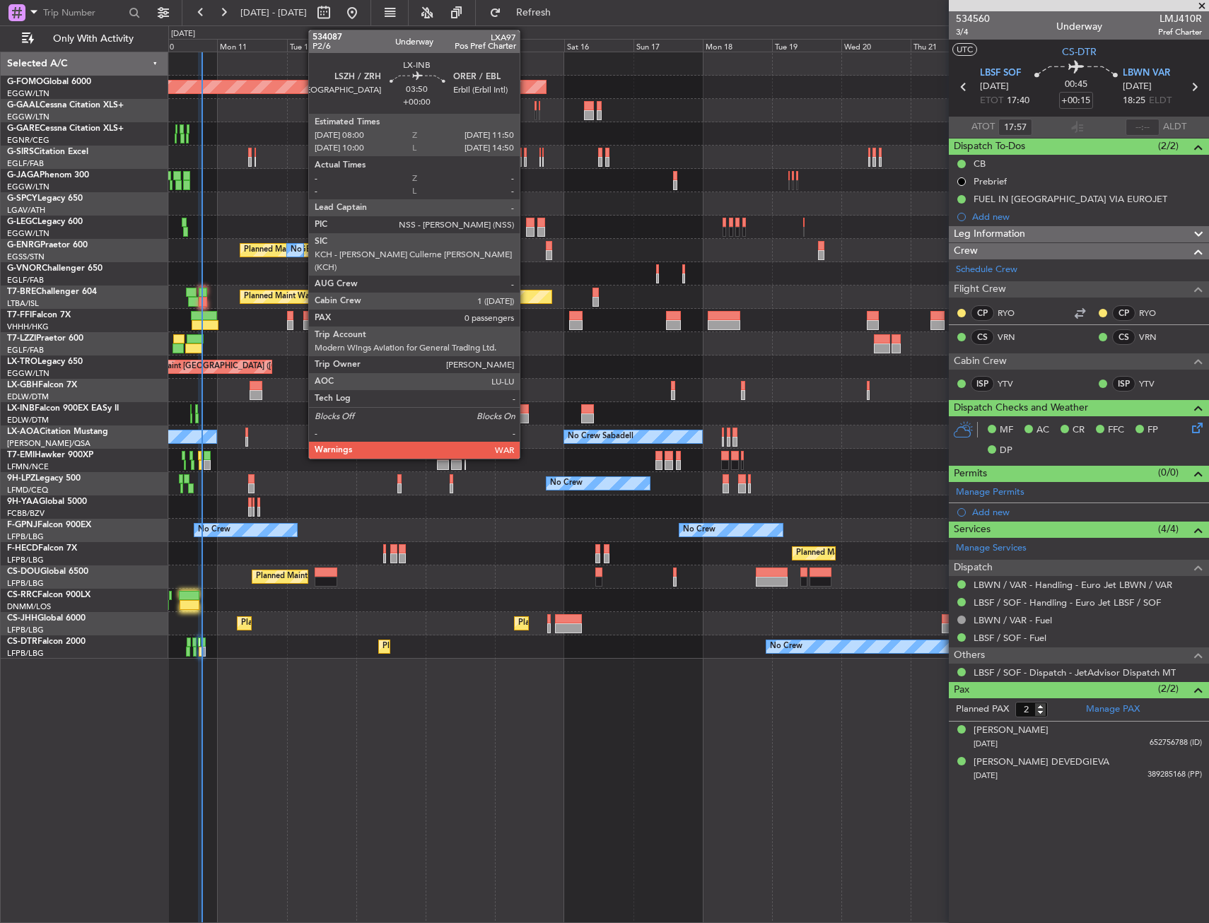
click at [526, 413] on div at bounding box center [522, 409] width 11 height 10
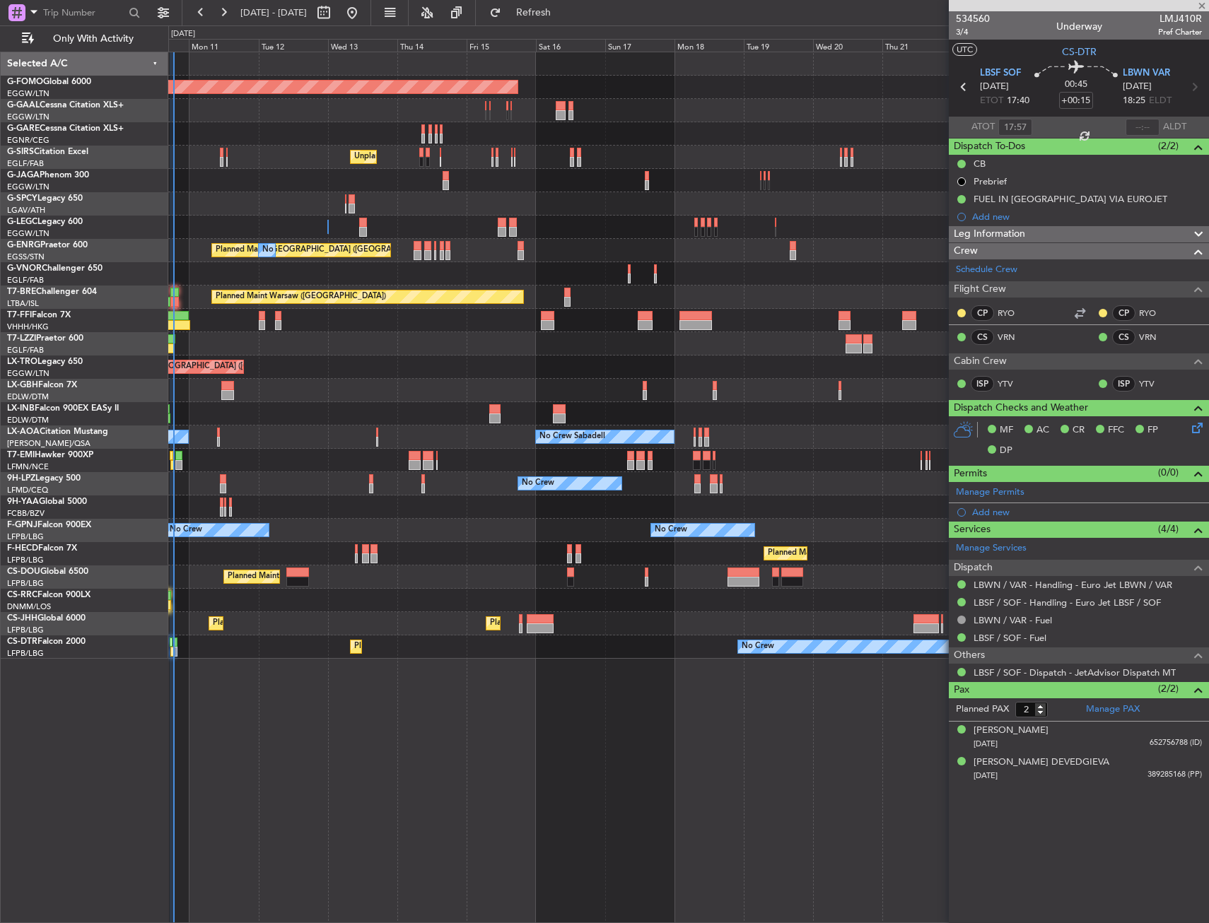
click at [645, 408] on div "Unplanned Maint Nice ([GEOGRAPHIC_DATA])" at bounding box center [688, 413] width 1040 height 23
type input "0"
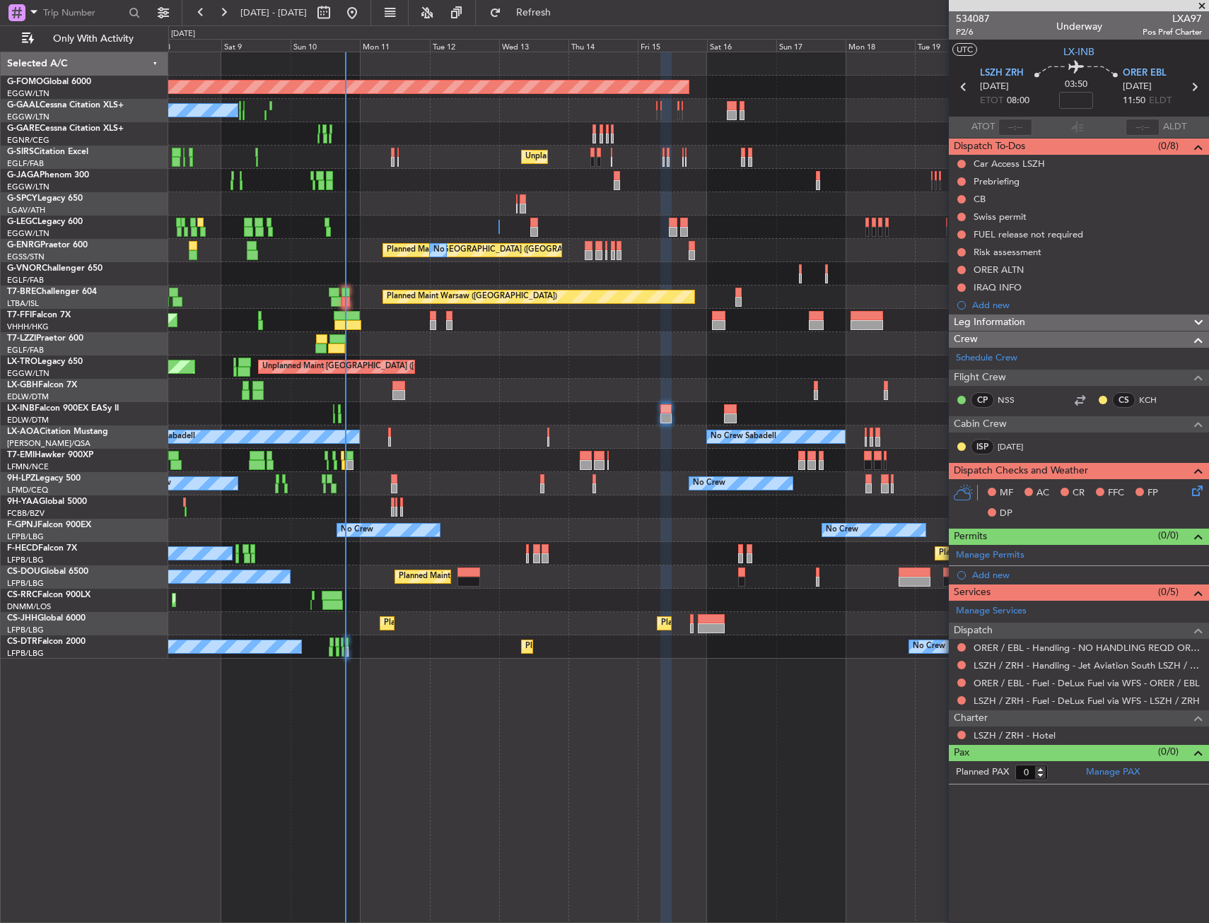
click at [500, 413] on div "Unplanned Maint Nice ([GEOGRAPHIC_DATA])" at bounding box center [688, 413] width 1040 height 23
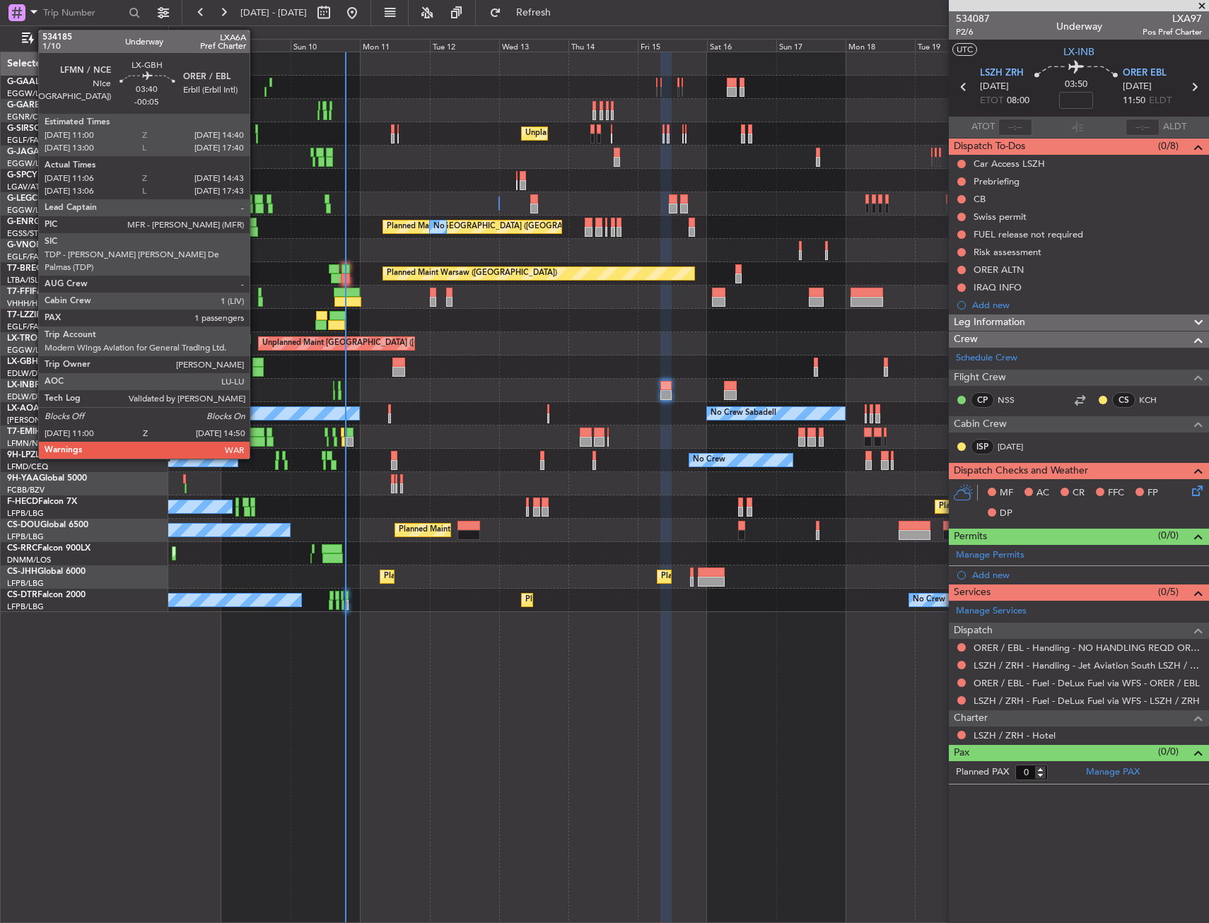
click at [256, 372] on div at bounding box center [257, 372] width 11 height 10
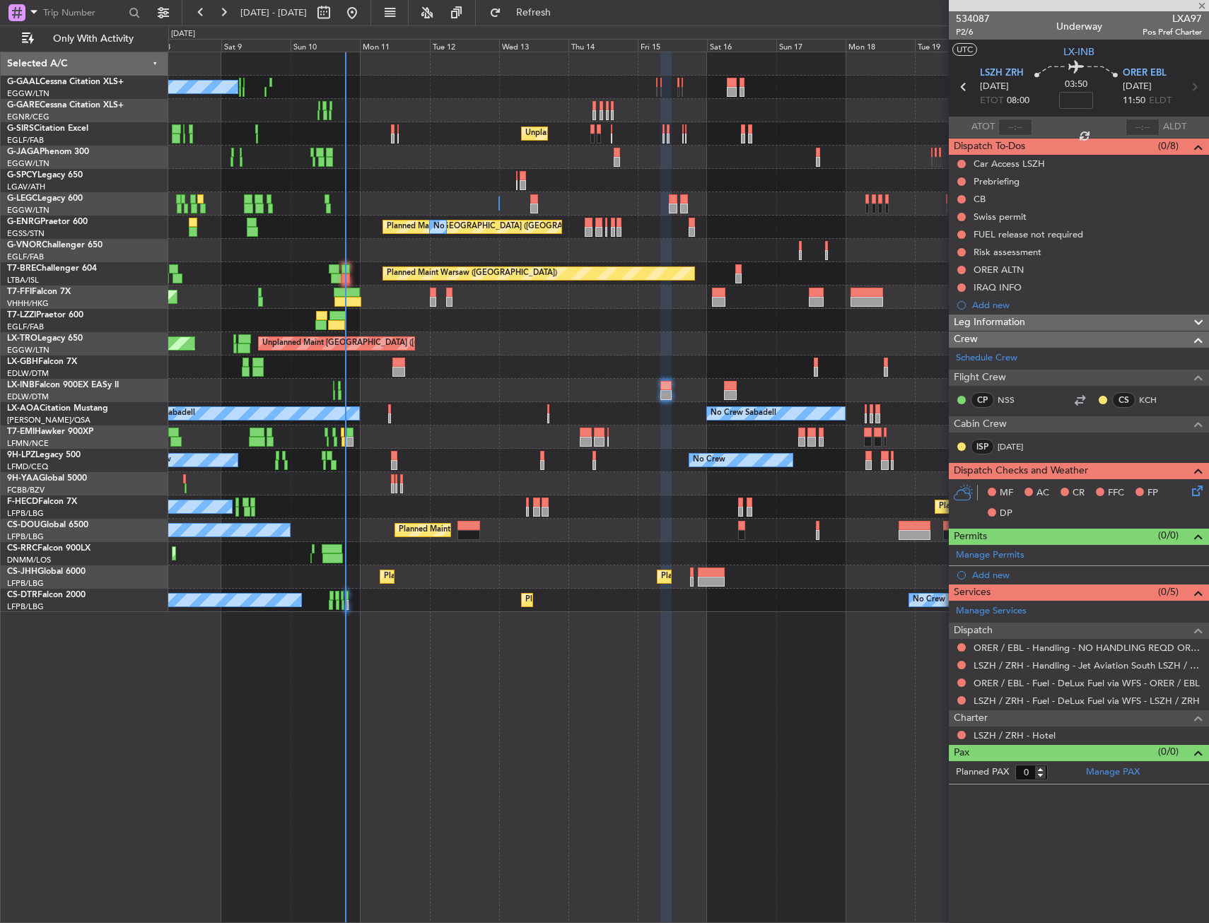
type input "-00:05"
type input "11:06"
type input "14:43"
type input "1"
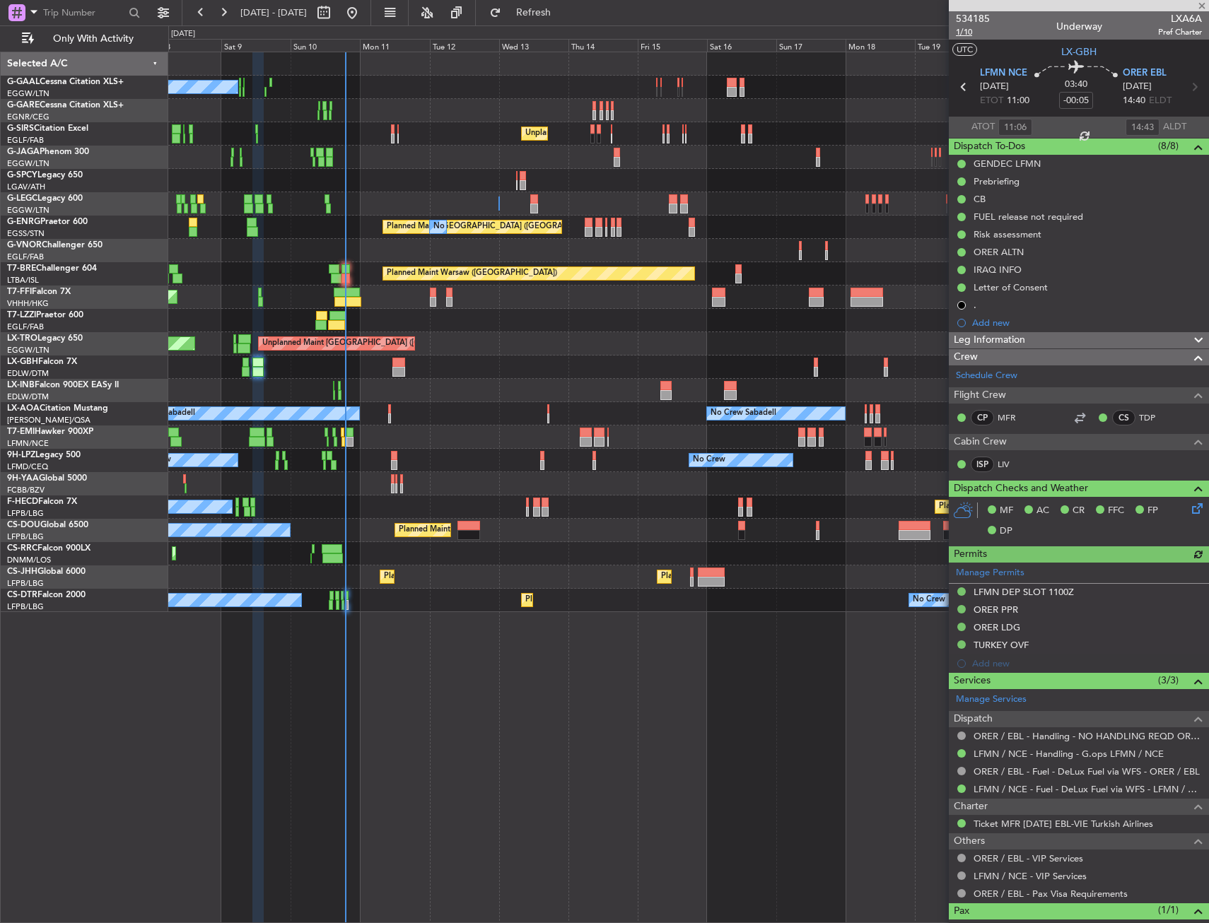
click at [968, 32] on span "1/10" at bounding box center [973, 32] width 34 height 12
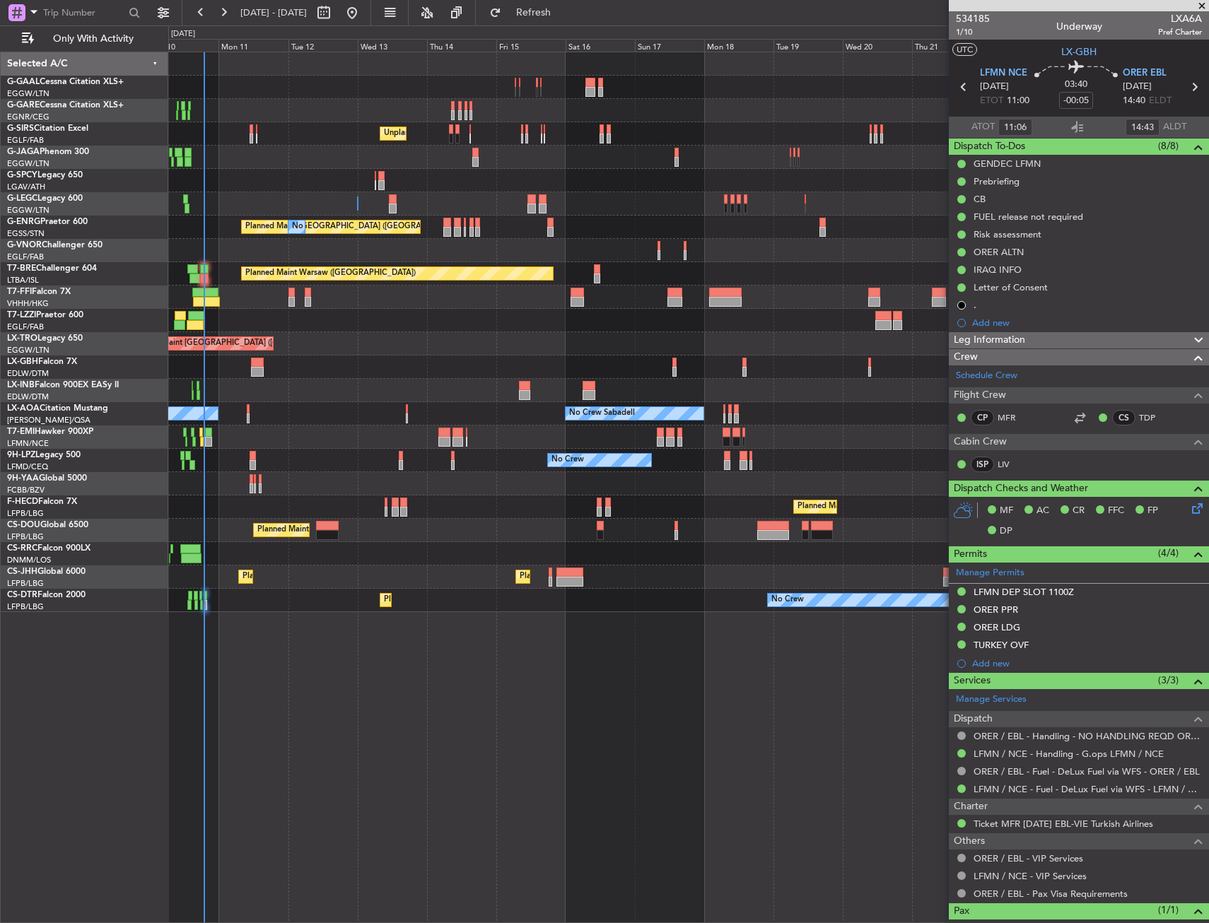
click at [475, 626] on div "Planned Maint Dusseldorf No Crew Unplanned Maint London (Farnborough) A/C Unava…" at bounding box center [688, 488] width 1041 height 872
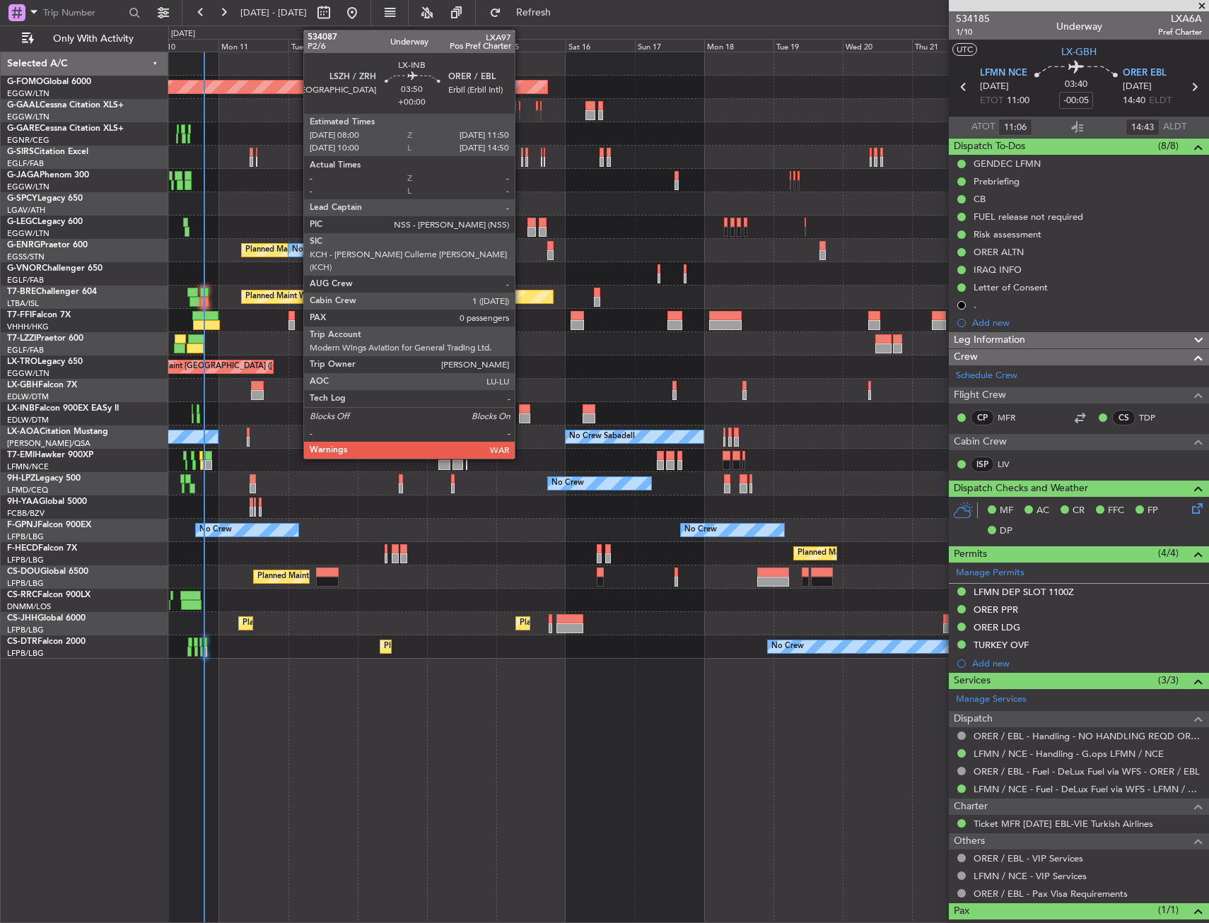
click at [521, 414] on div at bounding box center [524, 419] width 11 height 10
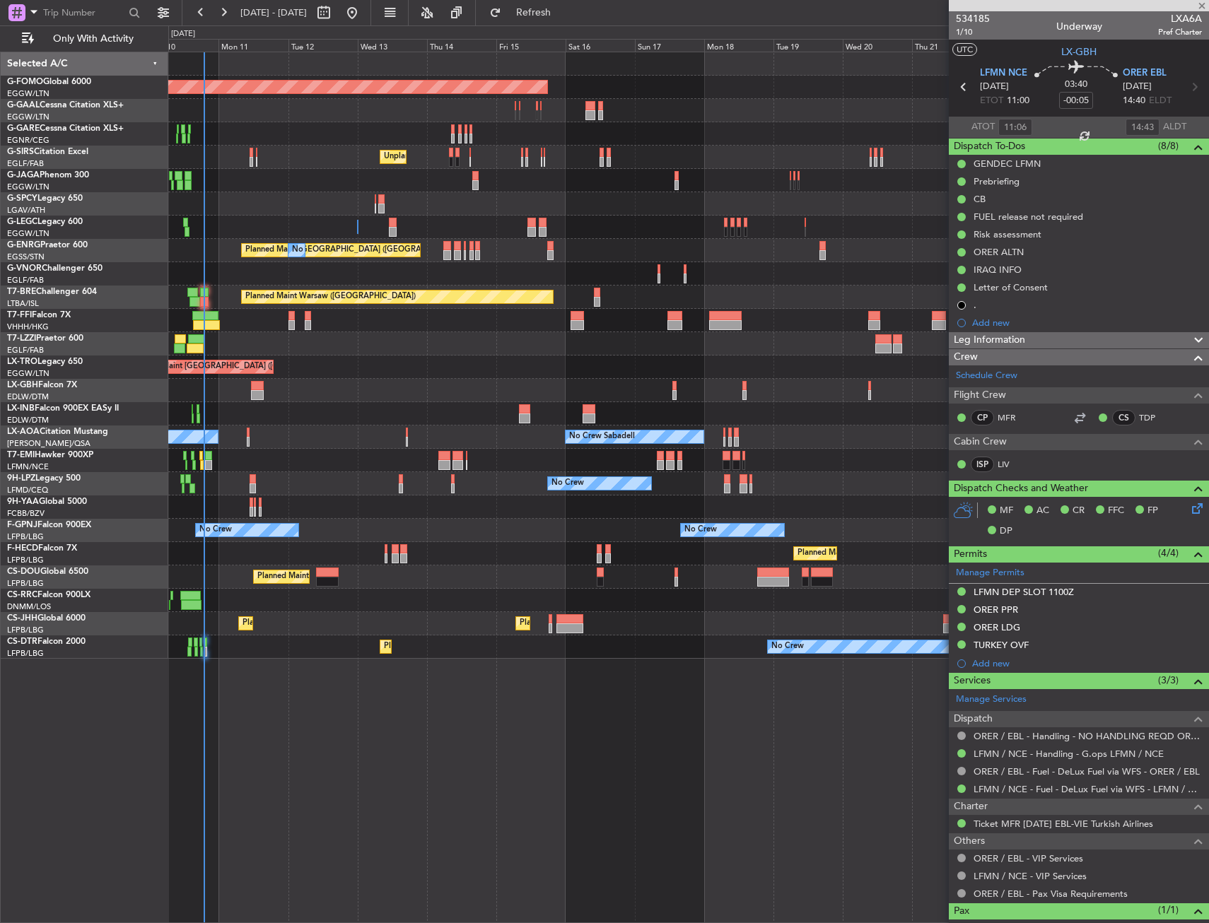
type input "0"
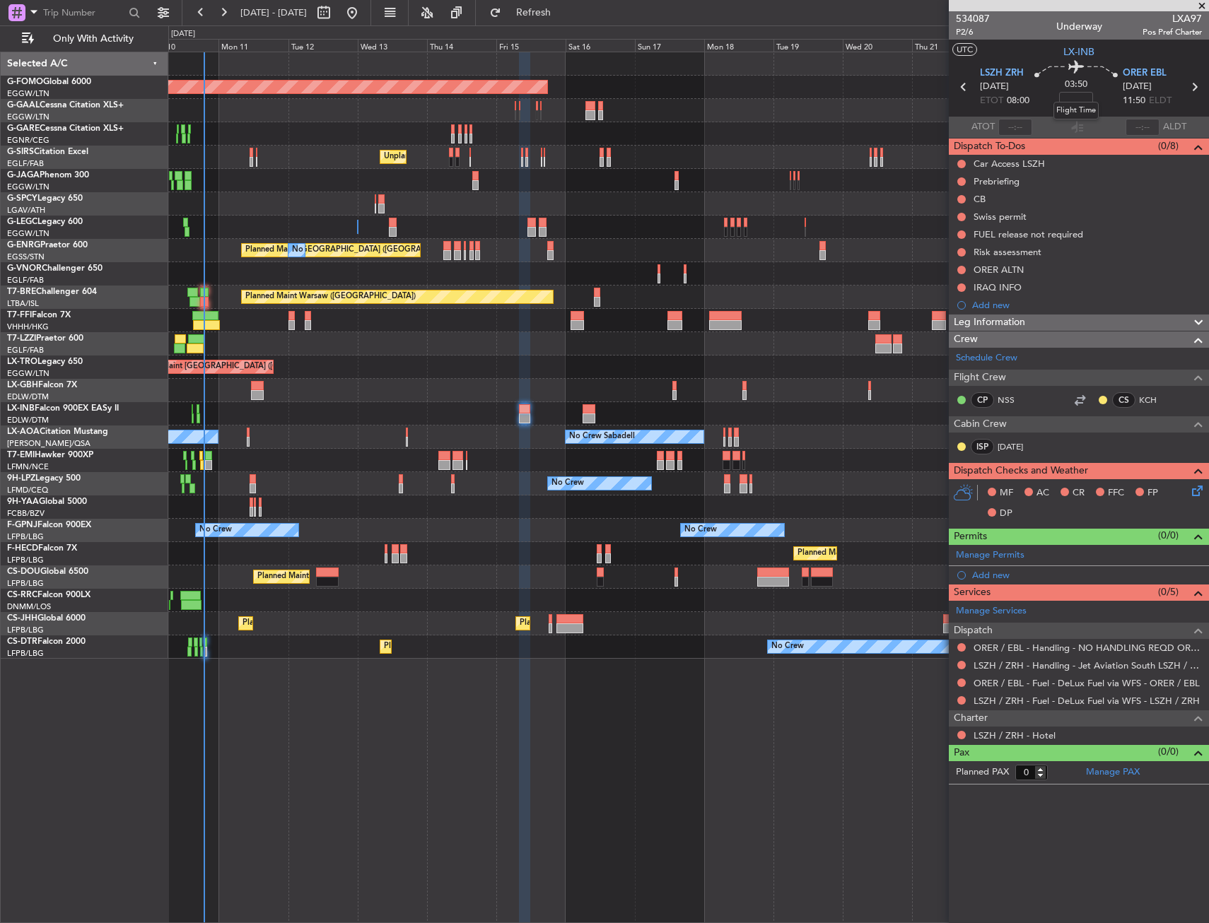
click at [1076, 96] on mat-tooltip-component "Flight Time" at bounding box center [1075, 110] width 65 height 37
click at [1072, 93] on input at bounding box center [1076, 100] width 34 height 17
click at [1024, 42] on section "UTC LX-INB" at bounding box center [1079, 50] width 260 height 21
type input "-00:05"
click at [980, 33] on span "P2/6" at bounding box center [973, 32] width 34 height 12
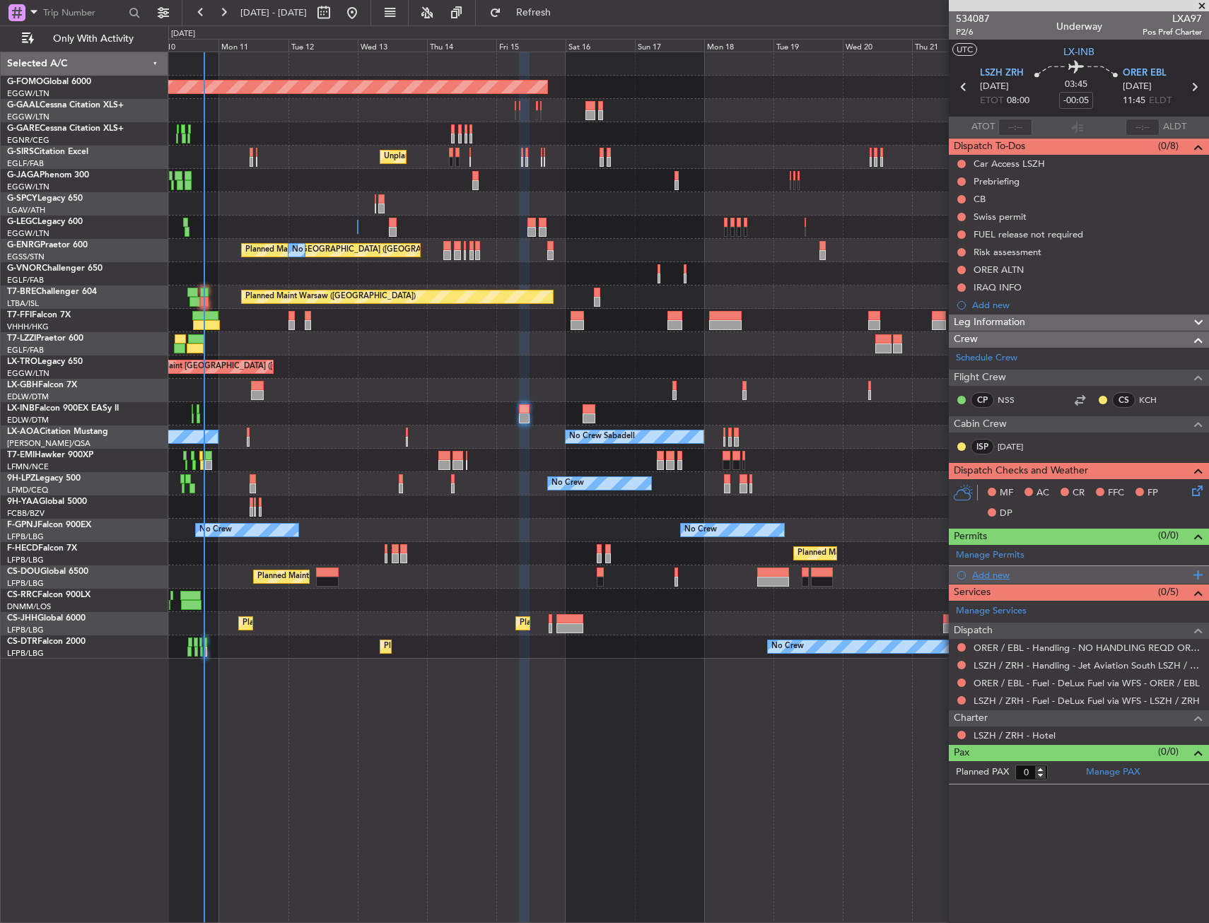
click at [986, 578] on div "Add new" at bounding box center [1080, 575] width 217 height 12
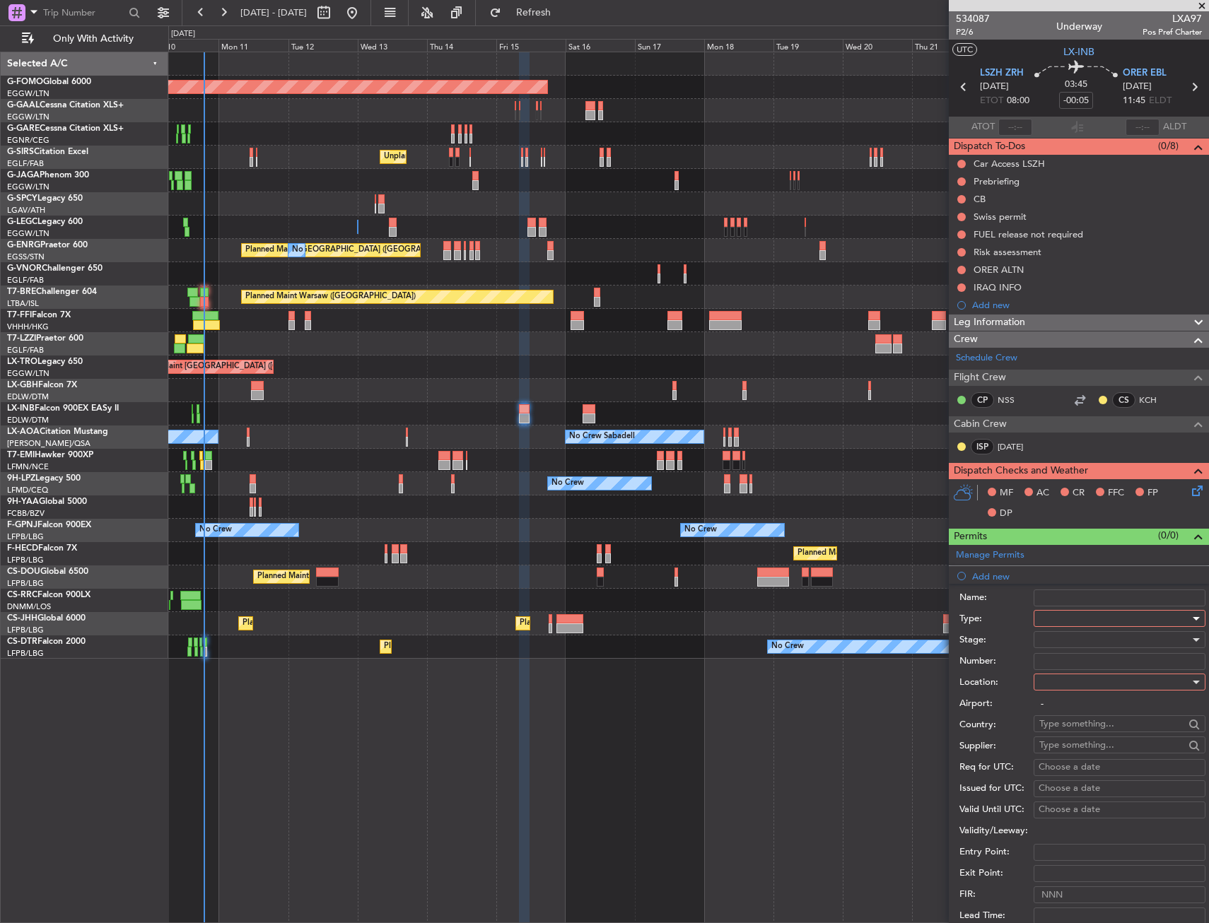
click at [1069, 621] on div at bounding box center [1114, 618] width 151 height 21
click at [1063, 745] on span "Slot" at bounding box center [1114, 751] width 148 height 21
click at [1067, 688] on div at bounding box center [1114, 682] width 151 height 21
click at [1064, 713] on span "Departure" at bounding box center [1114, 711] width 148 height 21
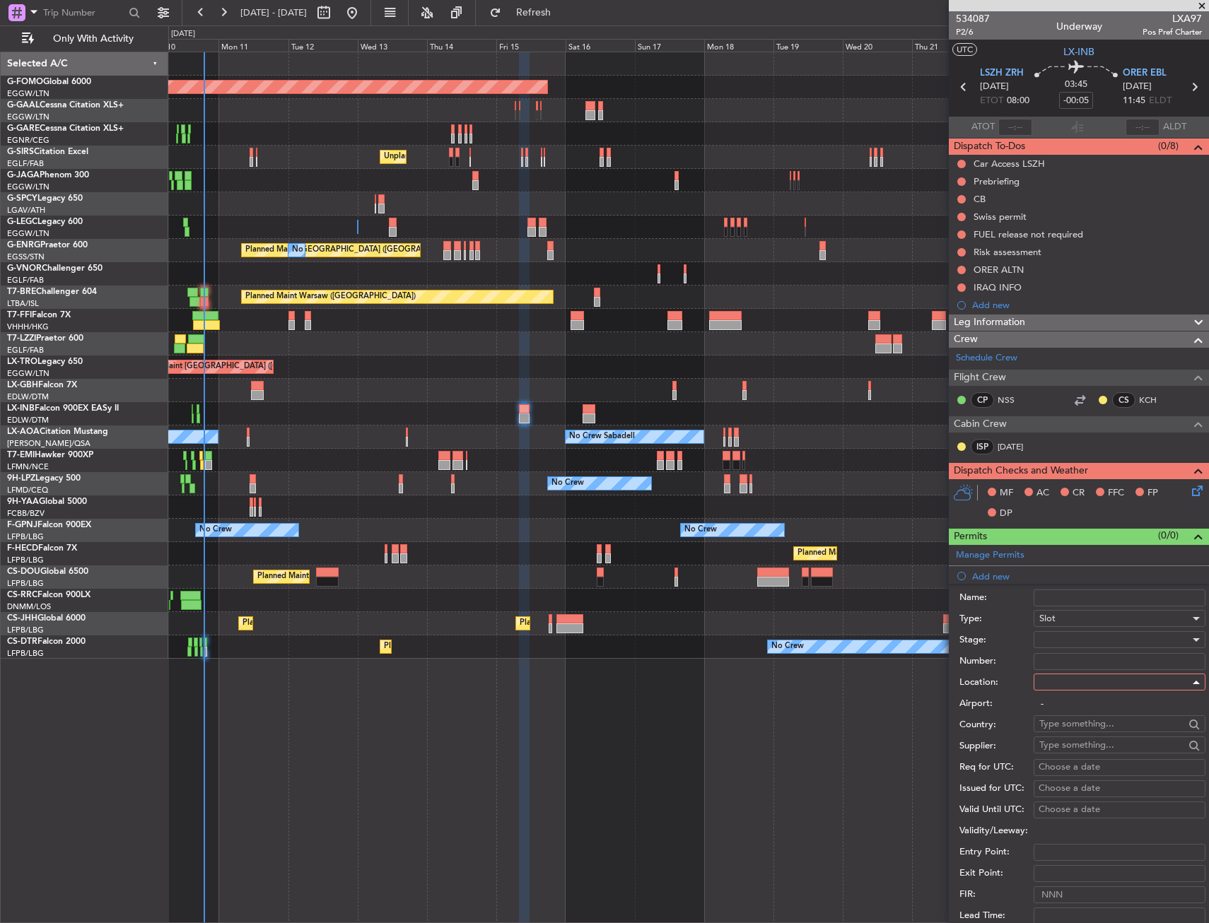
type input "LSZH / ZRH"
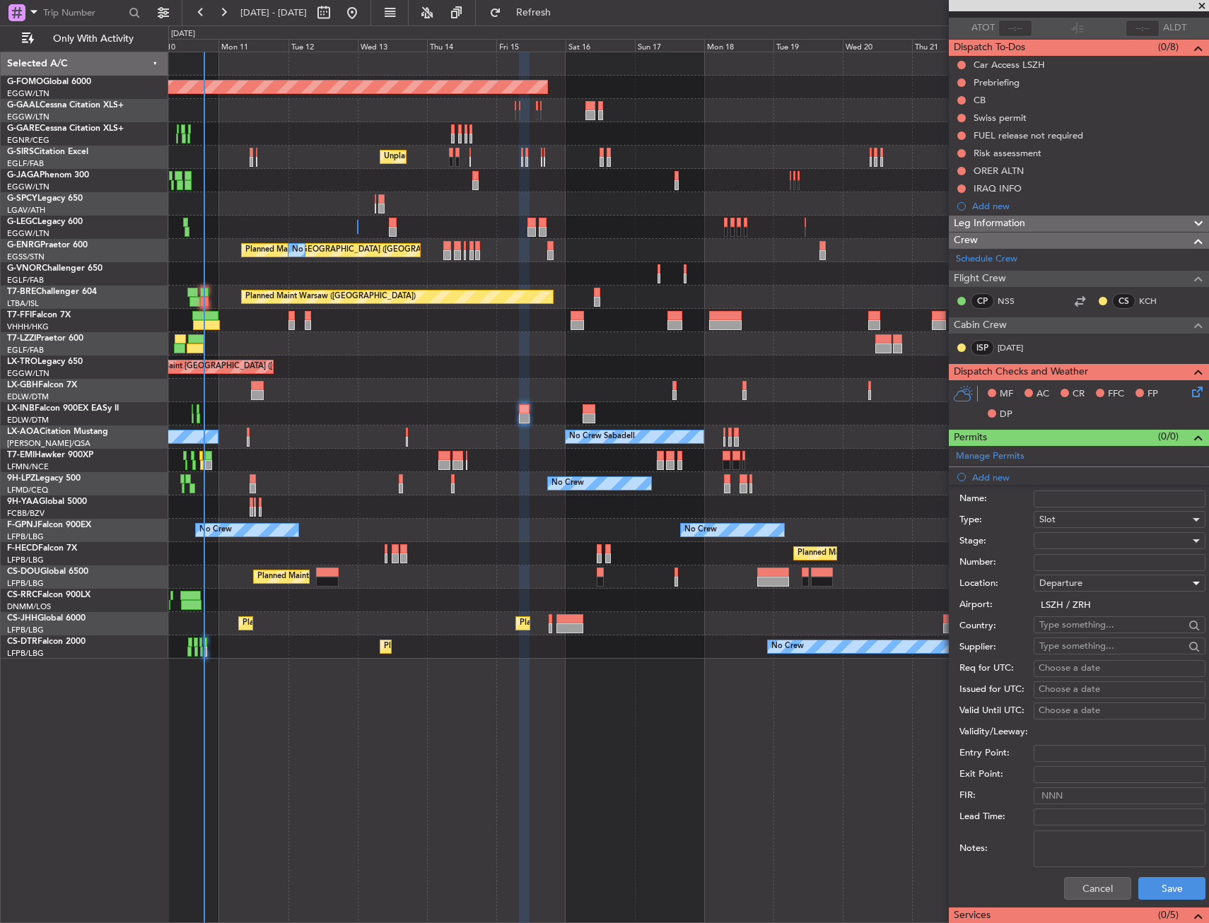
scroll to position [283, 0]
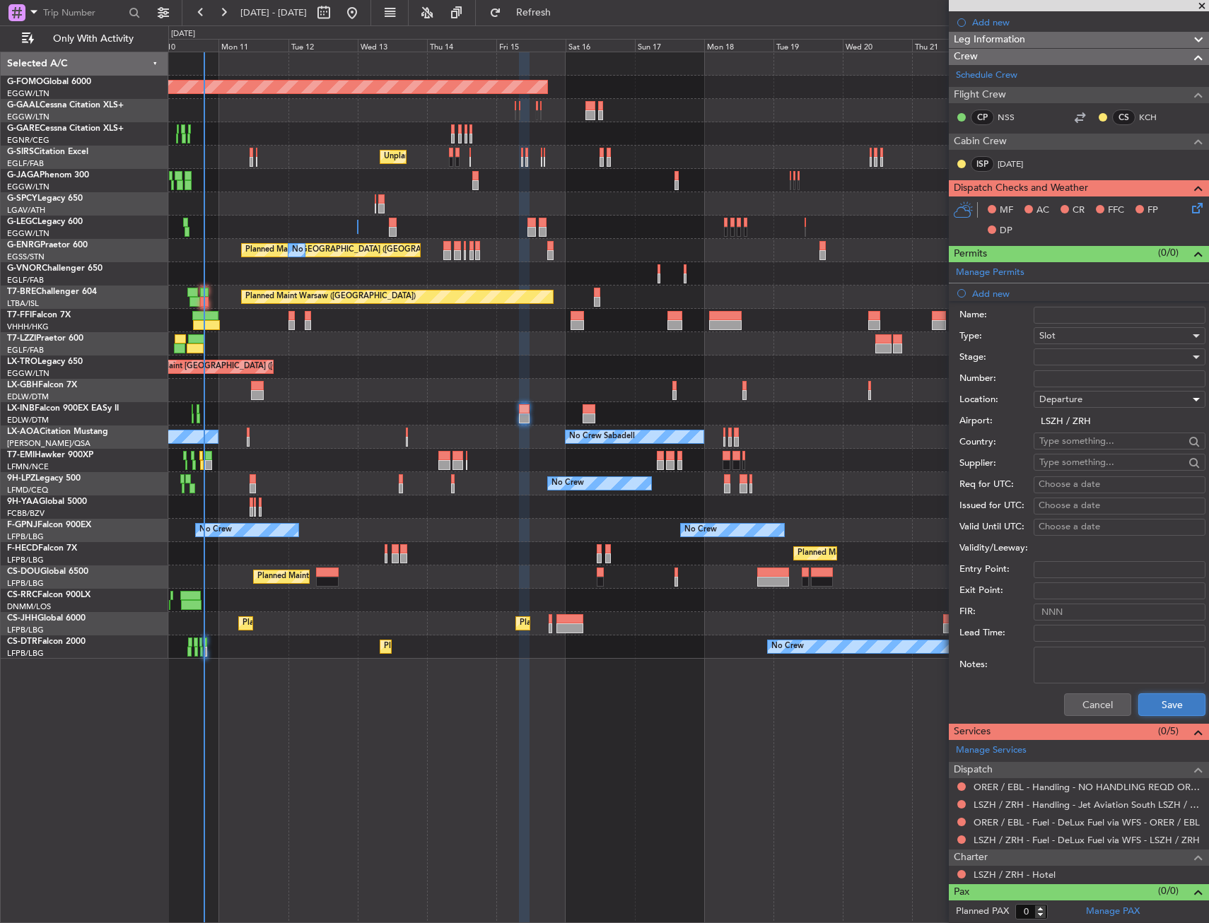
click at [1153, 705] on button "Save" at bounding box center [1171, 704] width 67 height 23
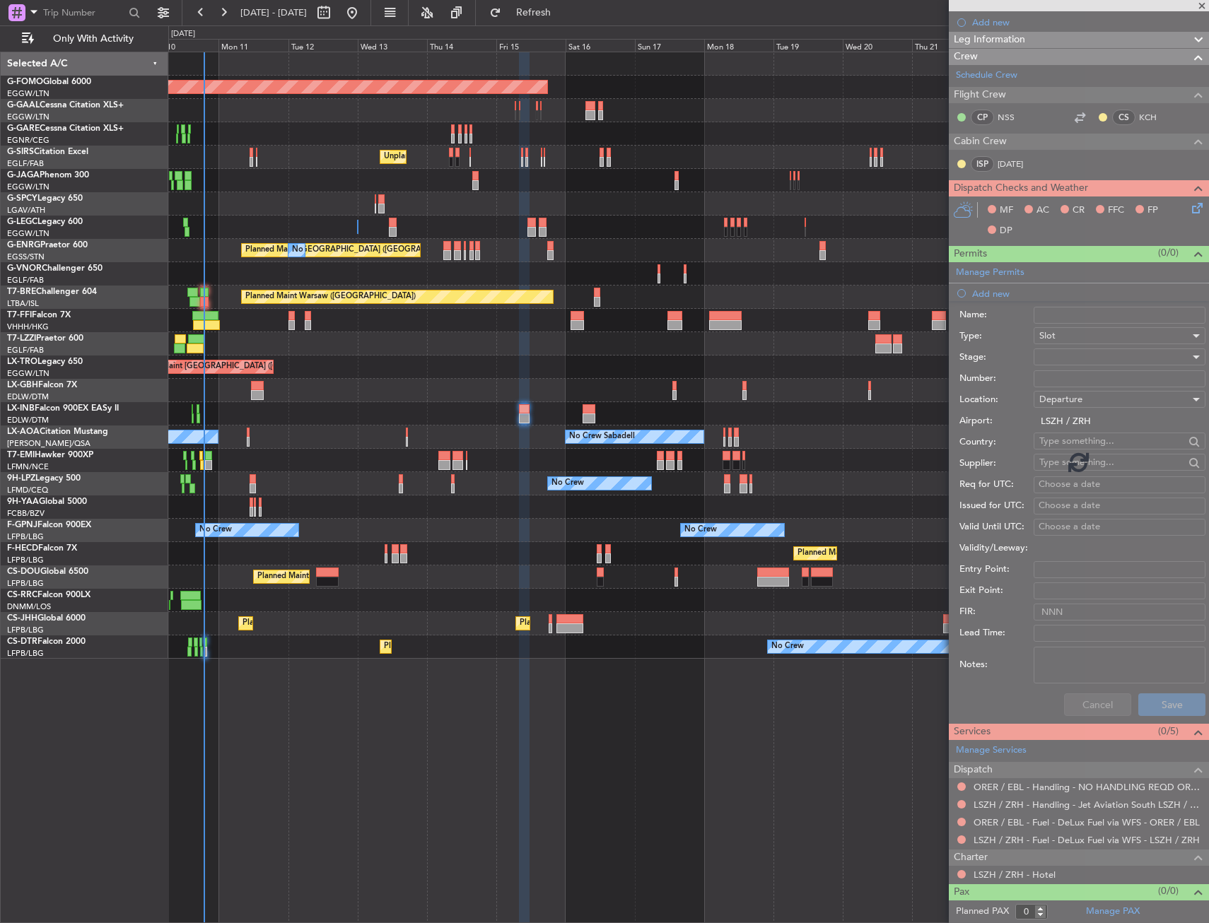
scroll to position [0, 0]
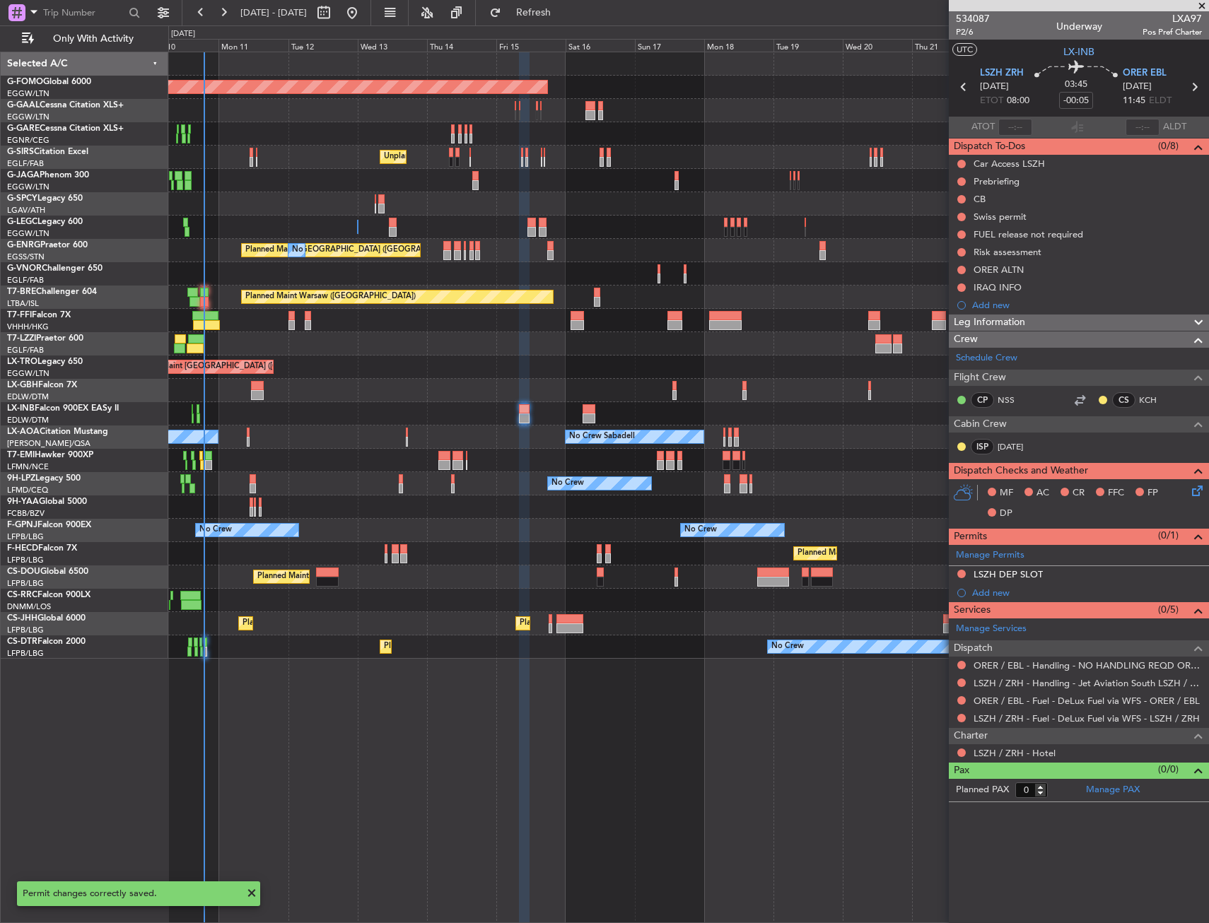
click at [984, 595] on mat-tooltip-component "LSZH DEP SLOT" at bounding box center [1007, 598] width 83 height 37
click at [994, 593] on div "Add new" at bounding box center [1080, 593] width 217 height 12
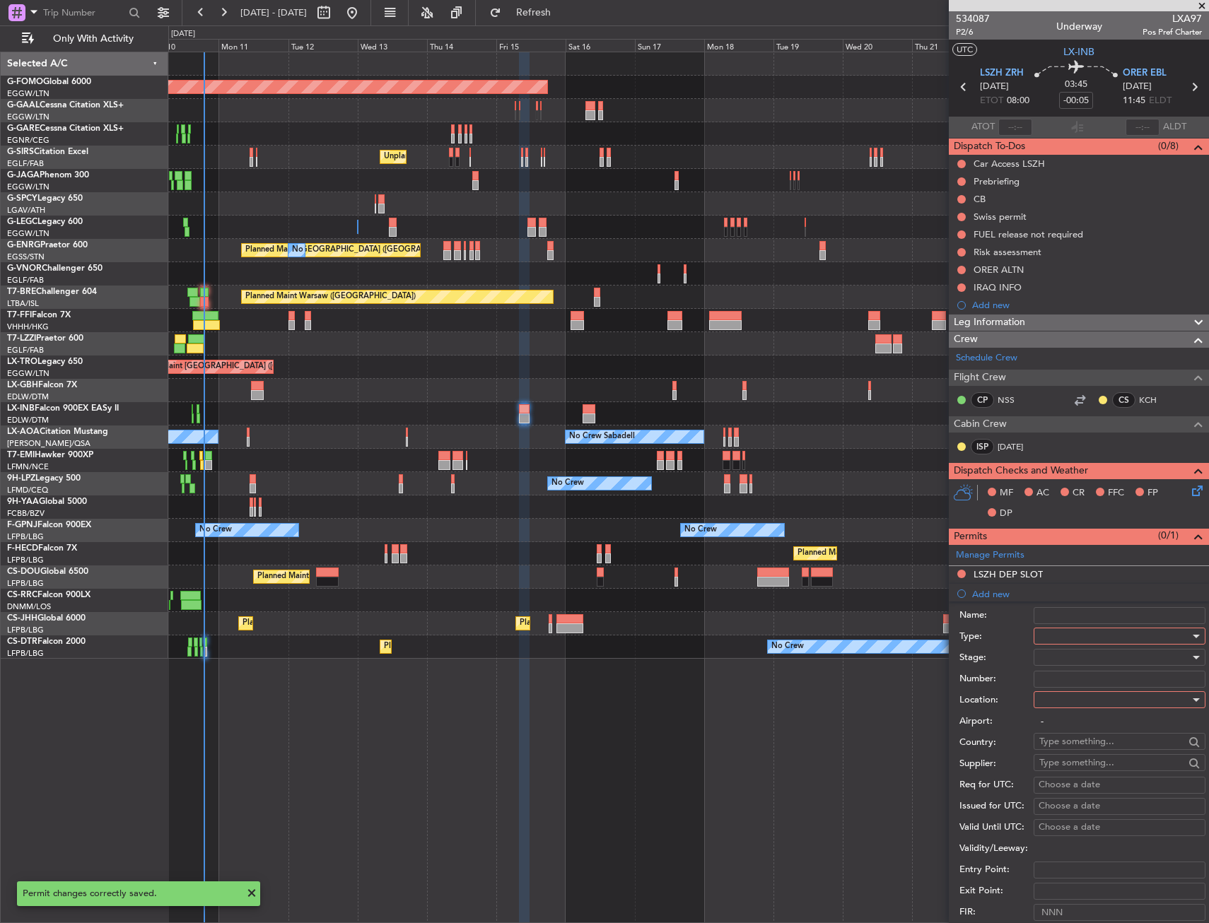
click at [1058, 639] on div at bounding box center [1114, 636] width 151 height 21
click at [1069, 766] on span "Slot" at bounding box center [1114, 769] width 148 height 21
click at [1064, 701] on div at bounding box center [1114, 699] width 151 height 21
click at [1064, 766] on span "Arrival" at bounding box center [1114, 771] width 148 height 21
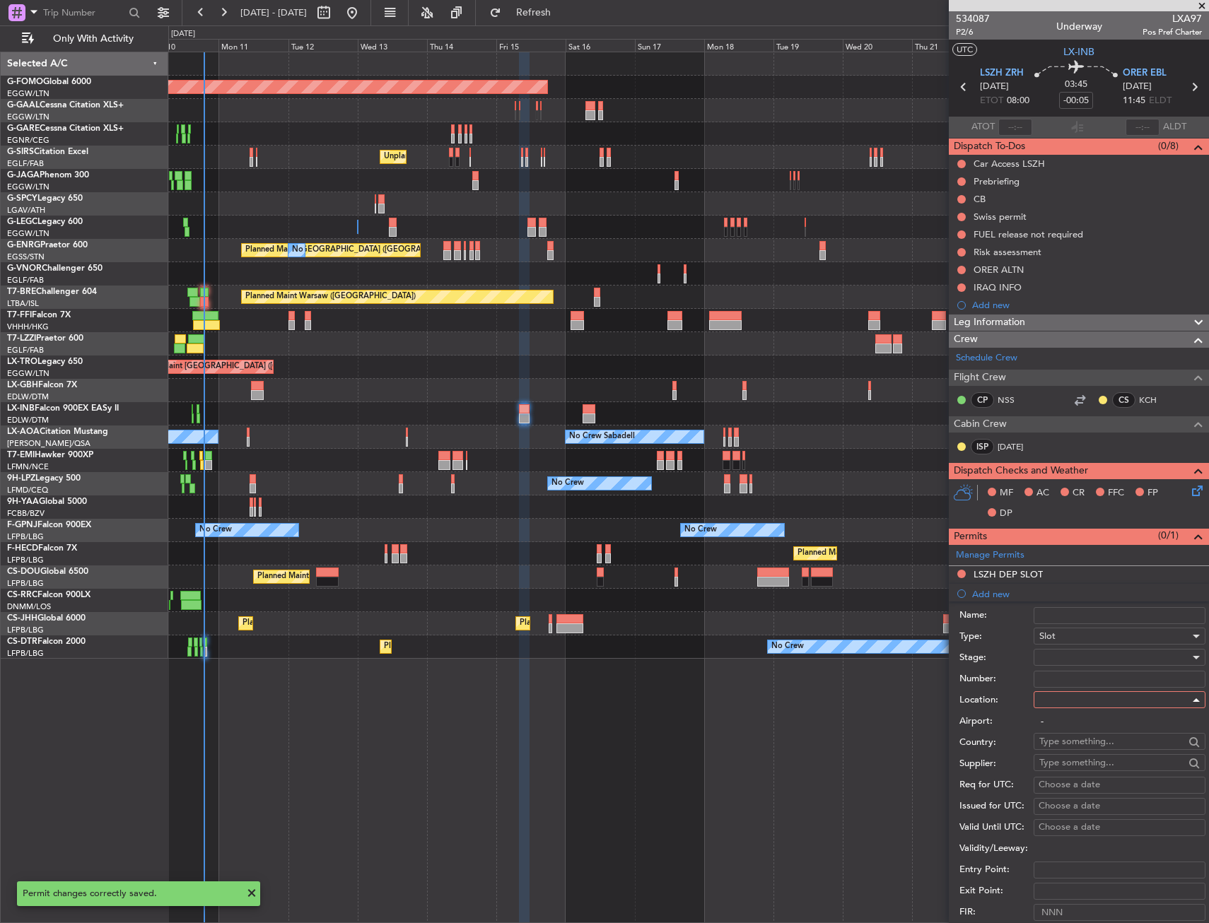
type input "ORER / EBL"
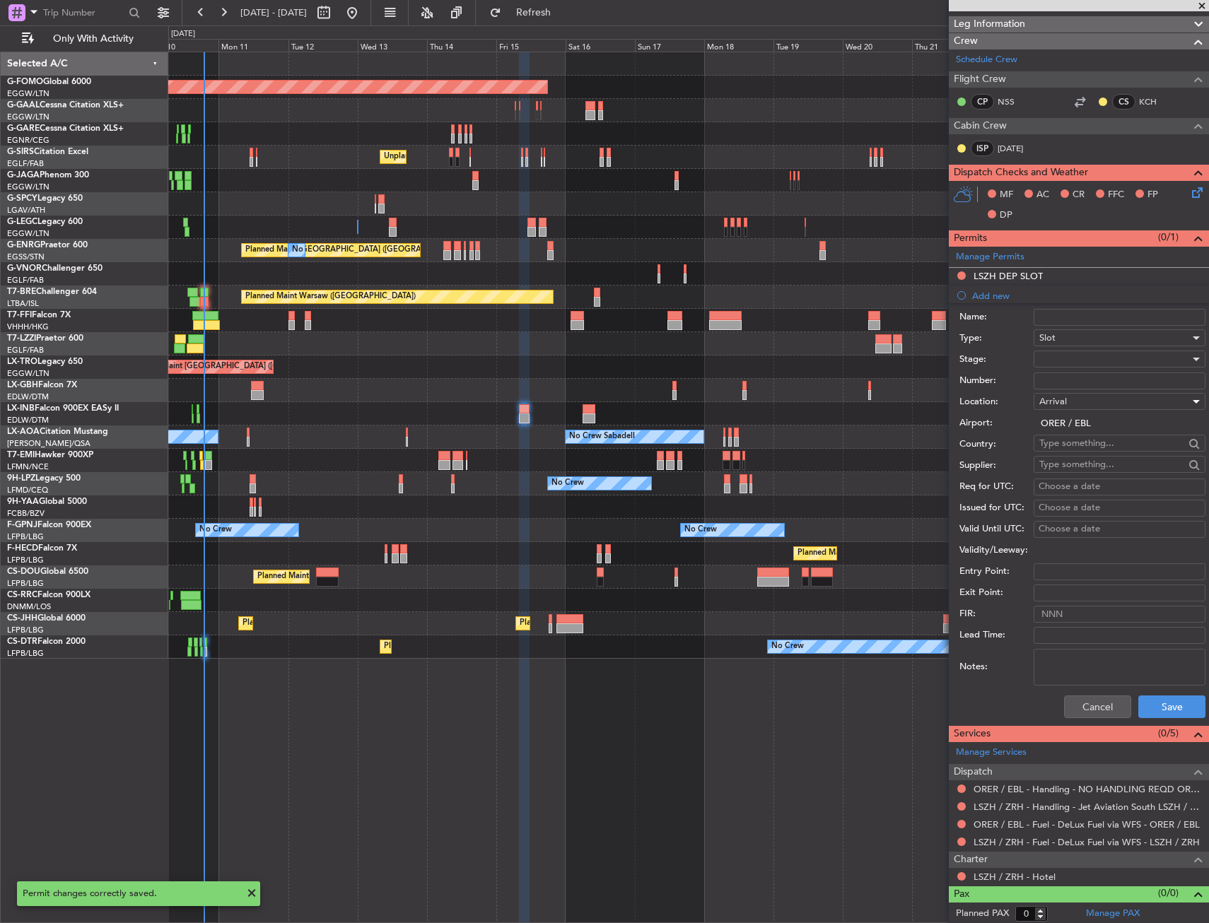
scroll to position [300, 0]
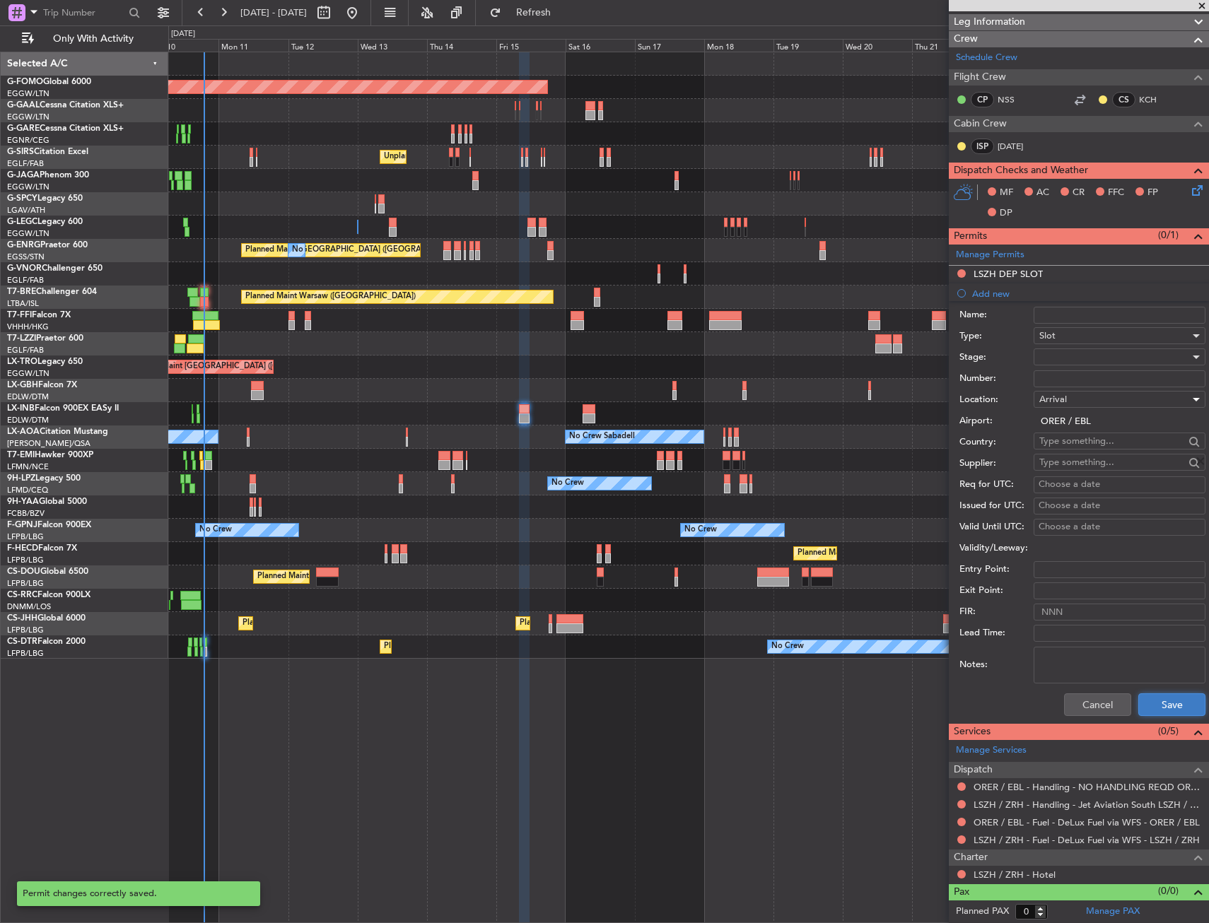
click at [1149, 711] on button "Save" at bounding box center [1171, 704] width 67 height 23
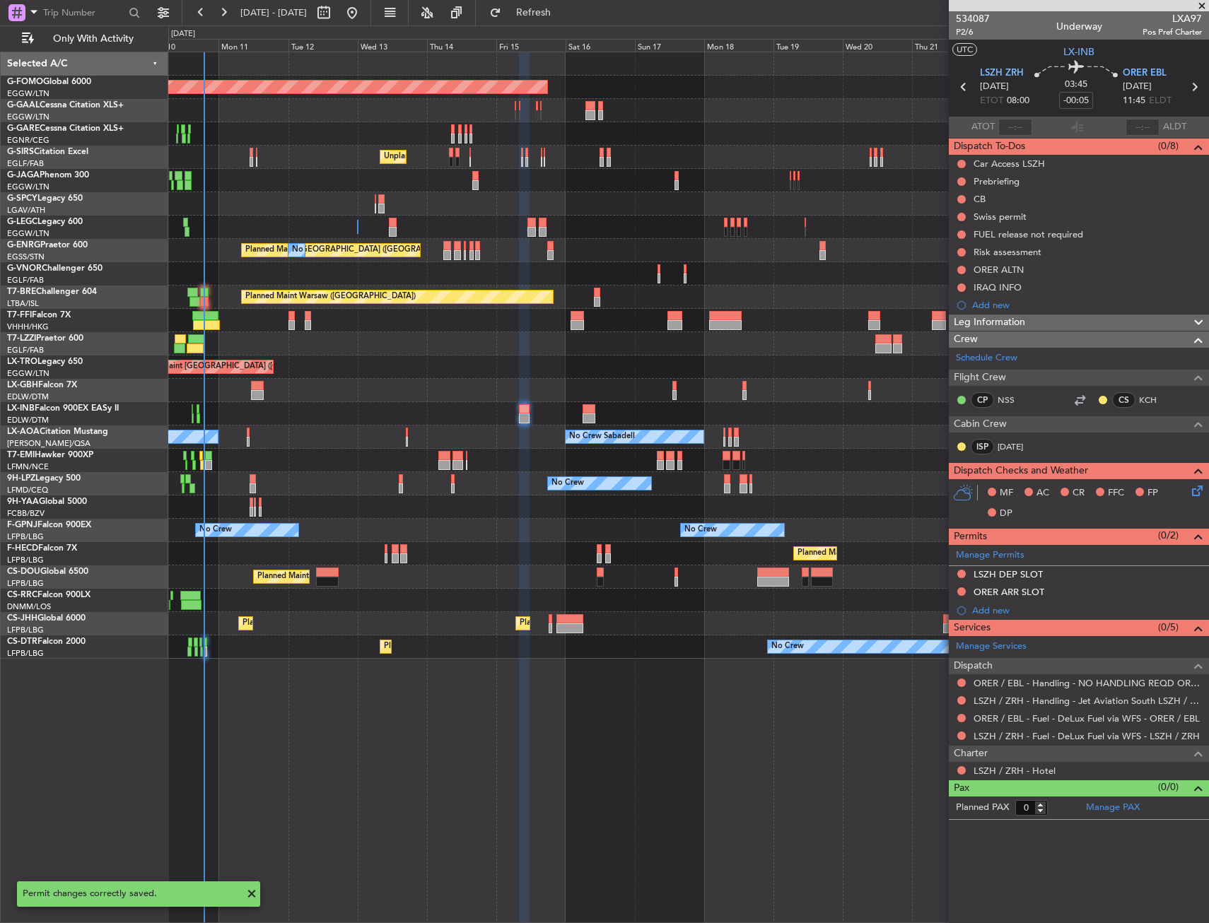
scroll to position [0, 0]
click at [981, 610] on div "Add new" at bounding box center [1080, 610] width 217 height 12
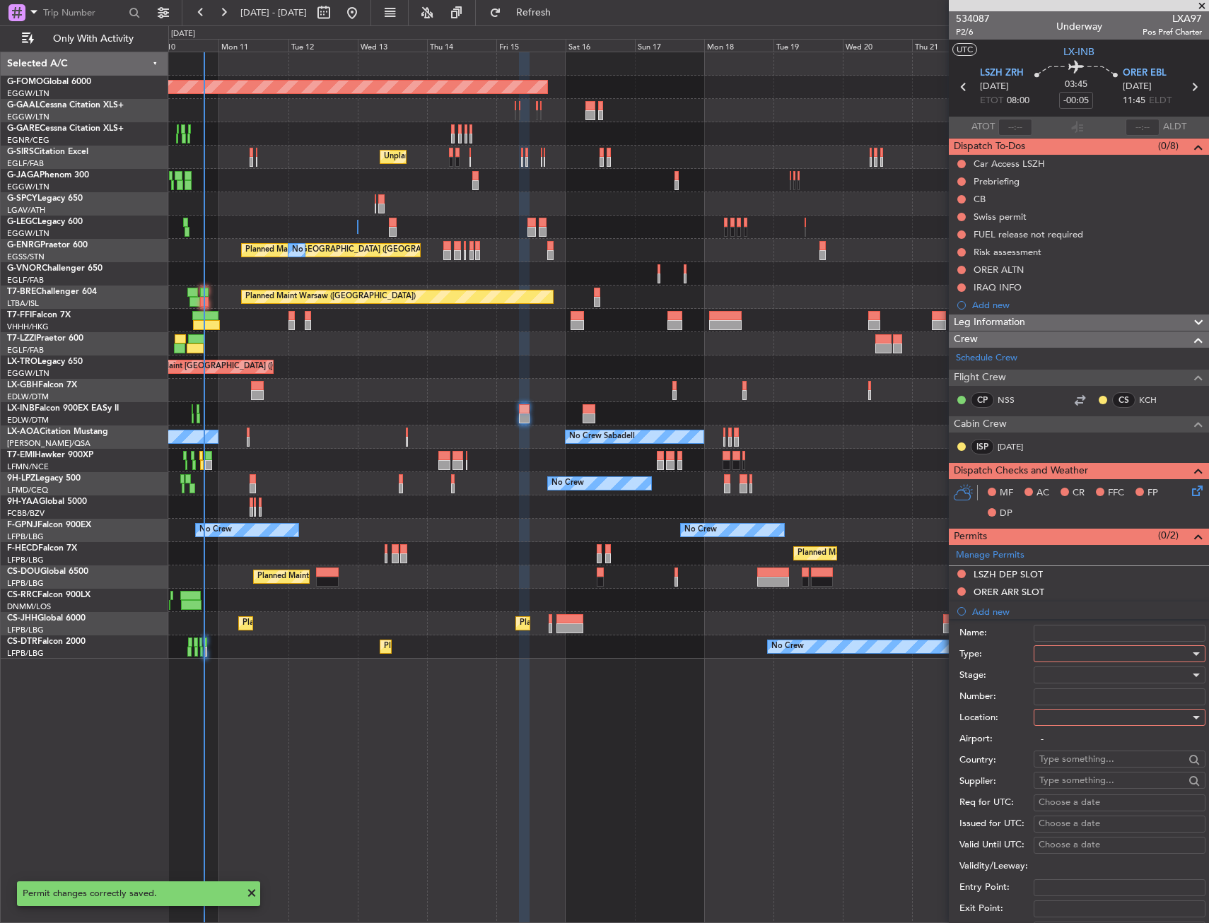
click at [1074, 670] on div at bounding box center [1114, 674] width 151 height 21
click at [1073, 660] on div at bounding box center [604, 461] width 1209 height 923
click at [1073, 660] on div at bounding box center [1114, 653] width 151 height 21
click at [1067, 749] on span "Landing" at bounding box center [1114, 739] width 148 height 21
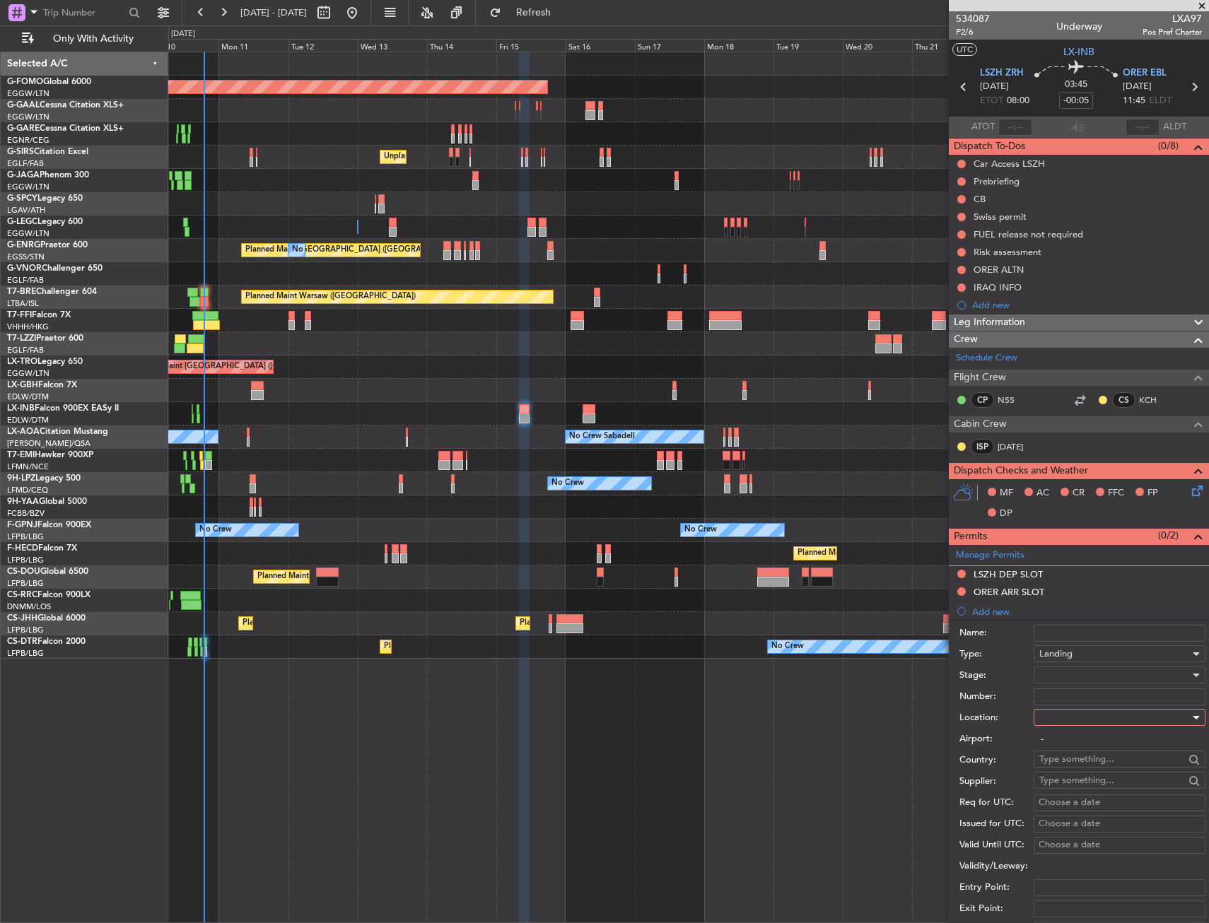
click at [1058, 727] on div at bounding box center [1114, 717] width 151 height 21
click at [1055, 790] on span "Arrival" at bounding box center [1114, 788] width 148 height 21
type input "ORER / EBL"
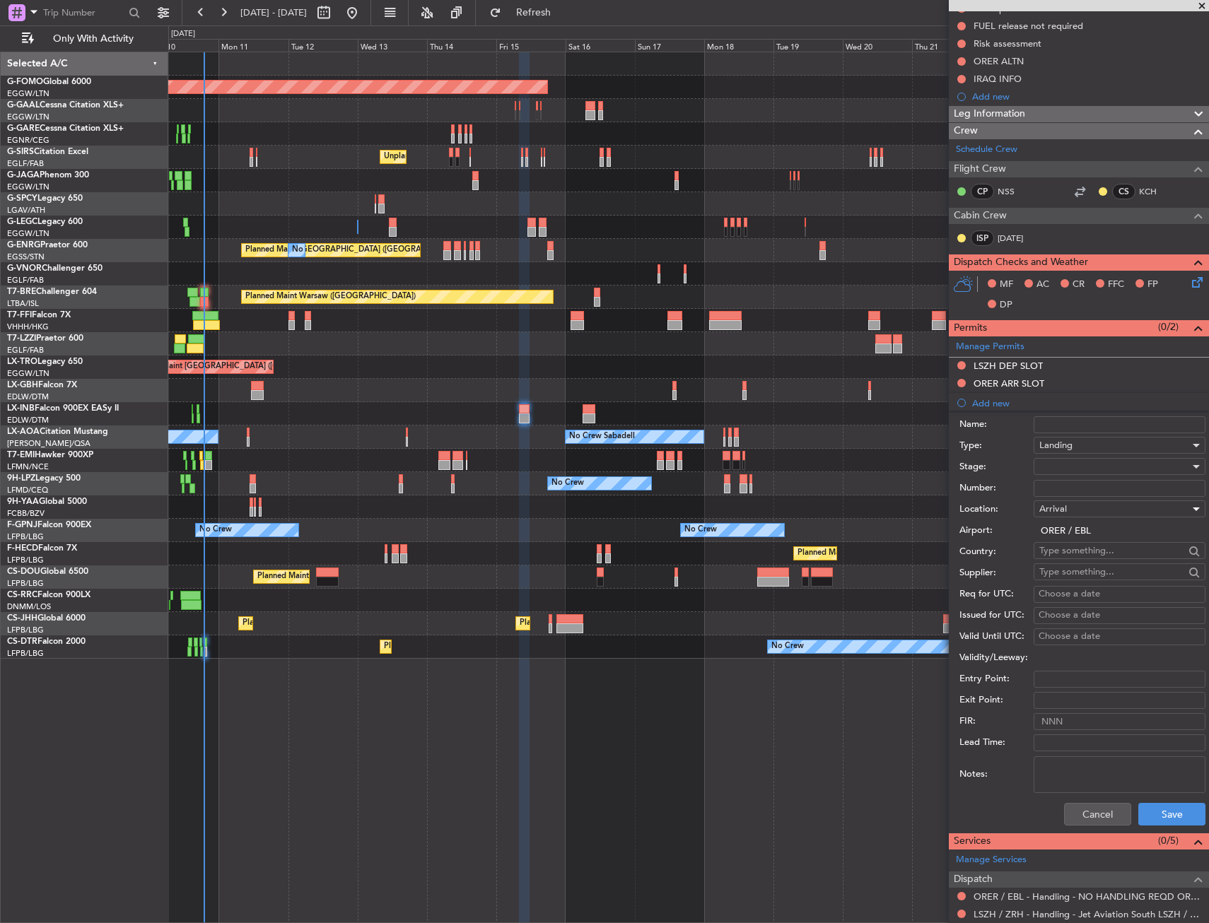
scroll to position [212, 0]
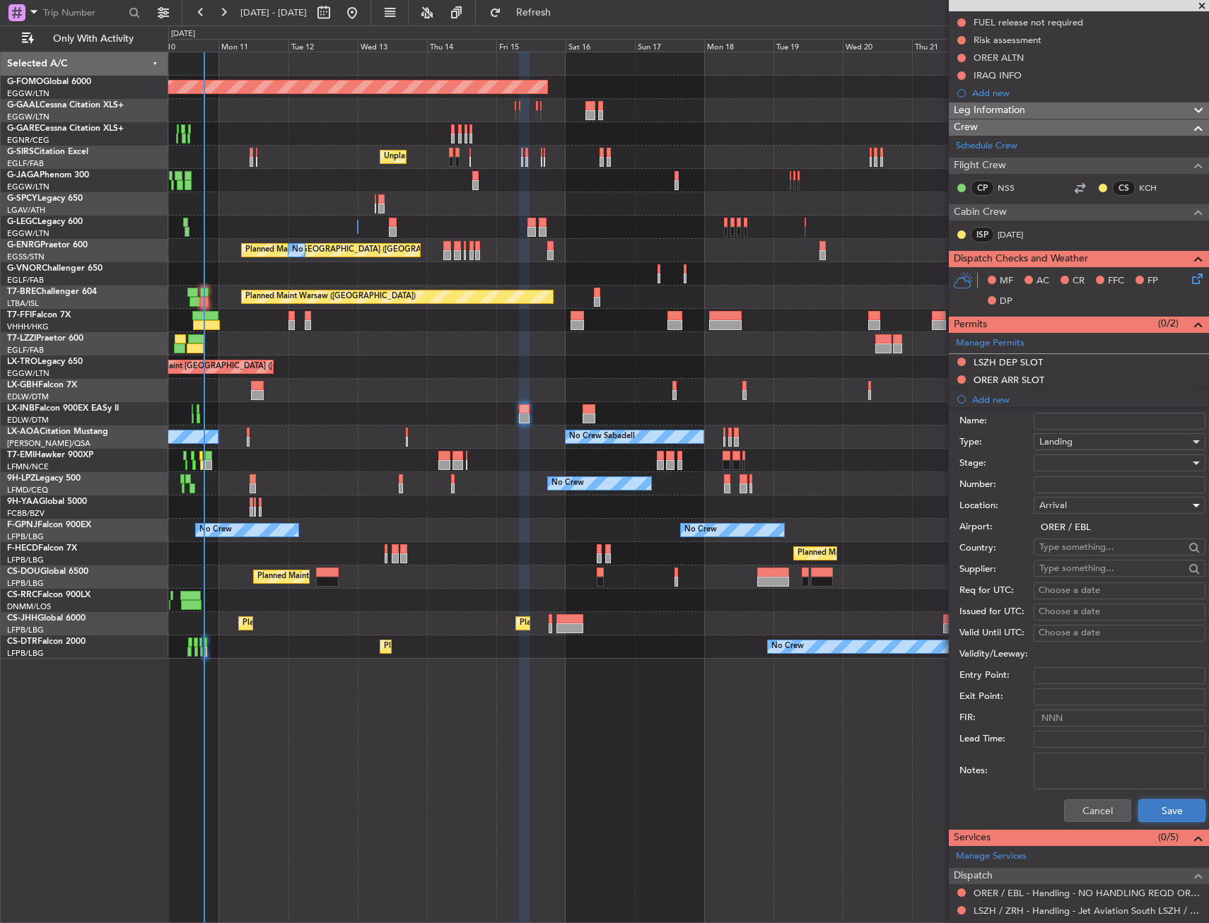
click at [1151, 808] on button "Save" at bounding box center [1171, 810] width 67 height 23
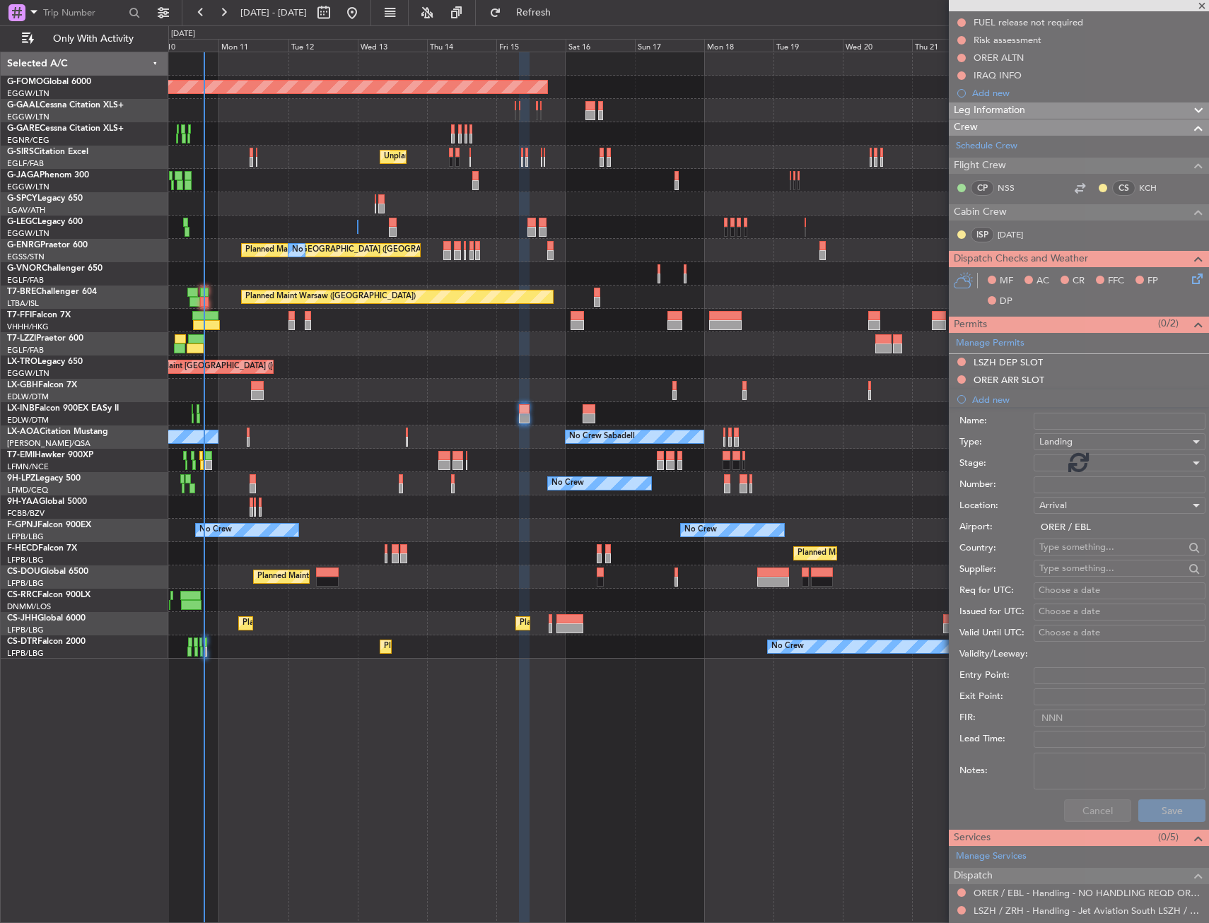
scroll to position [0, 0]
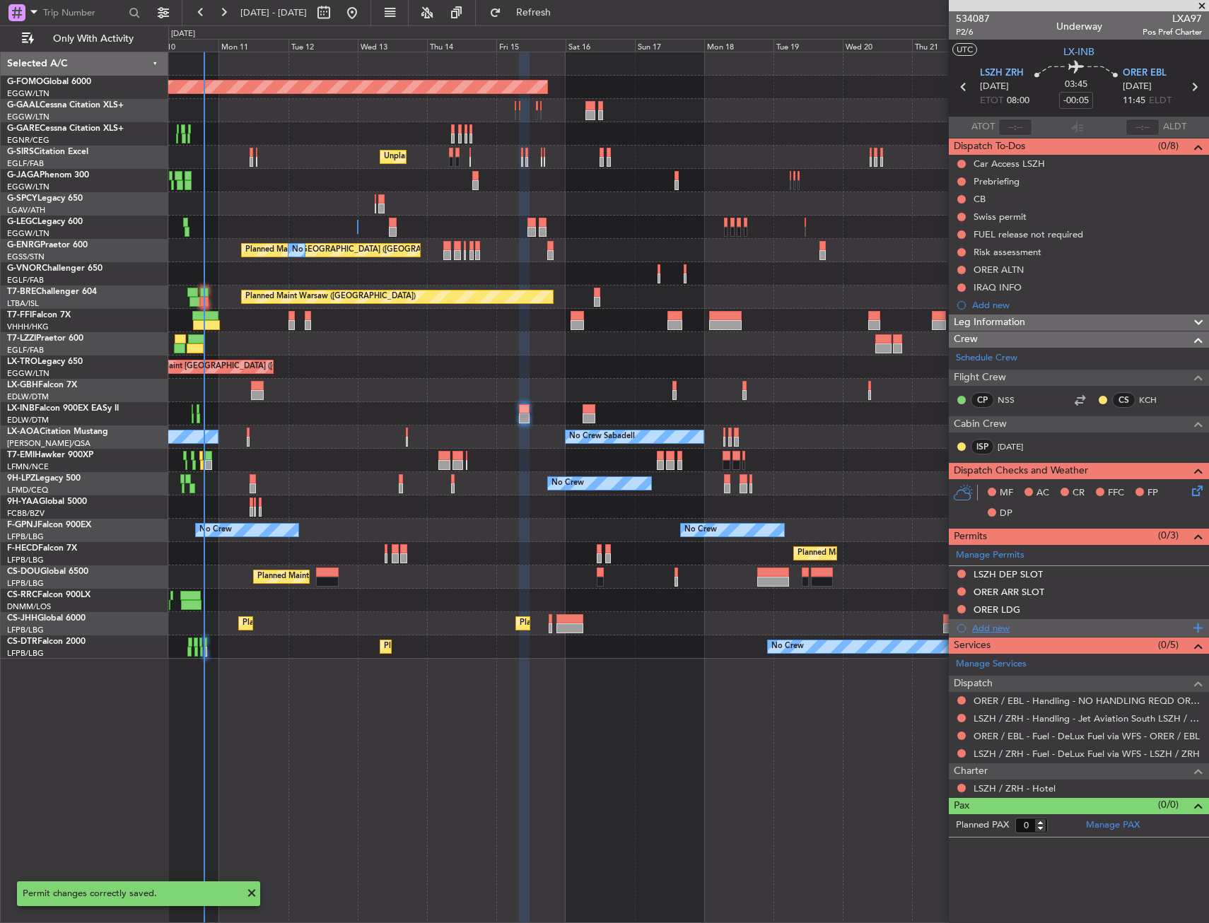
click at [987, 628] on div "Add new" at bounding box center [1080, 628] width 217 height 12
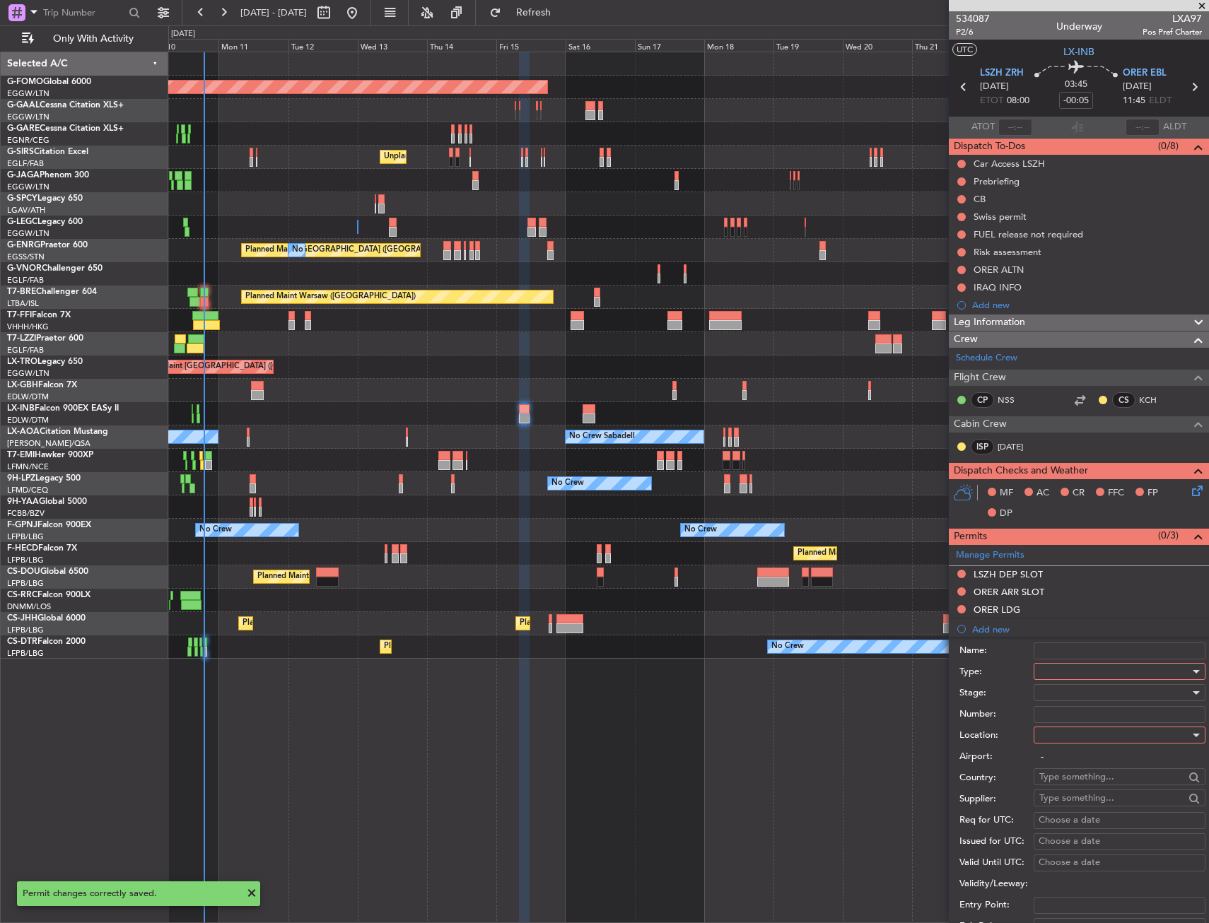
click at [1073, 674] on div at bounding box center [1114, 671] width 151 height 21
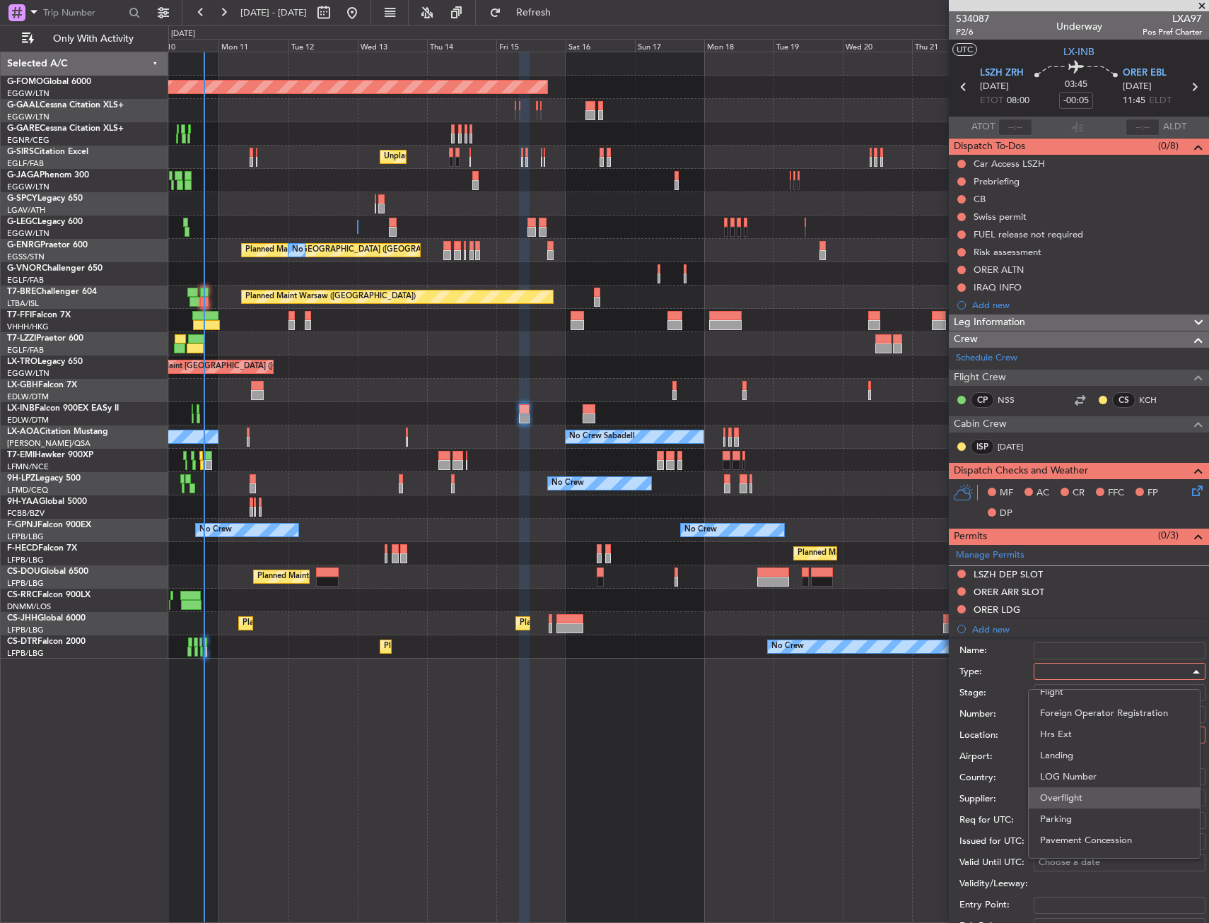
click at [1074, 795] on span "Overflight" at bounding box center [1114, 797] width 148 height 21
click at [1065, 734] on div at bounding box center [1114, 735] width 151 height 21
click at [1065, 841] on span "Enroute" at bounding box center [1114, 848] width 148 height 21
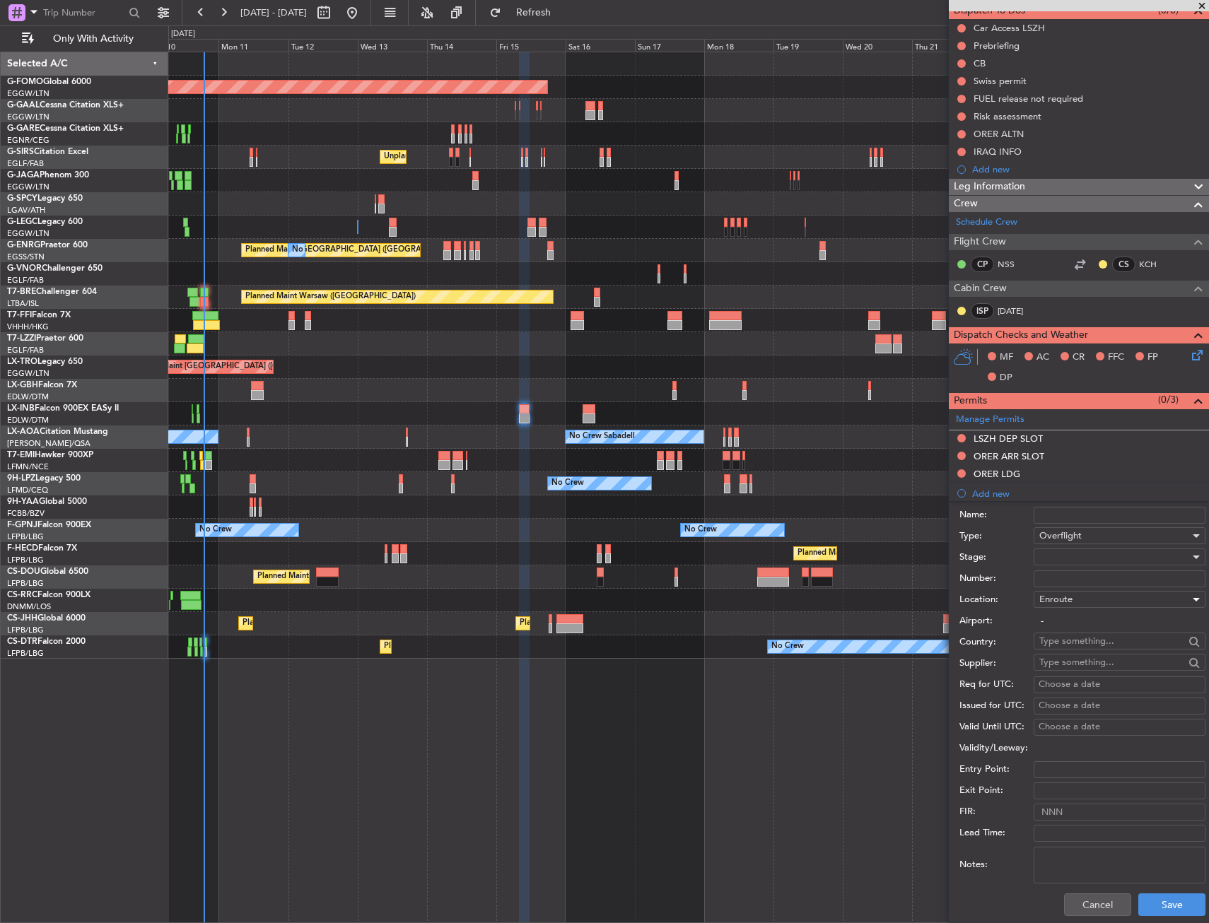
scroll to position [141, 0]
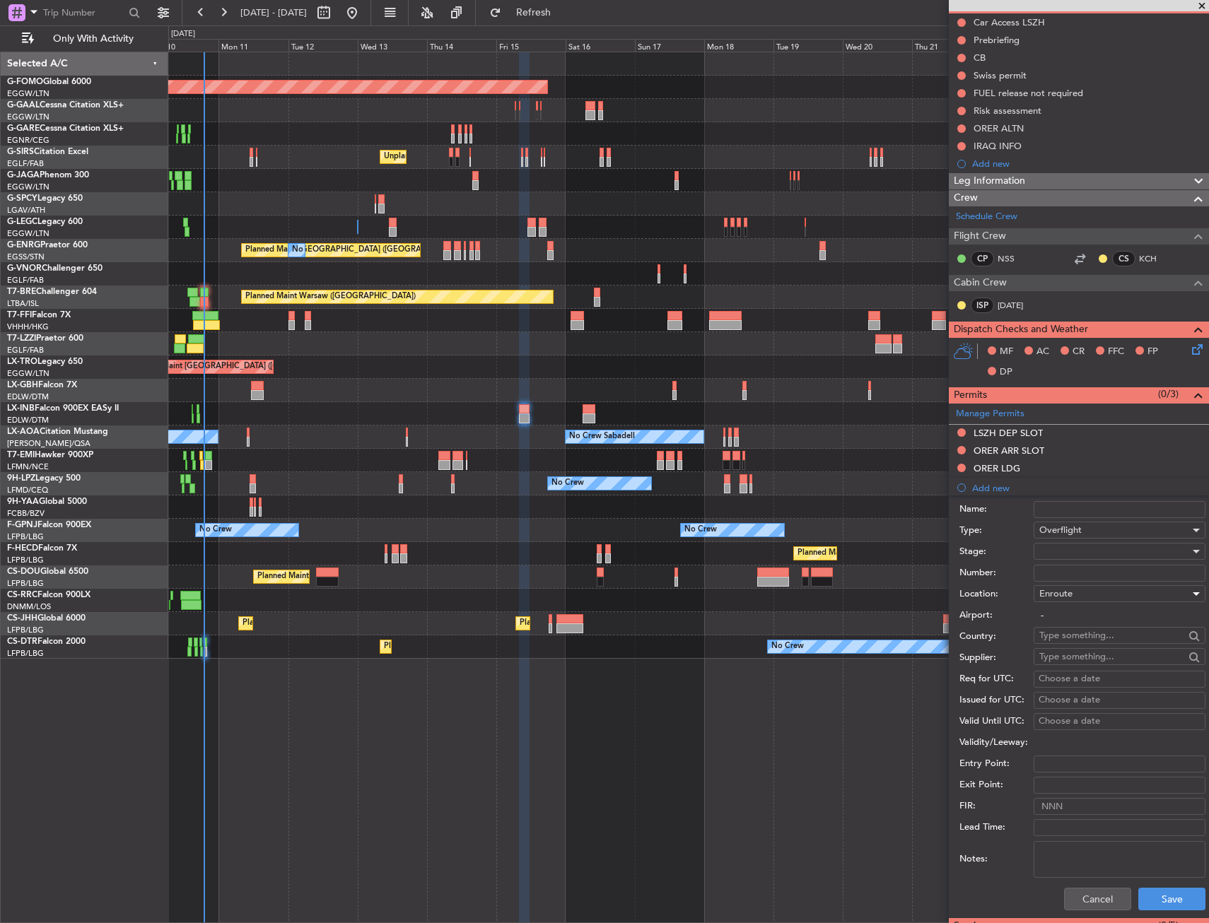
click at [1052, 634] on input "text" at bounding box center [1111, 635] width 145 height 21
click at [1053, 663] on span "[GEOGRAPHIC_DATA]" at bounding box center [1114, 655] width 139 height 21
type input "[GEOGRAPHIC_DATA]"
click at [1151, 896] on button "Save" at bounding box center [1171, 899] width 67 height 23
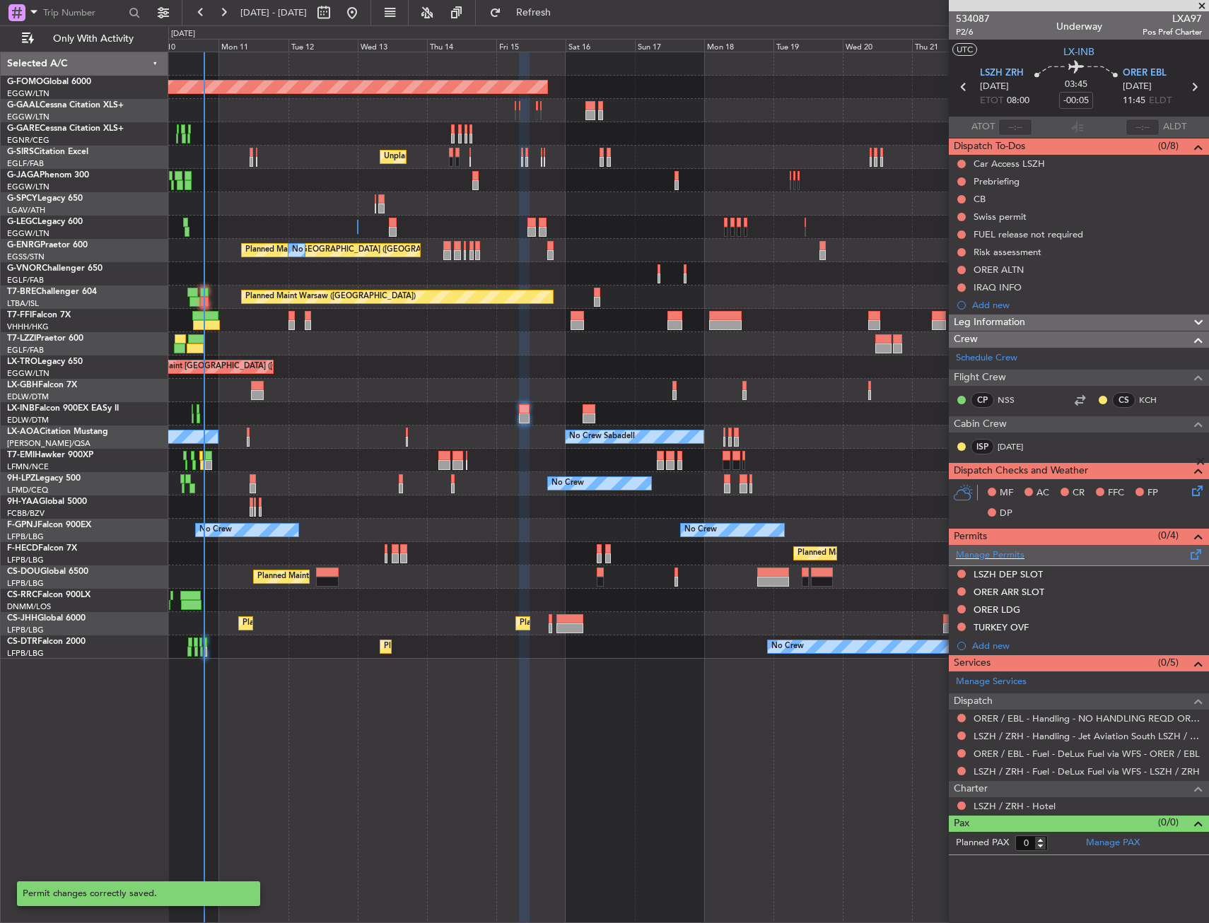
scroll to position [0, 0]
click at [1074, 572] on div "LSZH DEP SLOT" at bounding box center [1079, 575] width 260 height 18
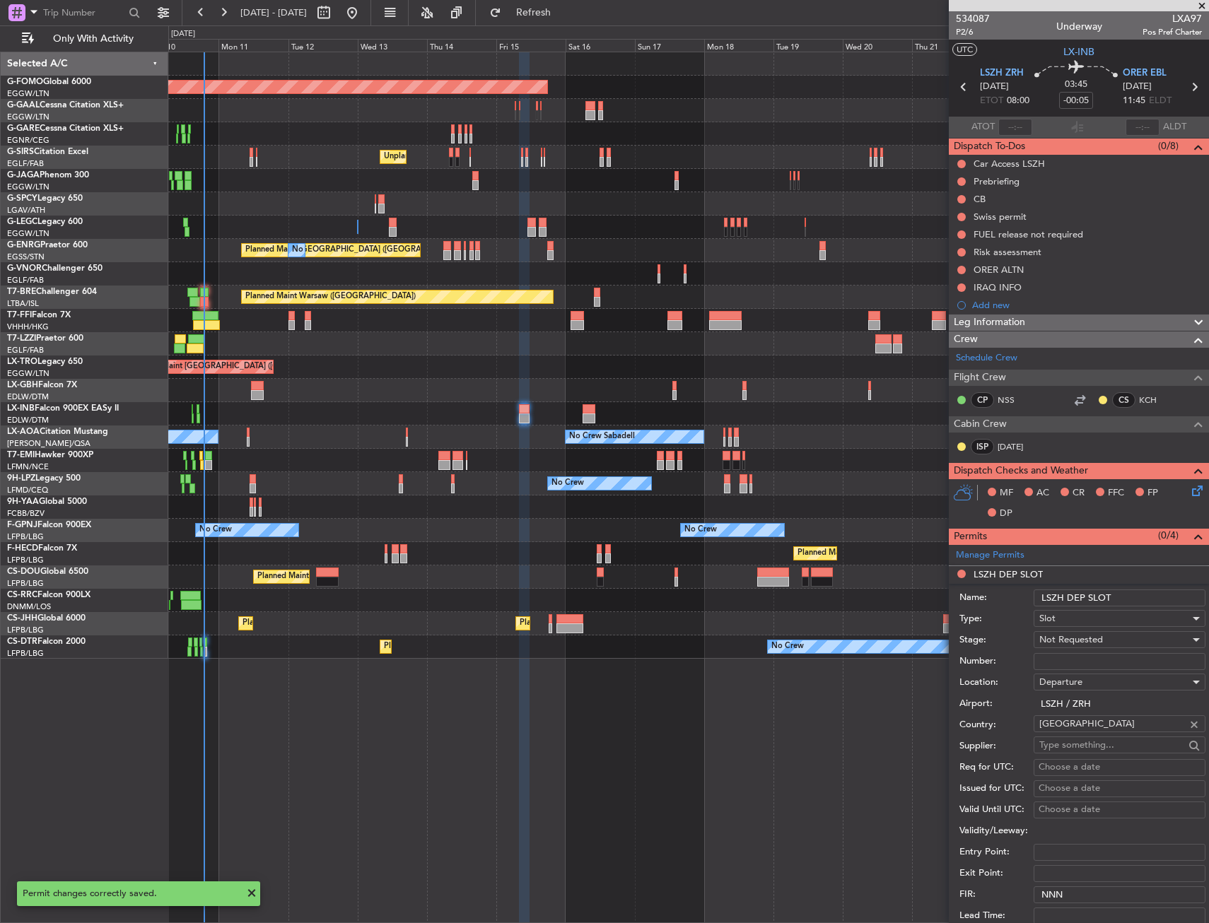
click at [1130, 590] on input "LSZH DEP SLOT" at bounding box center [1119, 598] width 172 height 17
type input "LSZH DEP SLOT 0800Z"
click at [1076, 640] on span "Not Requested" at bounding box center [1071, 639] width 64 height 13
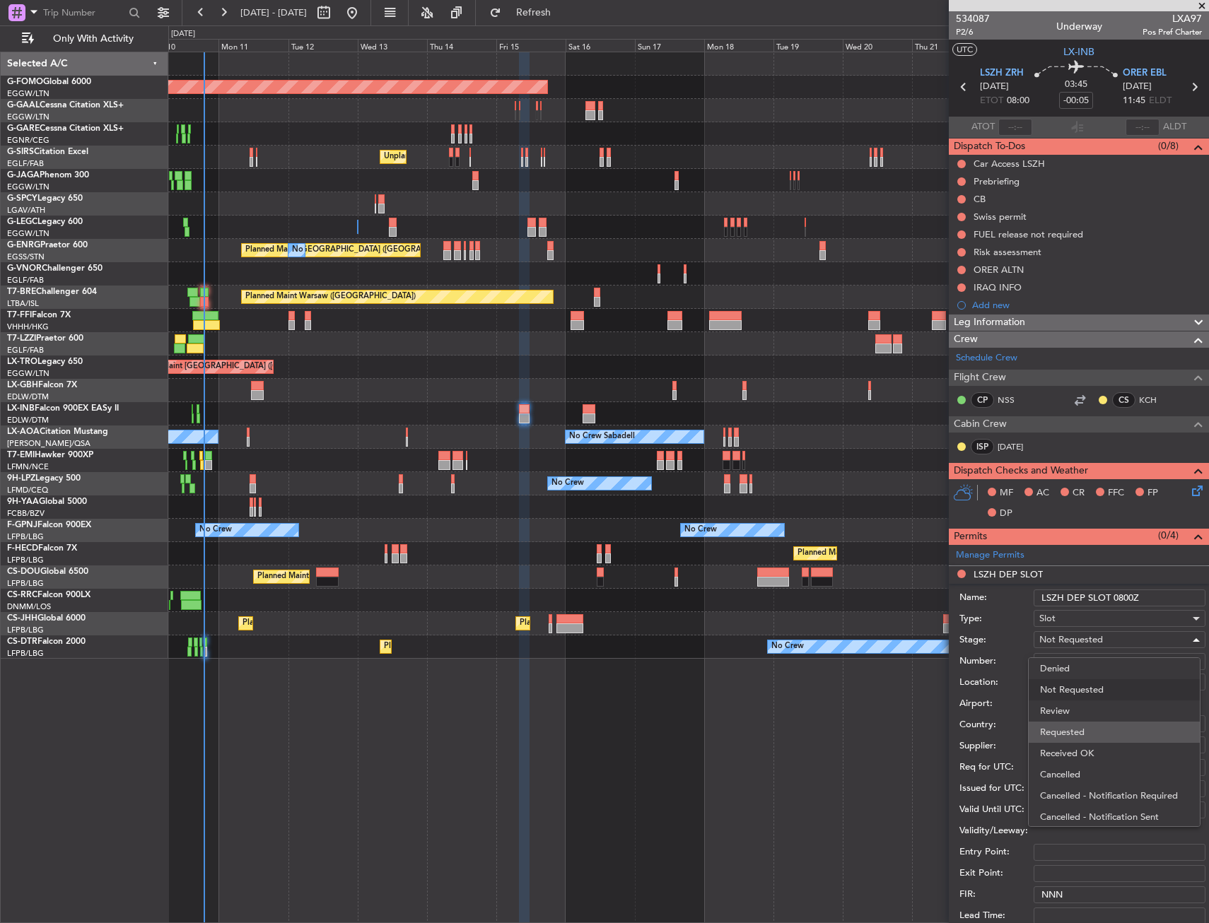
click at [1083, 728] on span "Requested" at bounding box center [1114, 732] width 148 height 21
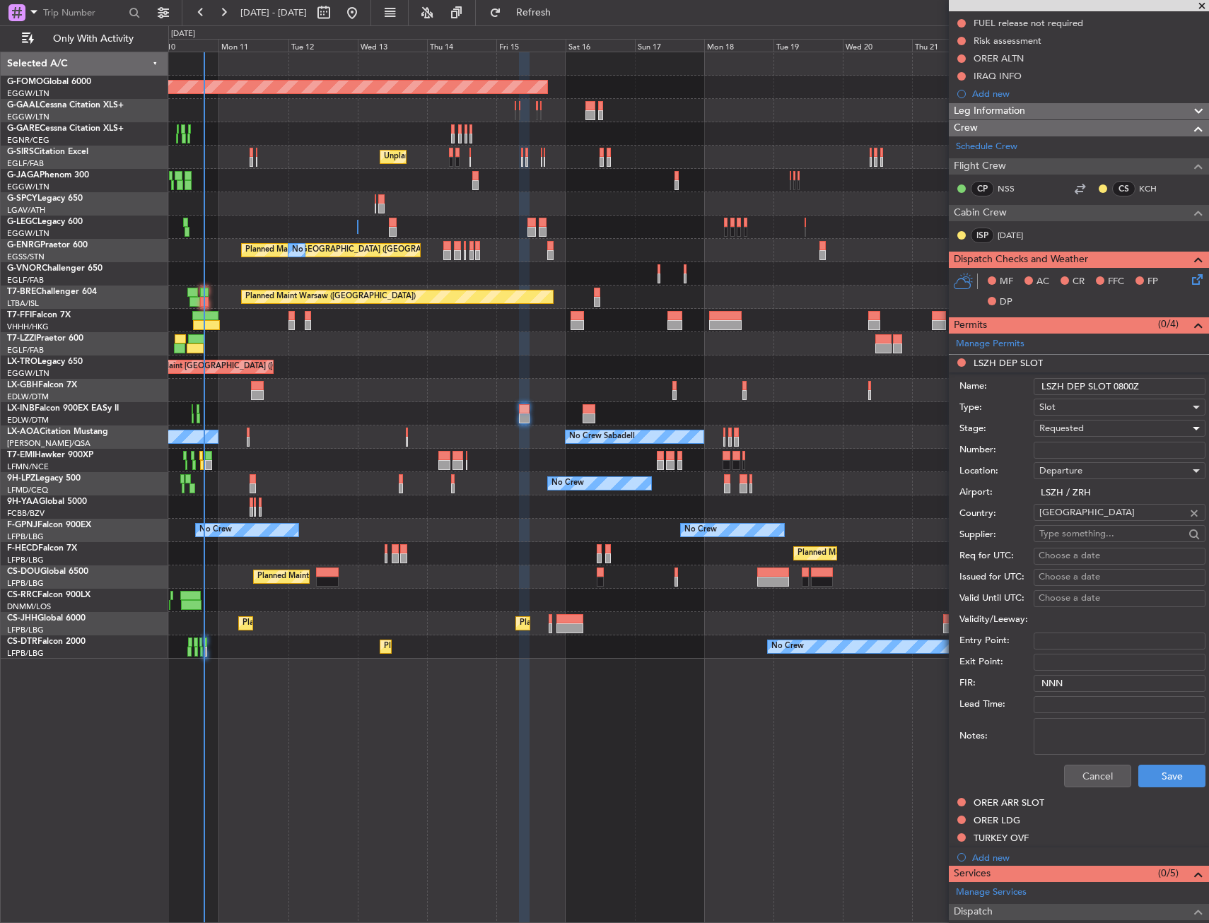
scroll to position [212, 0]
click at [1147, 773] on button "Save" at bounding box center [1171, 775] width 67 height 23
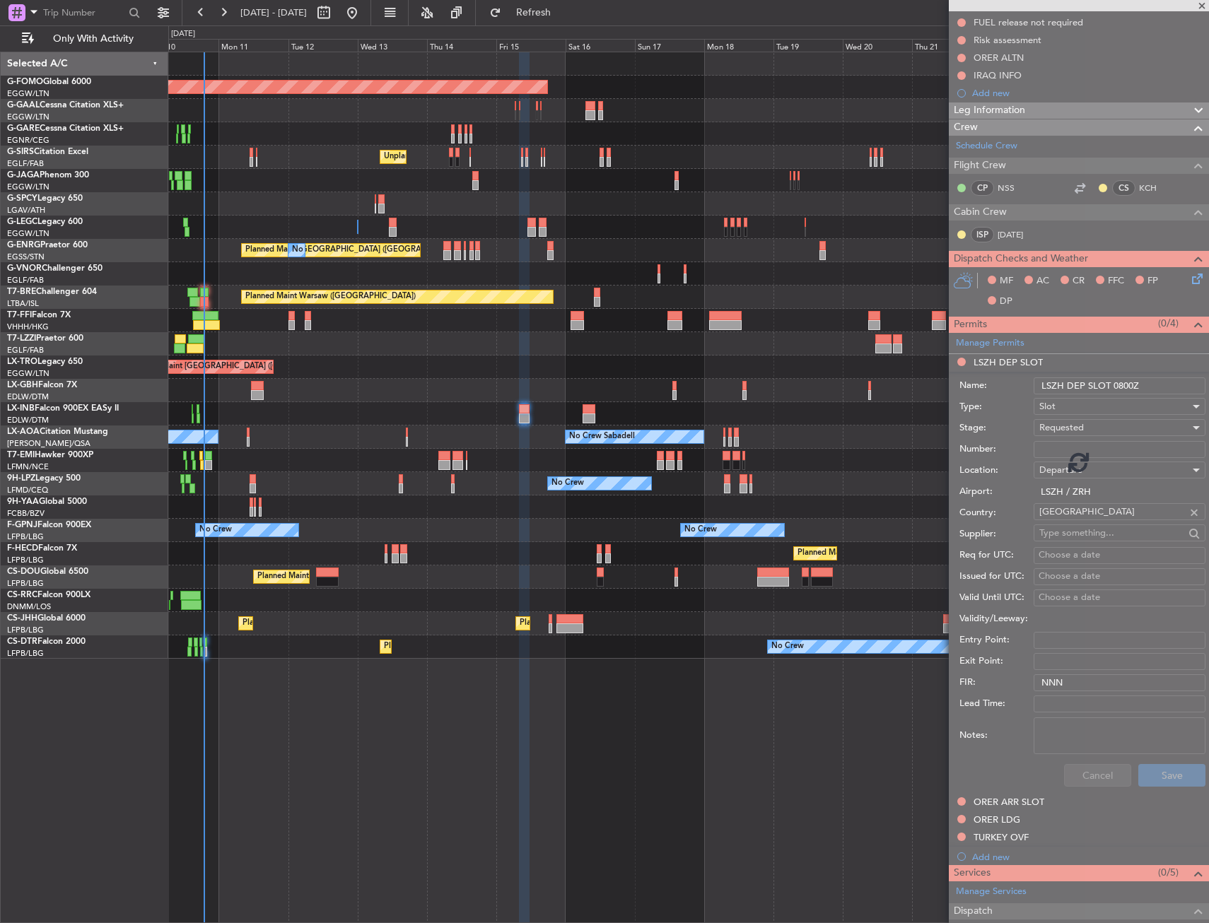
scroll to position [0, 0]
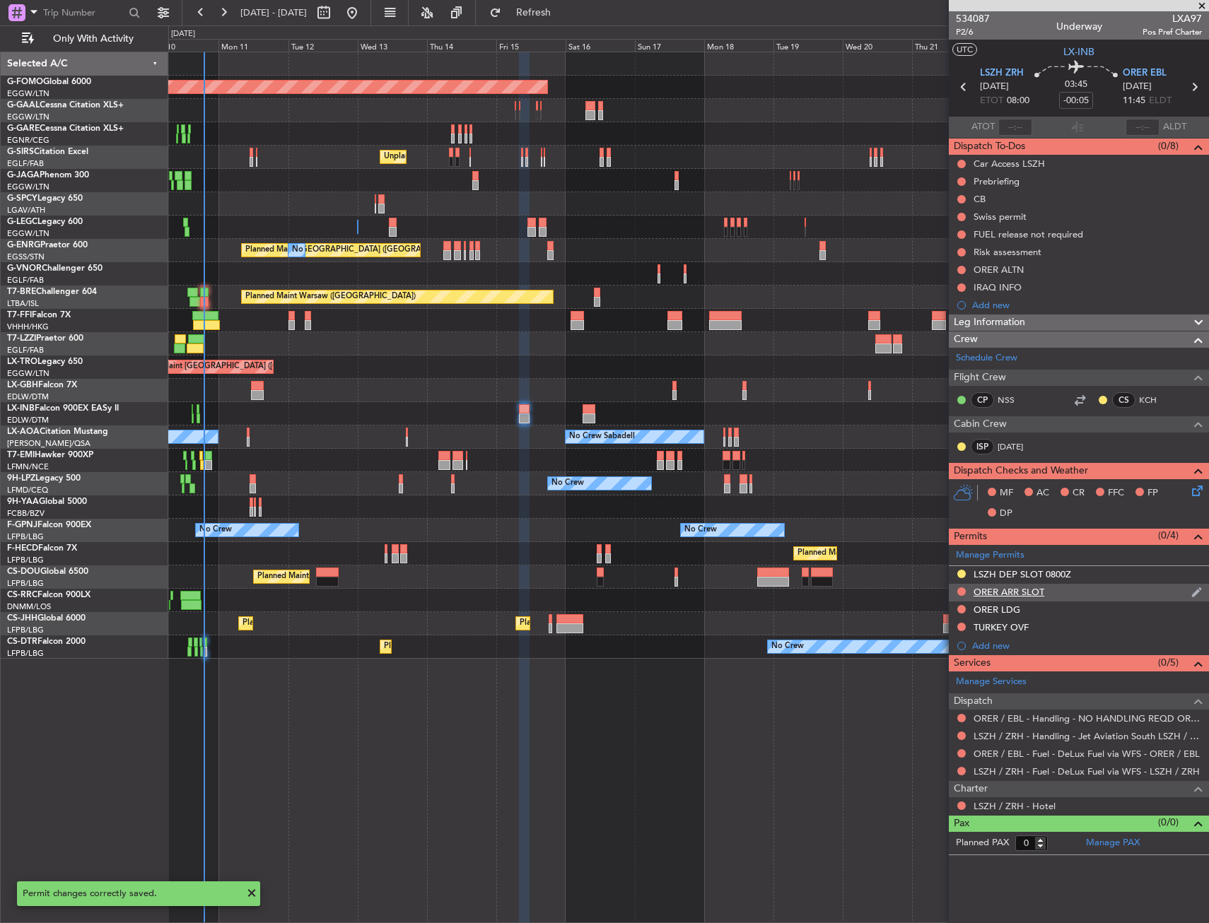
click at [1084, 591] on div "ORER ARR SLOT" at bounding box center [1079, 593] width 260 height 18
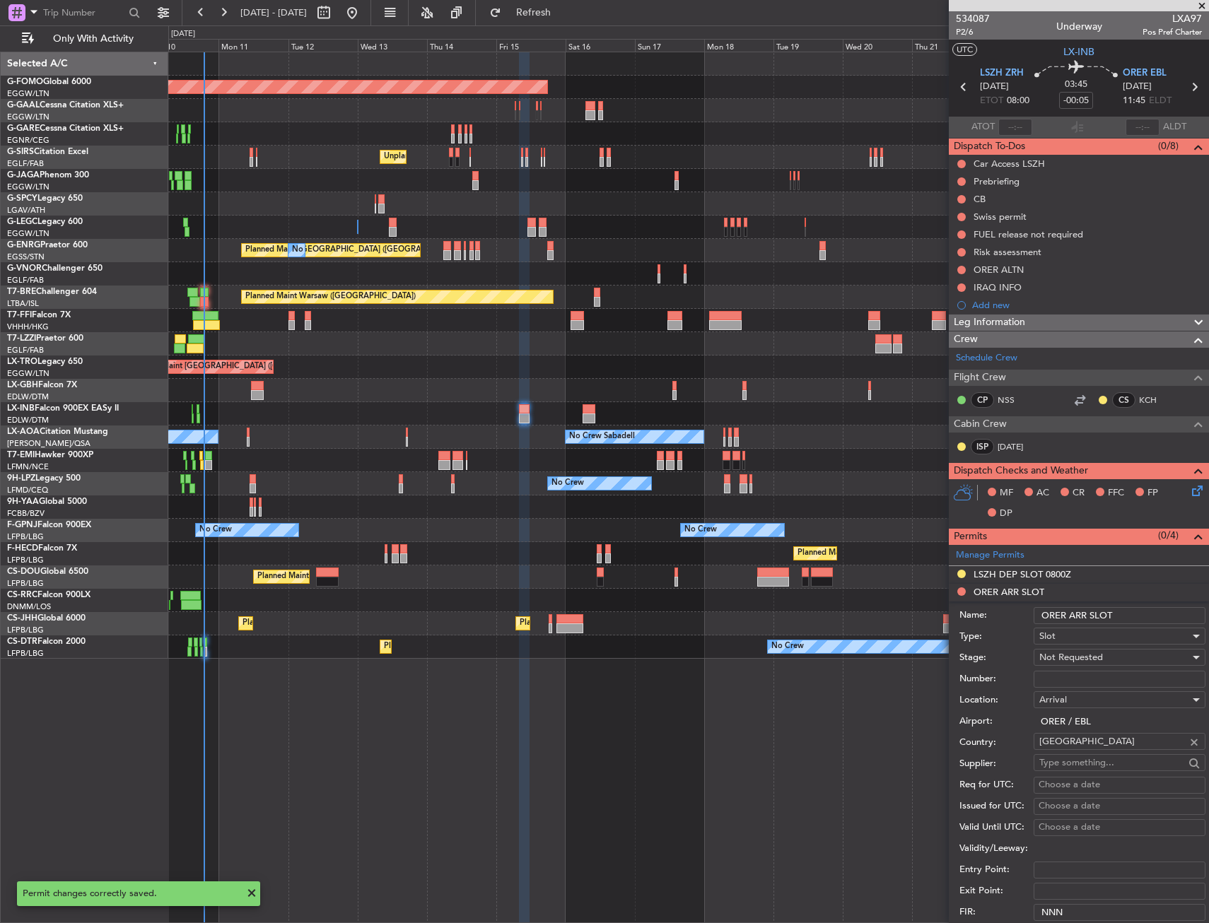
click at [1142, 616] on input "ORER ARR SLOT" at bounding box center [1119, 615] width 172 height 17
type input "ORER ARR SLOT 1145z"
click at [1096, 659] on span "Not Requested" at bounding box center [1071, 657] width 64 height 13
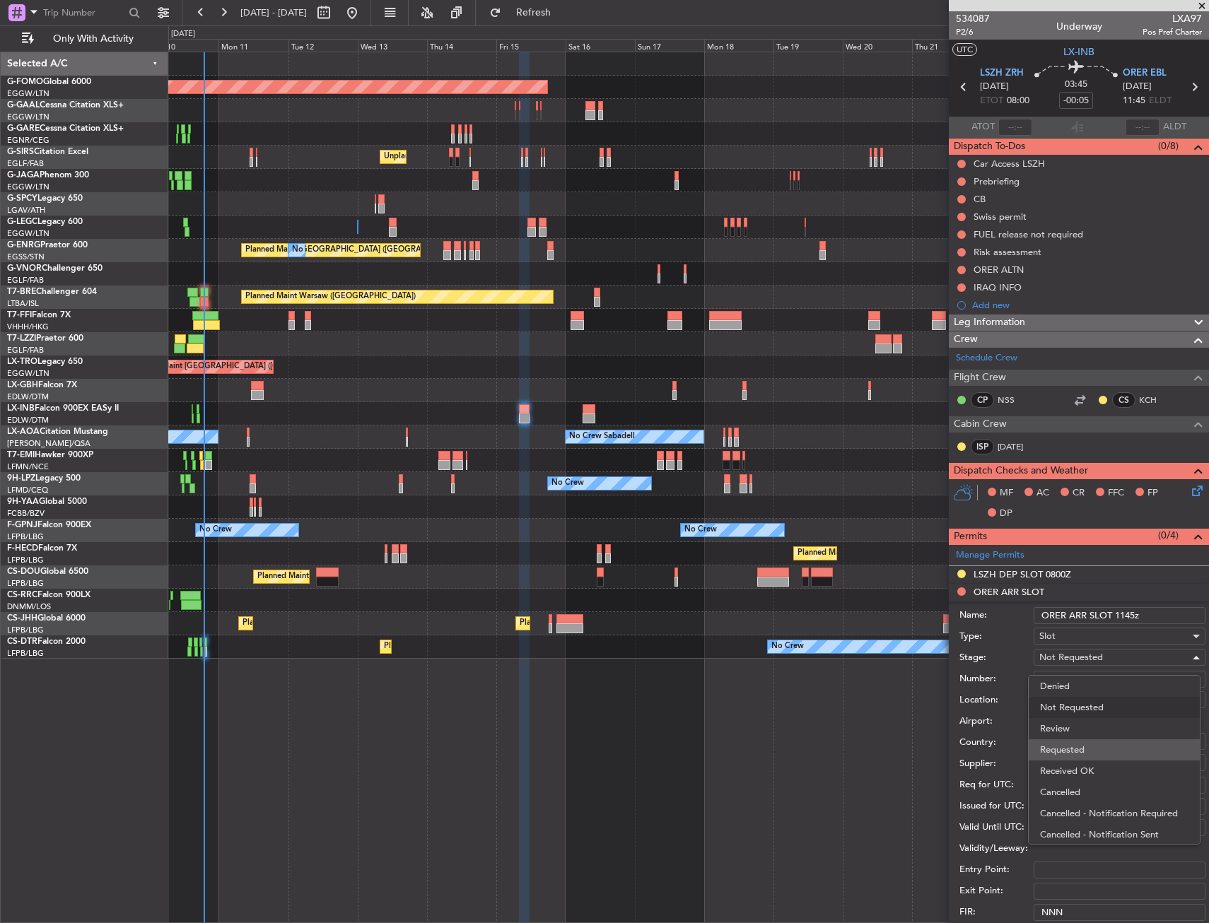
click at [1081, 749] on span "Requested" at bounding box center [1114, 749] width 148 height 21
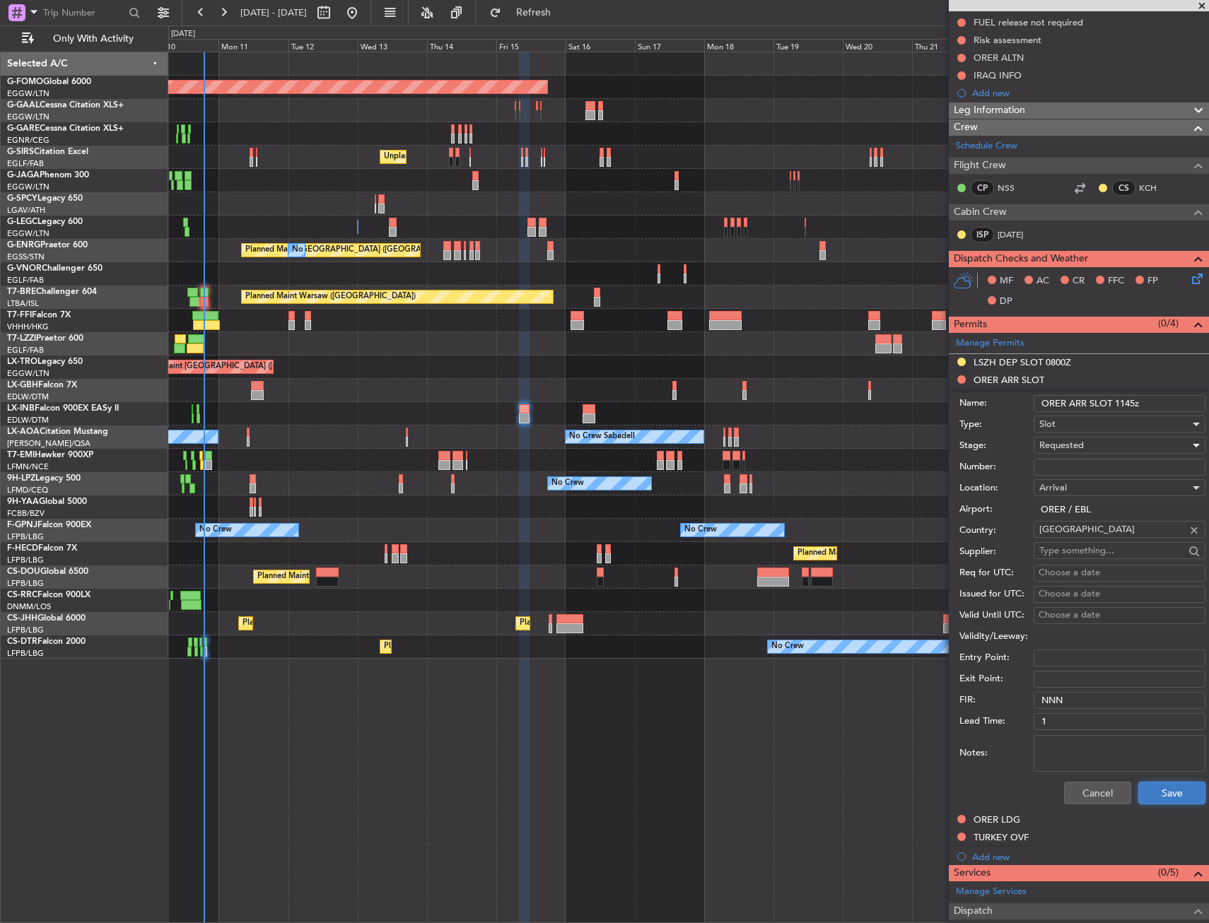
click at [1151, 782] on button "Save" at bounding box center [1171, 793] width 67 height 23
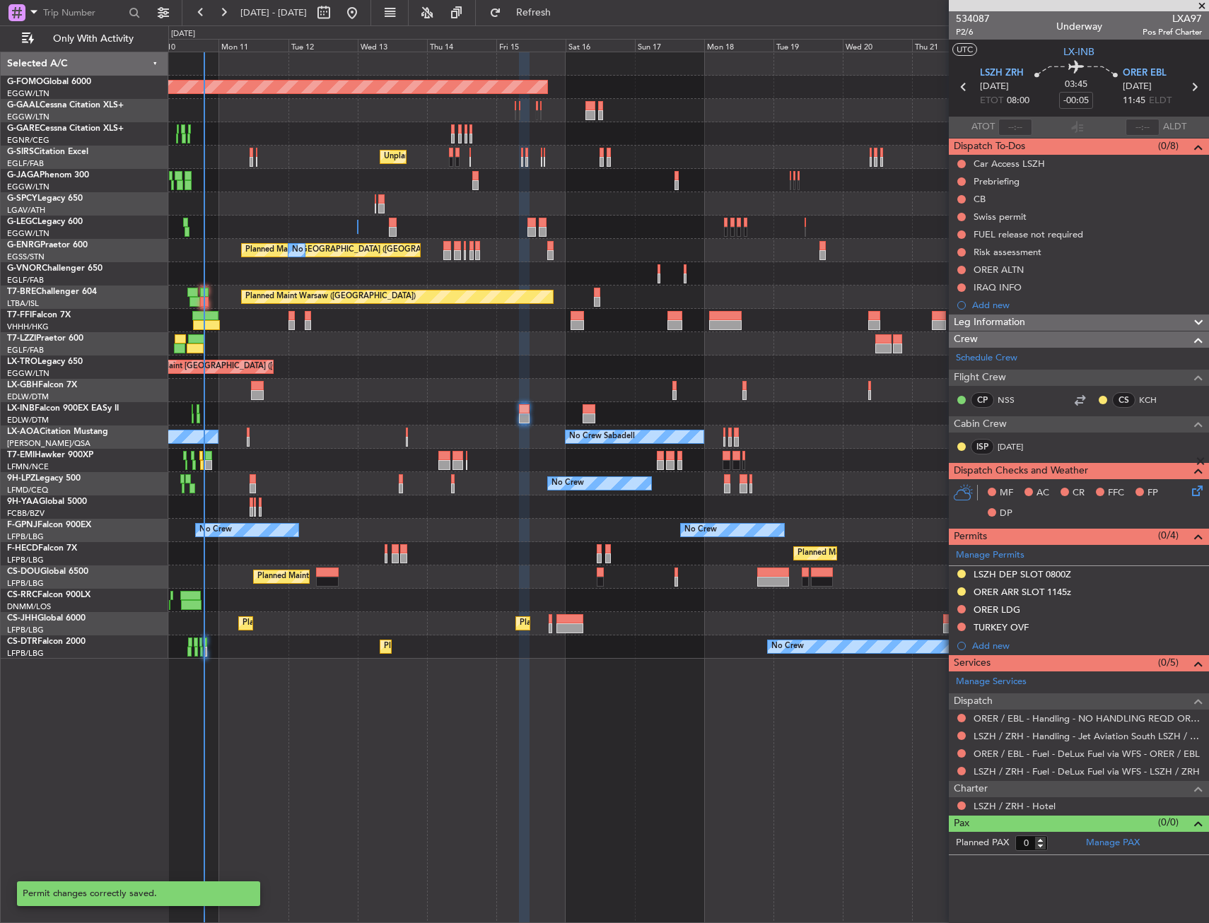
scroll to position [0, 0]
click at [963, 610] on button at bounding box center [961, 609] width 8 height 8
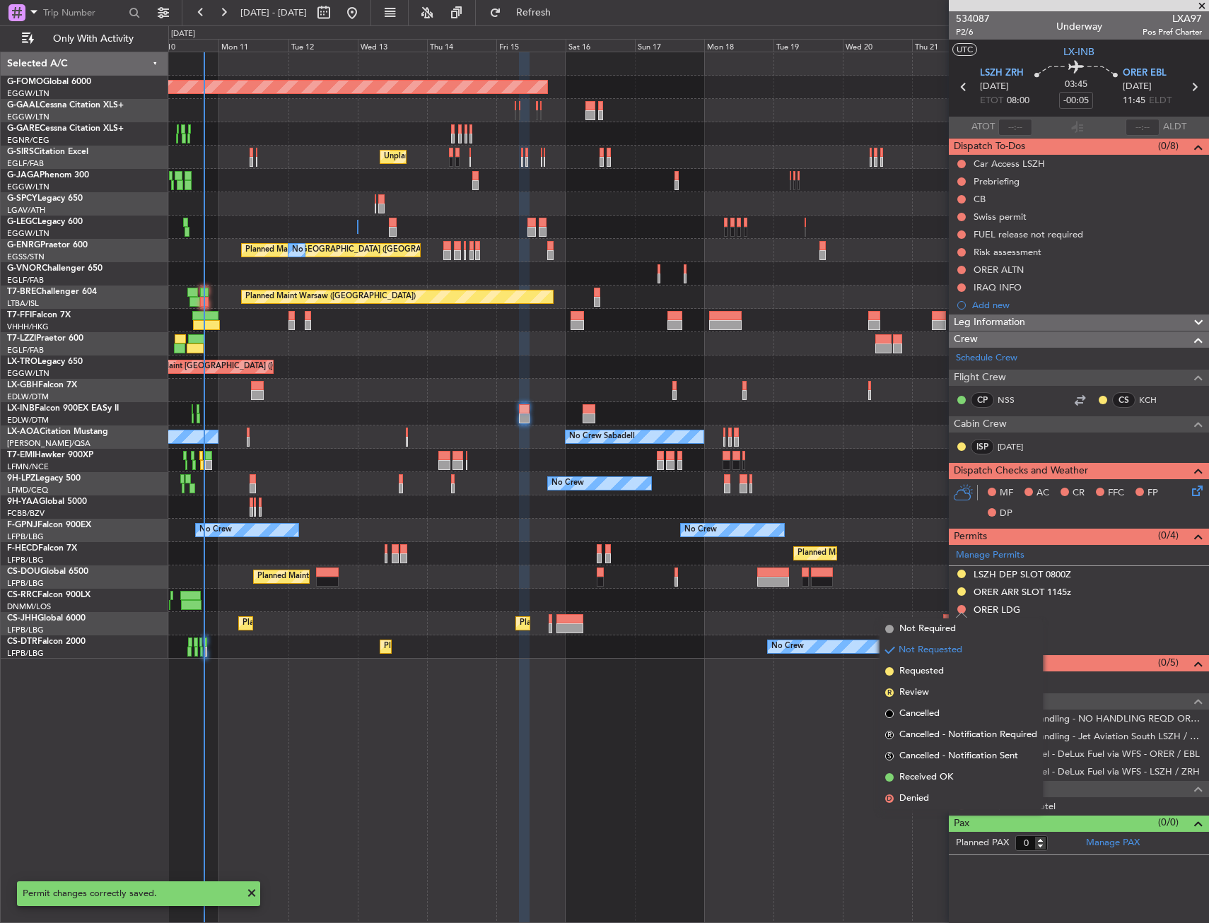
drag, startPoint x: 938, startPoint y: 670, endPoint x: 951, endPoint y: 667, distance: 13.2
click at [939, 670] on span "Requested" at bounding box center [921, 671] width 45 height 14
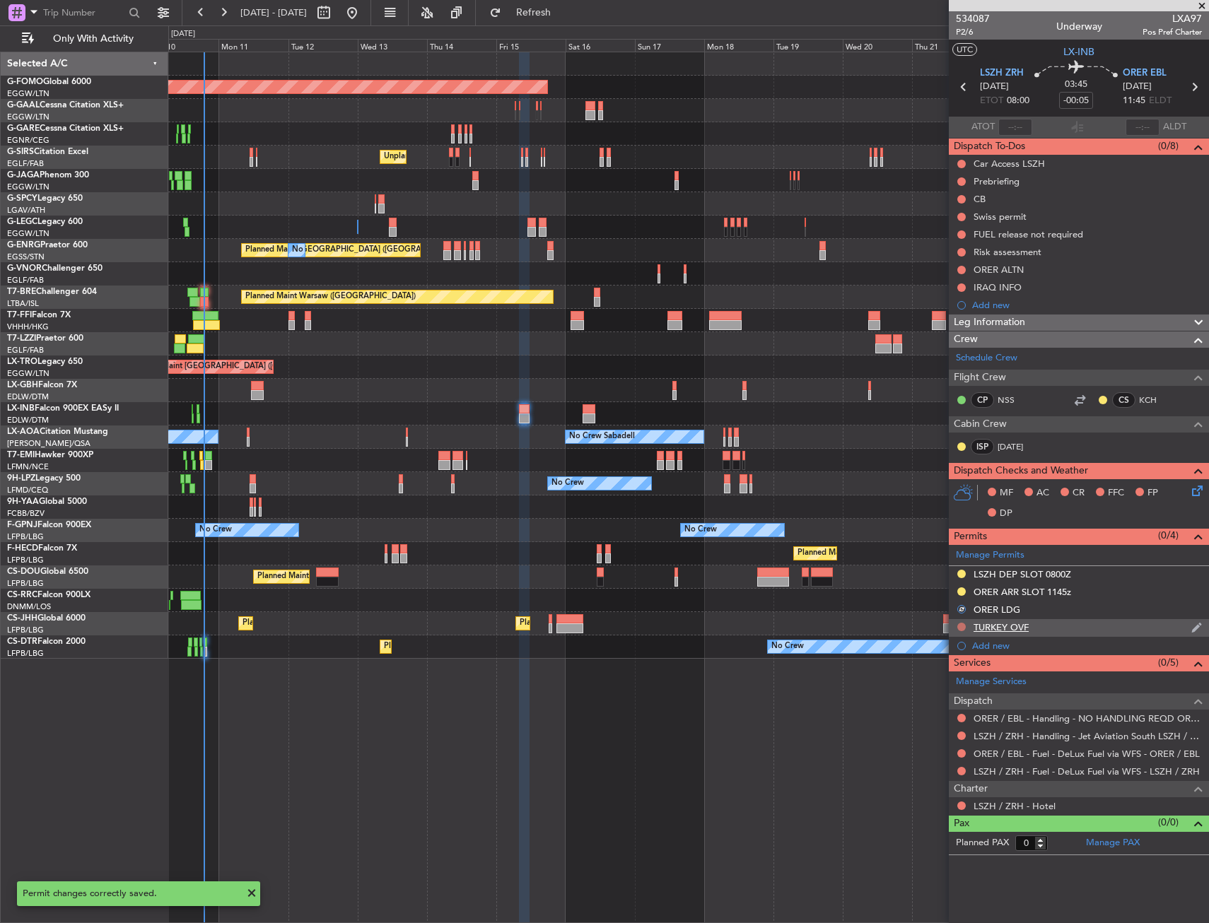
click at [959, 625] on button at bounding box center [961, 627] width 8 height 8
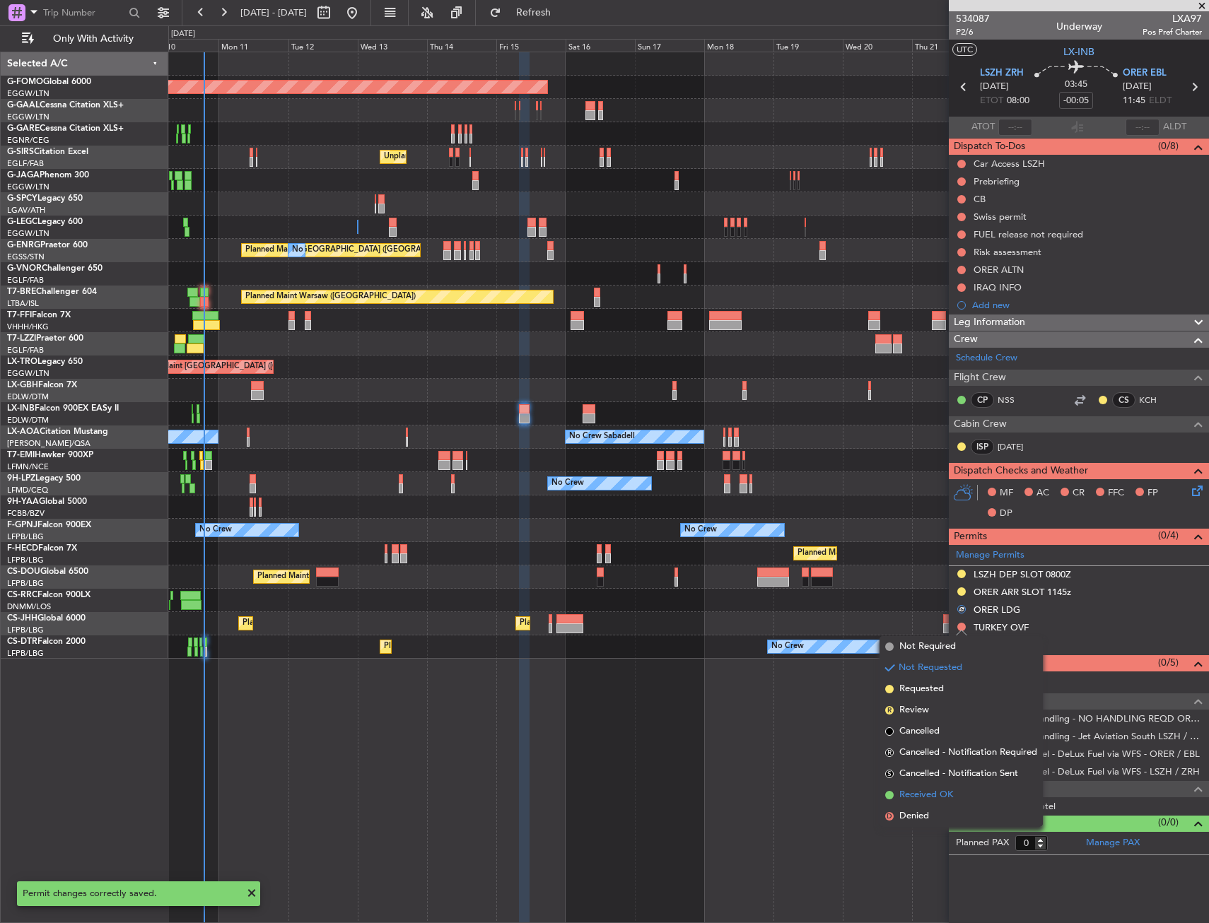
click at [922, 796] on span "Received OK" at bounding box center [926, 795] width 54 height 14
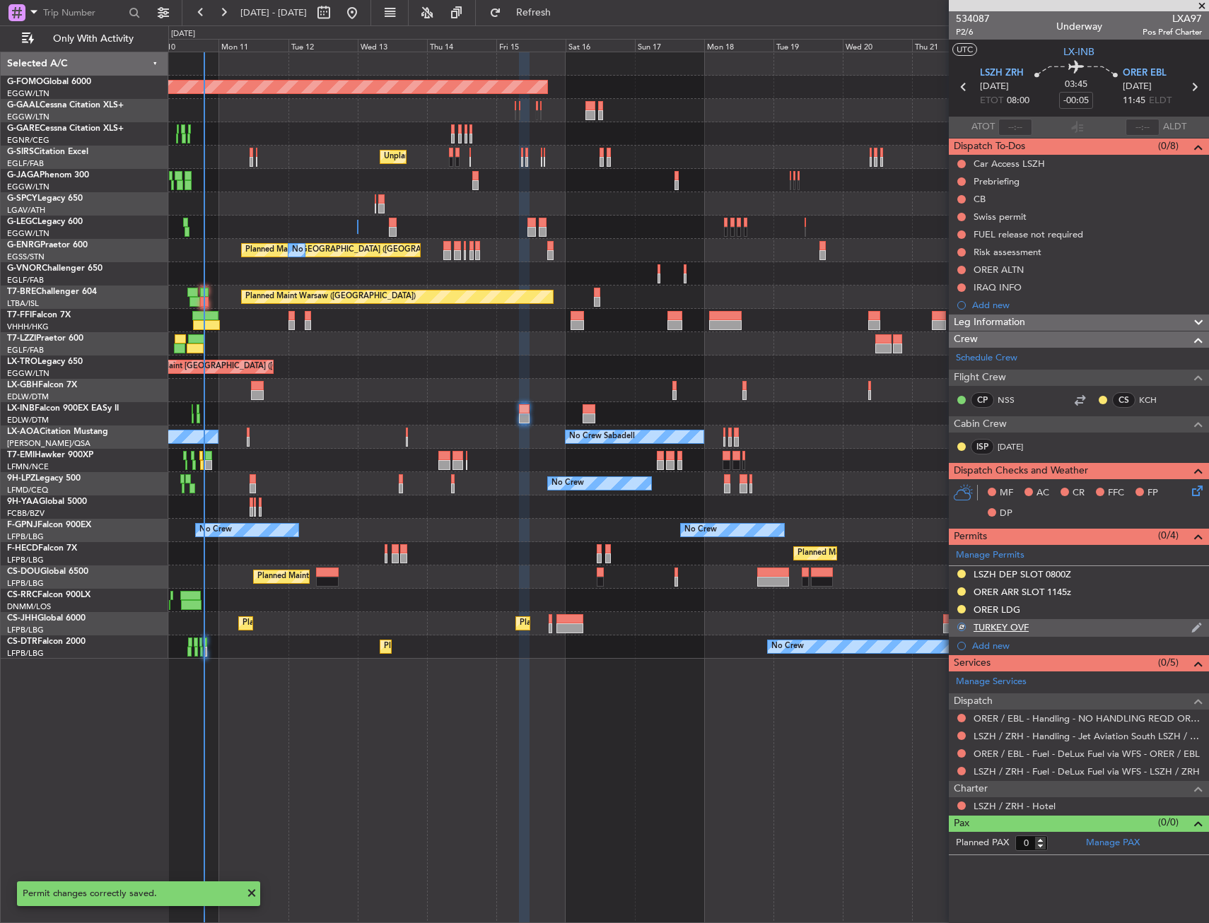
click at [1051, 624] on div "TURKEY OVF" at bounding box center [1079, 628] width 260 height 18
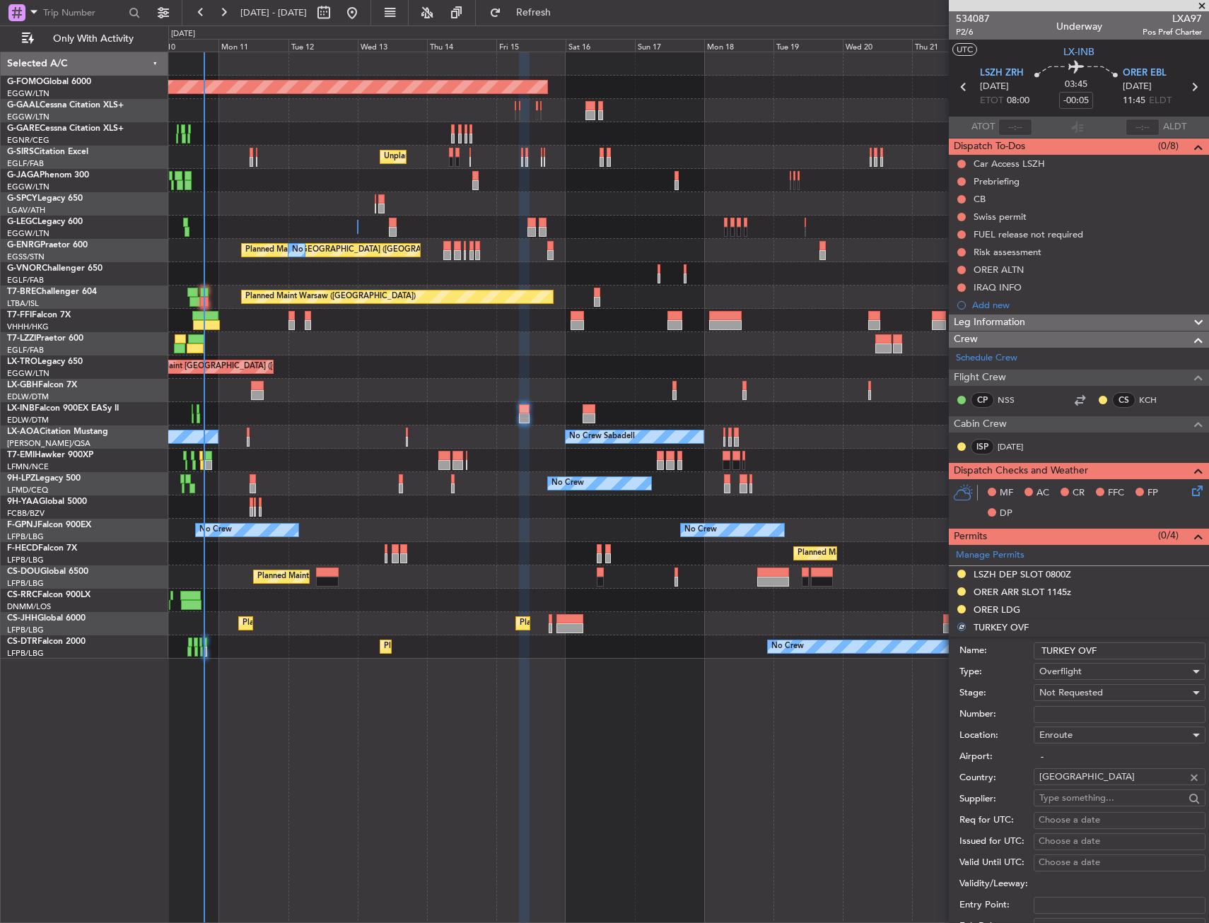
click at [1055, 712] on input "Number:" at bounding box center [1119, 714] width 172 height 17
type input "ECAC"
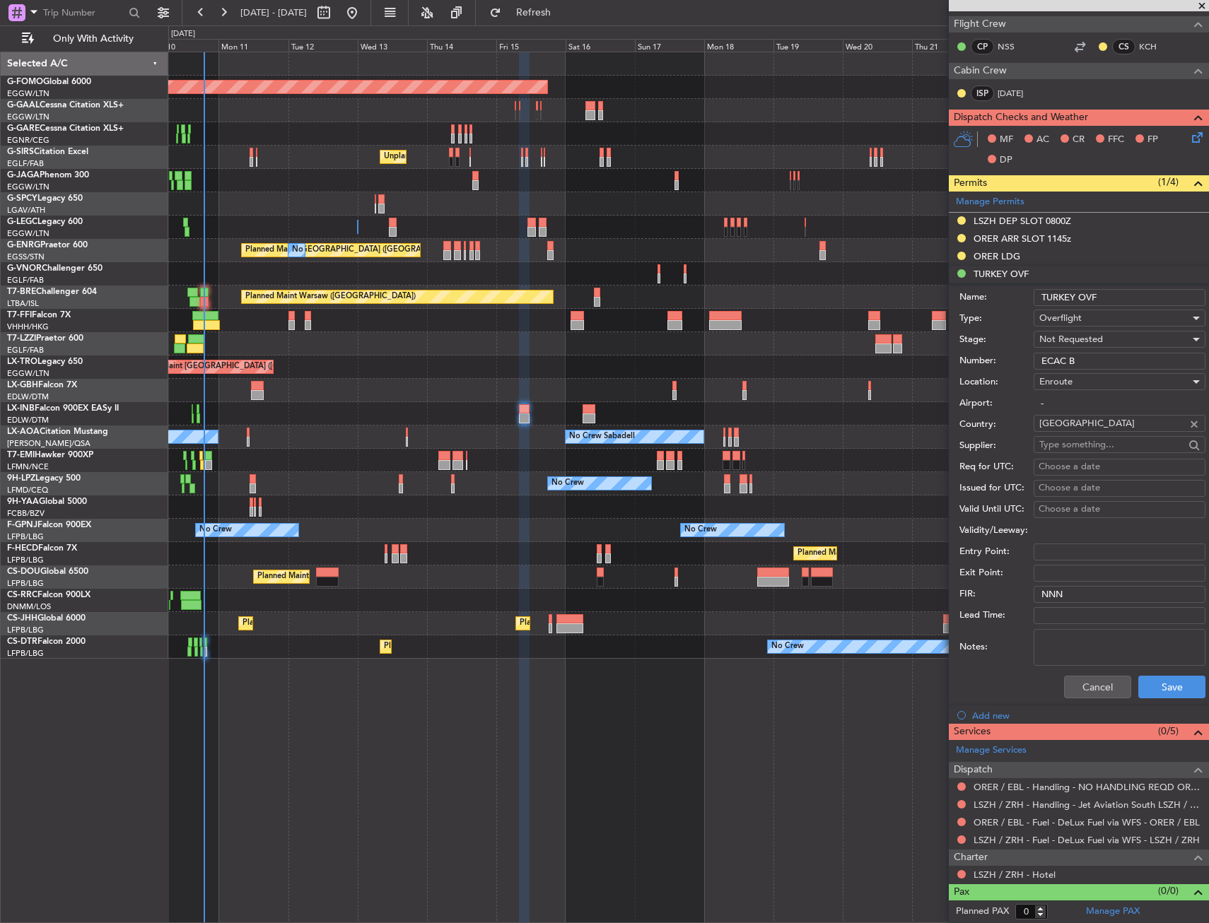
click at [1098, 363] on input "ECAC B" at bounding box center [1119, 361] width 172 height 17
type input "ECAC BUSINESS FLIGHT"
click at [1142, 691] on button "Save" at bounding box center [1171, 687] width 67 height 23
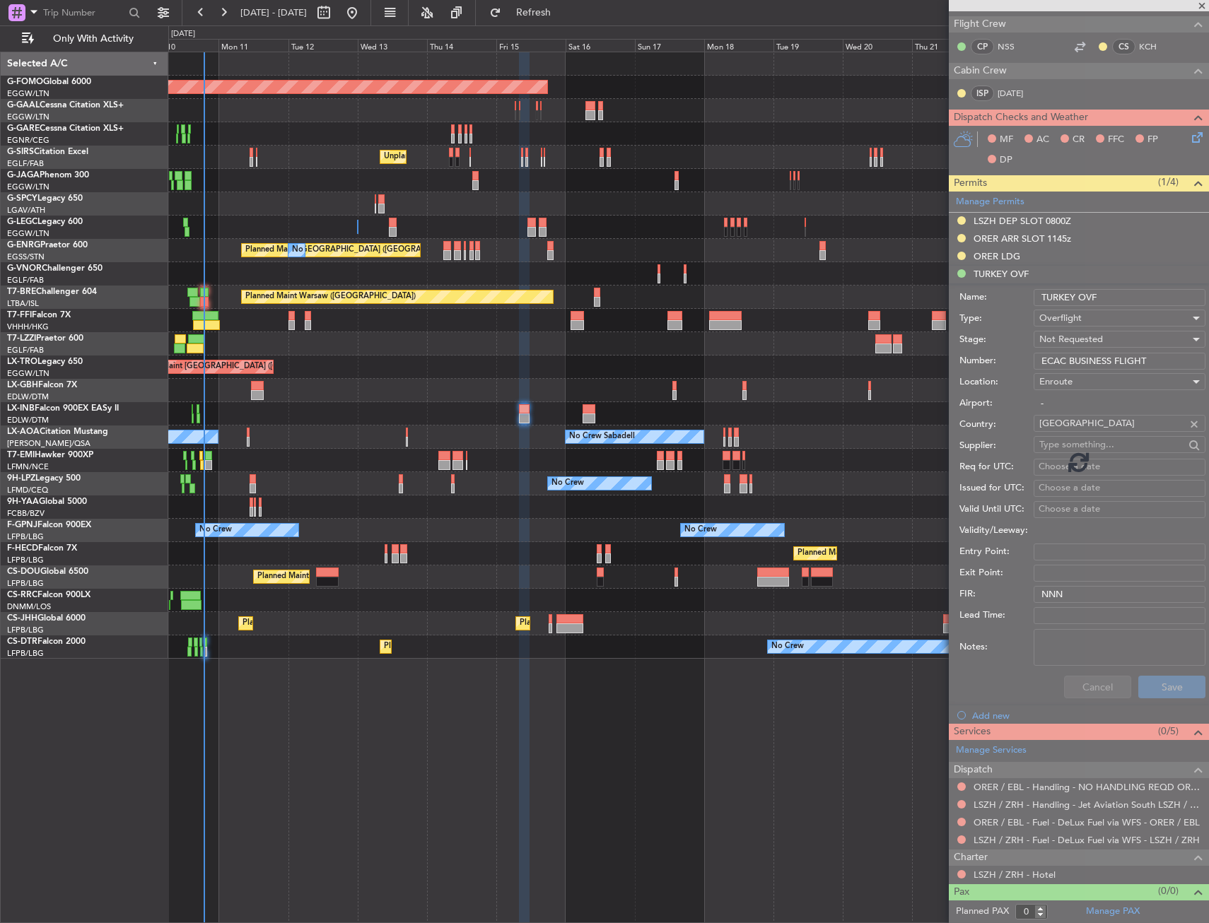
scroll to position [0, 0]
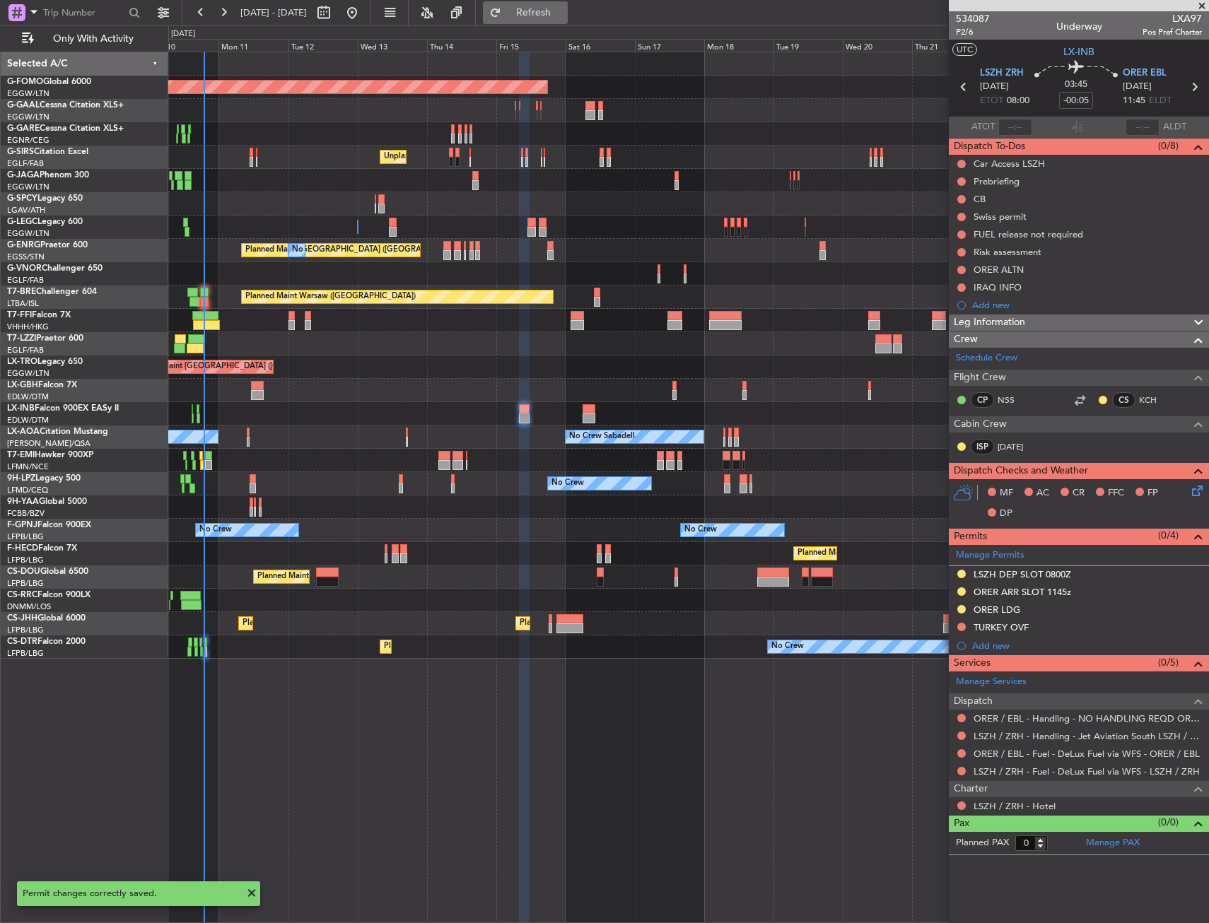
click at [563, 14] on span "Refresh" at bounding box center [533, 13] width 59 height 10
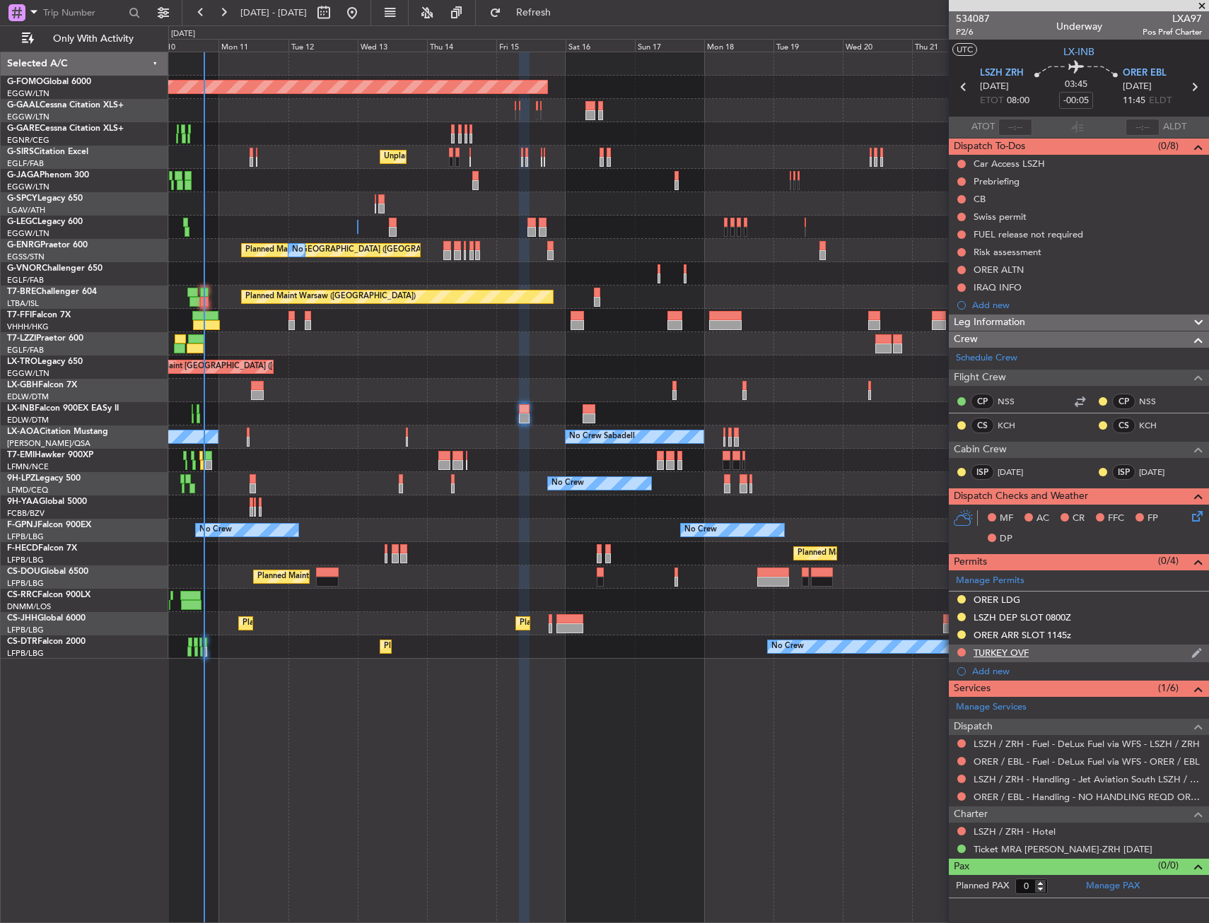
click at [1045, 651] on div "TURKEY OVF" at bounding box center [1079, 654] width 260 height 18
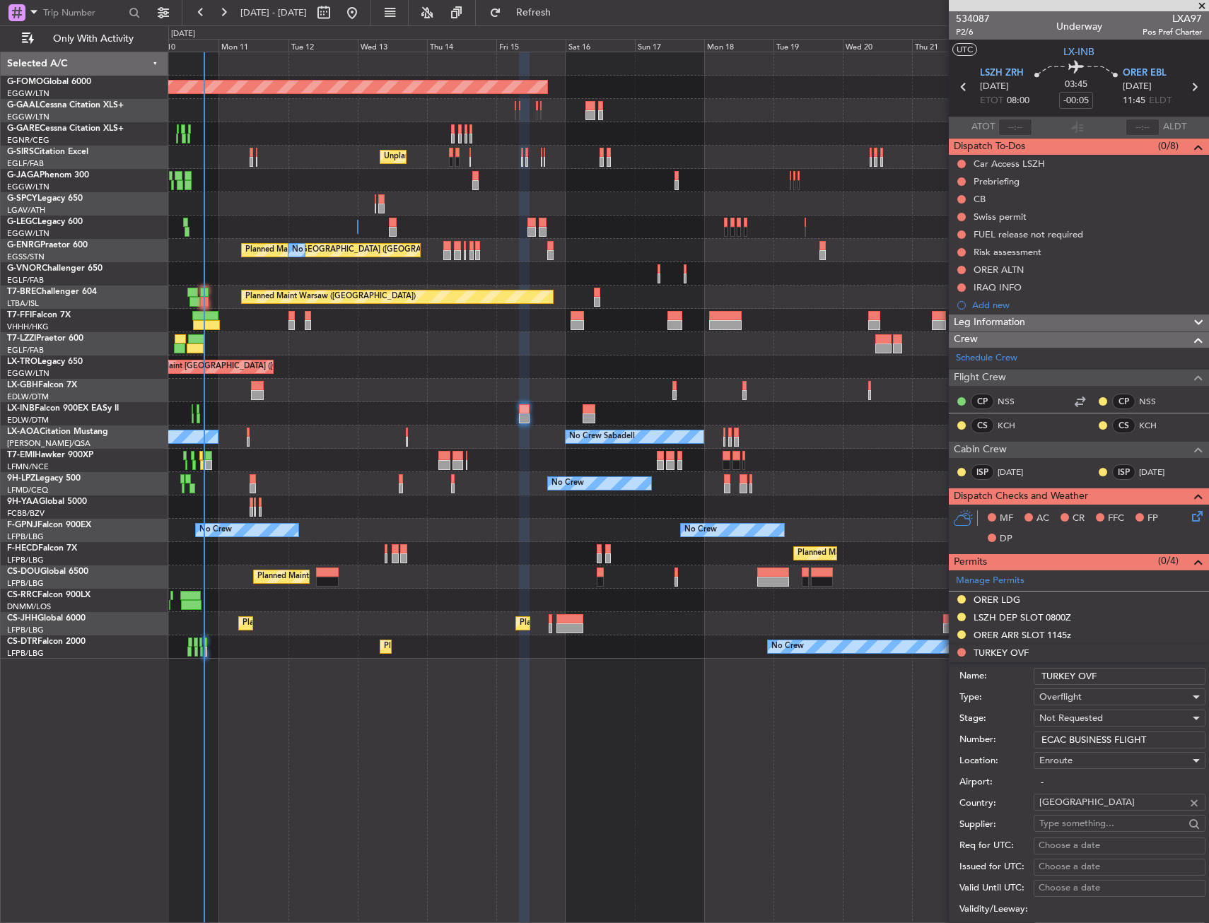
scroll to position [141, 0]
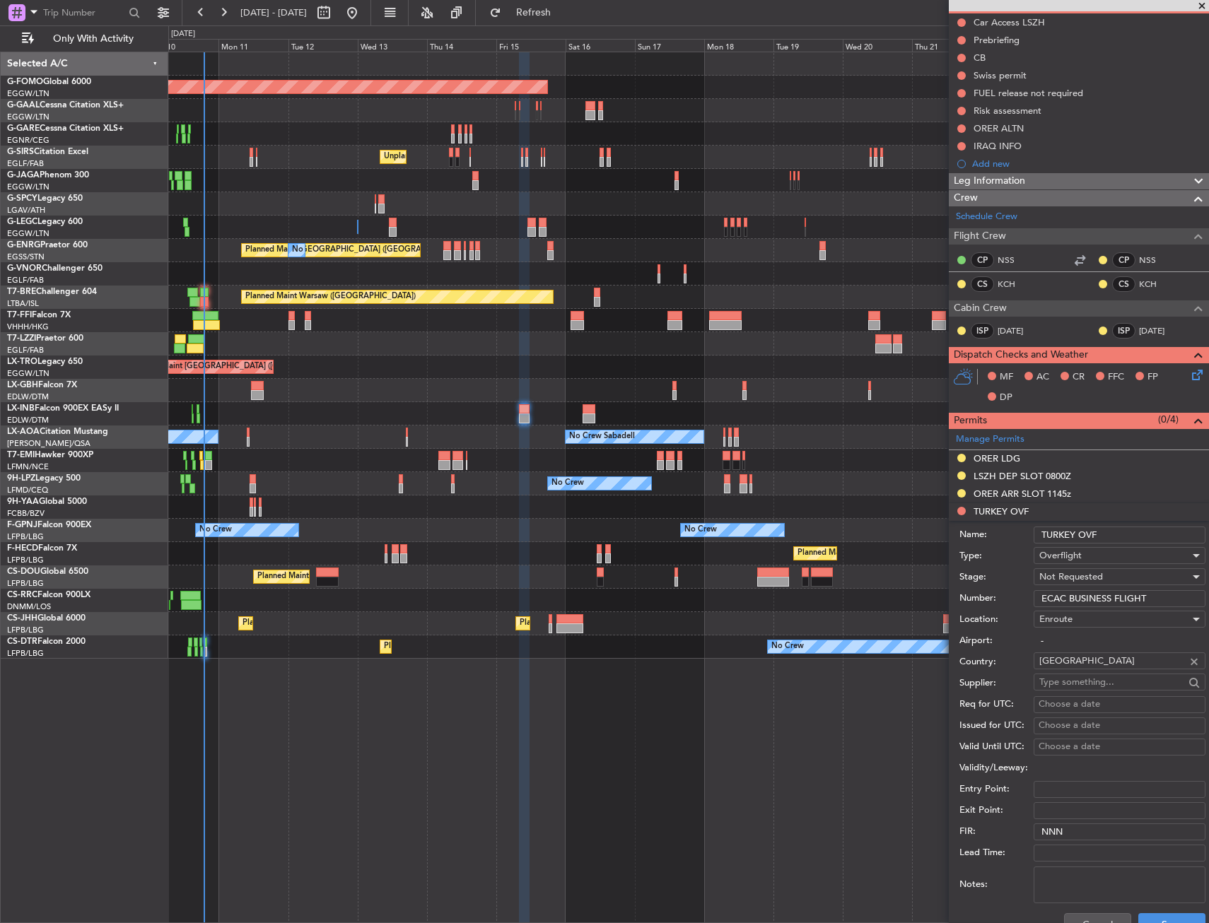
click at [1061, 576] on span "Not Requested" at bounding box center [1071, 576] width 64 height 13
click at [1073, 698] on span "Received OK" at bounding box center [1114, 690] width 148 height 21
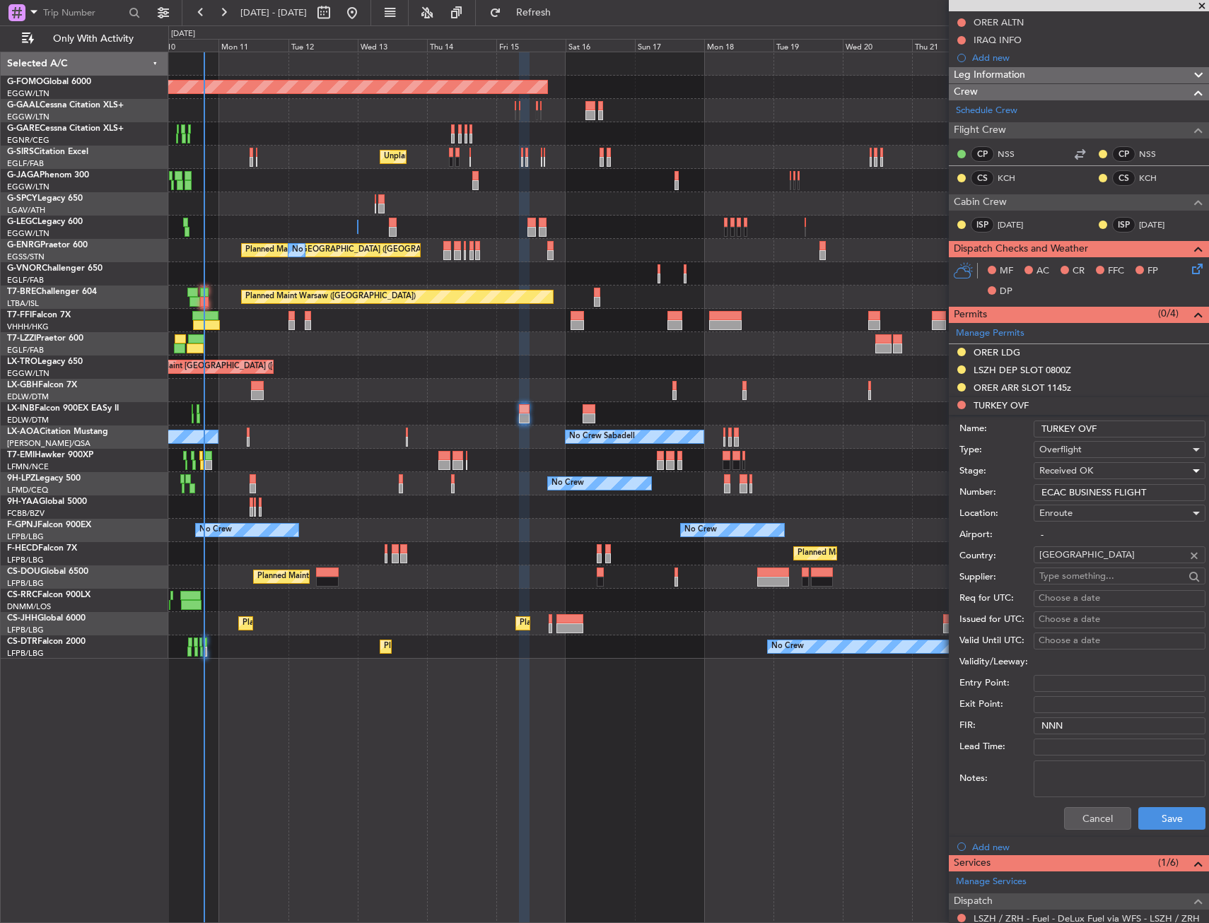
scroll to position [353, 0]
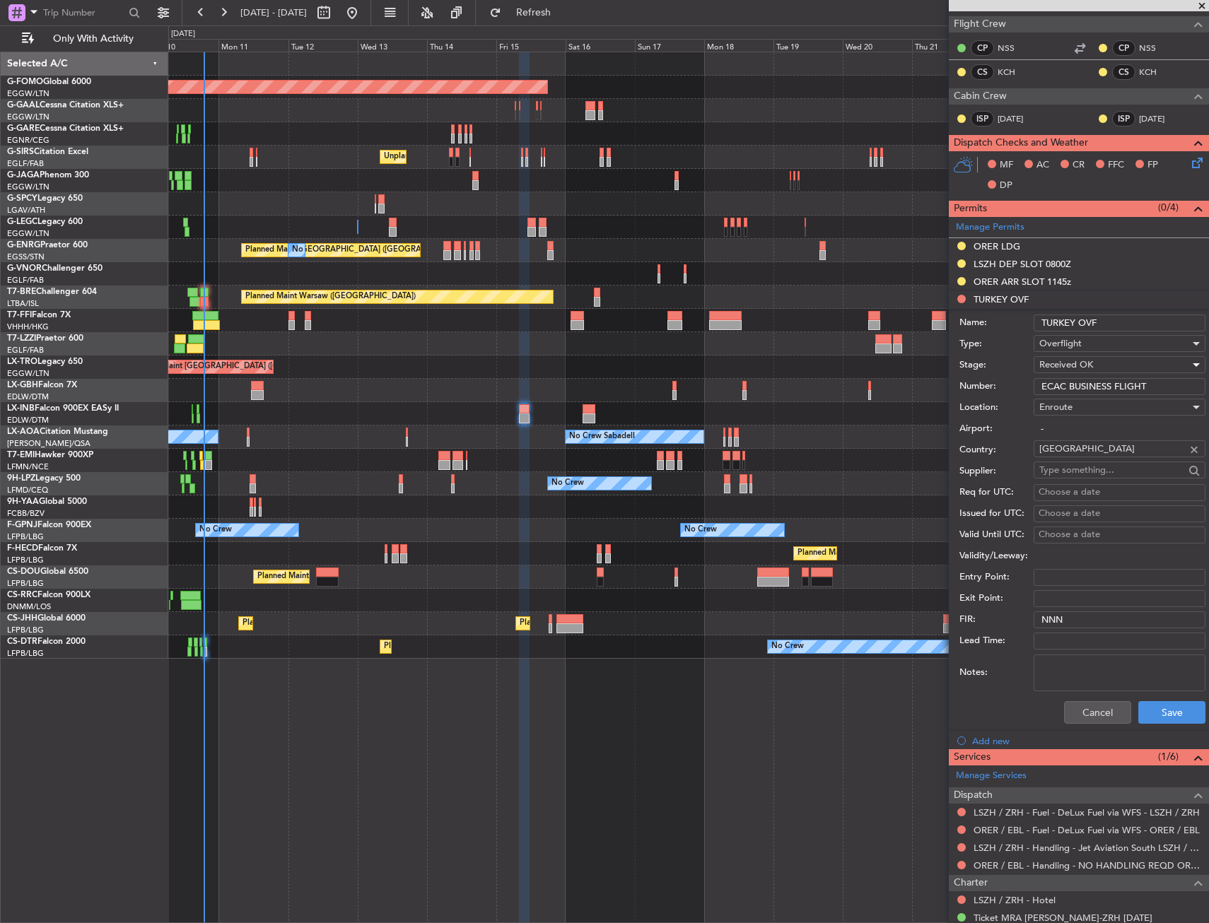
click at [1156, 697] on div "Cancel Save" at bounding box center [1082, 712] width 246 height 37
click at [1149, 710] on button "Save" at bounding box center [1171, 712] width 67 height 23
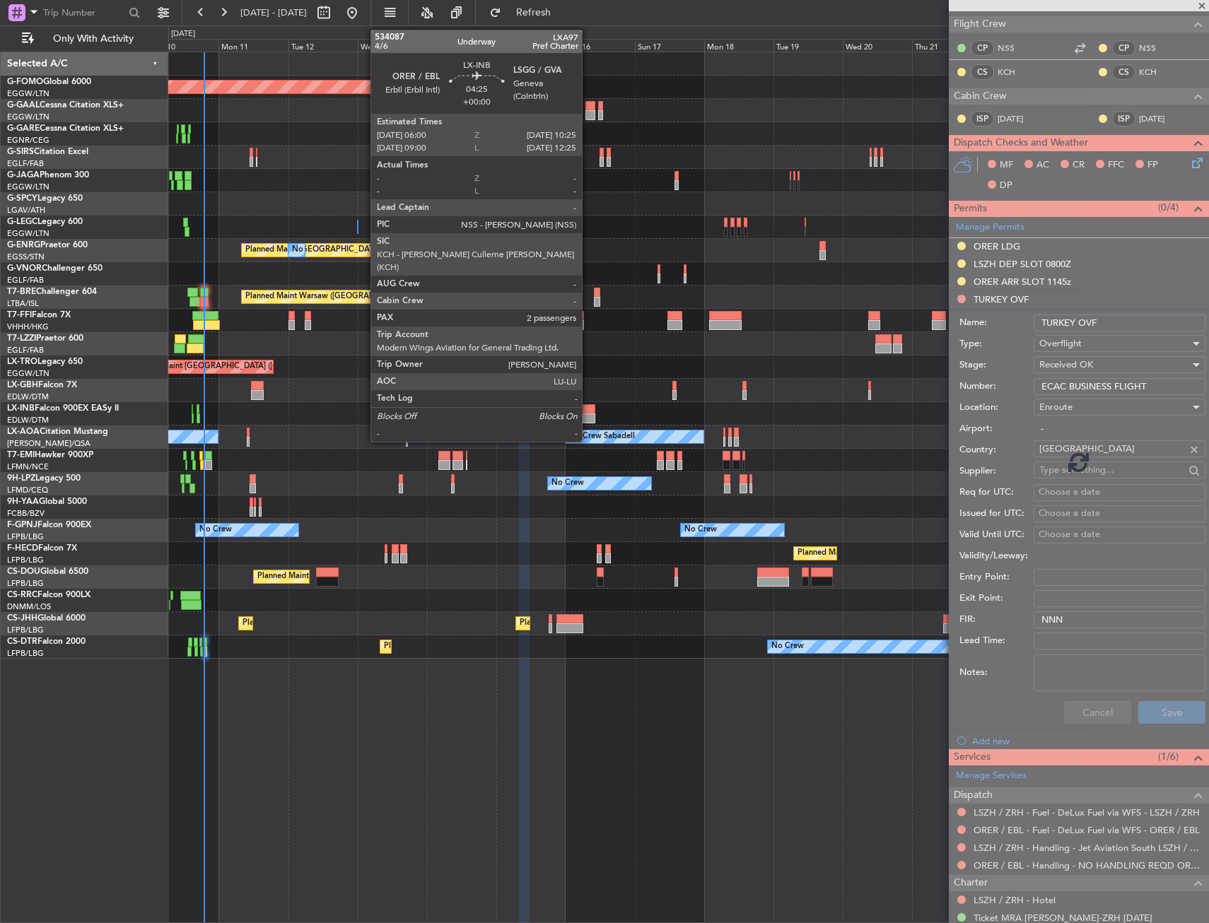
scroll to position [0, 0]
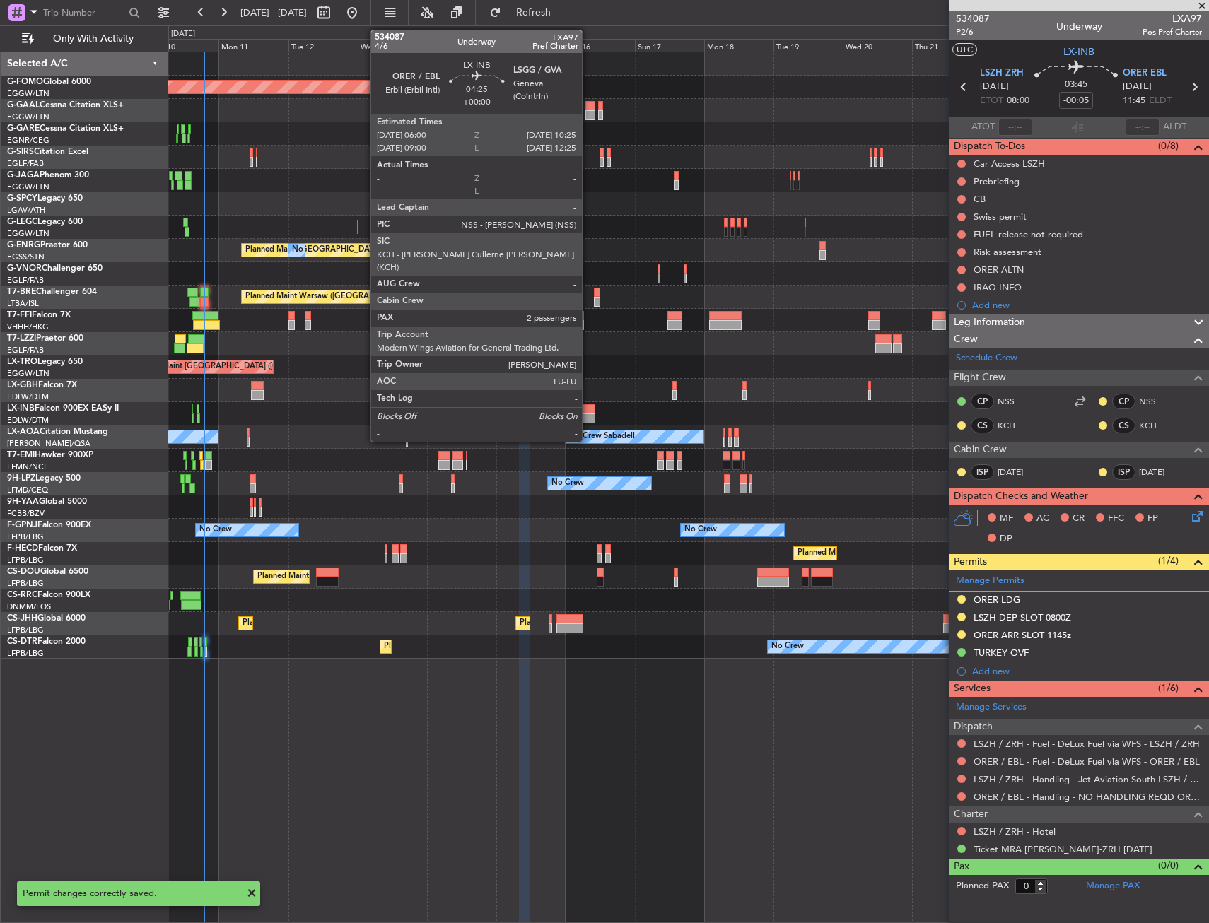
click at [588, 410] on div at bounding box center [588, 409] width 13 height 10
type input "2"
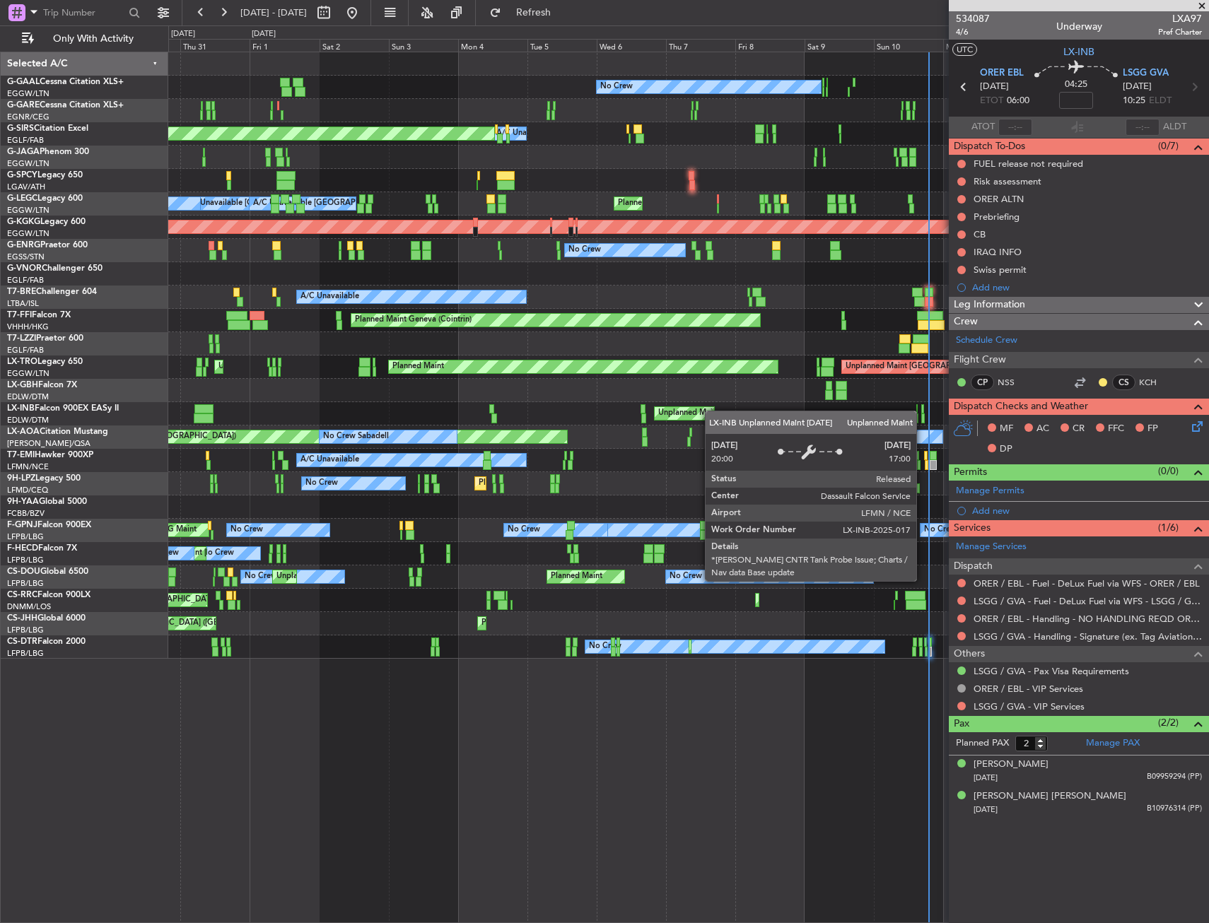
click at [716, 411] on div "Unplanned Maint Nice ([GEOGRAPHIC_DATA])" at bounding box center [742, 413] width 168 height 21
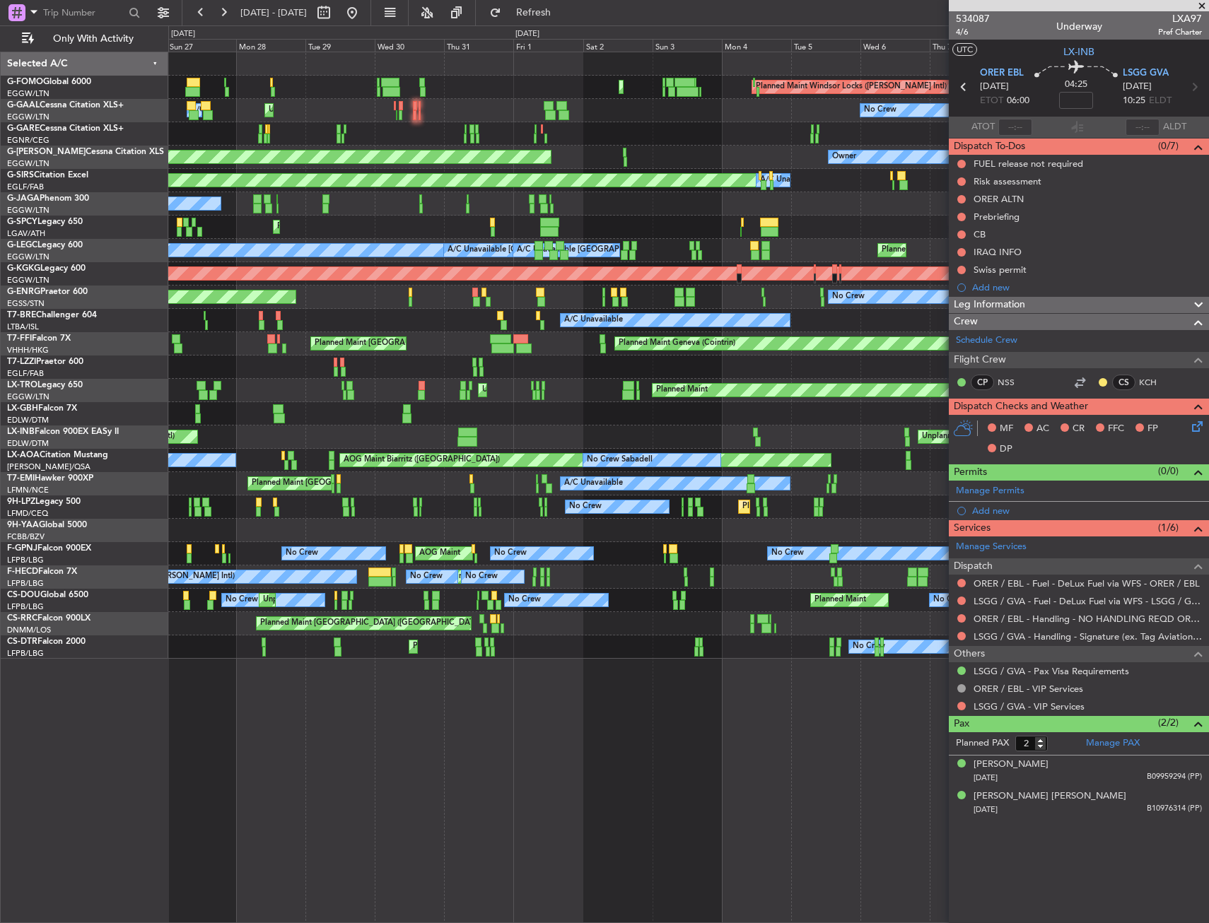
click at [488, 423] on div "Planned Maint Palma De Mallorca Planned Maint Windsor Locks (Bradley Intl) No C…" at bounding box center [688, 355] width 1040 height 606
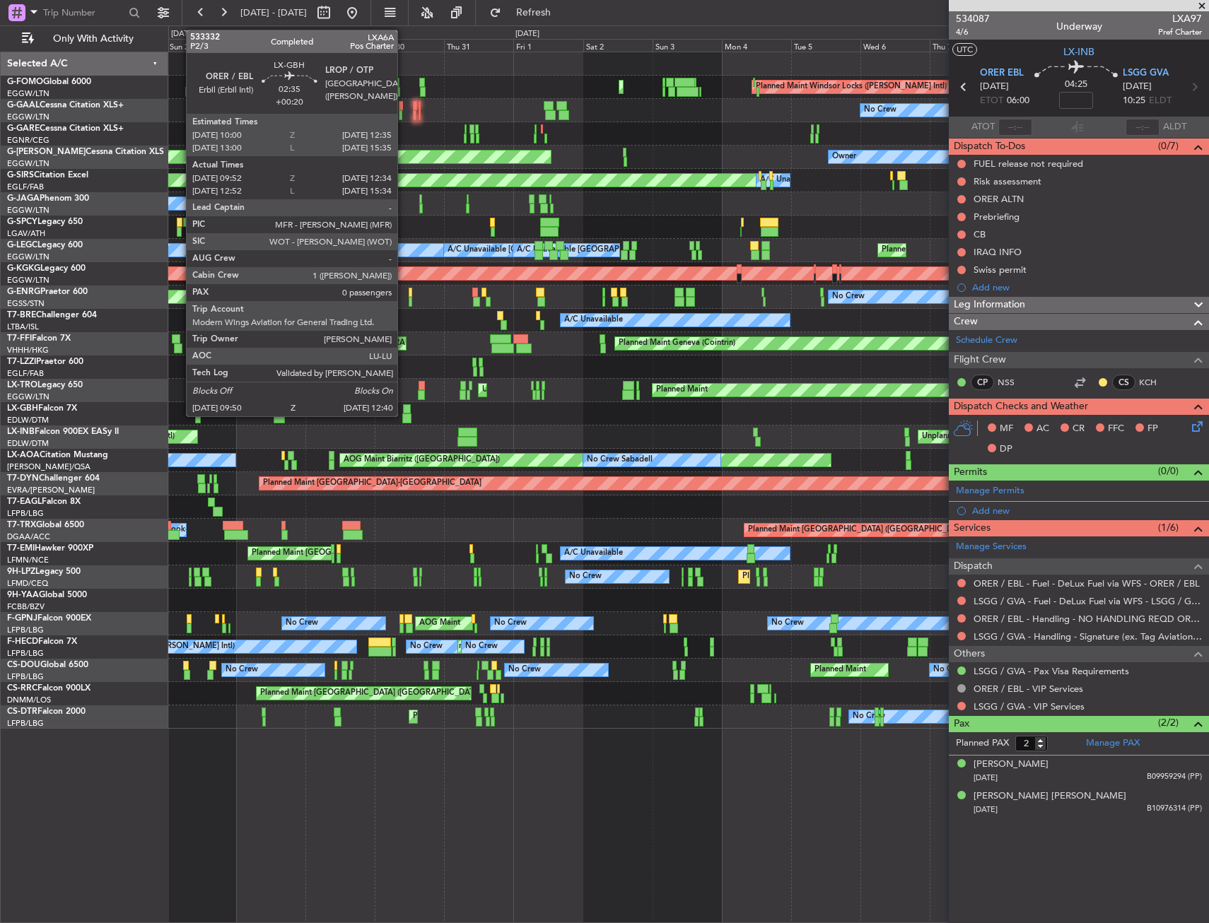
click at [404, 411] on div at bounding box center [407, 409] width 8 height 10
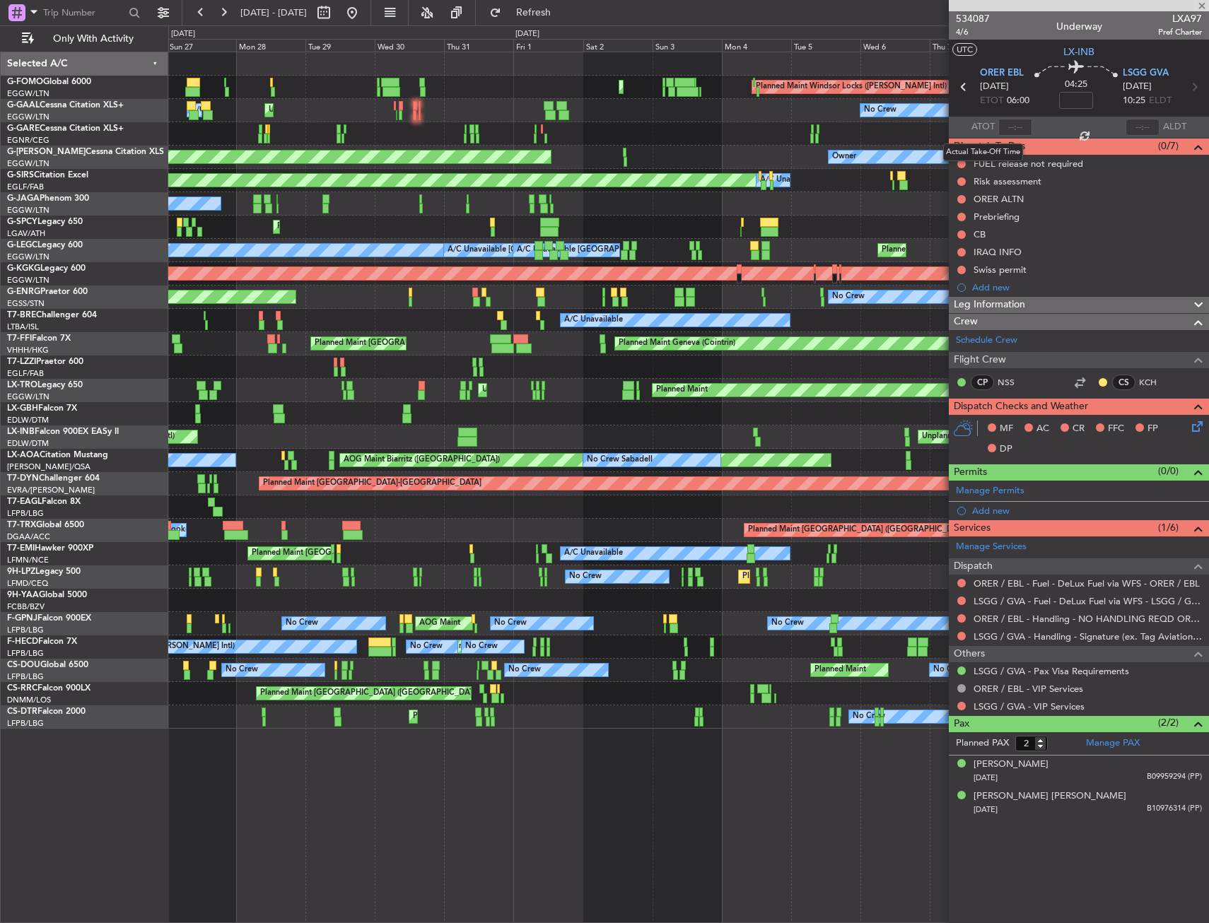
type input "+00:20"
type input "09:52"
type input "12:34"
type input "0"
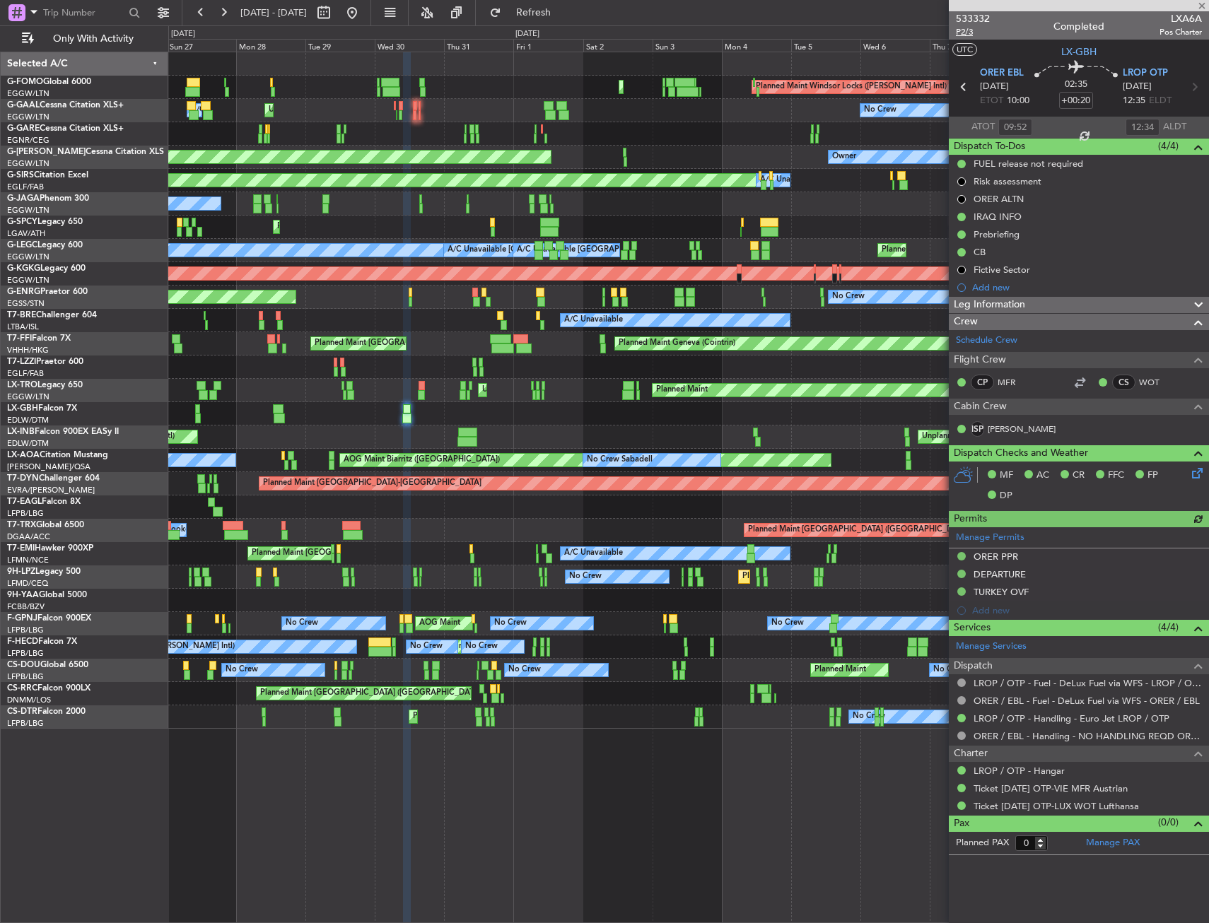
click at [958, 32] on span "P2/3" at bounding box center [973, 32] width 34 height 12
click at [387, 488] on div "Planned Maint Palma De Mallorca Planned Maint Windsor Locks (Bradley Intl) Unpl…" at bounding box center [688, 390] width 1040 height 676
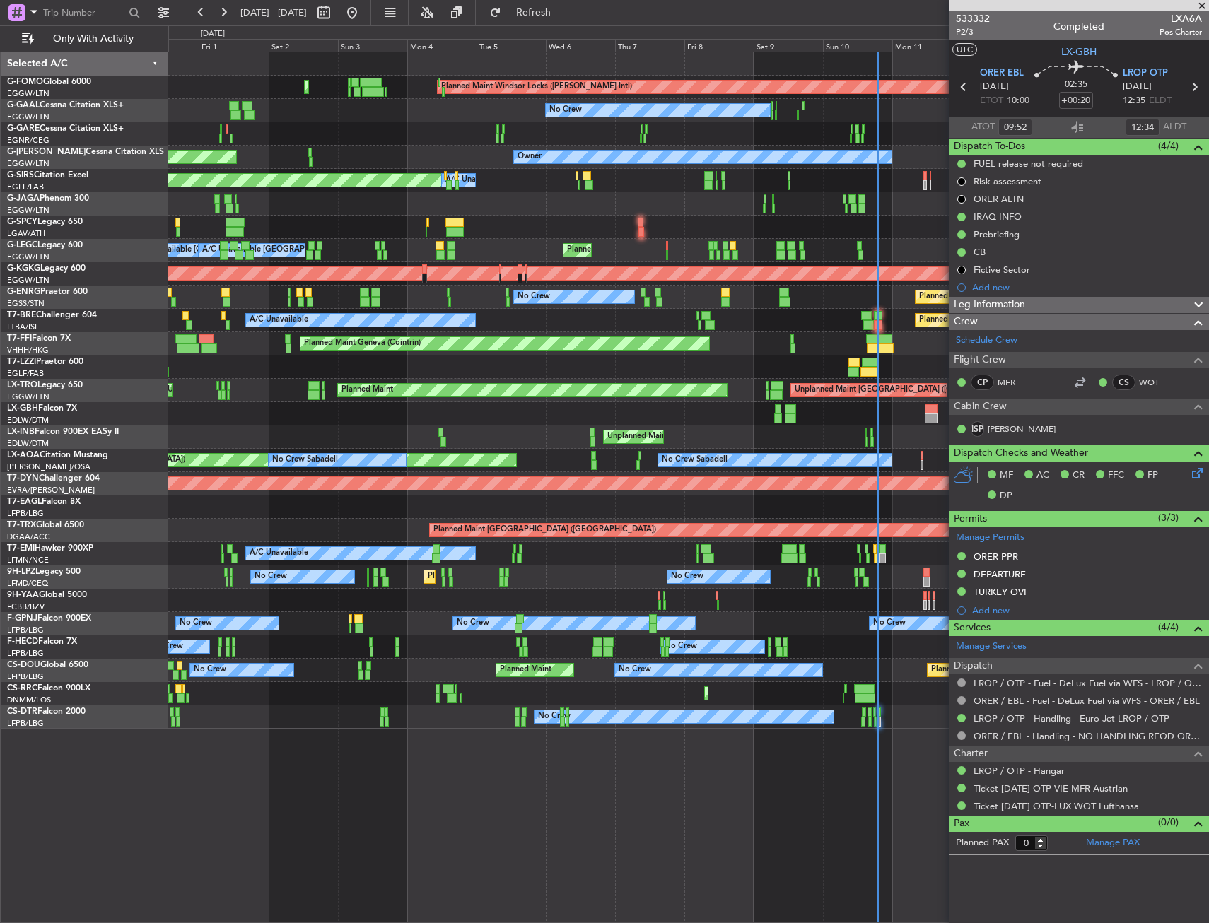
click at [424, 475] on div "Planned Maint Palma De Mallorca Planned Maint Windsor Locks (Bradley Intl) No C…" at bounding box center [688, 390] width 1040 height 676
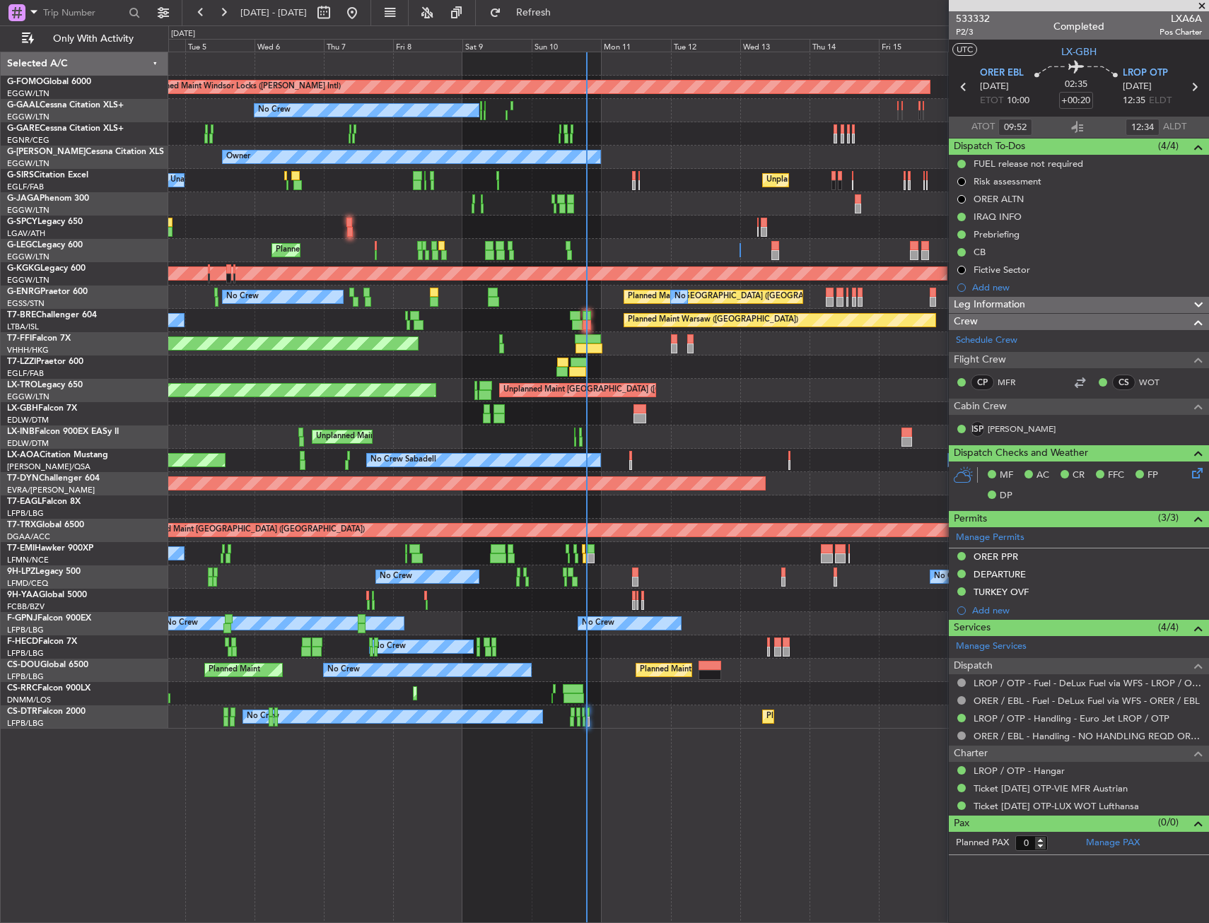
click at [312, 483] on div "Planned Maint Windsor Locks (Bradley Intl) Planned Maint Palma De Mallorca No C…" at bounding box center [688, 390] width 1040 height 676
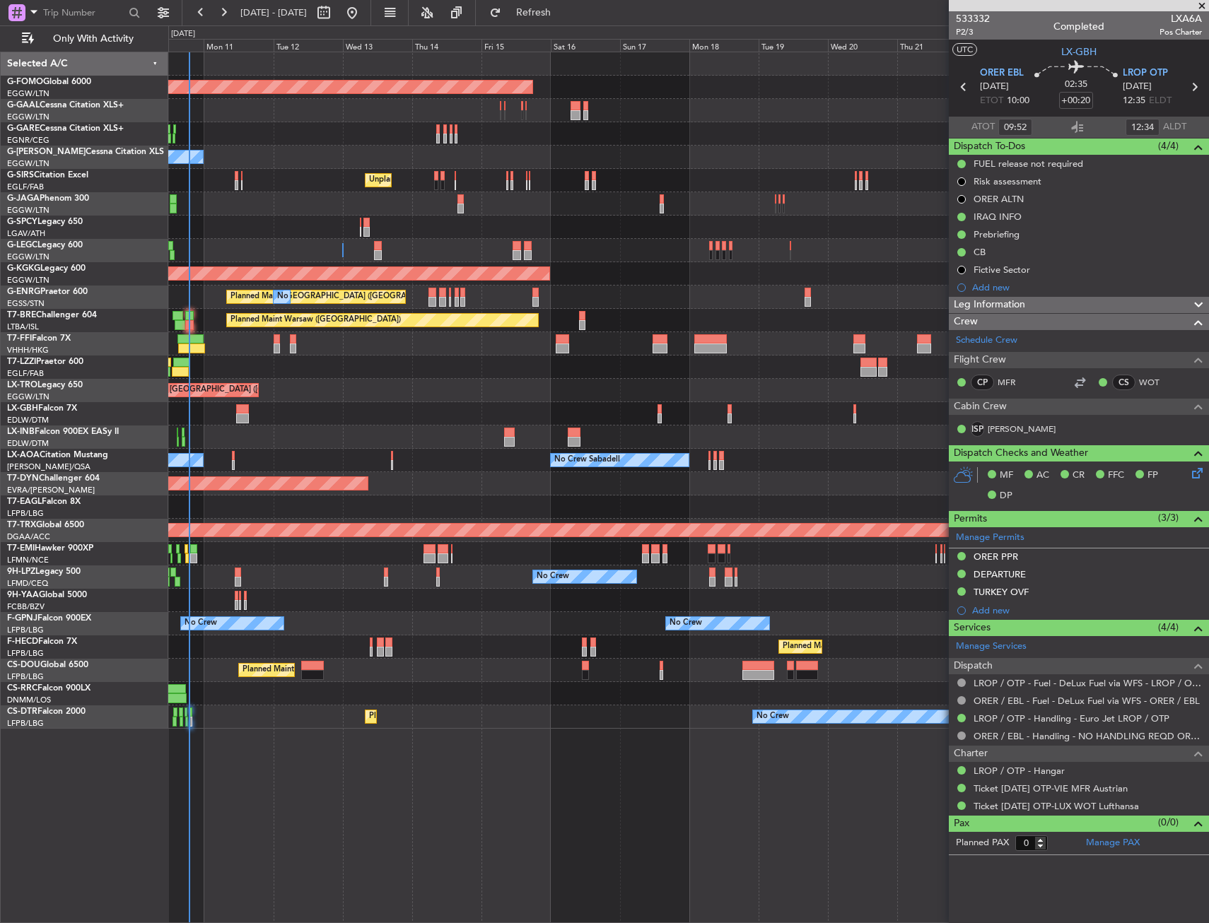
click at [490, 443] on div "Unplanned Maint Nice ([GEOGRAPHIC_DATA])" at bounding box center [688, 437] width 1040 height 23
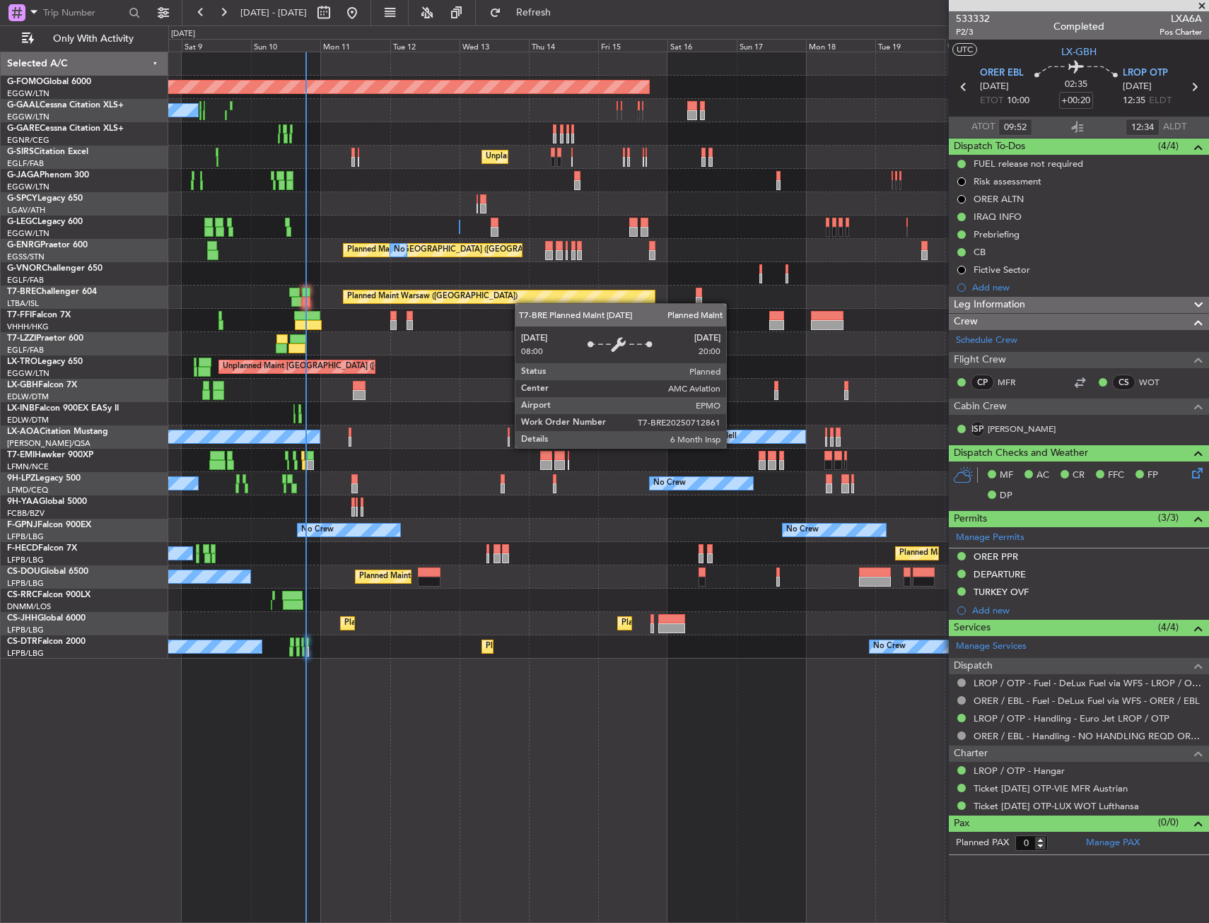
click at [535, 303] on div "Planned Maint Warsaw ([GEOGRAPHIC_DATA])" at bounding box center [688, 297] width 1040 height 23
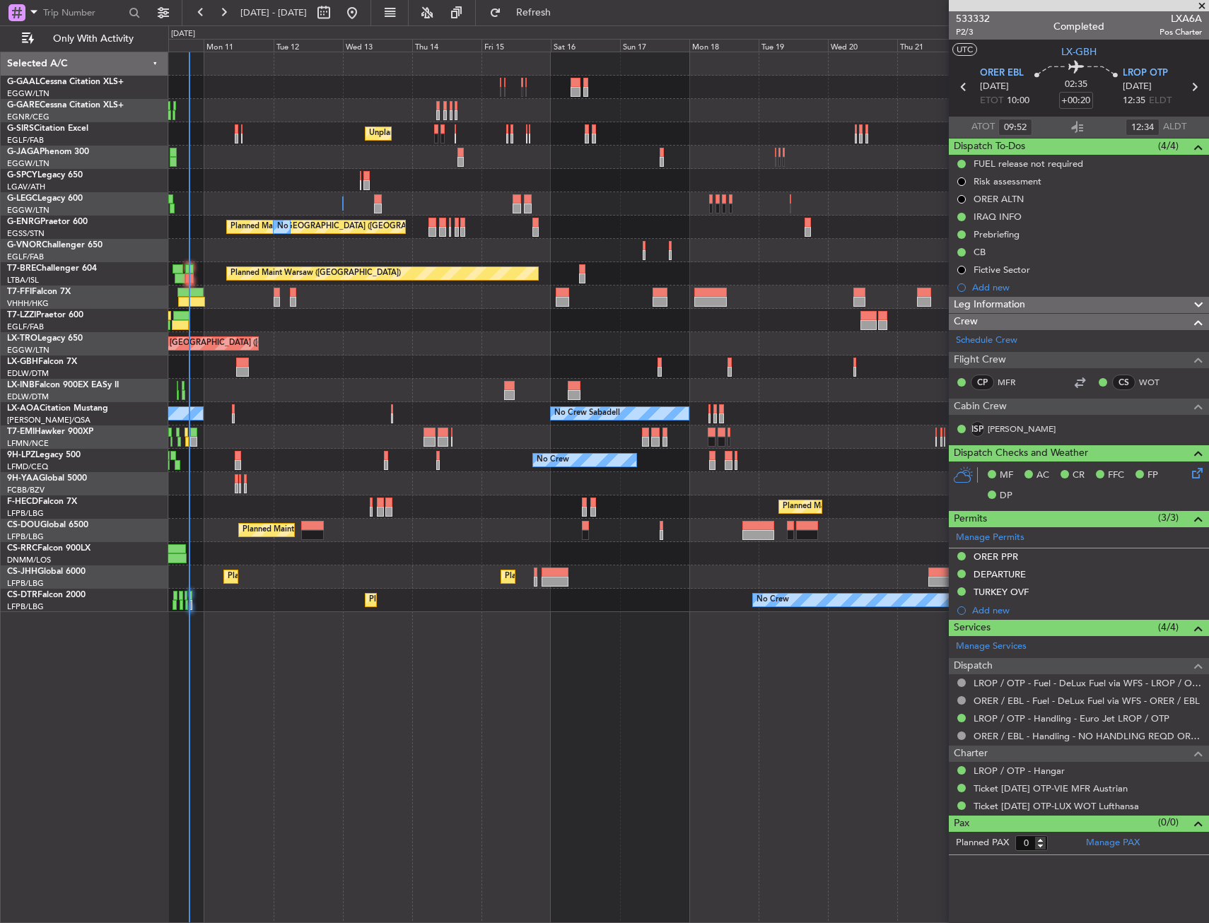
click at [419, 394] on div "Planned Maint Dusseldorf No Crew Unplanned Maint London (Farnborough) A/C Unava…" at bounding box center [688, 332] width 1040 height 560
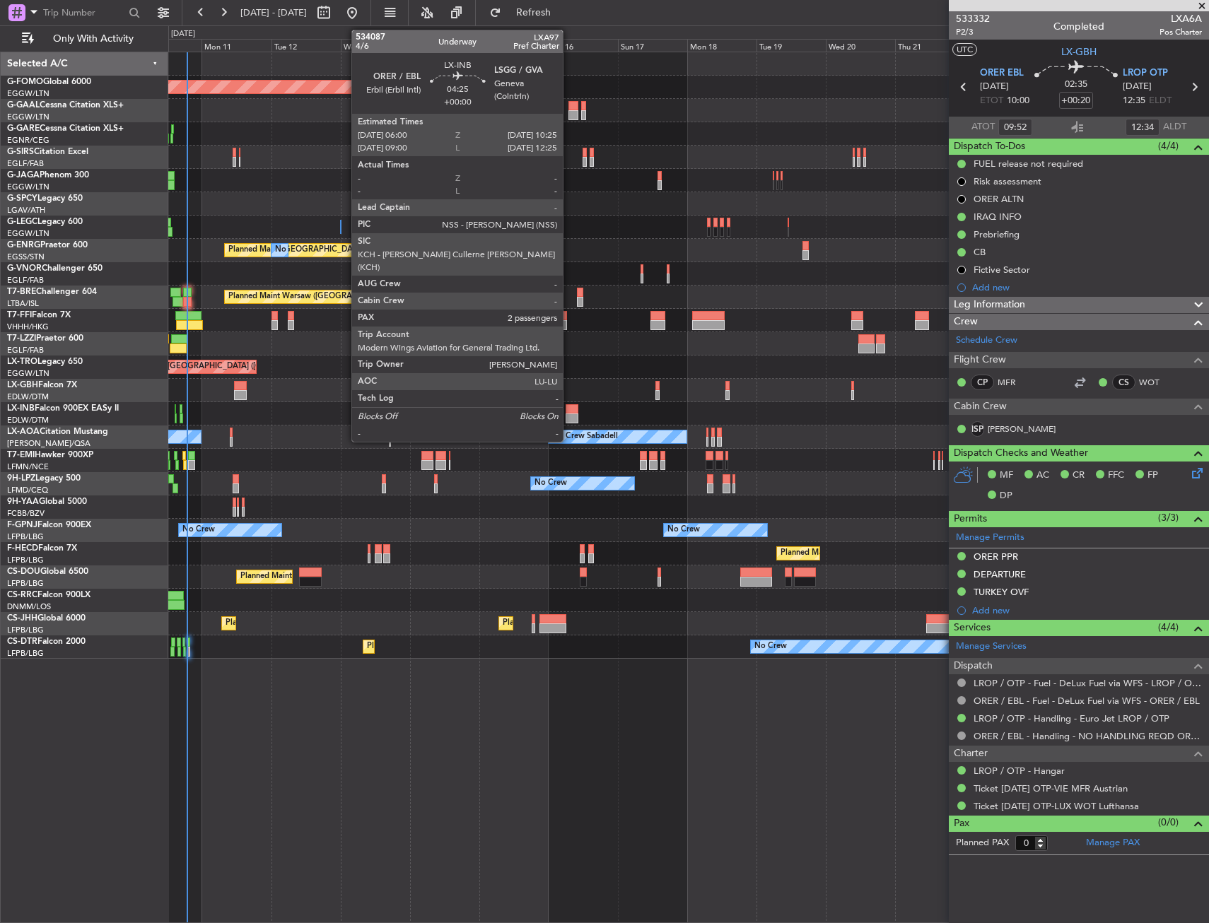
click at [569, 414] on div at bounding box center [571, 419] width 13 height 10
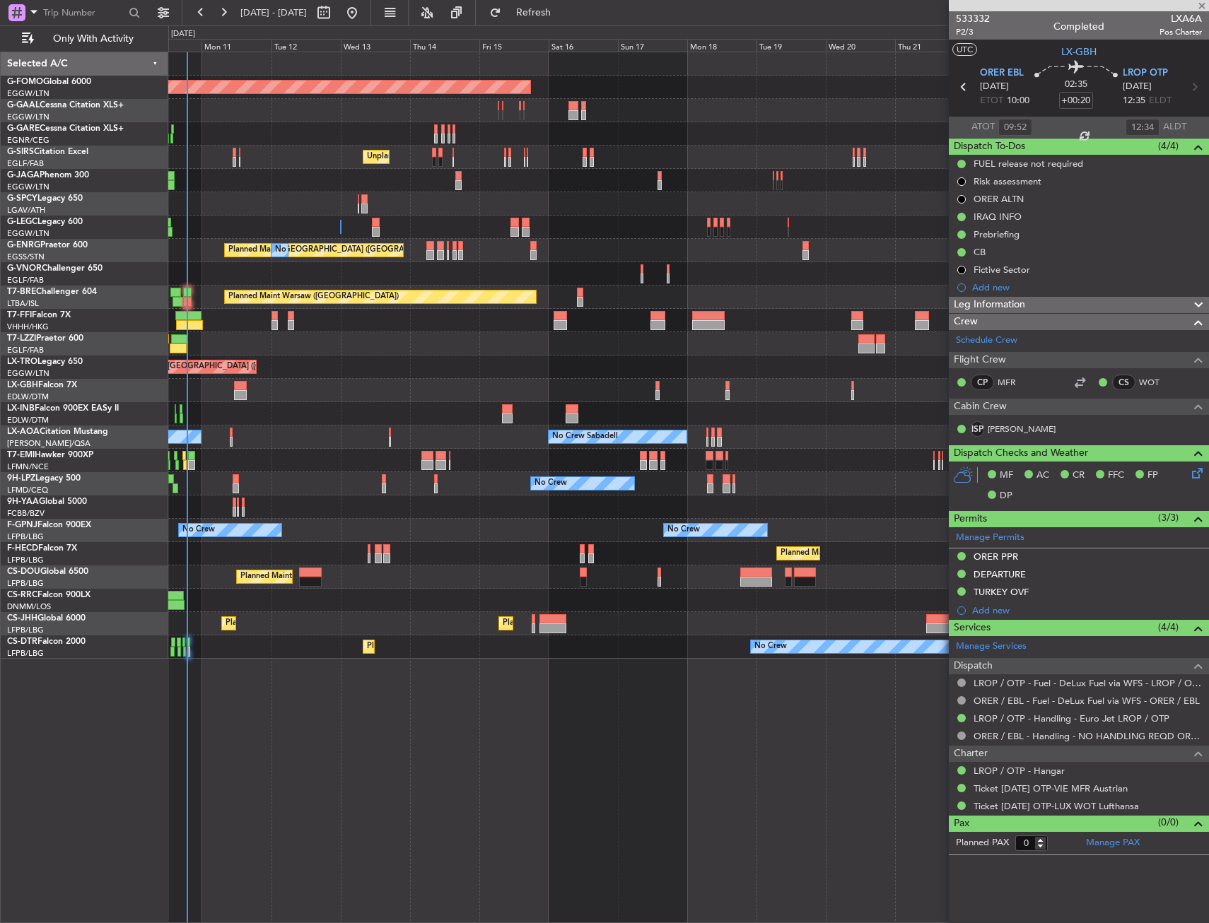
type input "2"
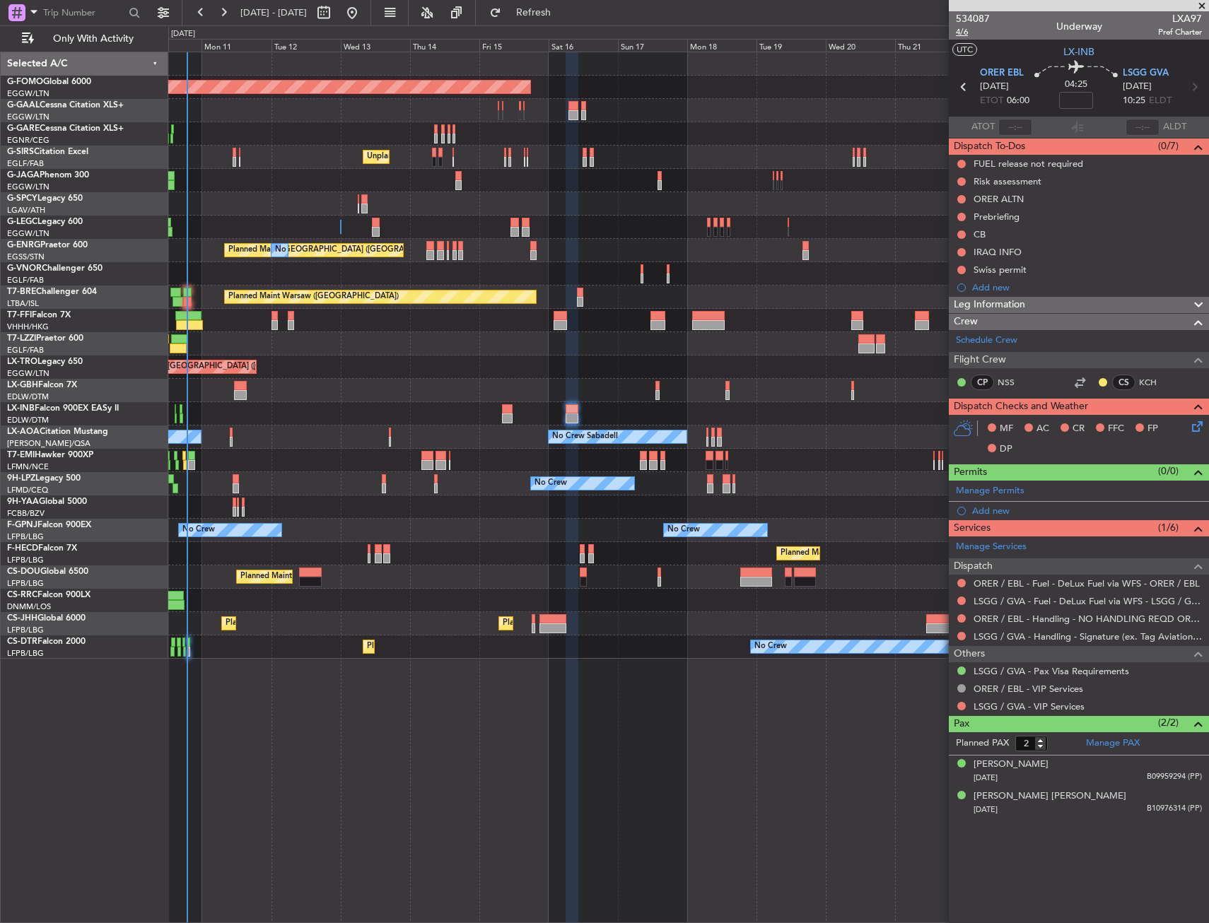
click at [964, 32] on span "4/6" at bounding box center [973, 32] width 34 height 12
click at [1069, 200] on div "ORER ALTN" at bounding box center [1079, 199] width 260 height 18
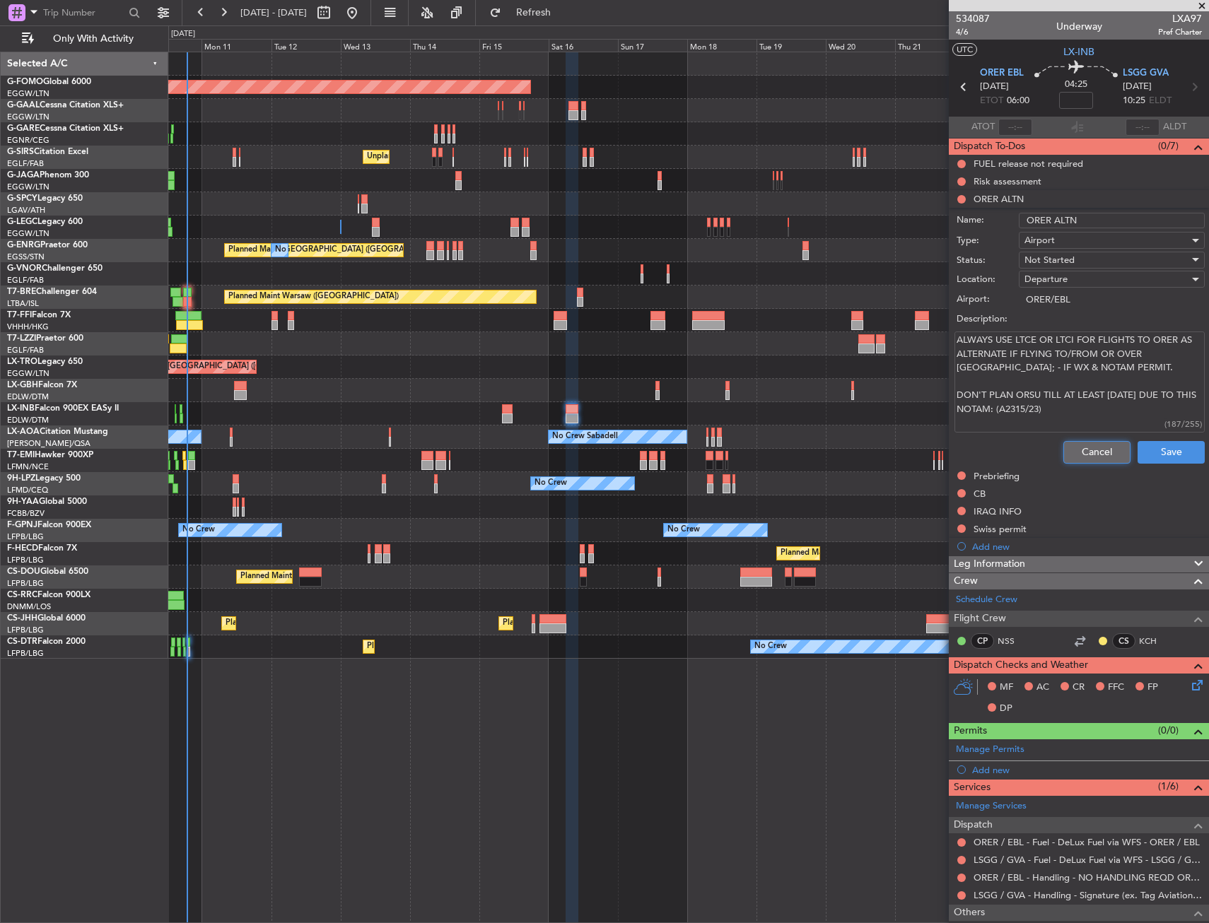
click at [1063, 445] on button "Cancel" at bounding box center [1096, 452] width 67 height 23
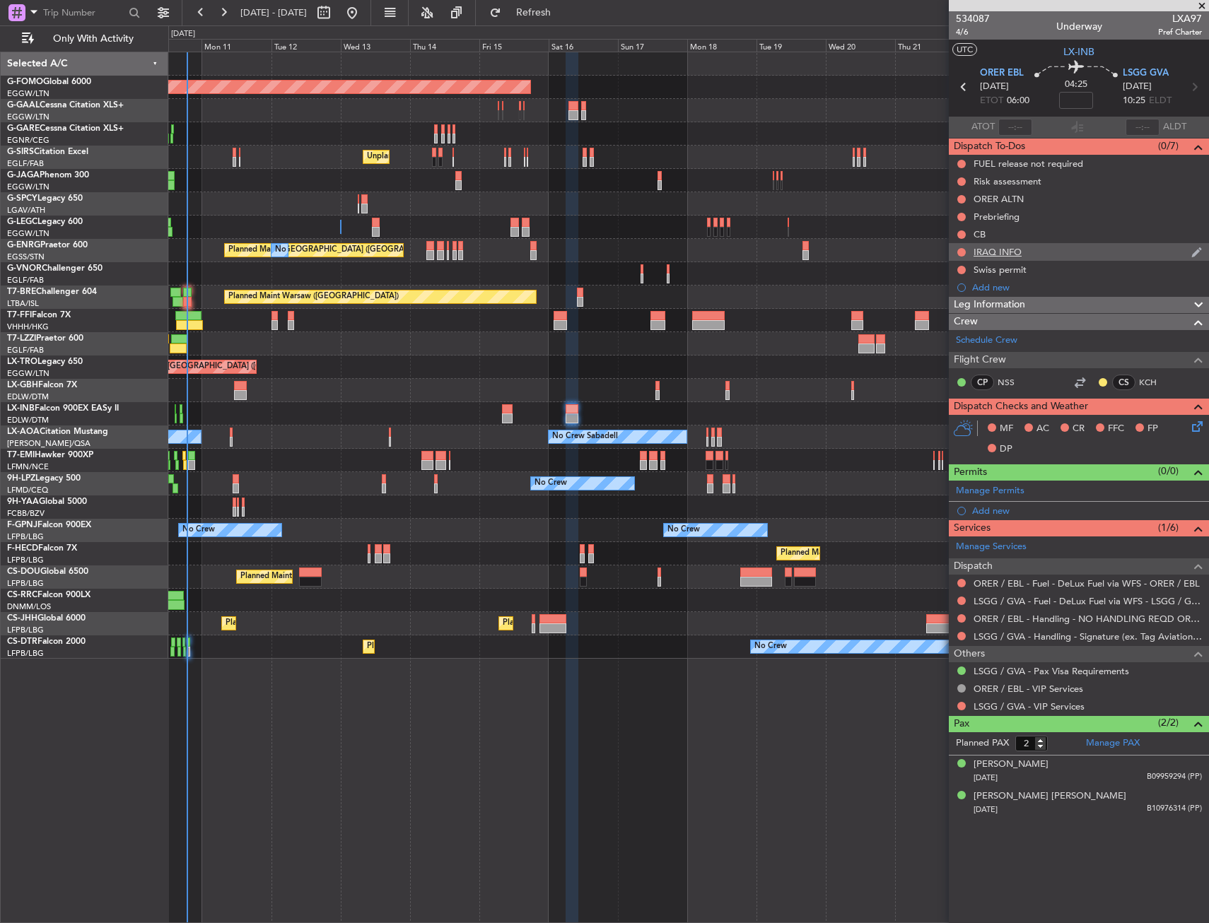
click at [1073, 247] on div "IRAQ INFO" at bounding box center [1079, 252] width 260 height 18
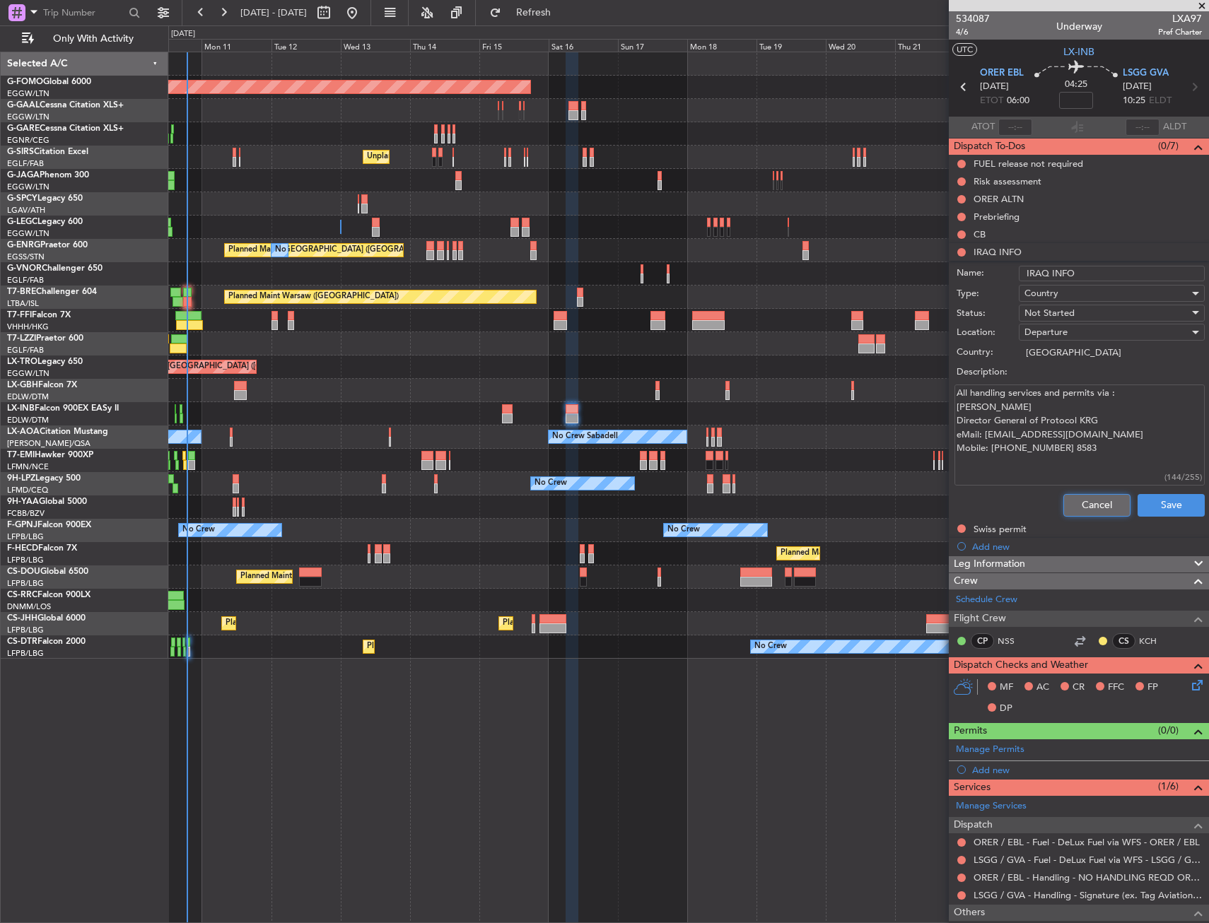
click at [1066, 503] on button "Cancel" at bounding box center [1096, 505] width 67 height 23
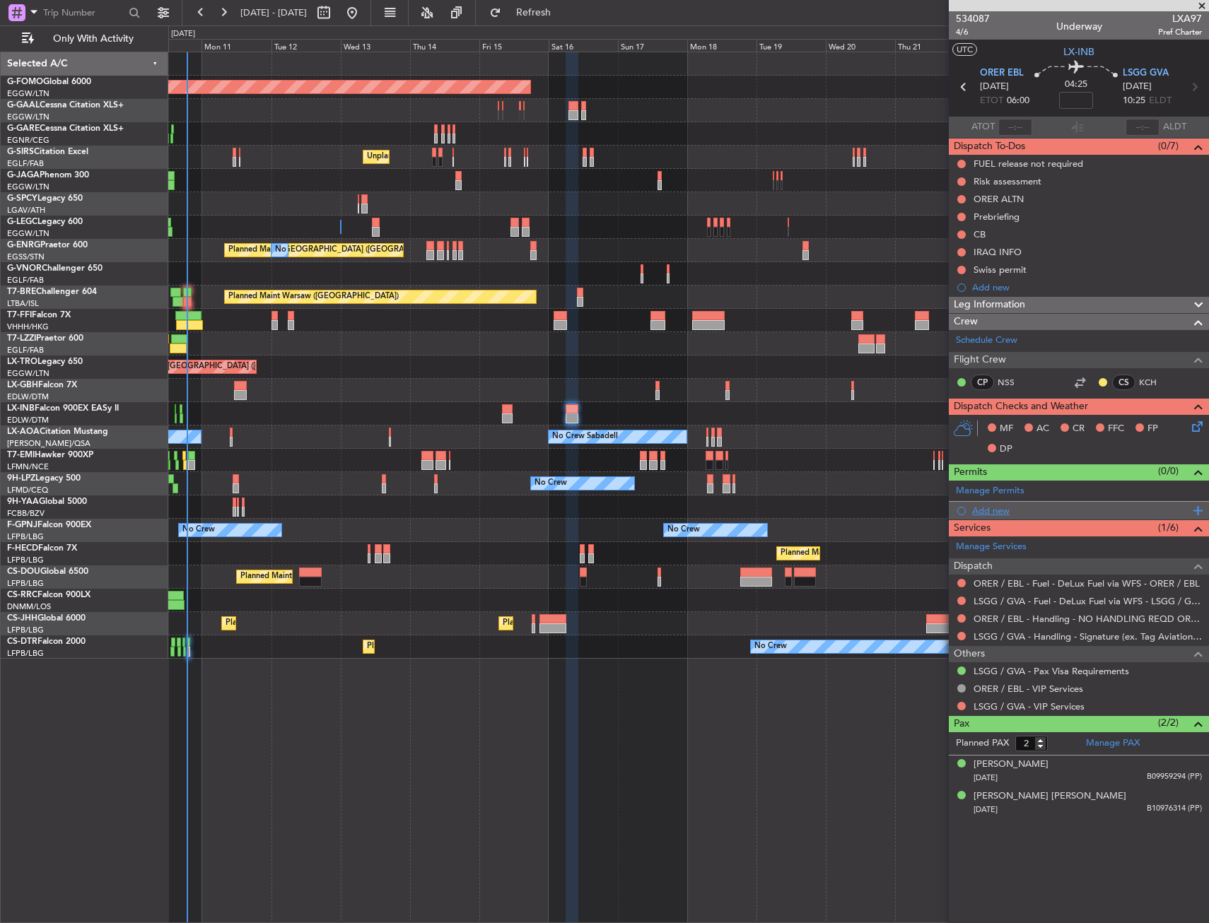
click at [992, 505] on div "Add new" at bounding box center [1080, 511] width 217 height 12
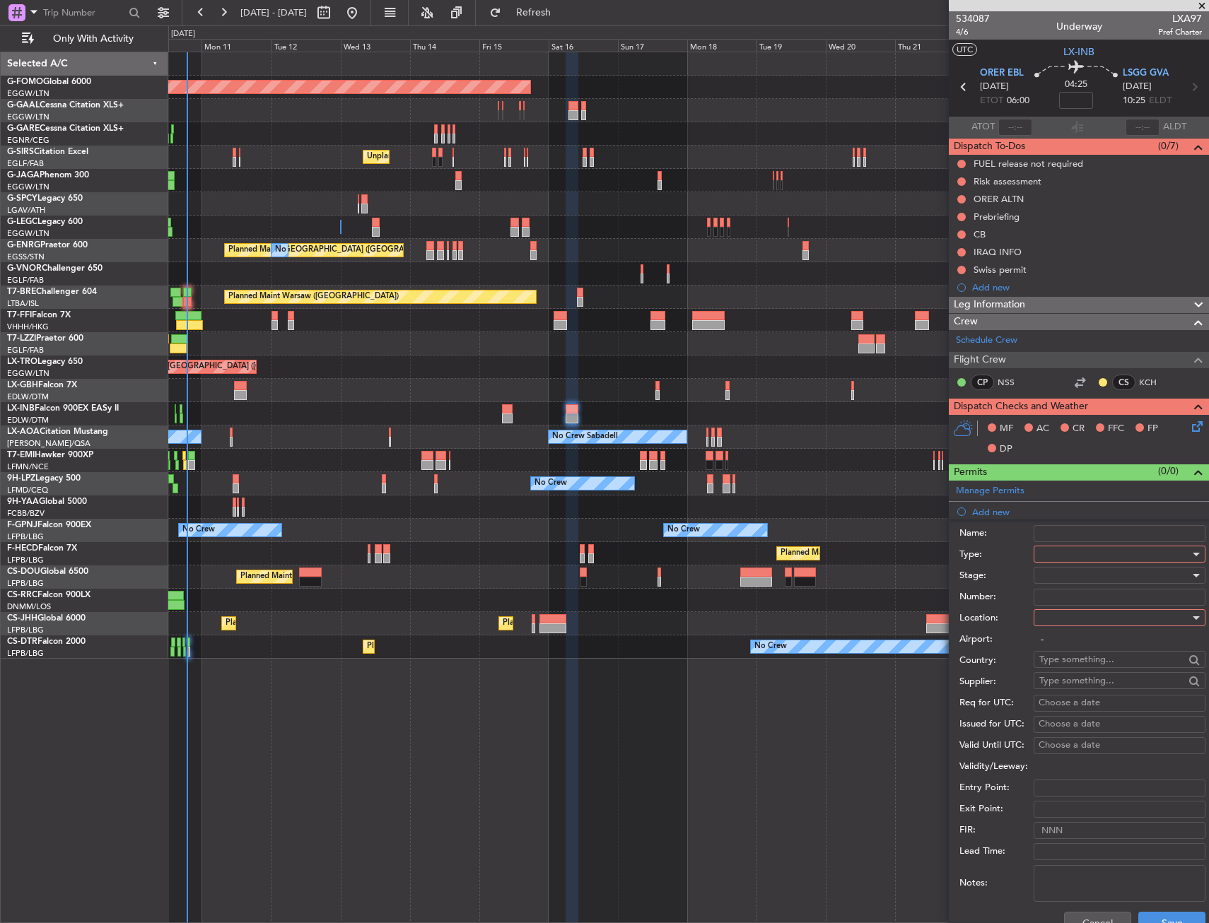
click at [1063, 556] on div at bounding box center [1114, 554] width 151 height 21
click at [1074, 683] on span "Slot" at bounding box center [1114, 687] width 148 height 21
click at [1072, 631] on input "-" at bounding box center [1119, 639] width 172 height 17
click at [1071, 624] on div at bounding box center [1114, 617] width 151 height 21
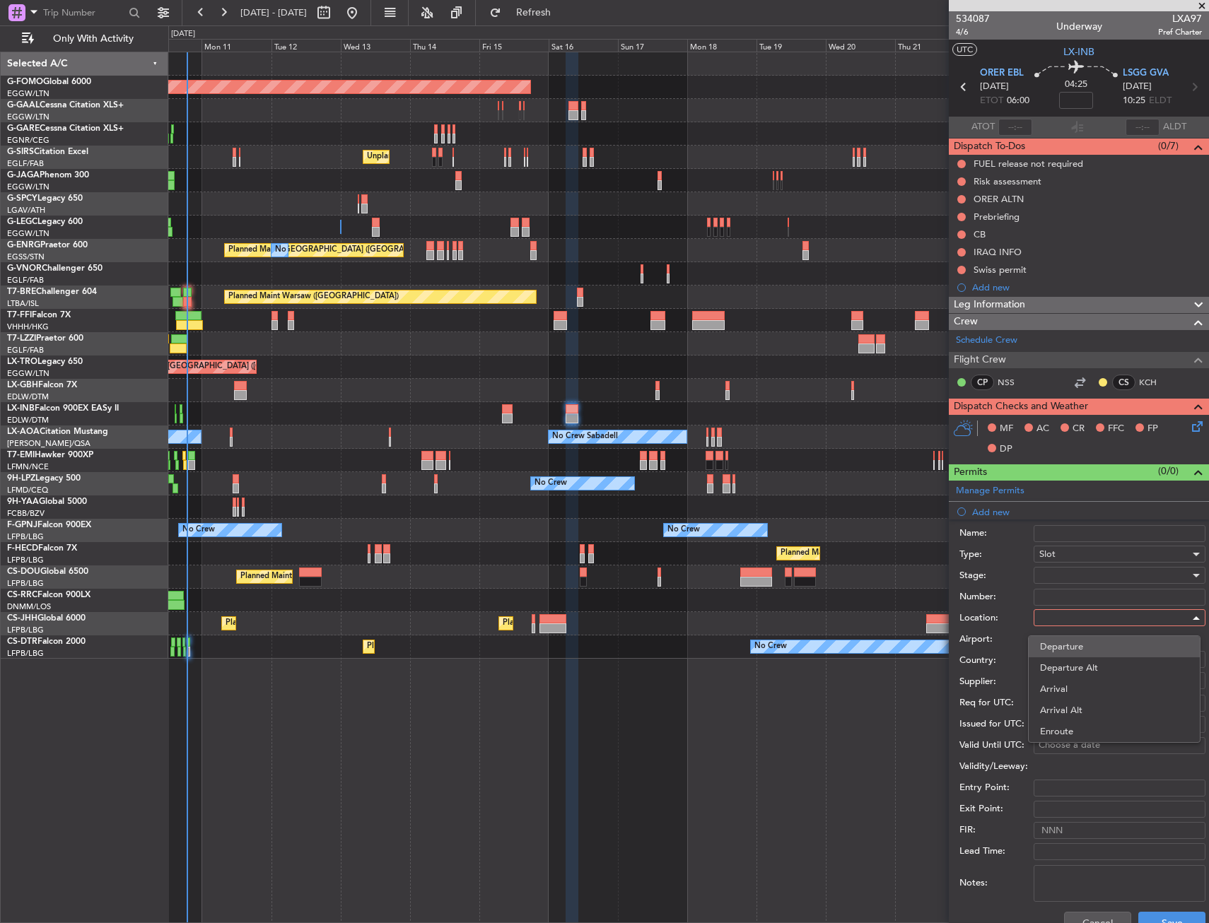
click at [1069, 647] on span "Departure" at bounding box center [1114, 646] width 148 height 21
type input "ORER / EBL"
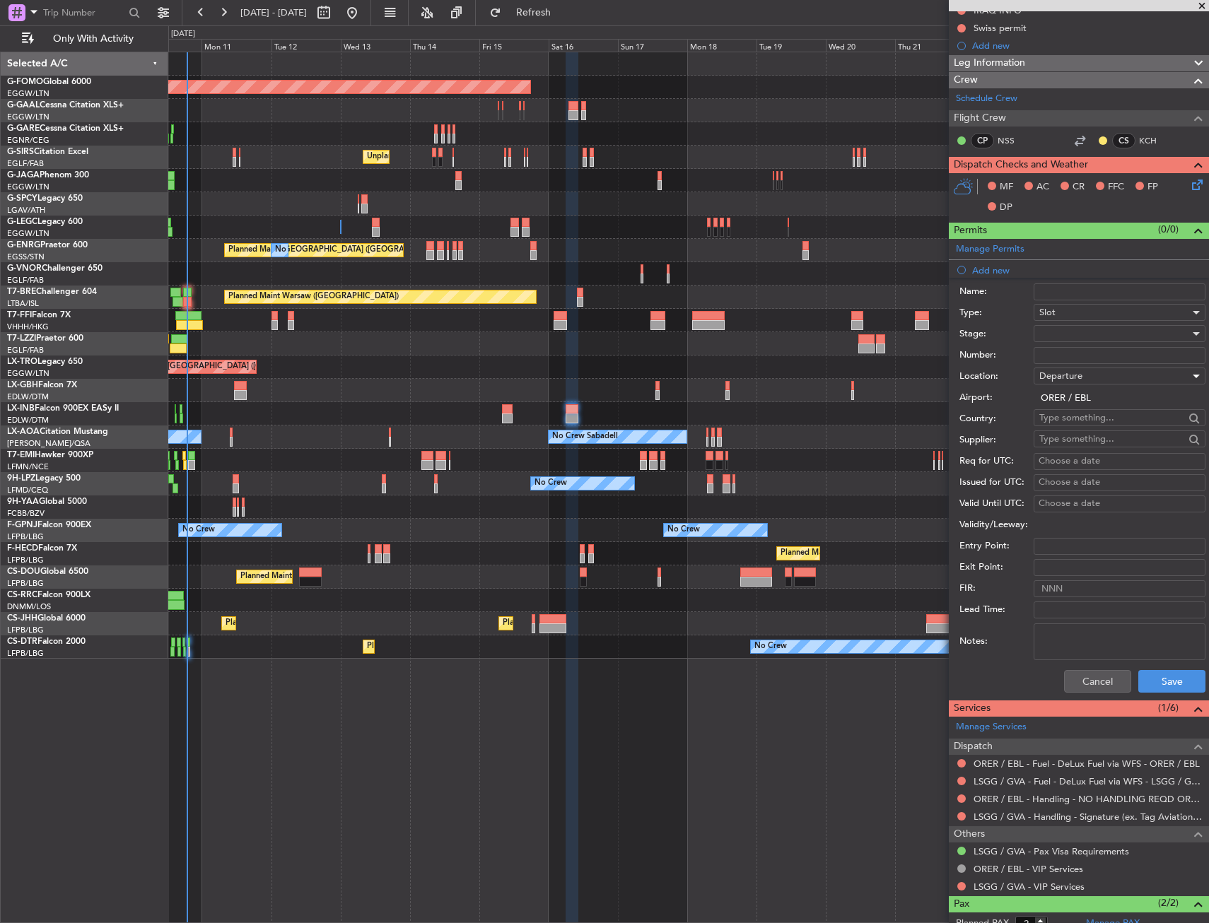
scroll to position [283, 0]
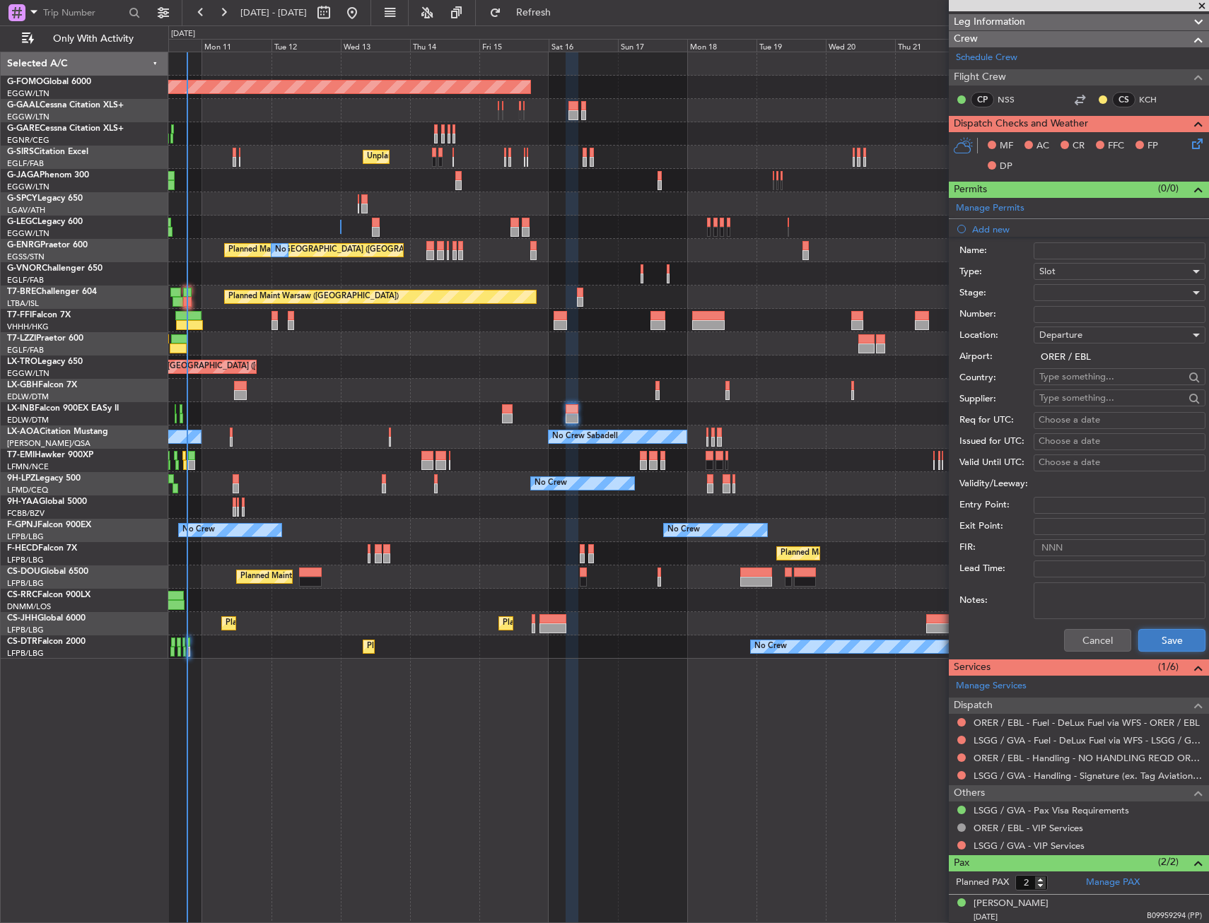
click at [1164, 645] on button "Save" at bounding box center [1171, 640] width 67 height 23
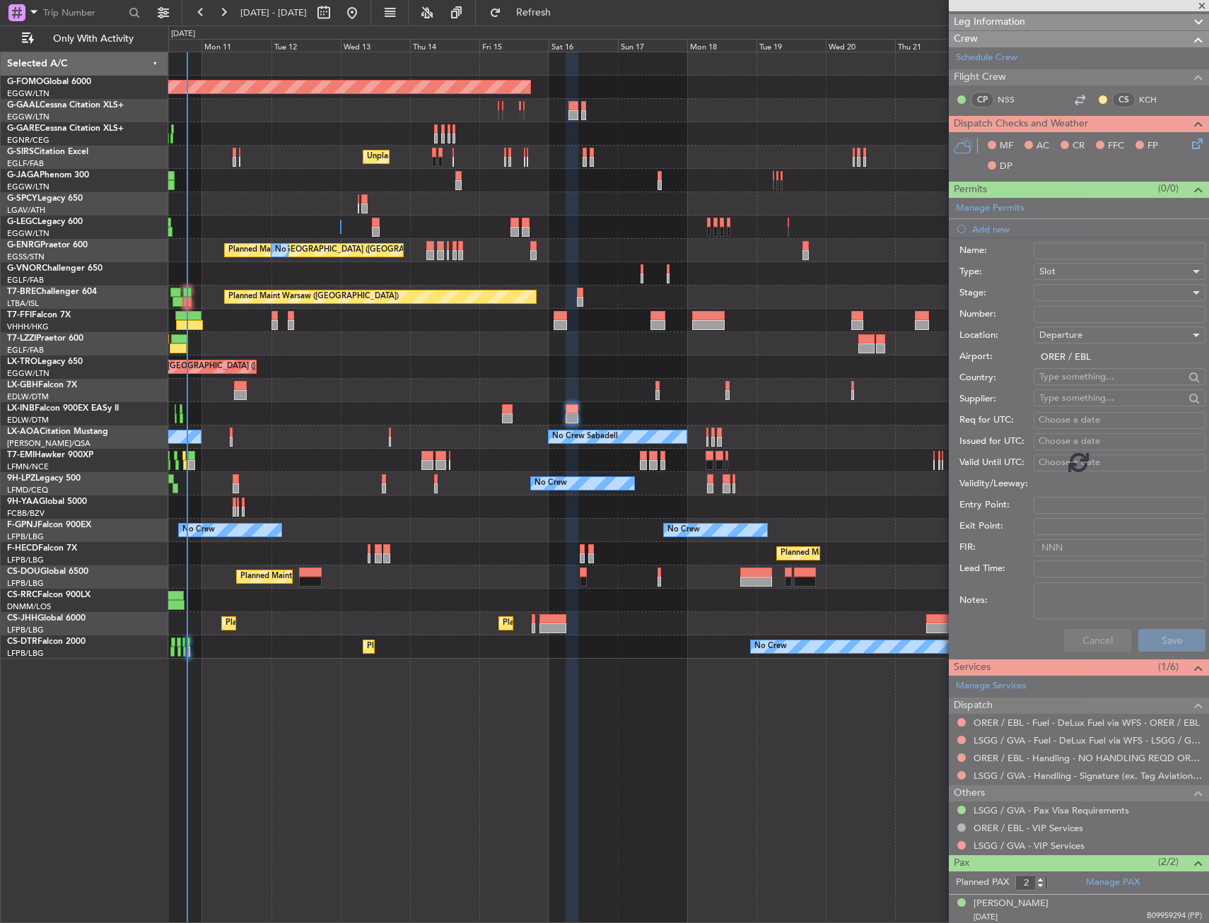
scroll to position [0, 0]
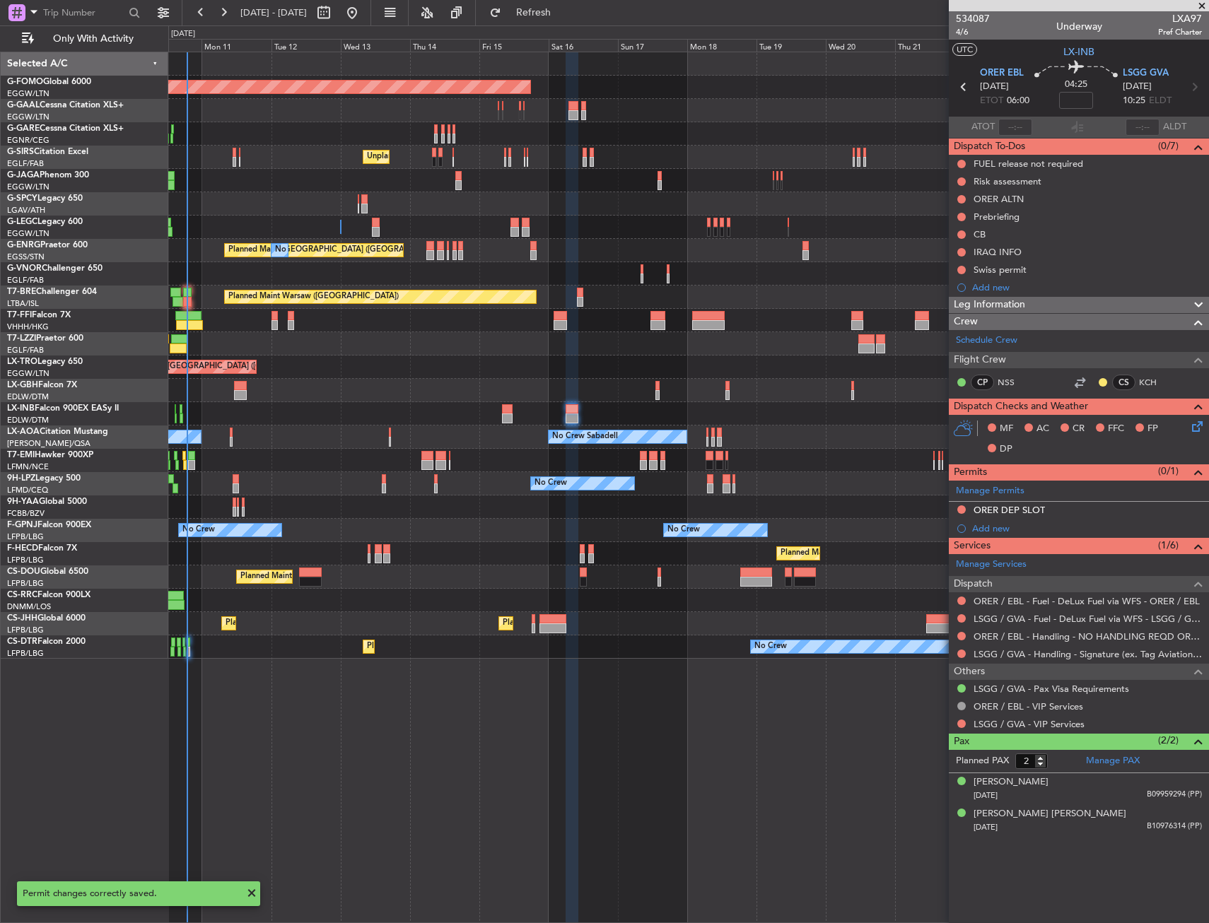
click at [1014, 529] on div "Add new" at bounding box center [1087, 528] width 230 height 12
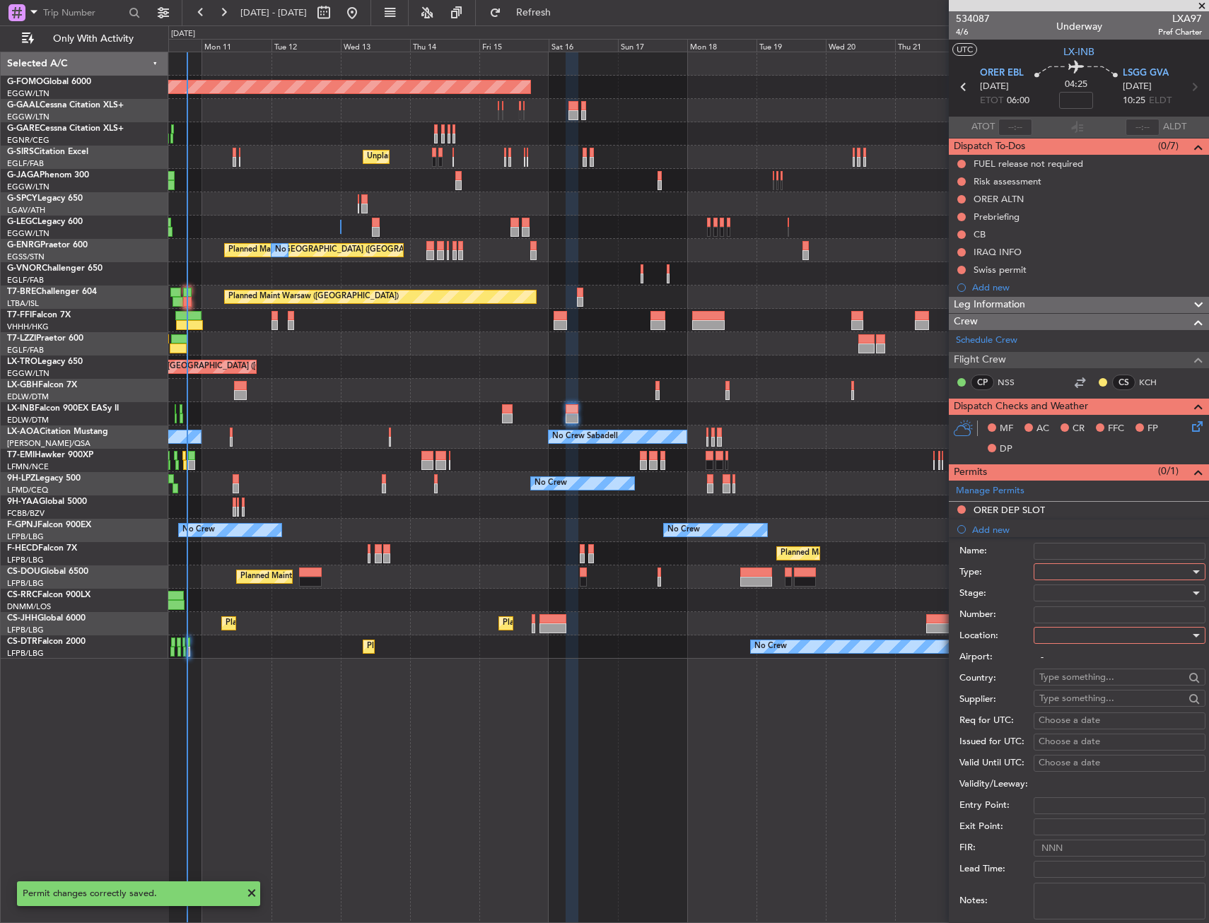
click at [1083, 569] on div at bounding box center [1114, 571] width 151 height 21
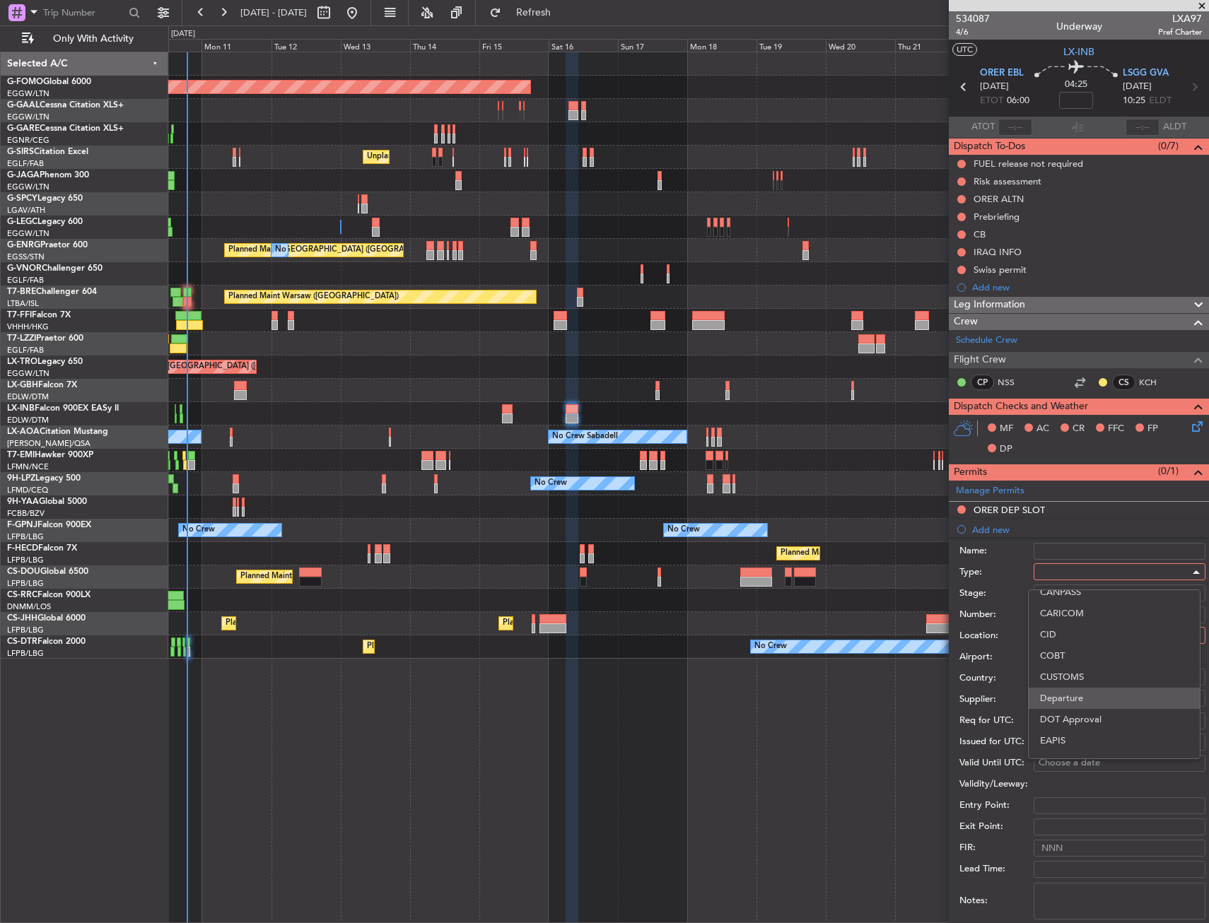
scroll to position [143, 0]
click at [1074, 626] on span "Departure" at bounding box center [1114, 627] width 148 height 21
click at [1070, 631] on div at bounding box center [1114, 635] width 151 height 21
click at [1067, 657] on span "Departure" at bounding box center [1114, 664] width 148 height 21
type input "ORER / EBL"
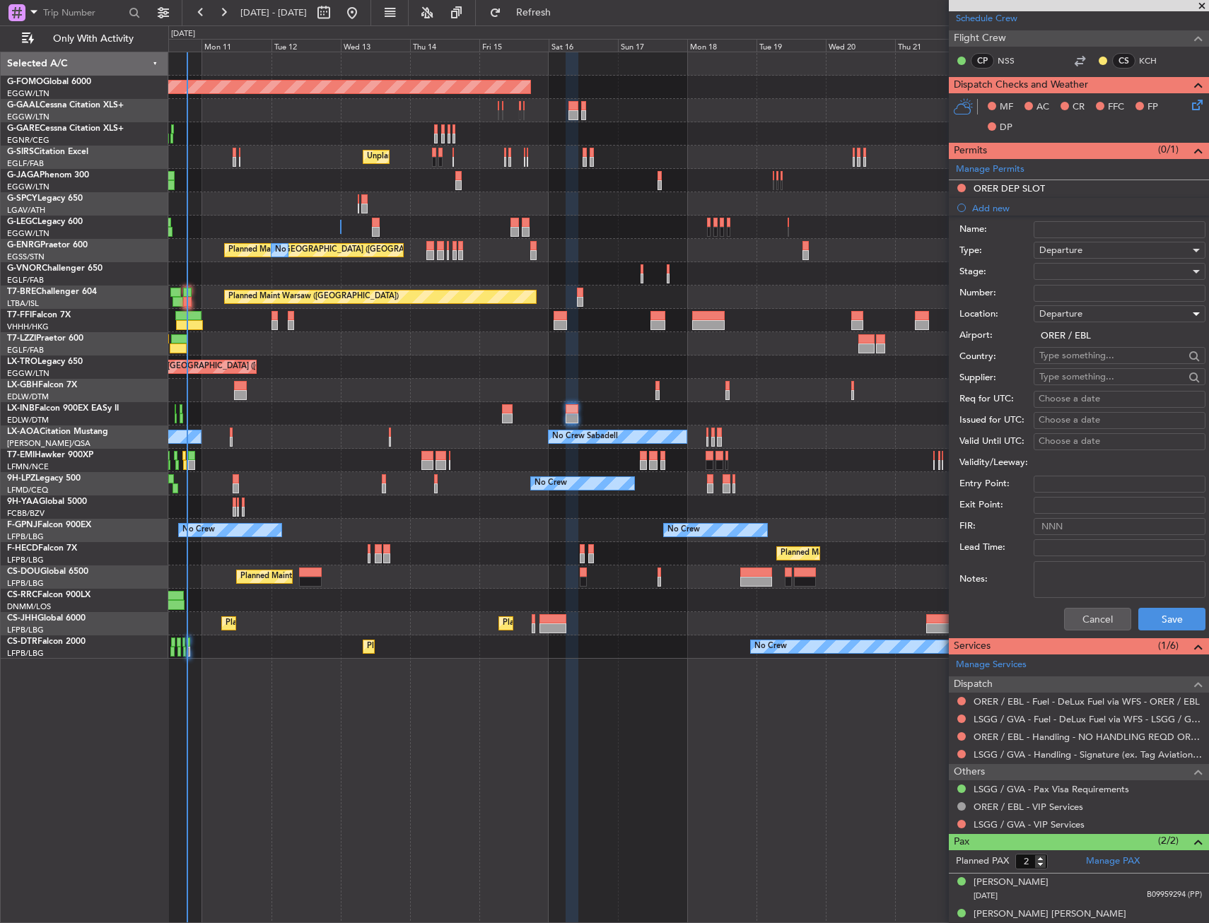
scroll to position [335, 0]
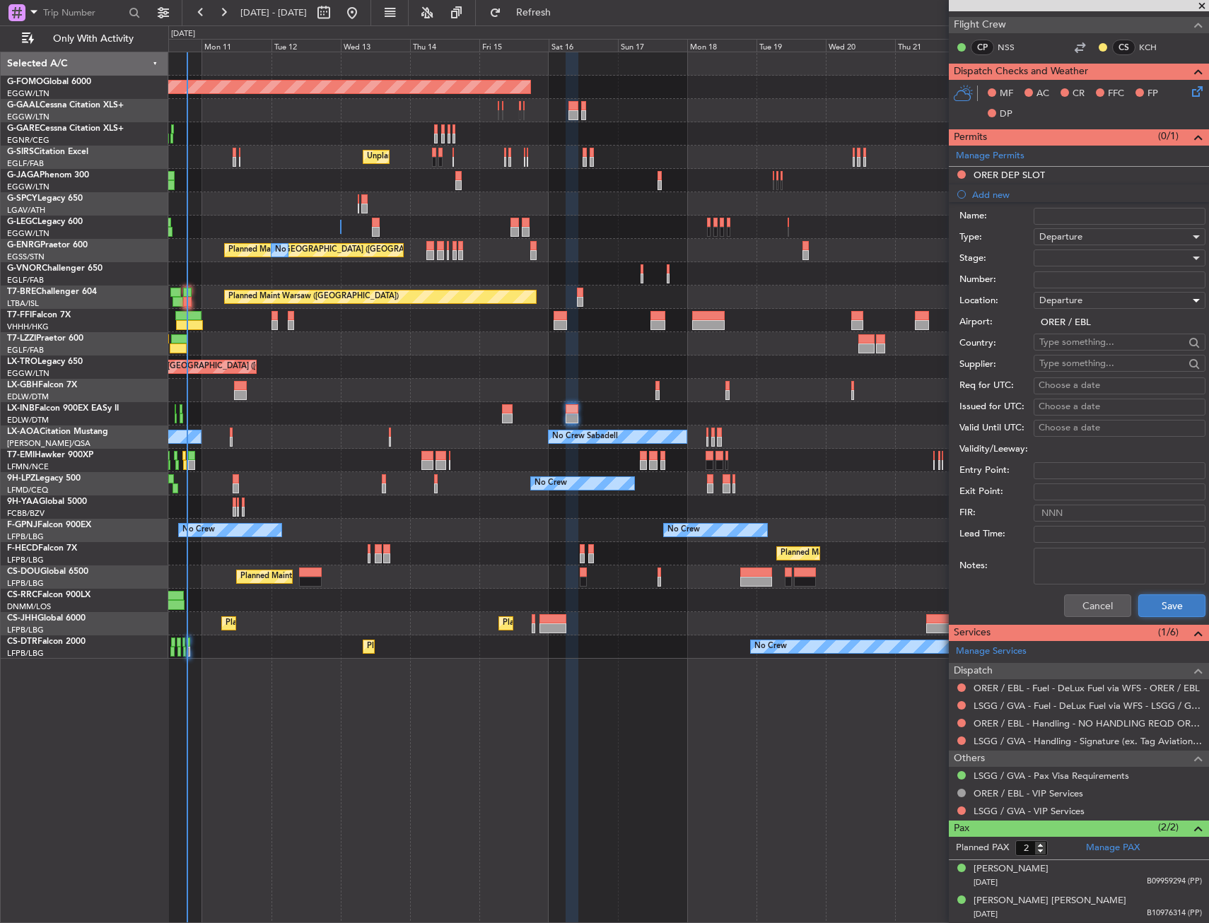
click at [1160, 609] on button "Save" at bounding box center [1171, 605] width 67 height 23
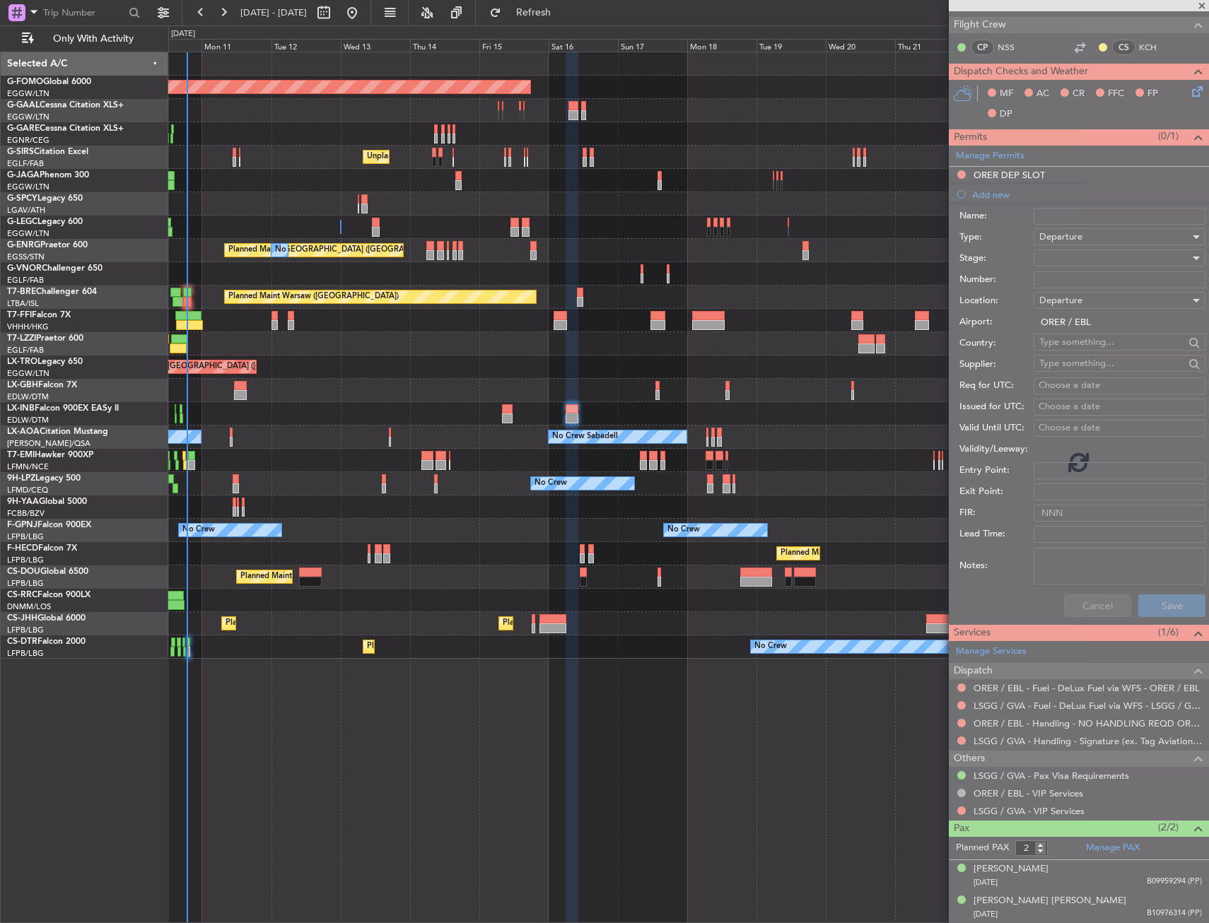
scroll to position [0, 0]
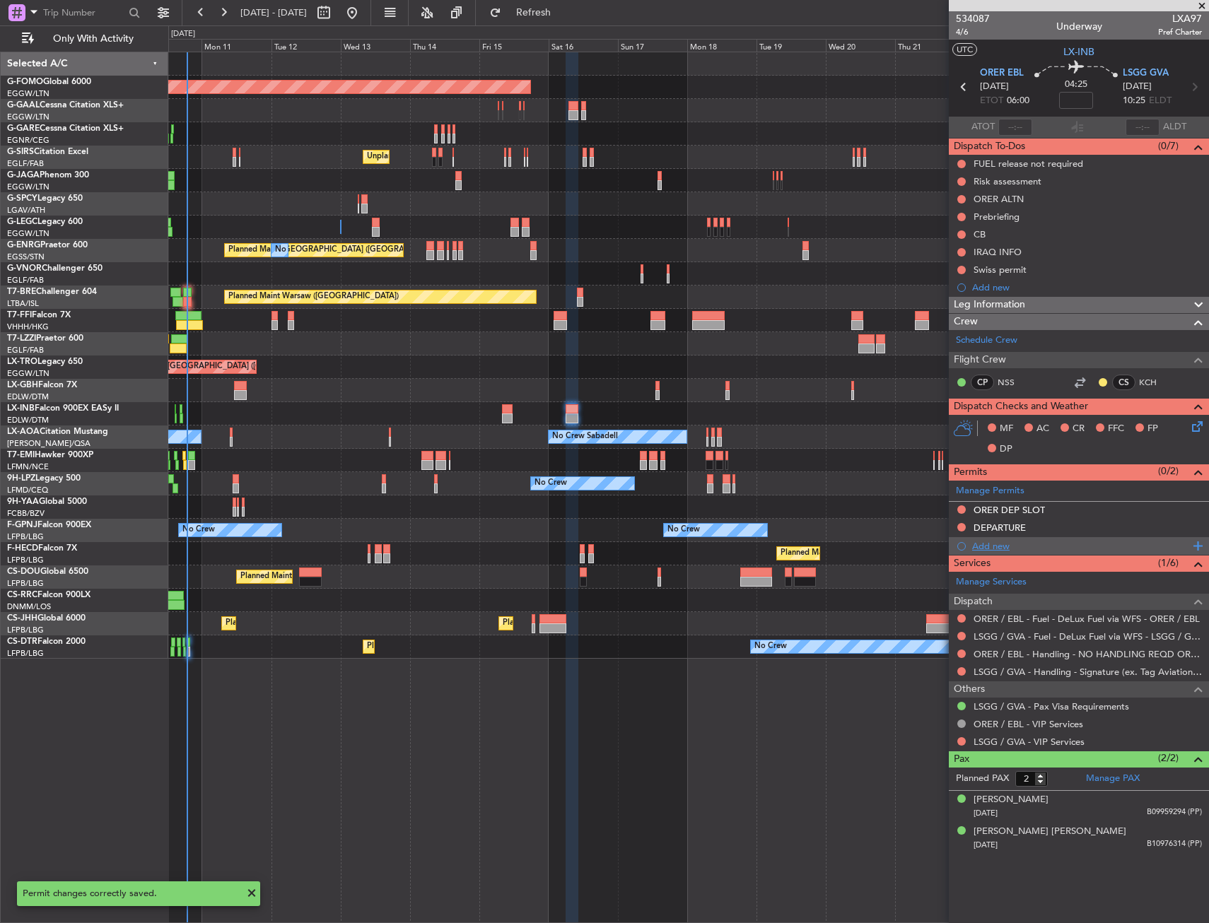
click at [987, 546] on div "Add new" at bounding box center [1080, 546] width 217 height 12
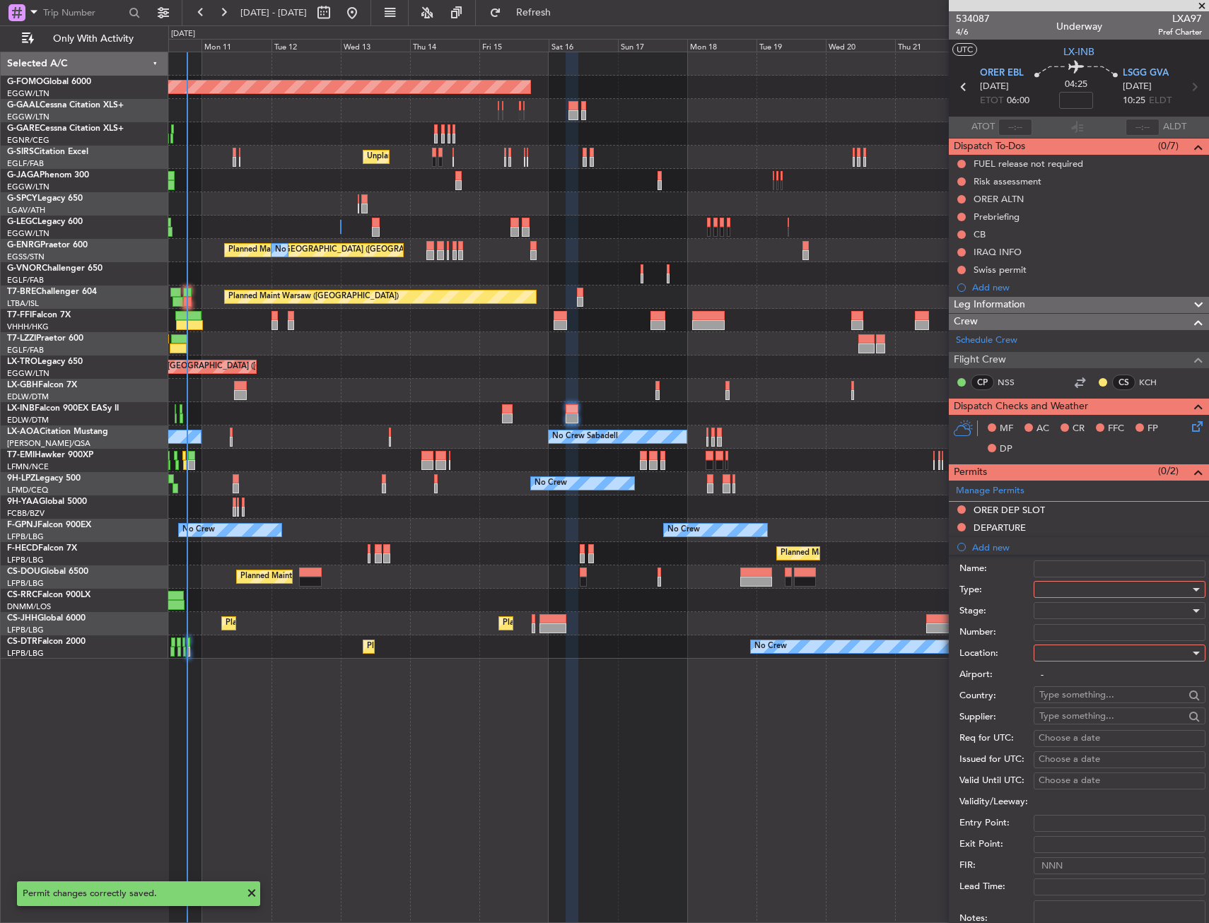
click at [1058, 587] on div at bounding box center [1114, 589] width 151 height 21
click at [1070, 718] on span "Slot" at bounding box center [1114, 723] width 148 height 21
click at [1073, 649] on div at bounding box center [1114, 653] width 151 height 21
click at [1074, 719] on span "Arrival" at bounding box center [1114, 724] width 148 height 21
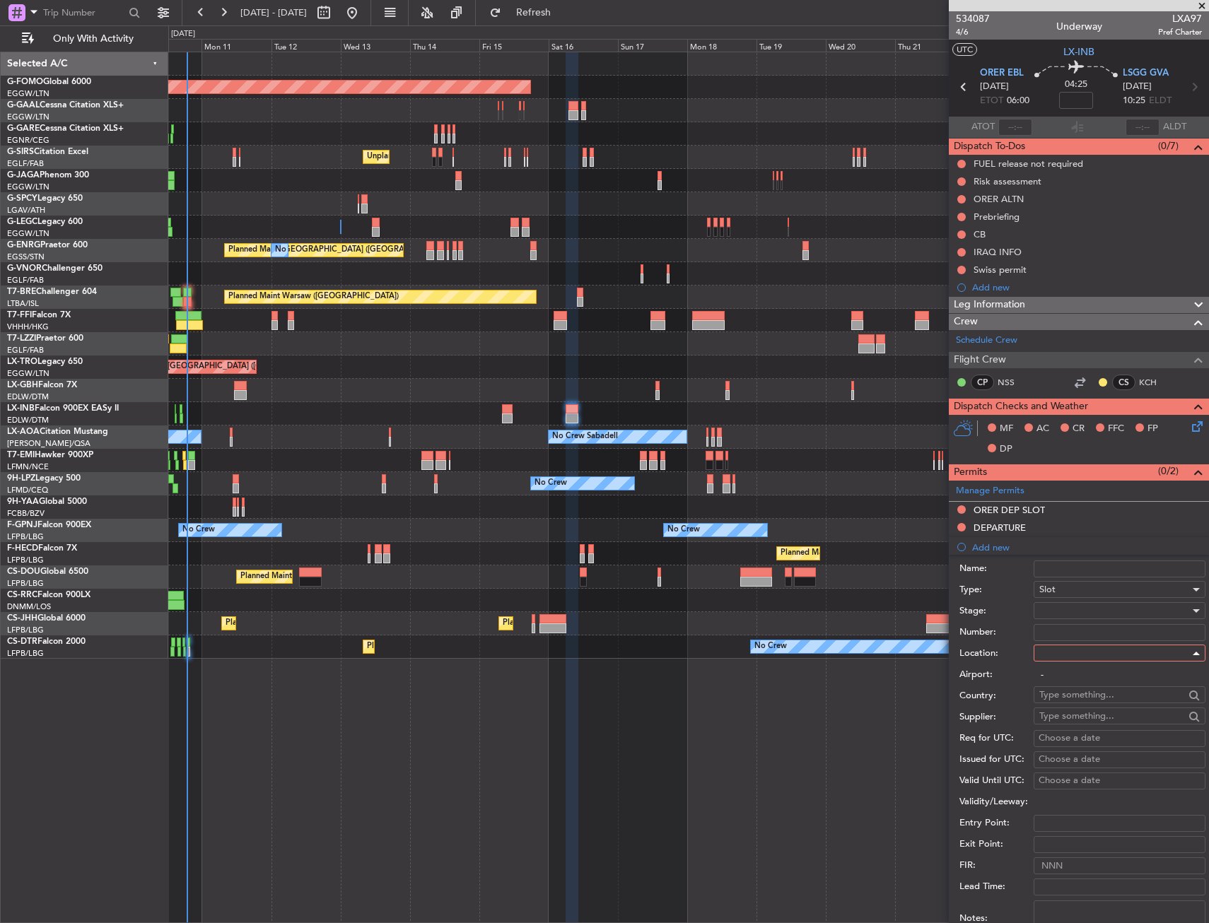
type input "LSGG / GVA"
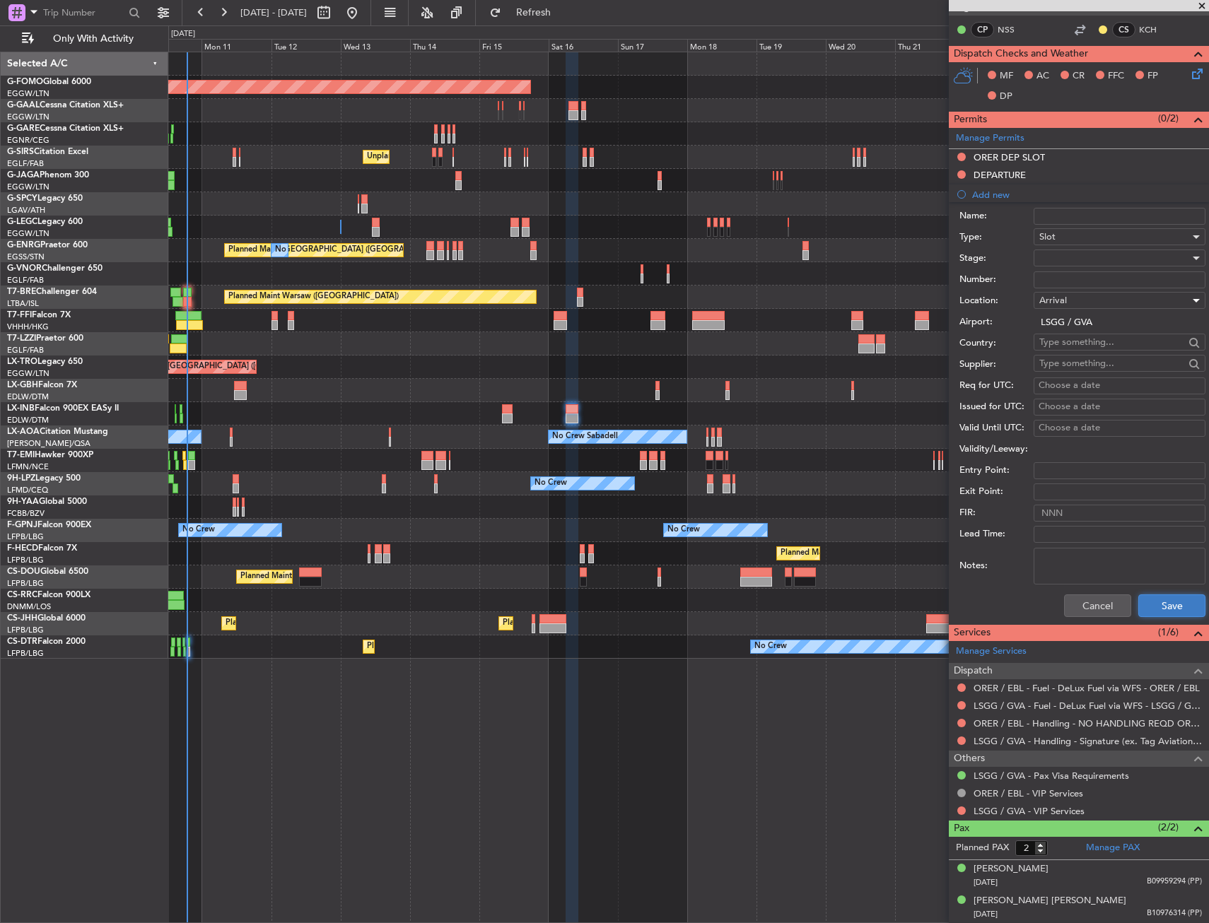
click at [1164, 598] on button "Save" at bounding box center [1171, 605] width 67 height 23
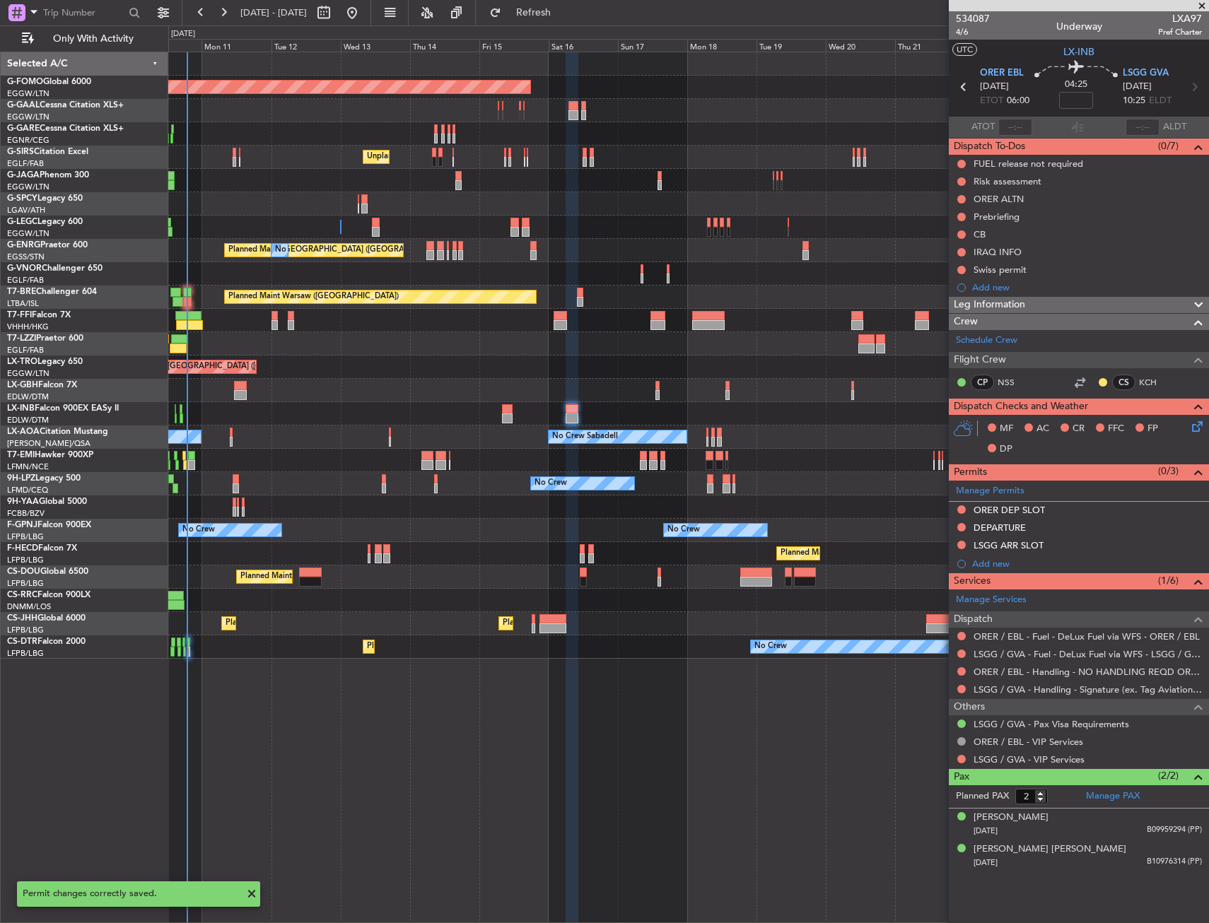
scroll to position [0, 0]
click at [1159, 65] on section "ORER EBL 16/08/2025 ETOT 06:00 04:25 LSGG GVA 16/08/2025 10:25 ELDT" at bounding box center [1079, 89] width 260 height 56
click at [1159, 71] on span "LSGG GVA" at bounding box center [1145, 73] width 46 height 14
click at [993, 563] on mat-tooltip-component "Not Requested" at bounding box center [962, 567] width 80 height 37
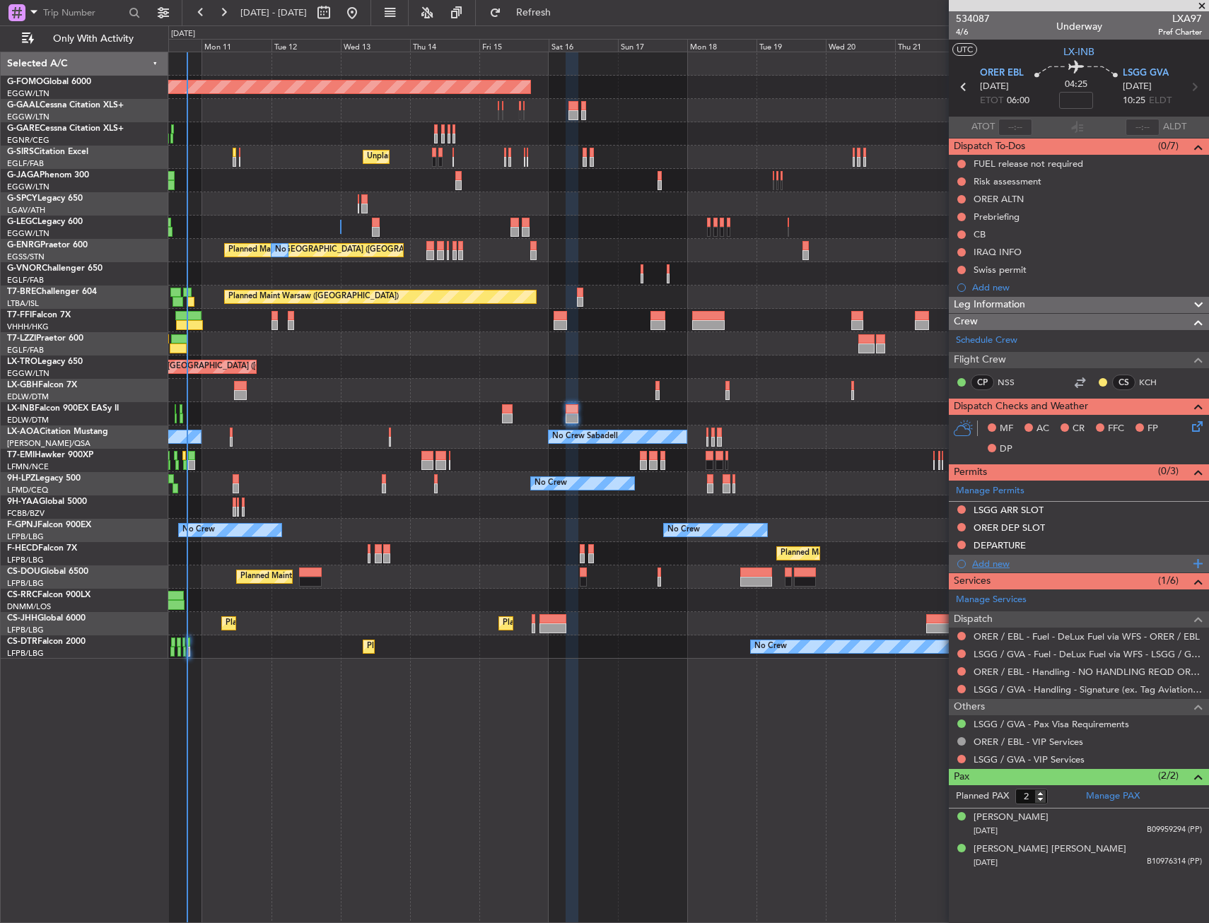
click at [994, 564] on div "Add new" at bounding box center [1080, 564] width 217 height 12
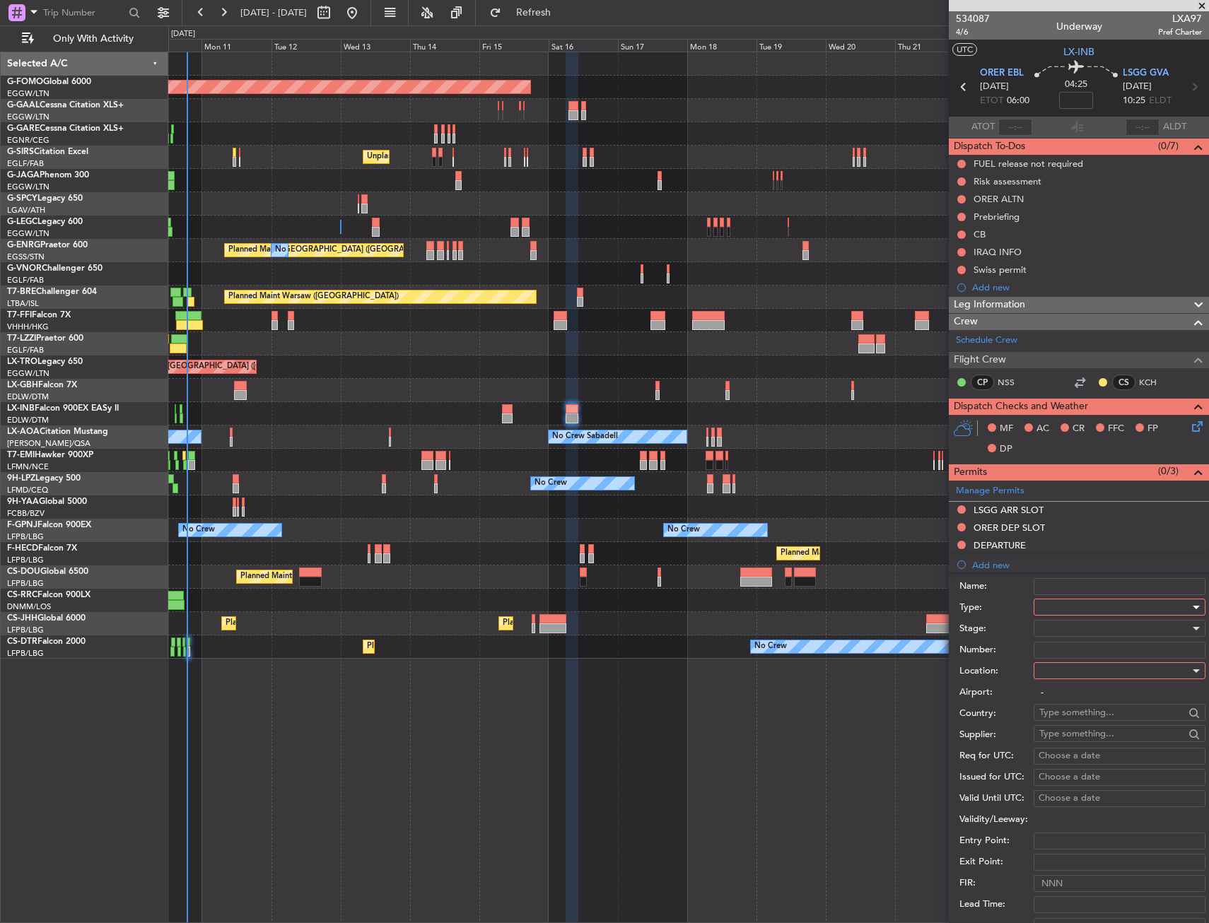
click at [1077, 602] on div at bounding box center [1114, 607] width 151 height 21
click at [1069, 735] on span "Overflight" at bounding box center [1114, 735] width 148 height 21
click at [1060, 674] on div at bounding box center [1114, 670] width 151 height 21
click at [1068, 780] on span "Enroute" at bounding box center [1114, 784] width 148 height 21
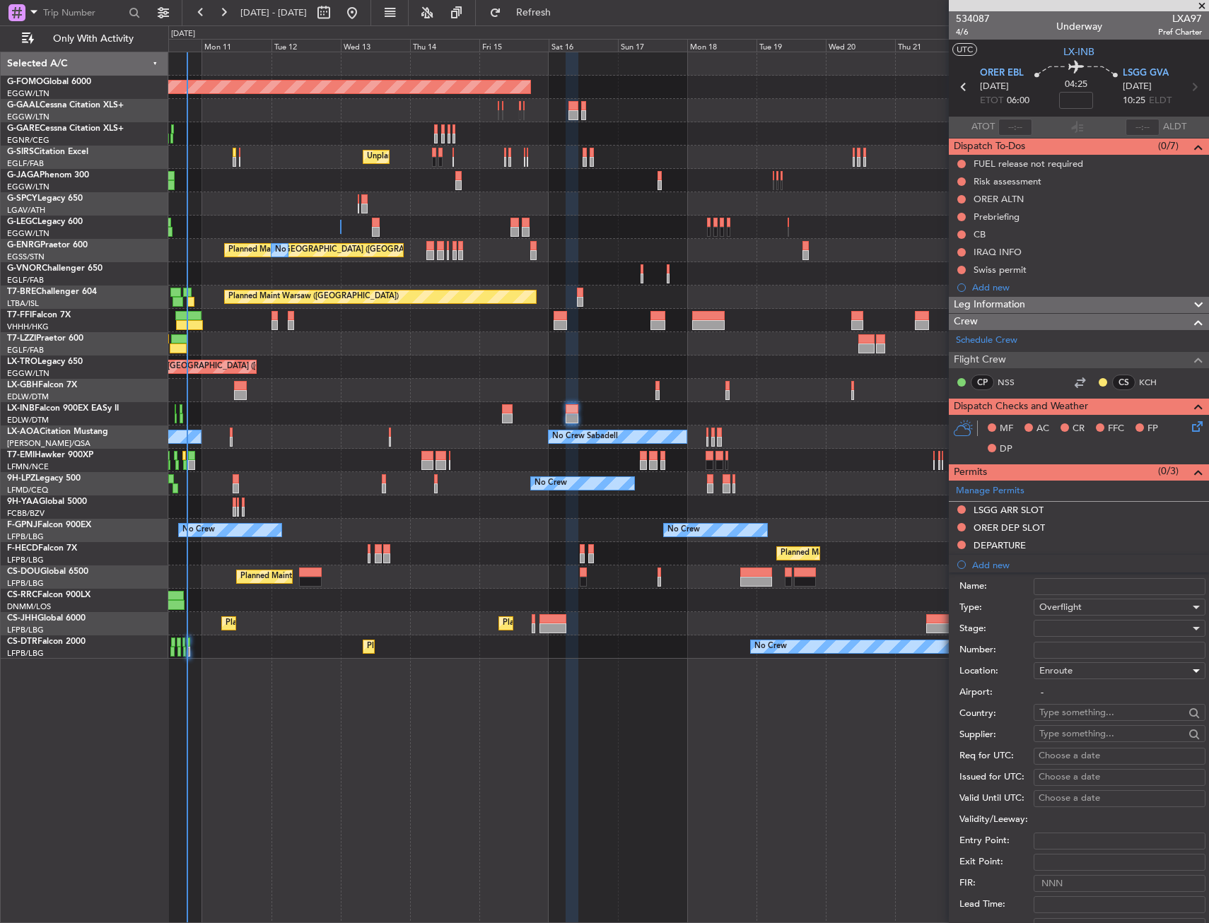
click at [1062, 709] on input "text" at bounding box center [1111, 712] width 145 height 21
click at [1054, 729] on span "[GEOGRAPHIC_DATA]" at bounding box center [1114, 732] width 139 height 21
type input "[GEOGRAPHIC_DATA]"
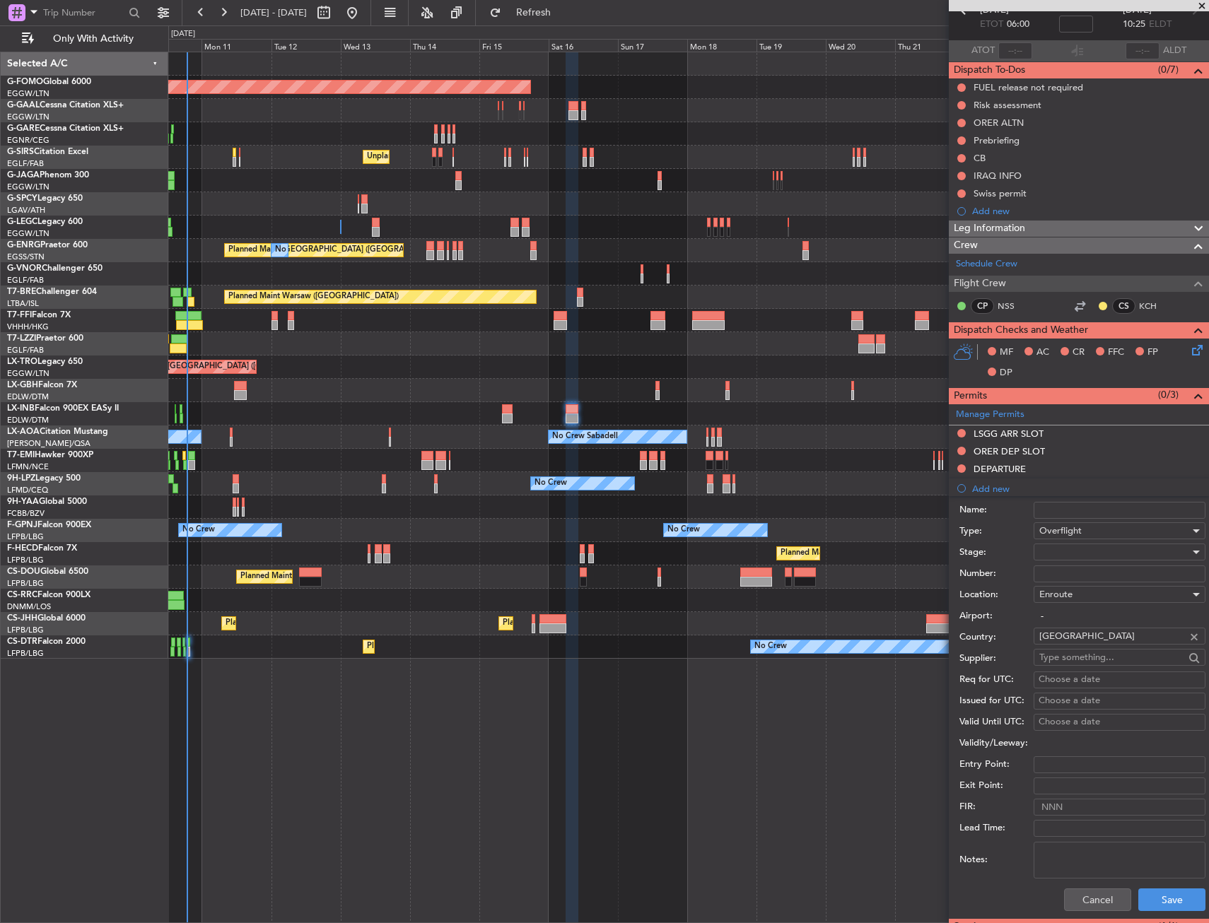
scroll to position [212, 0]
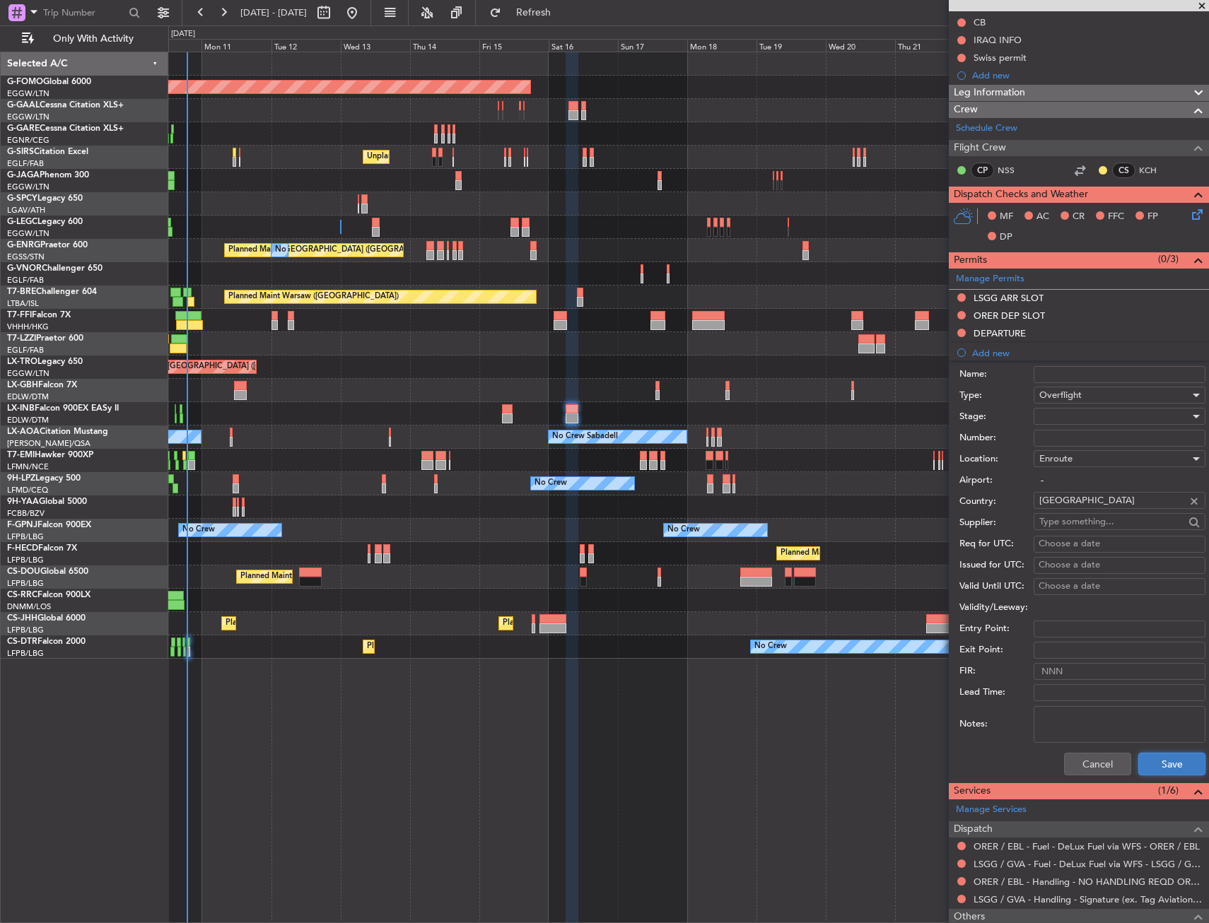
click at [1178, 762] on button "Save" at bounding box center [1171, 764] width 67 height 23
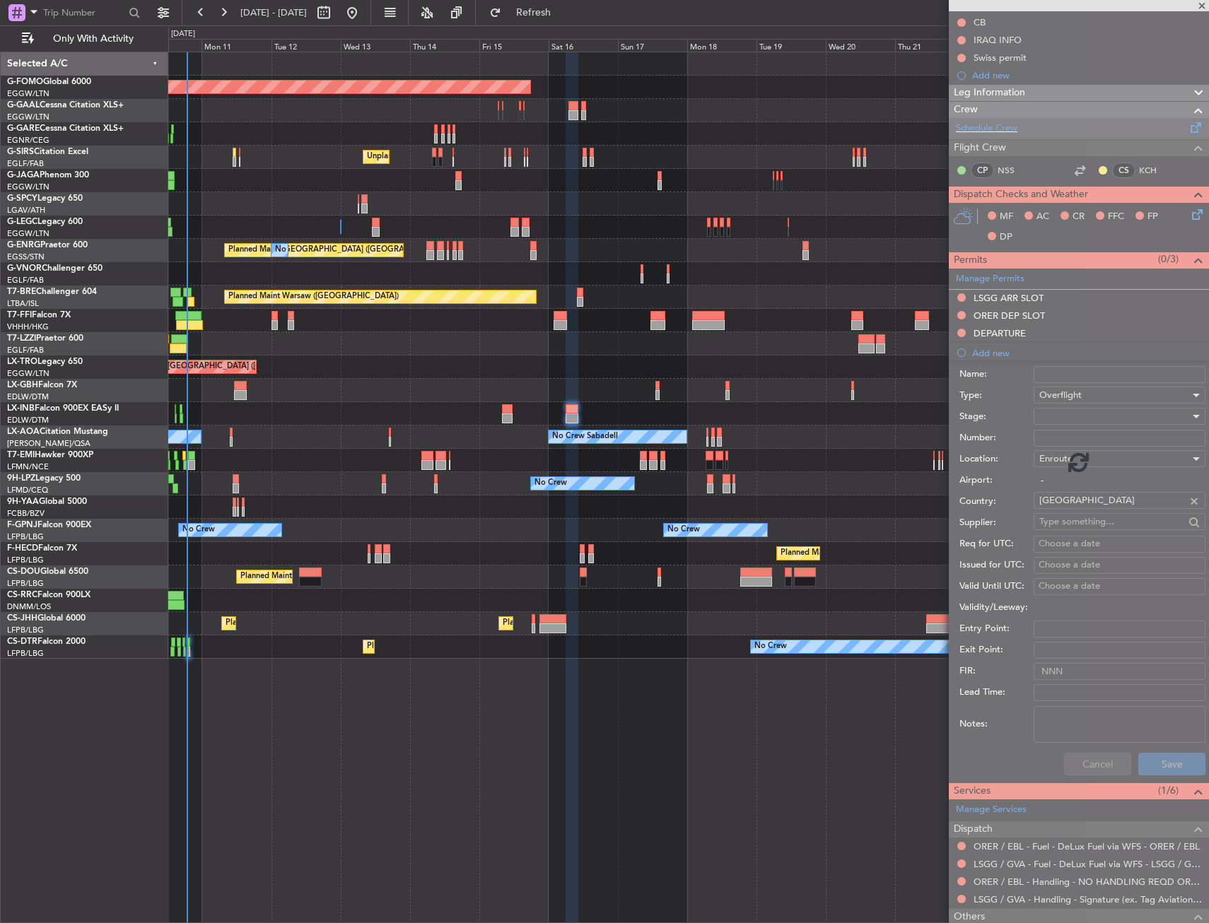
scroll to position [0, 0]
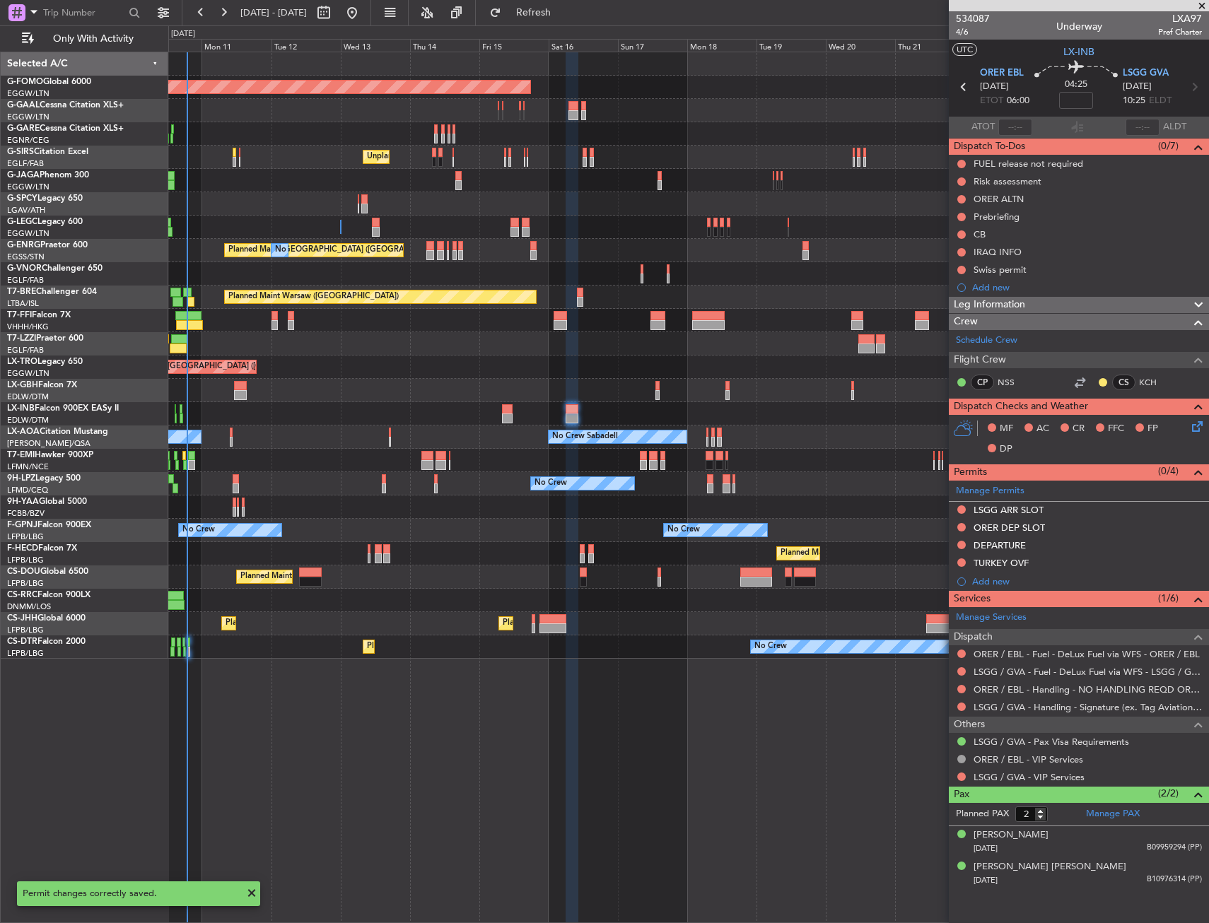
click at [1086, 515] on div "LSGG ARR SLOT" at bounding box center [1079, 511] width 260 height 18
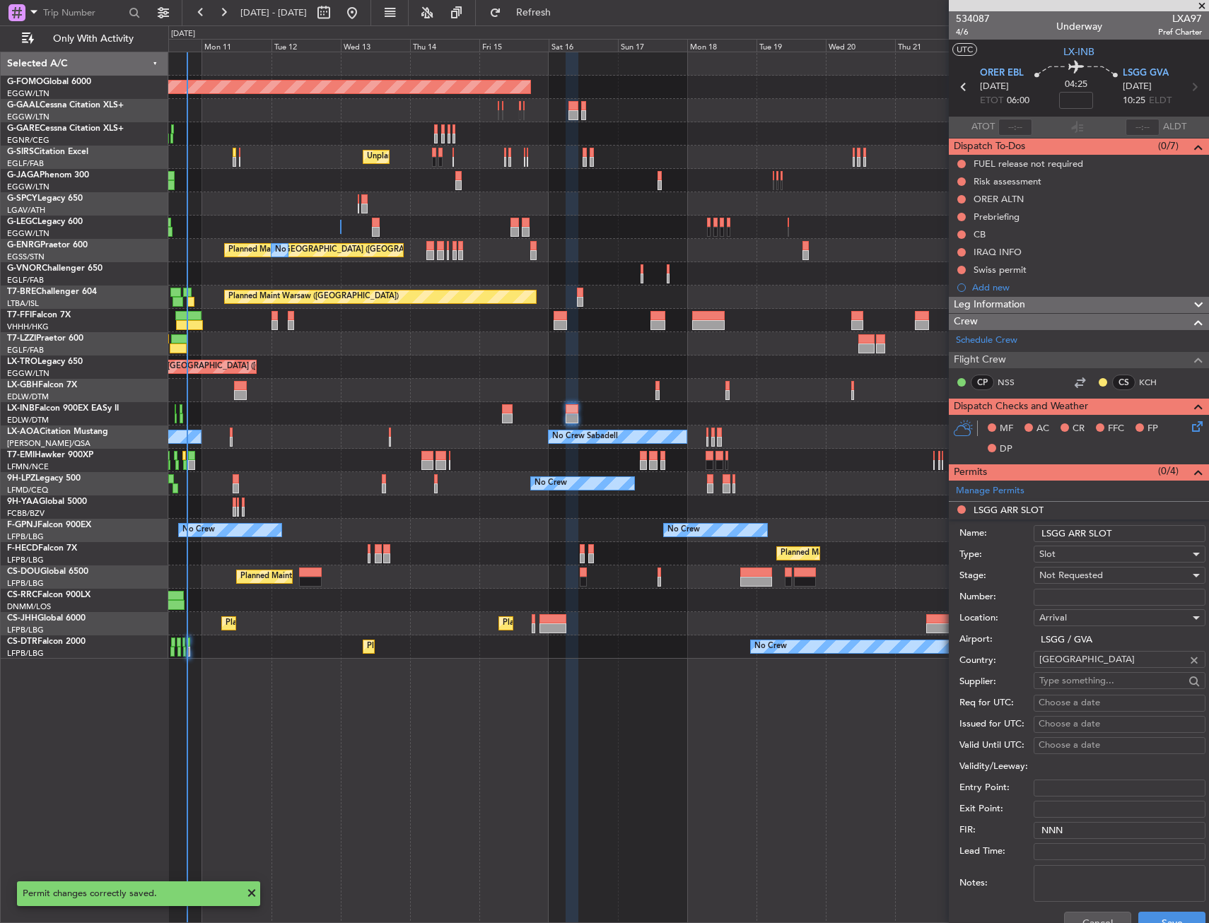
click at [1127, 526] on input "LSGG ARR SLOT" at bounding box center [1119, 533] width 172 height 17
type input "LSGG ARR SLOT 1025Z"
click at [1095, 571] on span "Not Requested" at bounding box center [1071, 575] width 64 height 13
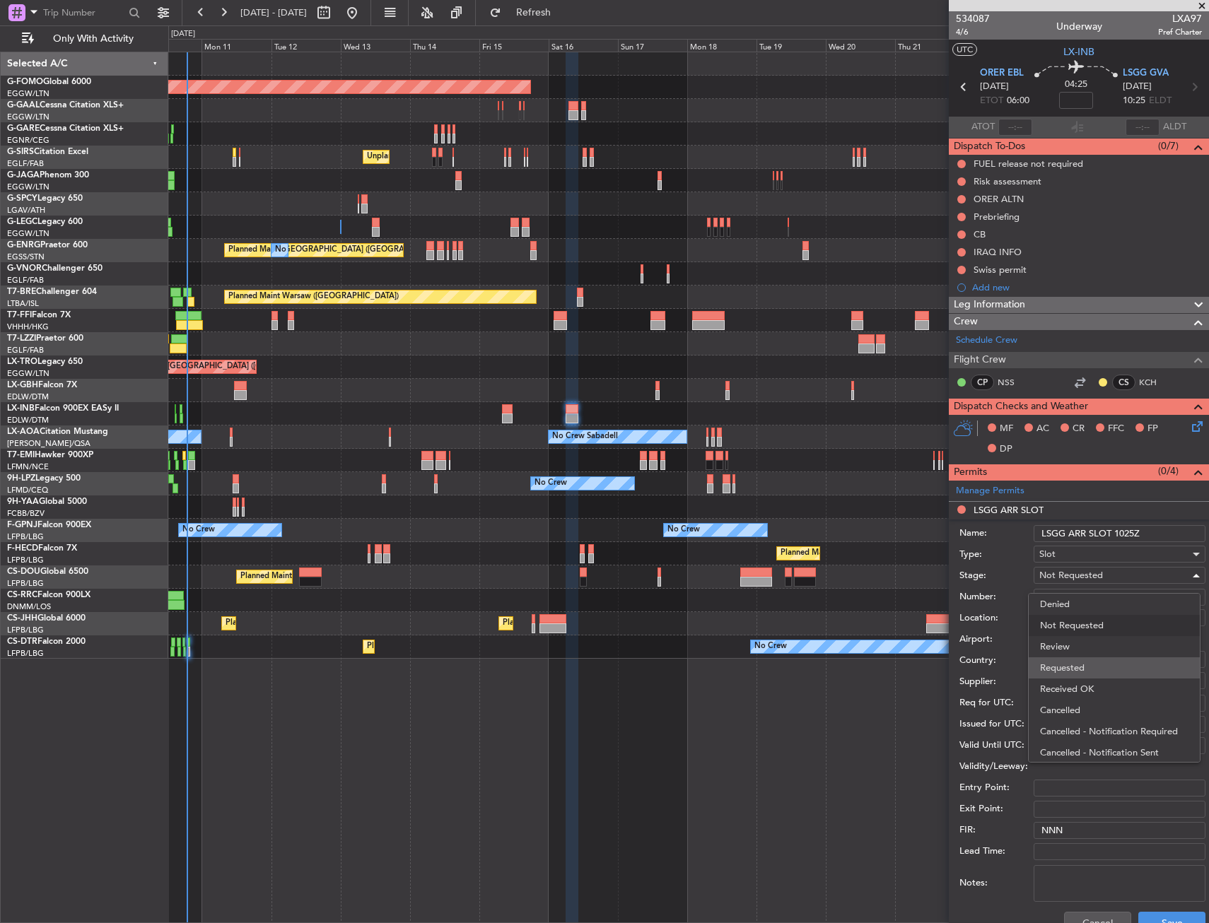
click at [1081, 659] on span "Requested" at bounding box center [1114, 667] width 148 height 21
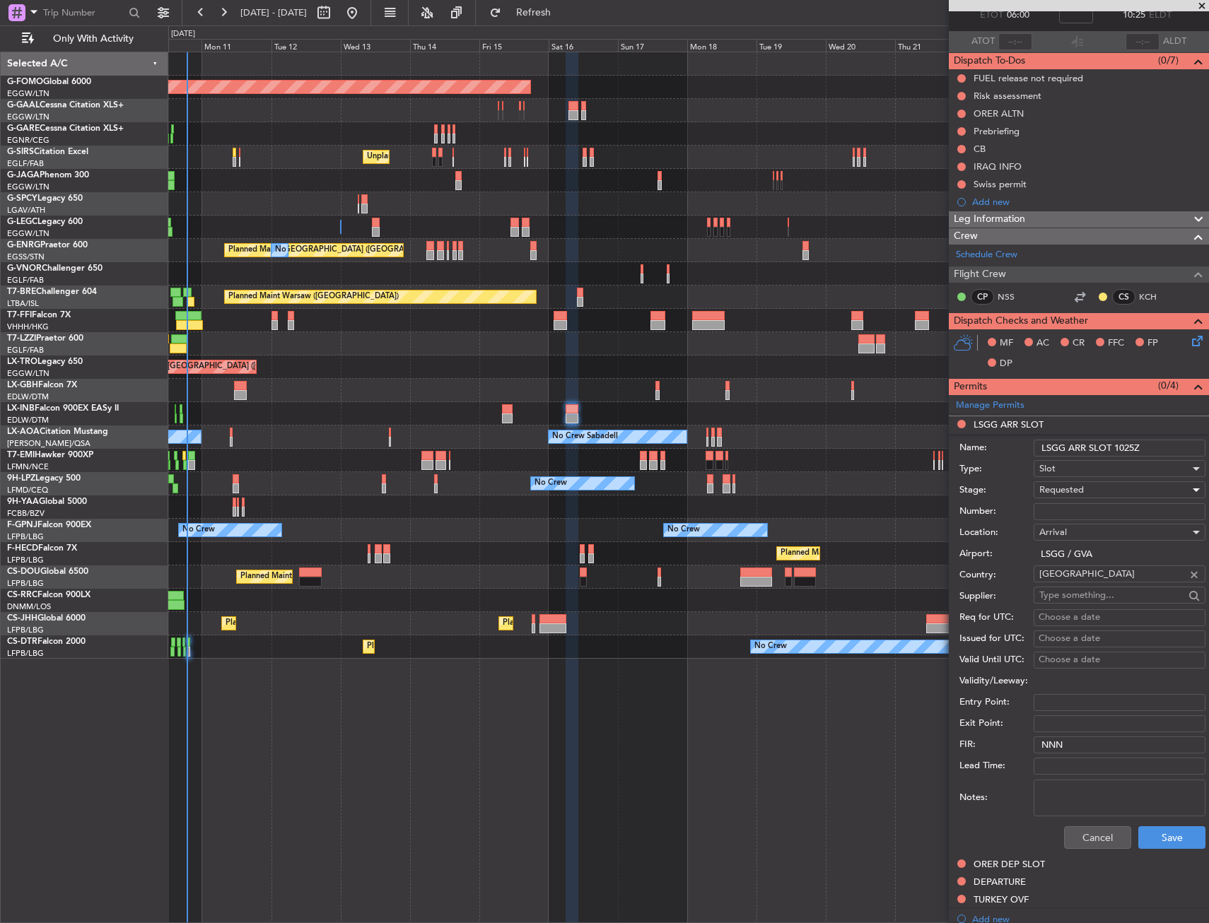
scroll to position [212, 0]
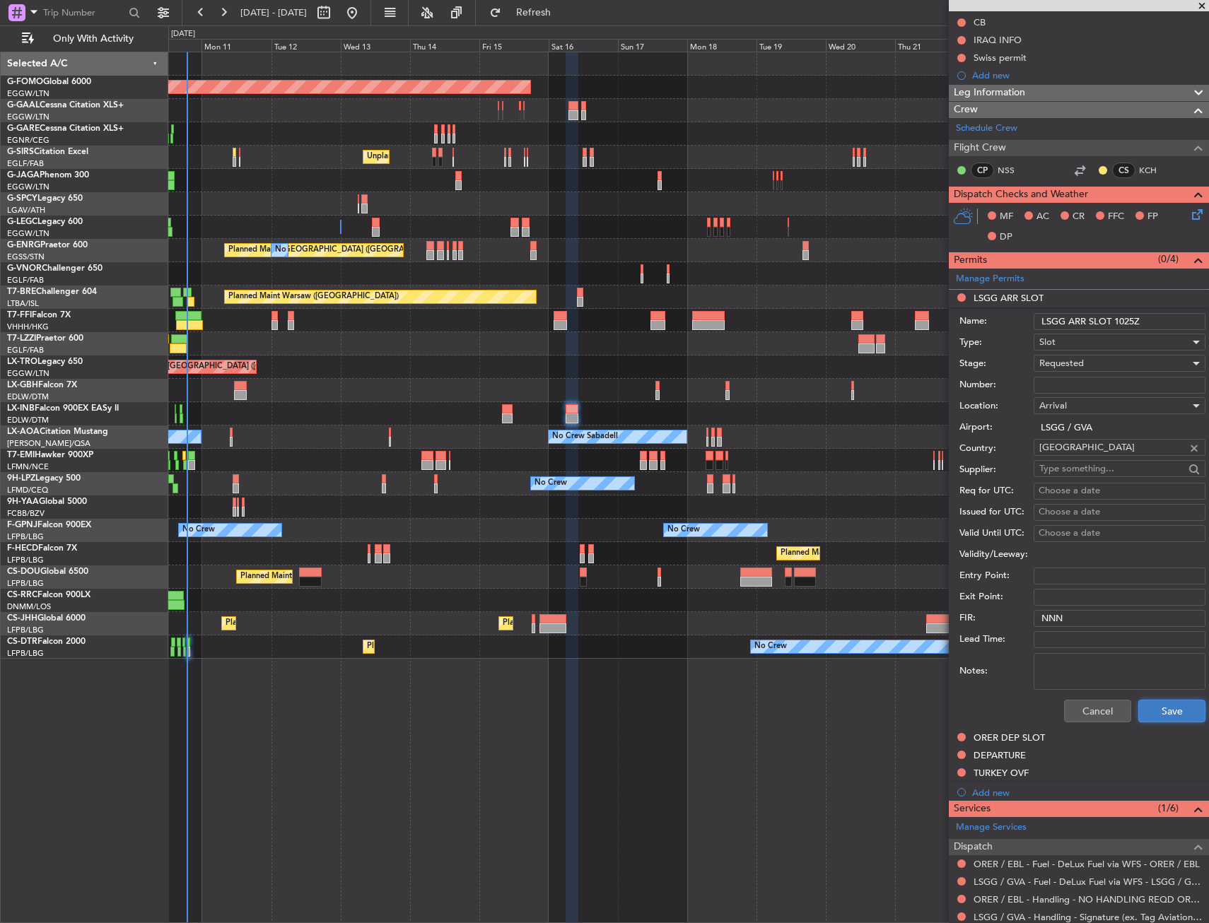
click at [1151, 715] on button "Save" at bounding box center [1171, 711] width 67 height 23
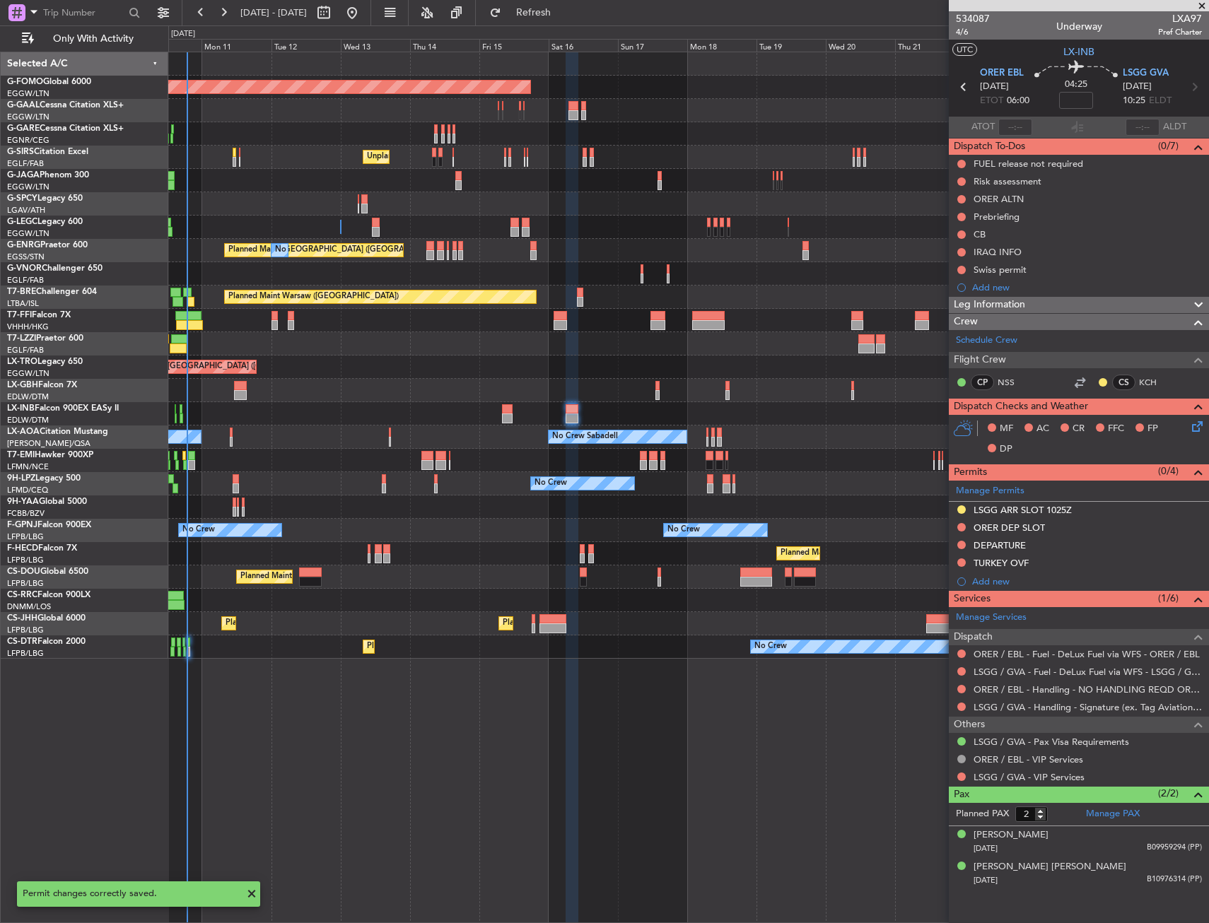
scroll to position [0, 0]
click at [1088, 530] on div "ORER DEP SLOT" at bounding box center [1079, 529] width 260 height 18
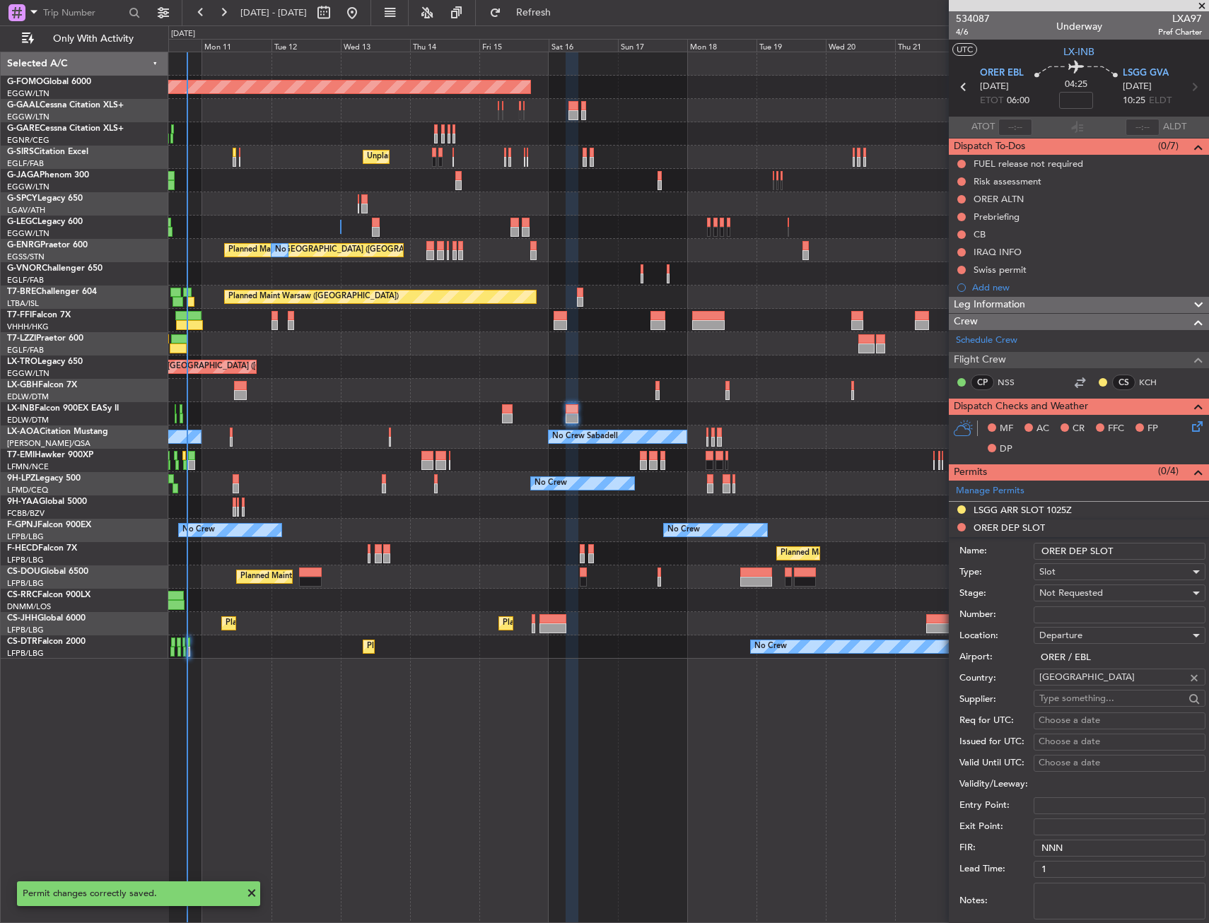
click at [1122, 549] on input "ORER DEP SLOT" at bounding box center [1119, 551] width 172 height 17
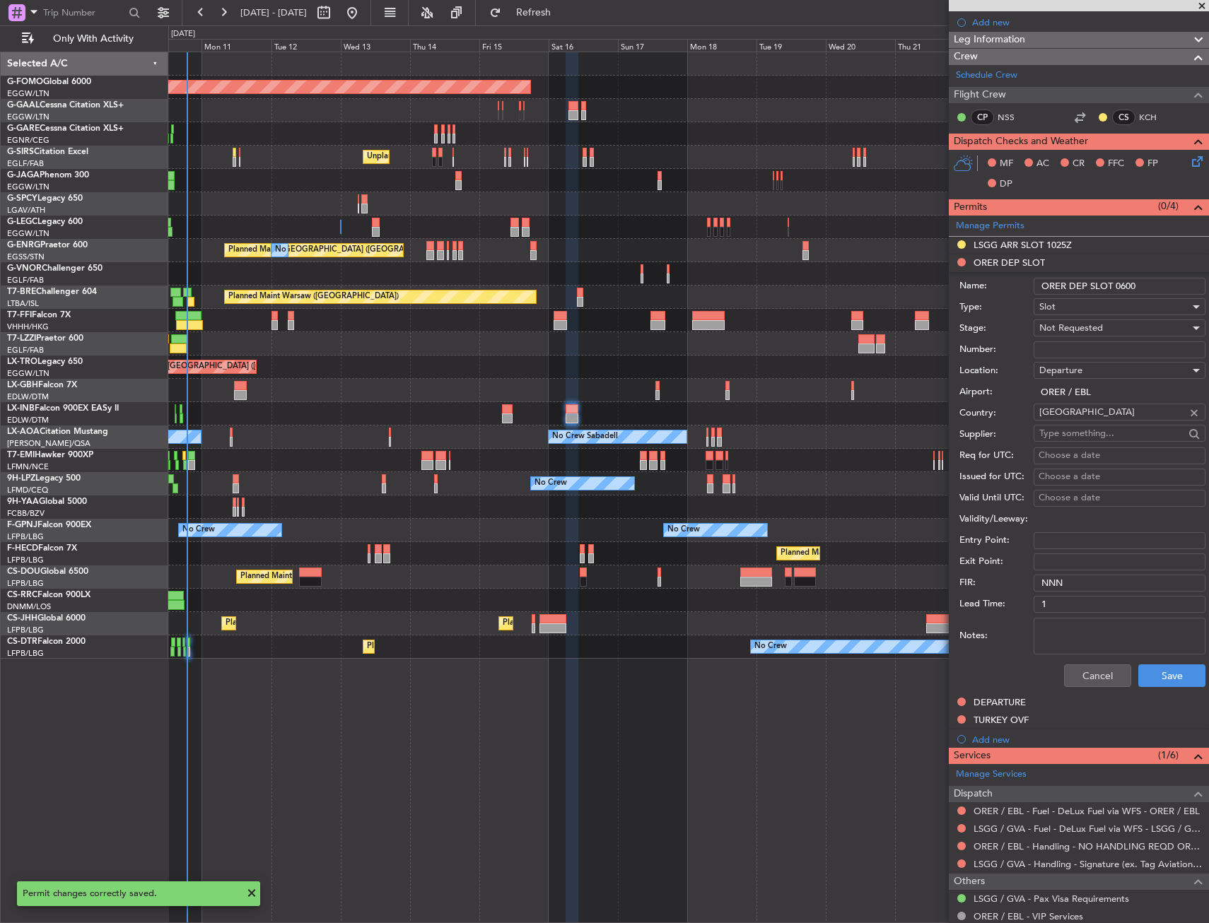
scroll to position [283, 0]
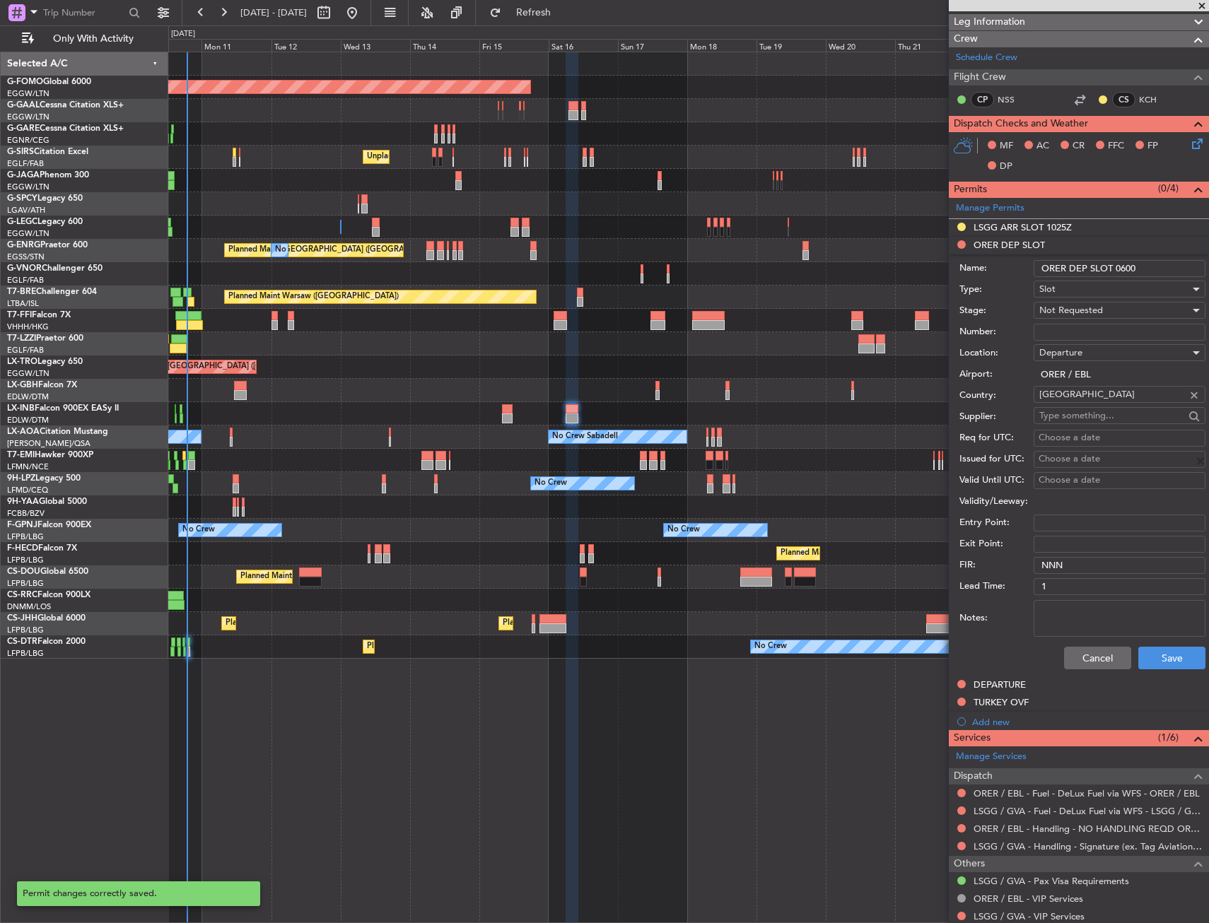
type input "ORER DEP SLOT 0600"
click at [1085, 659] on button "Cancel" at bounding box center [1097, 658] width 67 height 23
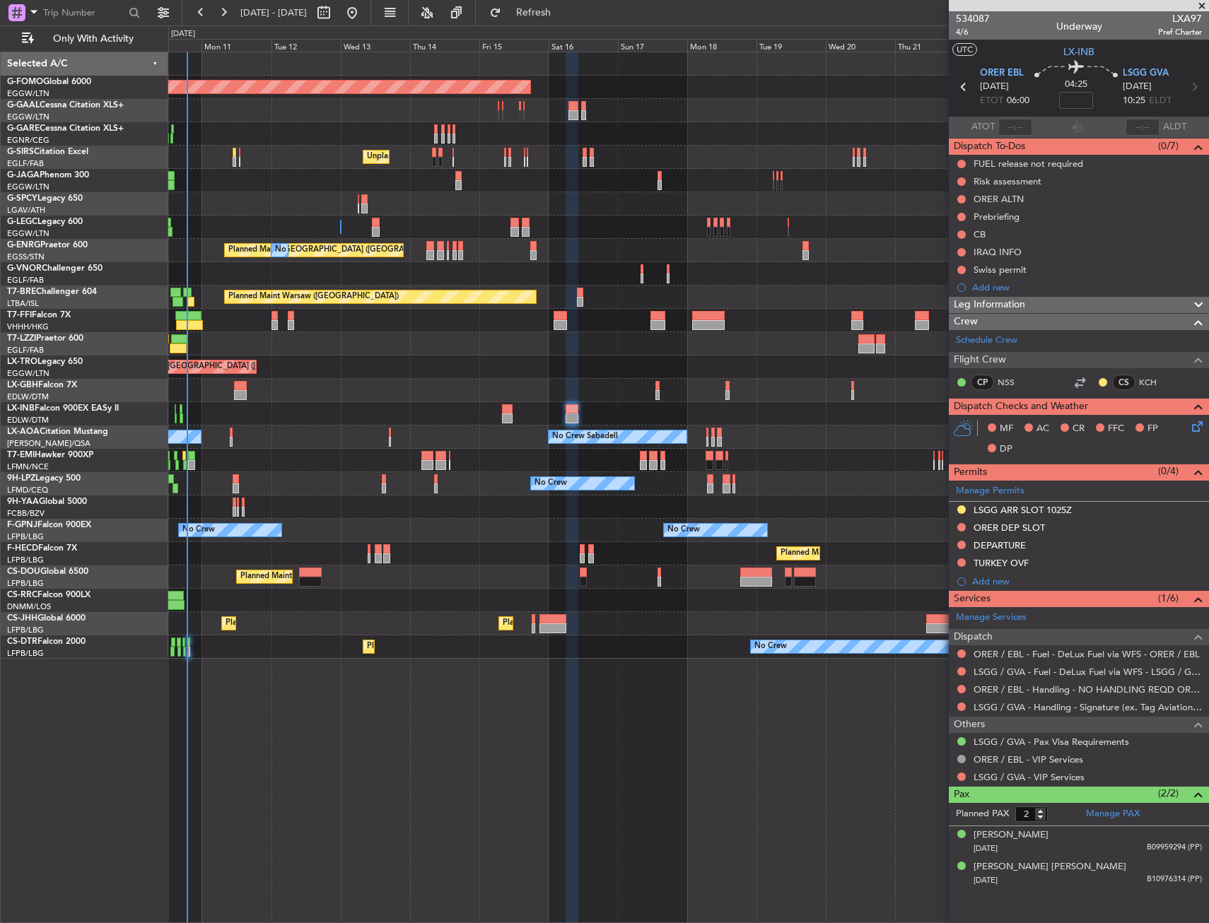
scroll to position [0, 0]
click at [978, 493] on link "Manage Permits" at bounding box center [990, 491] width 69 height 14
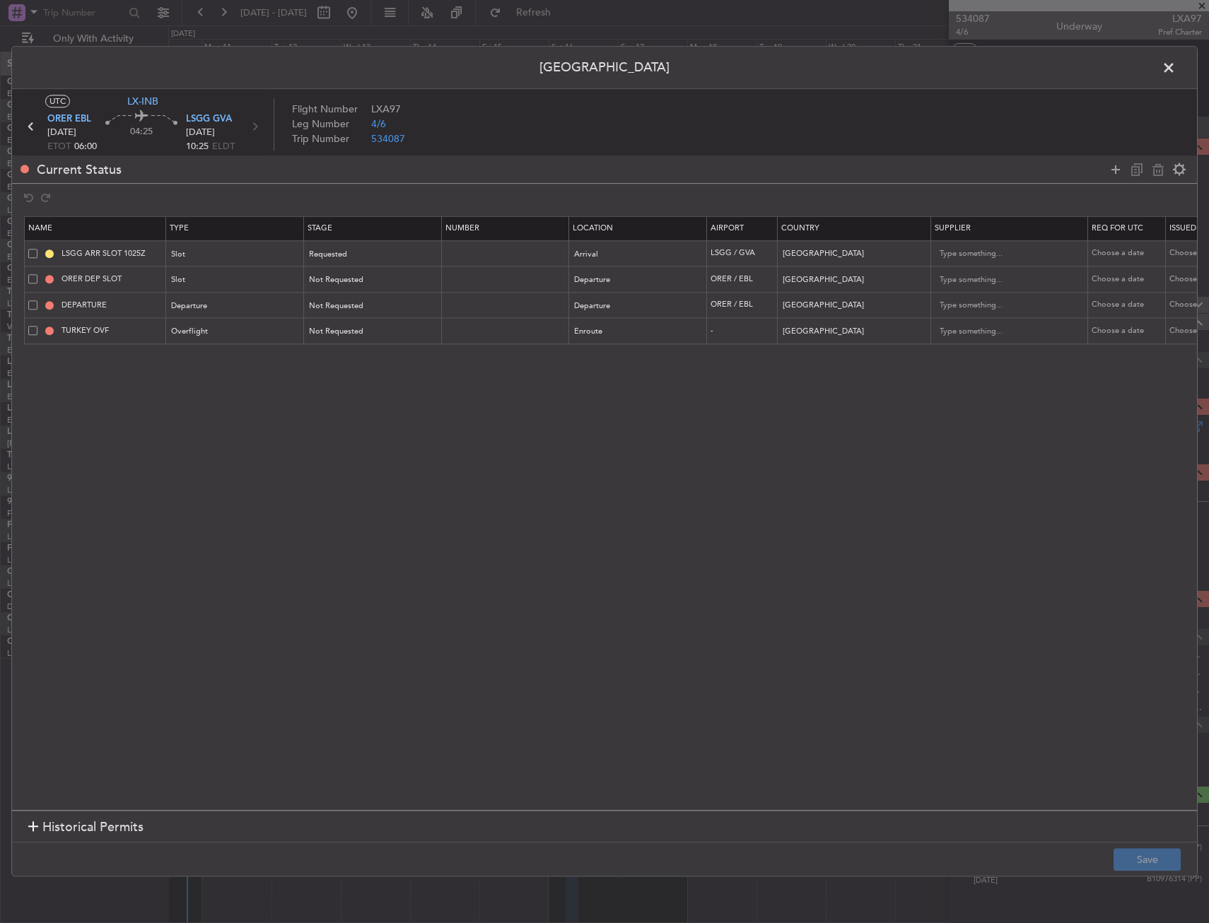
click at [33, 281] on span at bounding box center [32, 278] width 9 height 9
click at [38, 274] on input "checkbox" at bounding box center [38, 274] width 0 height 0
click at [1152, 169] on icon at bounding box center [1157, 169] width 17 height 17
type input "DEPARTURE"
type input "TURKEY OVF"
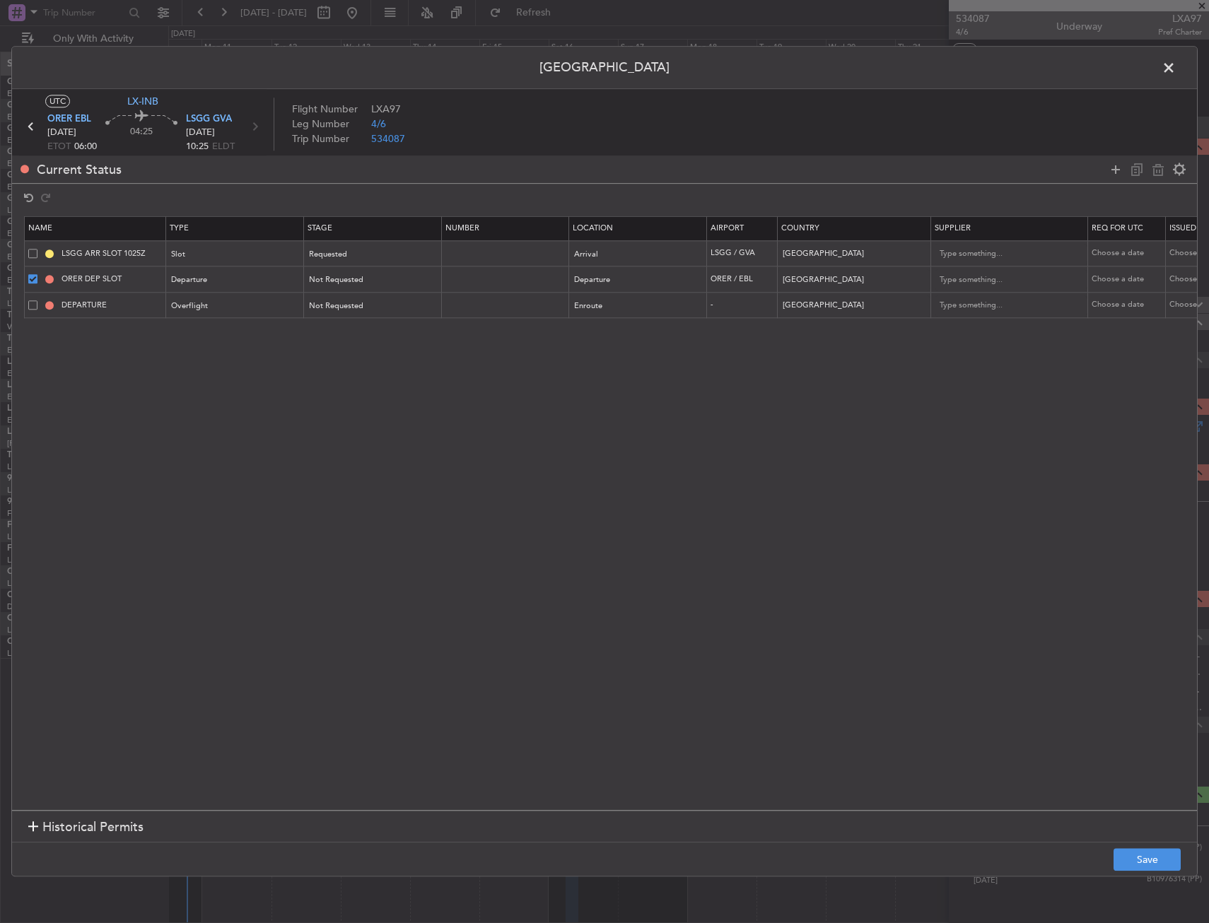
type input "[GEOGRAPHIC_DATA]"
click at [1113, 168] on icon at bounding box center [1115, 169] width 17 height 17
click at [264, 330] on div "Type" at bounding box center [230, 332] width 117 height 21
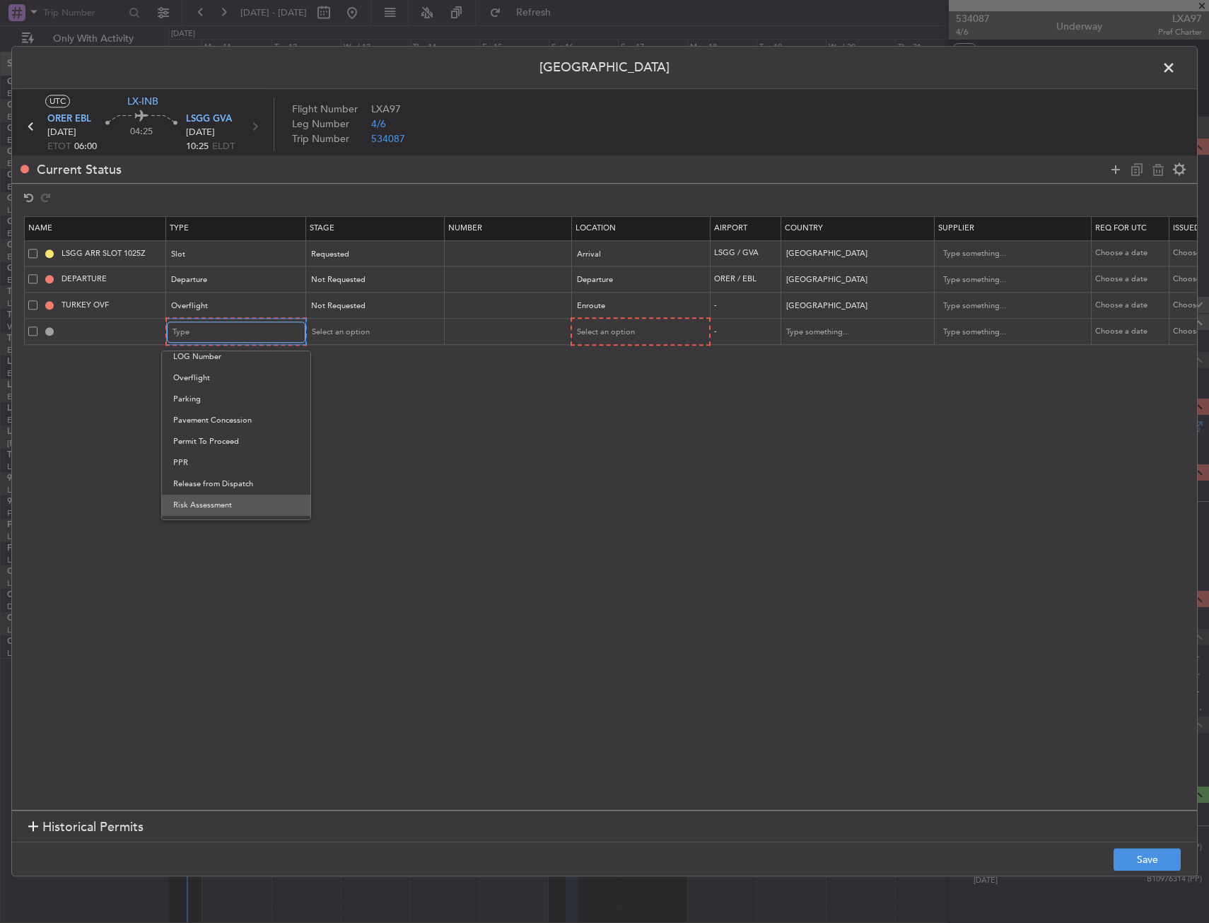
scroll to position [426, 0]
drag, startPoint x: 206, startPoint y: 404, endPoint x: 218, endPoint y: 403, distance: 12.1
click at [207, 404] on span "PPR" at bounding box center [236, 402] width 126 height 21
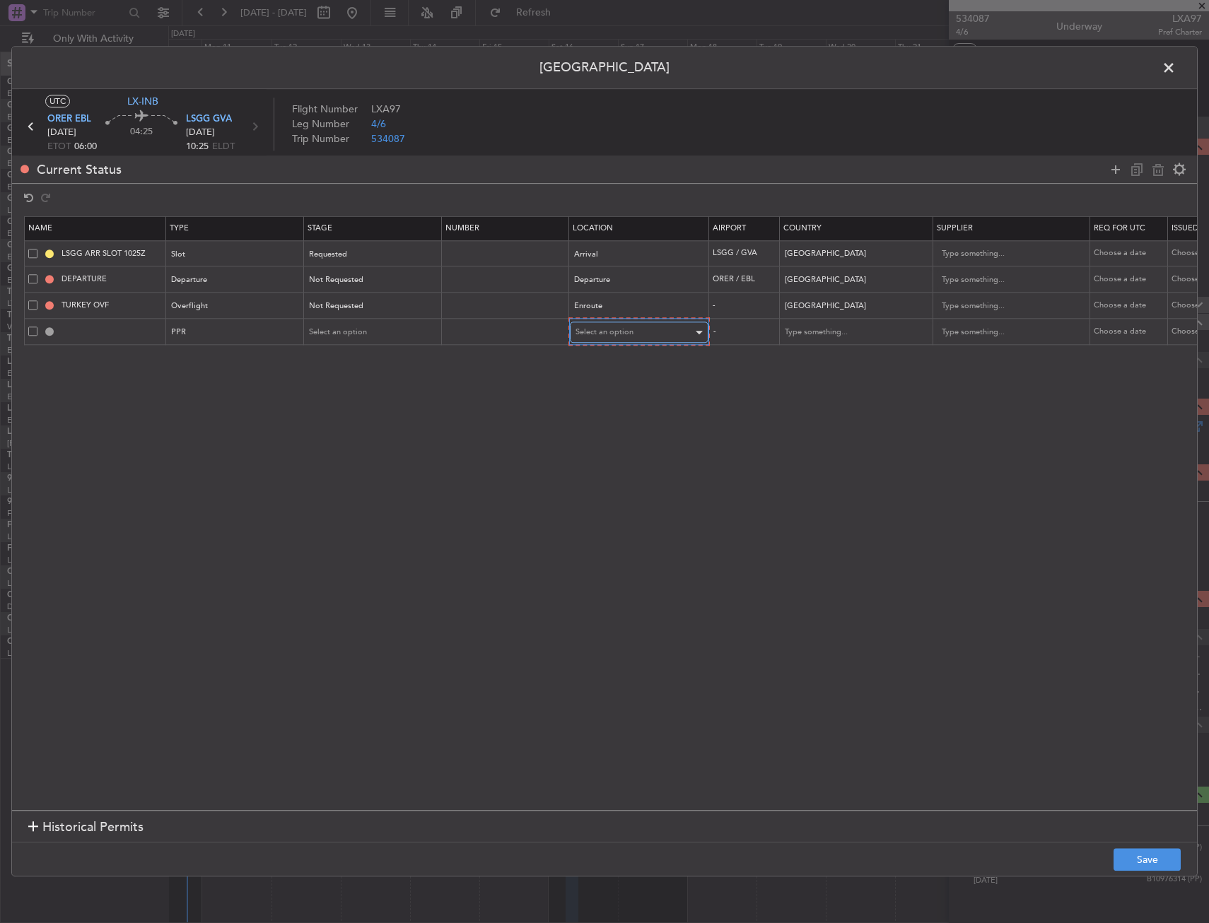
click at [600, 331] on span "Select an option" at bounding box center [604, 332] width 58 height 11
click at [599, 368] on span "Departure" at bounding box center [639, 361] width 126 height 21
click at [396, 347] on section "Name Type Stage Number Location Airport Country Supplier Req For Utc Issued For…" at bounding box center [604, 511] width 1185 height 597
click at [382, 328] on div "Select an option" at bounding box center [368, 332] width 117 height 21
click at [344, 431] on span "Requested" at bounding box center [373, 424] width 126 height 21
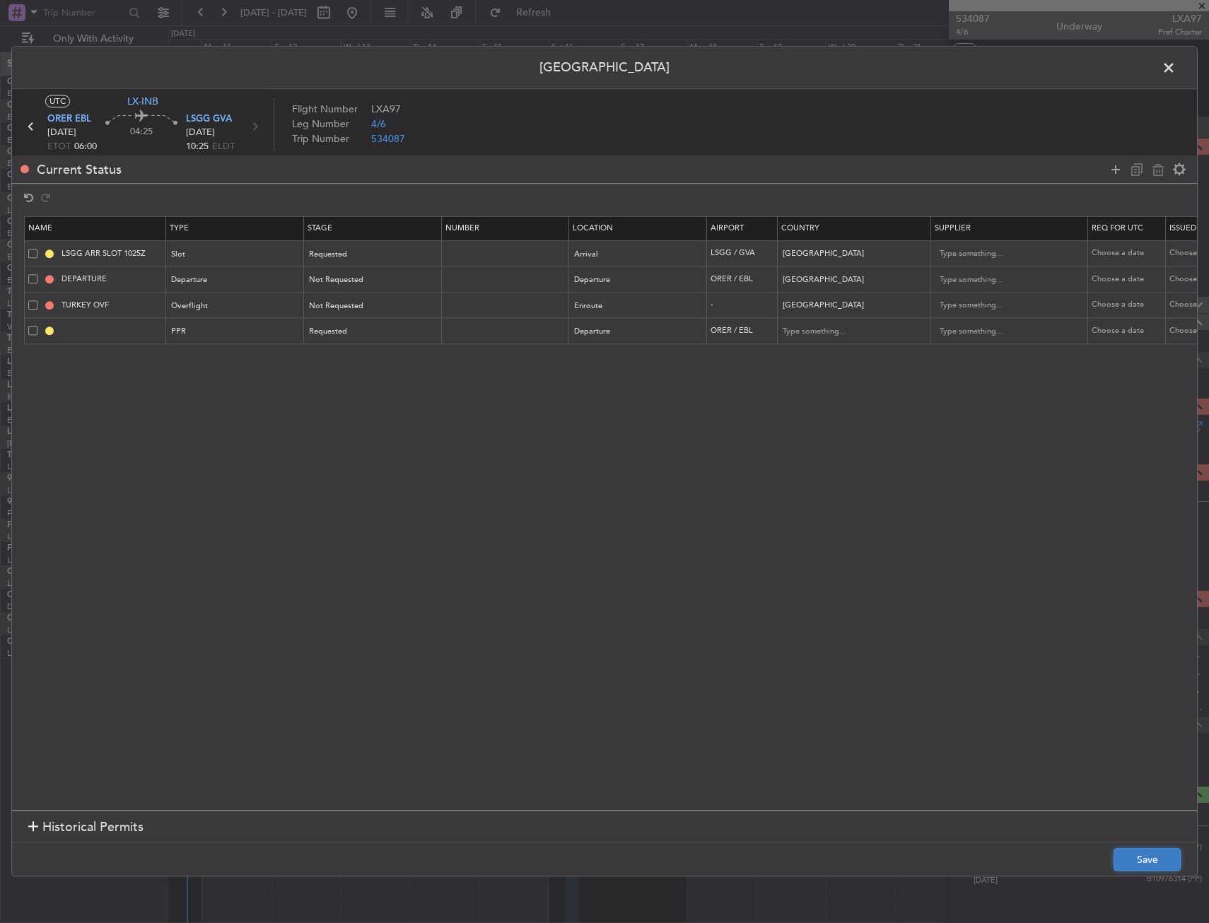
click at [1133, 859] on button "Save" at bounding box center [1146, 860] width 67 height 23
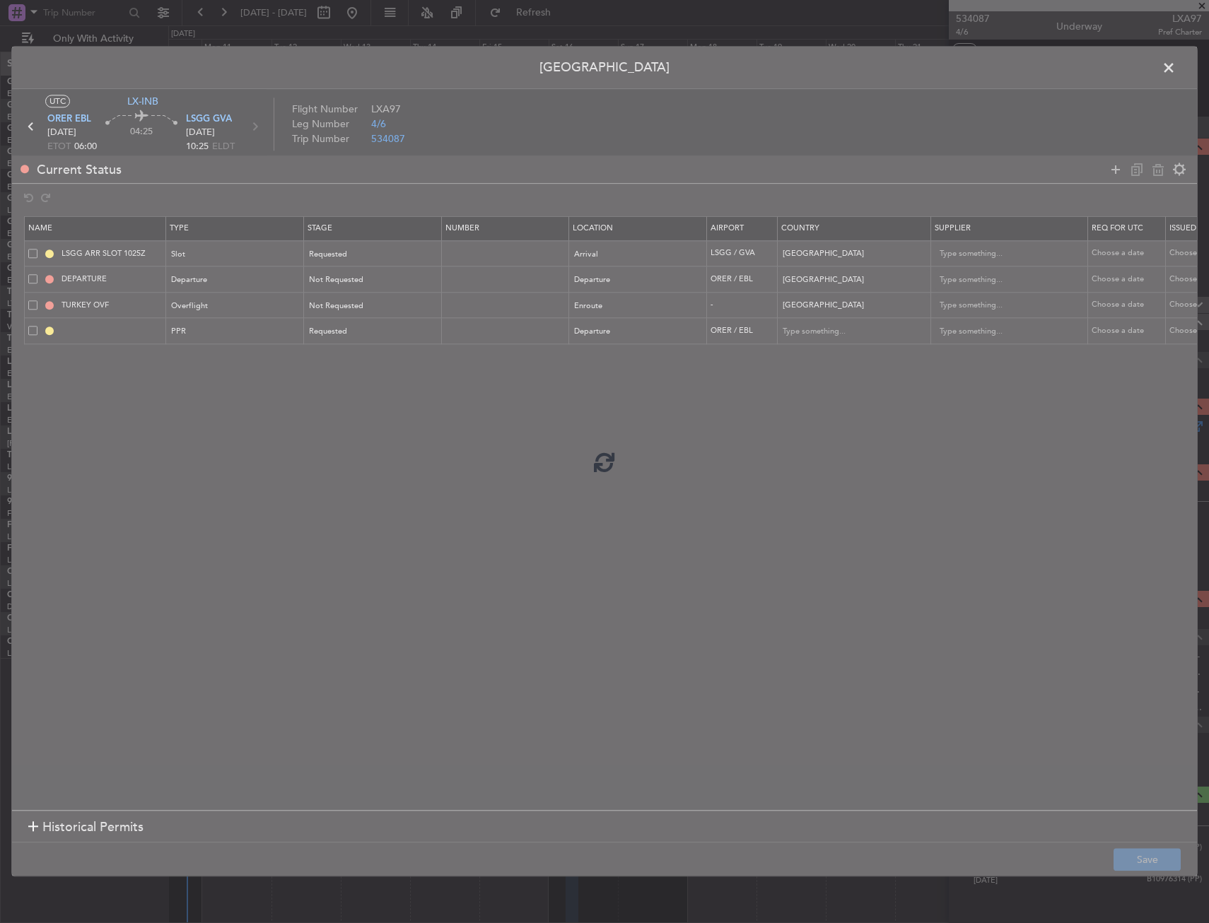
type input "ORER PPR"
type input "[GEOGRAPHIC_DATA]"
type input "NNN"
type input "1"
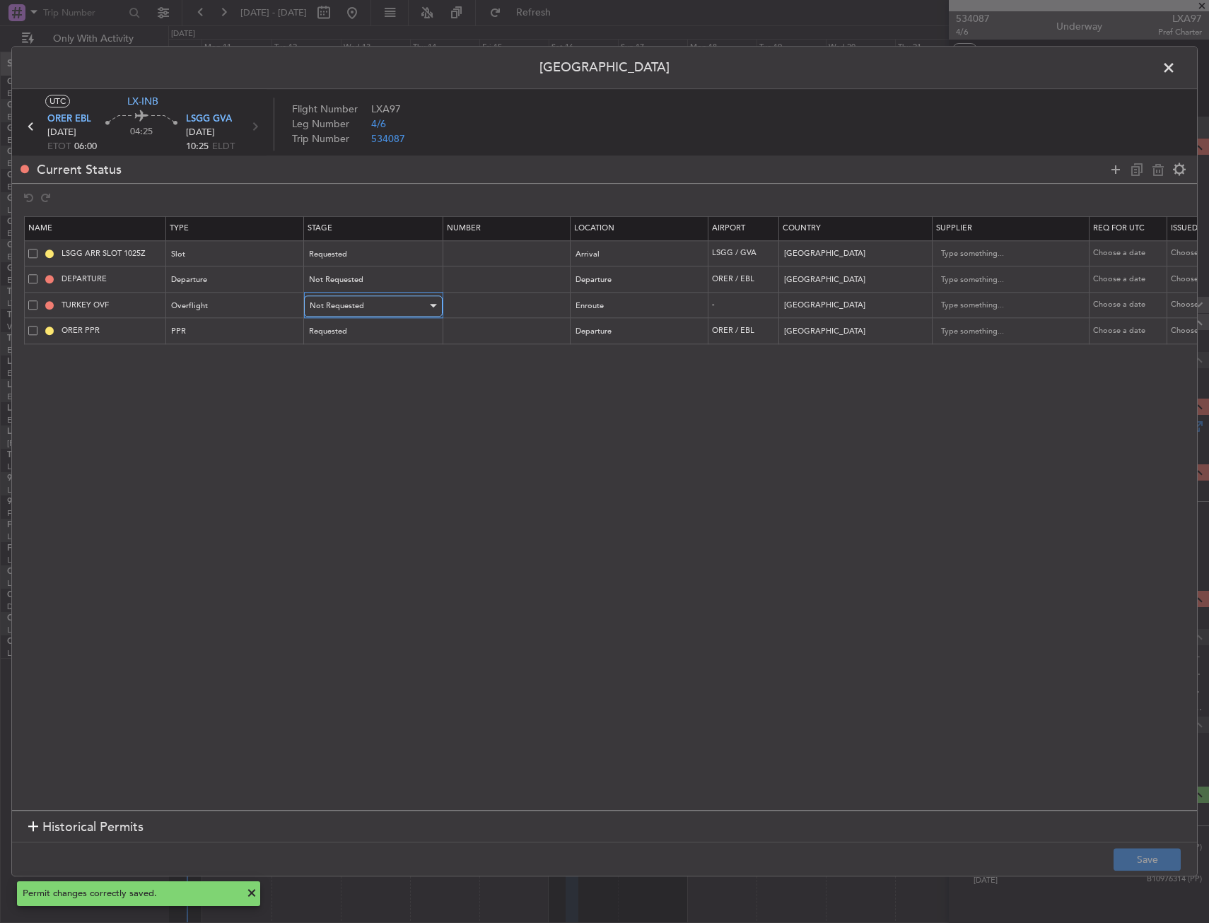
click at [361, 300] on div "Not Requested" at bounding box center [368, 305] width 117 height 21
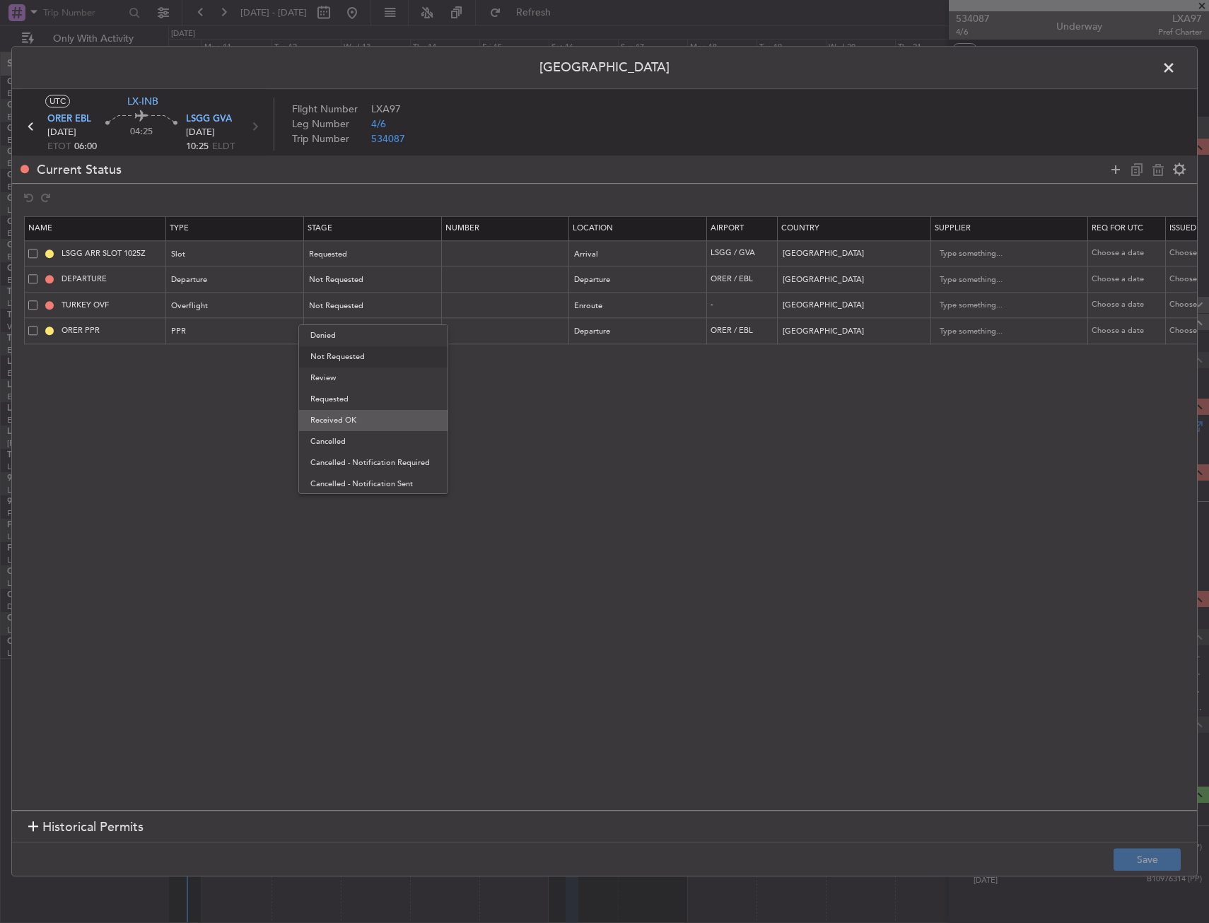
click at [357, 415] on span "Received OK" at bounding box center [373, 420] width 126 height 21
click at [481, 303] on input "text" at bounding box center [506, 305] width 123 height 12
type input "ECAC BUSINESS FLIGHT"
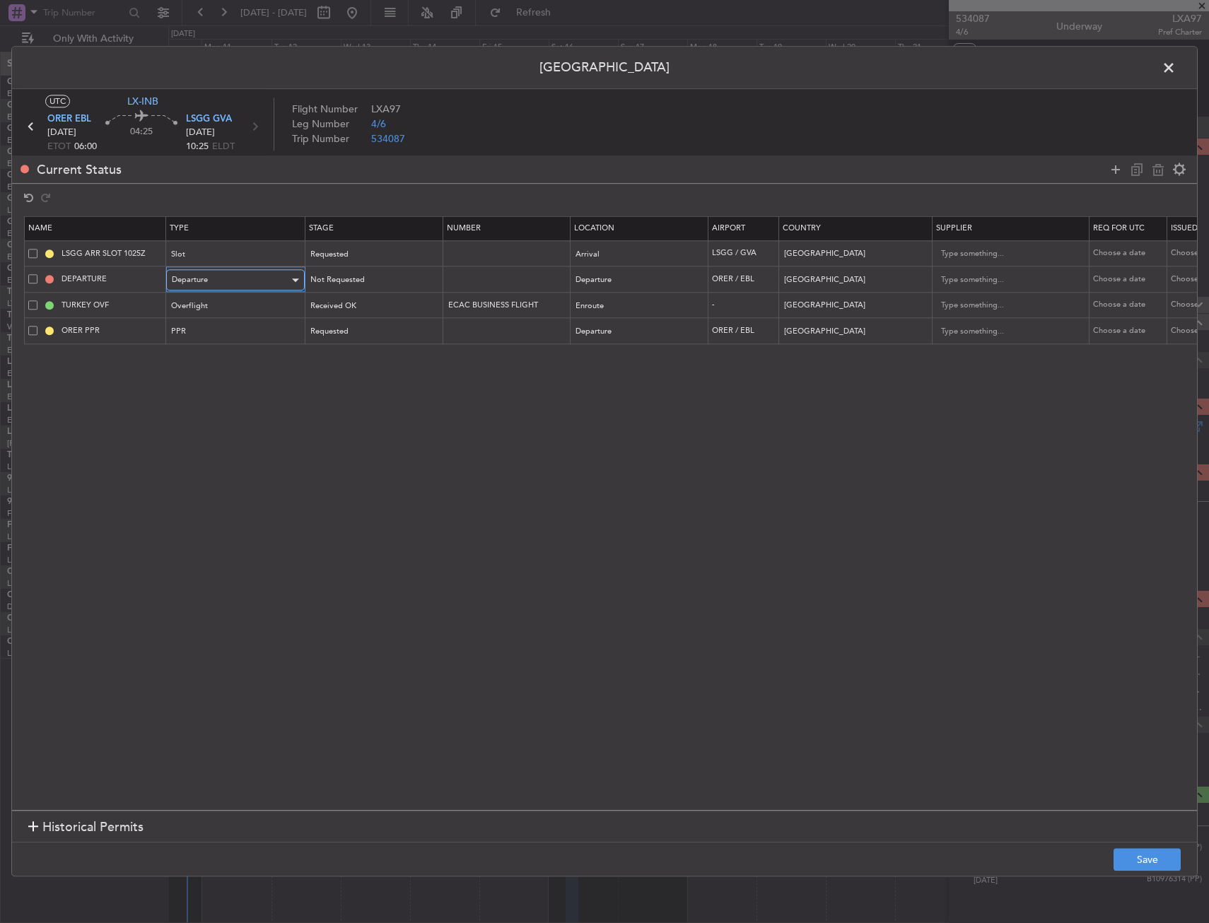
click at [186, 281] on span "Departure" at bounding box center [190, 280] width 36 height 11
click at [199, 276] on div at bounding box center [604, 461] width 1209 height 923
click at [340, 278] on span "Not Requested" at bounding box center [337, 280] width 54 height 11
click at [341, 370] on span "Requested" at bounding box center [373, 373] width 126 height 21
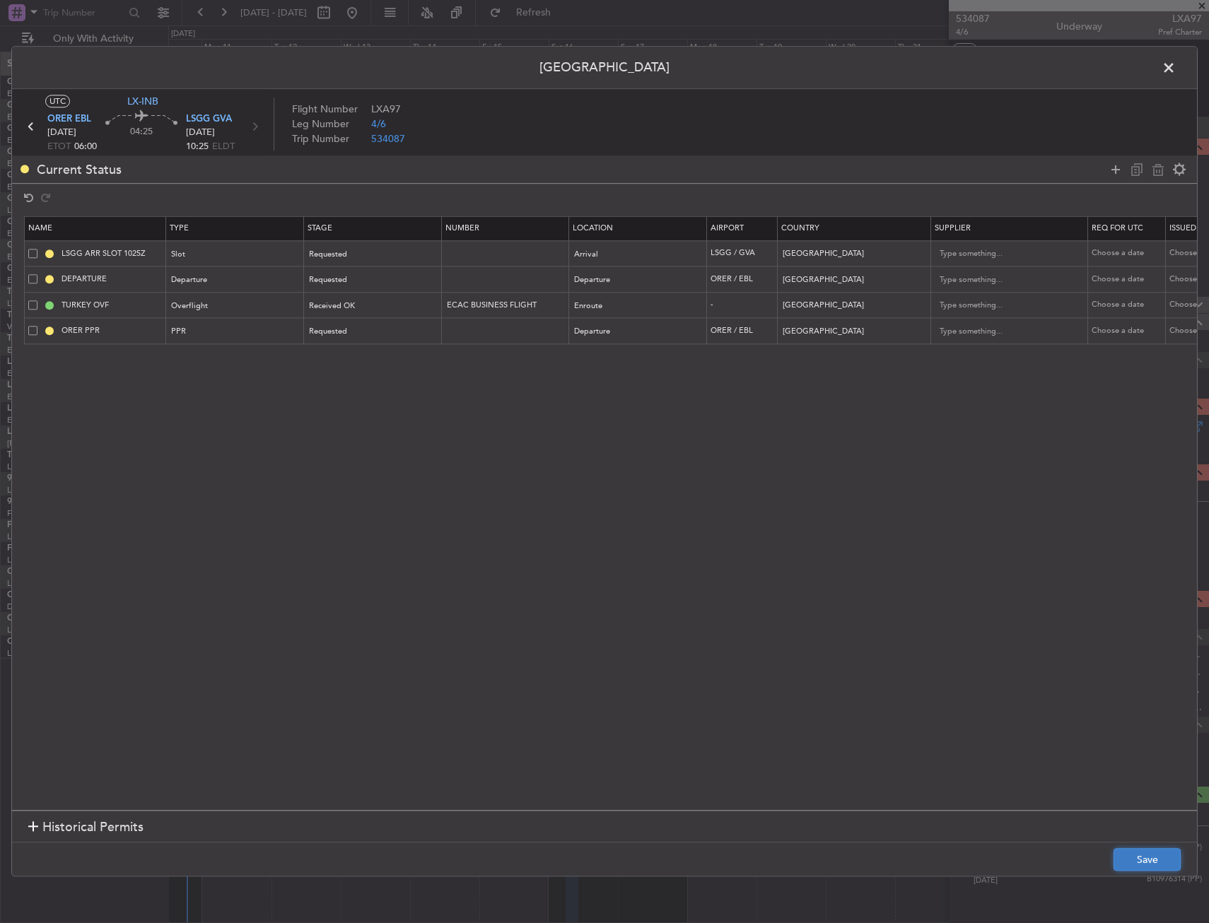
click at [1148, 859] on button "Save" at bounding box center [1146, 860] width 67 height 23
click at [1176, 70] on span at bounding box center [1176, 71] width 0 height 28
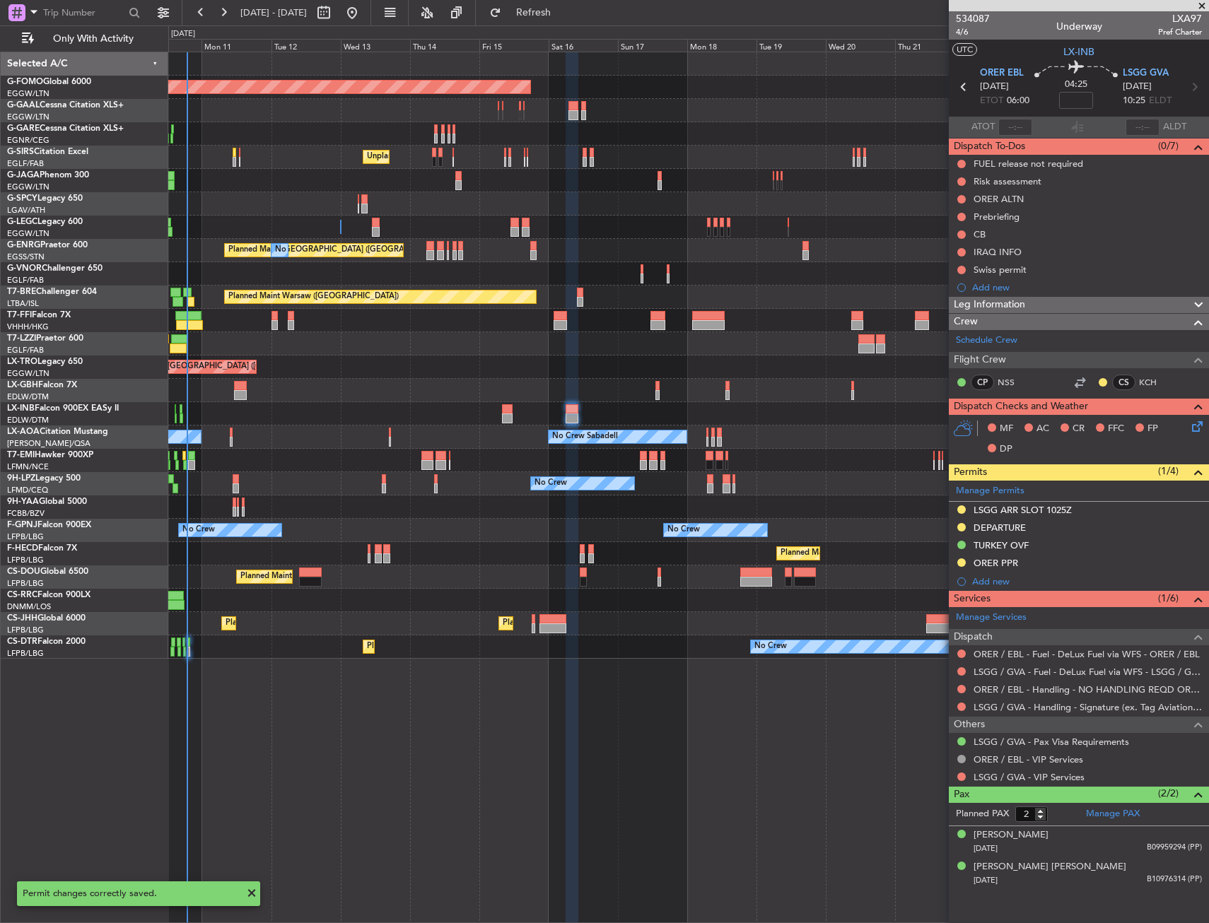
click at [513, 412] on div "Unplanned Maint Nice ([GEOGRAPHIC_DATA])" at bounding box center [688, 413] width 1040 height 23
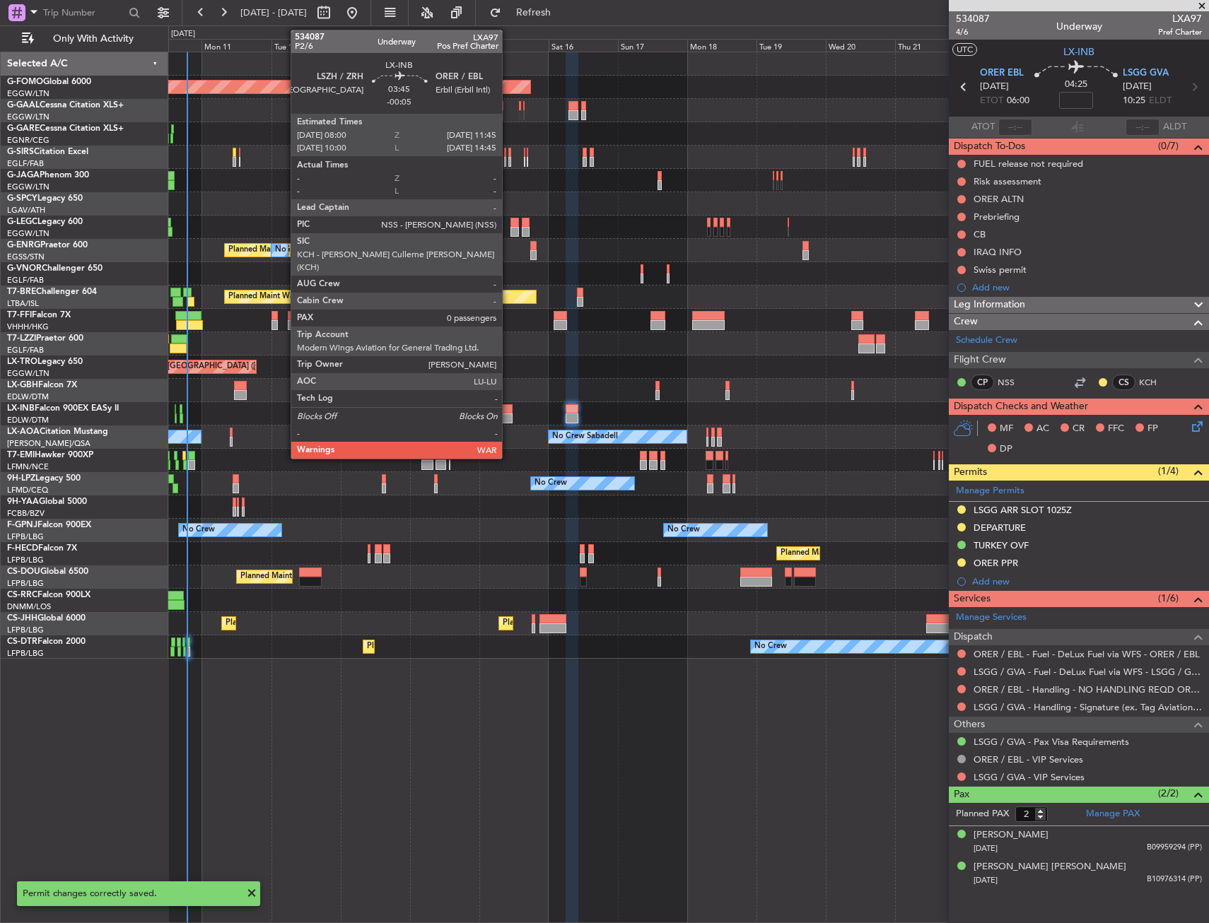
click at [508, 413] on div at bounding box center [507, 409] width 11 height 10
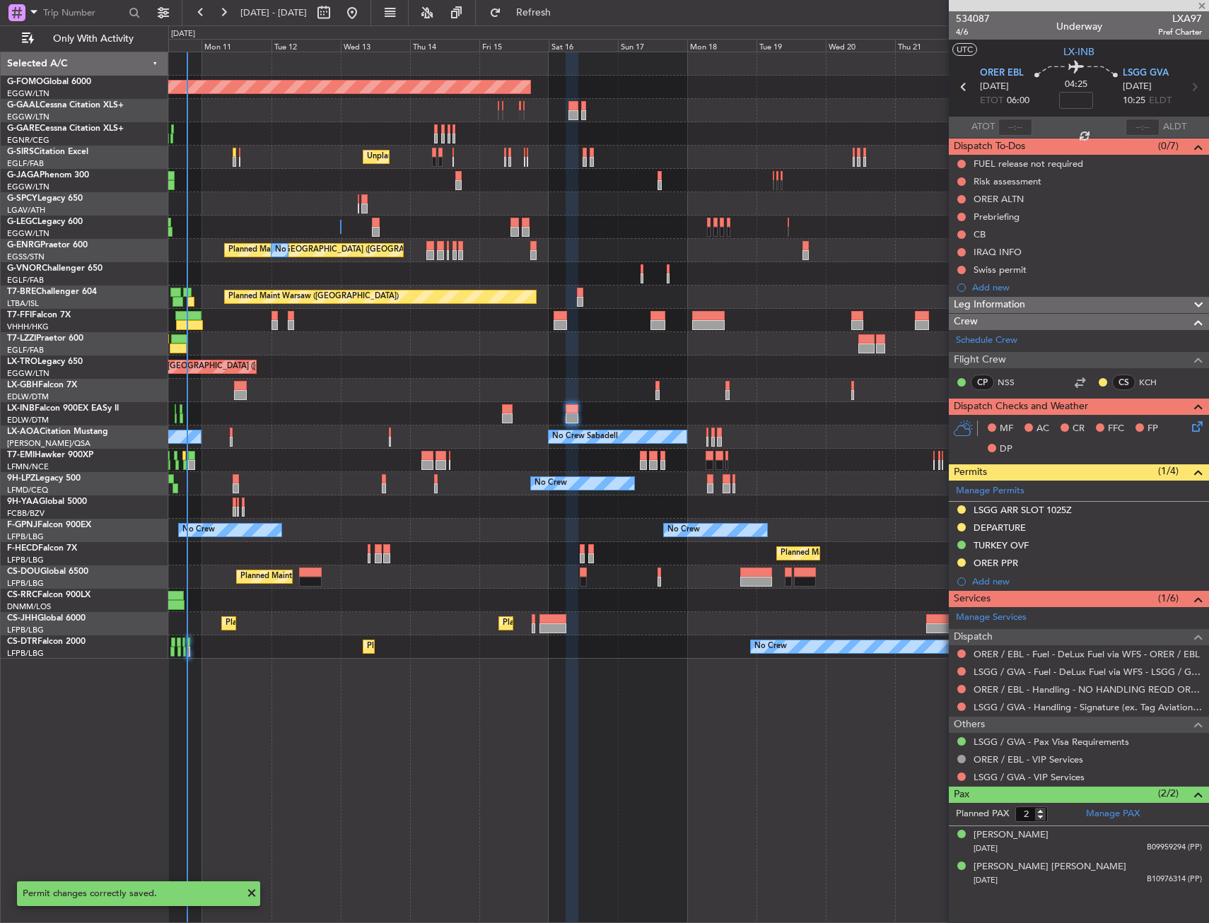
type input "-00:05"
type input "0"
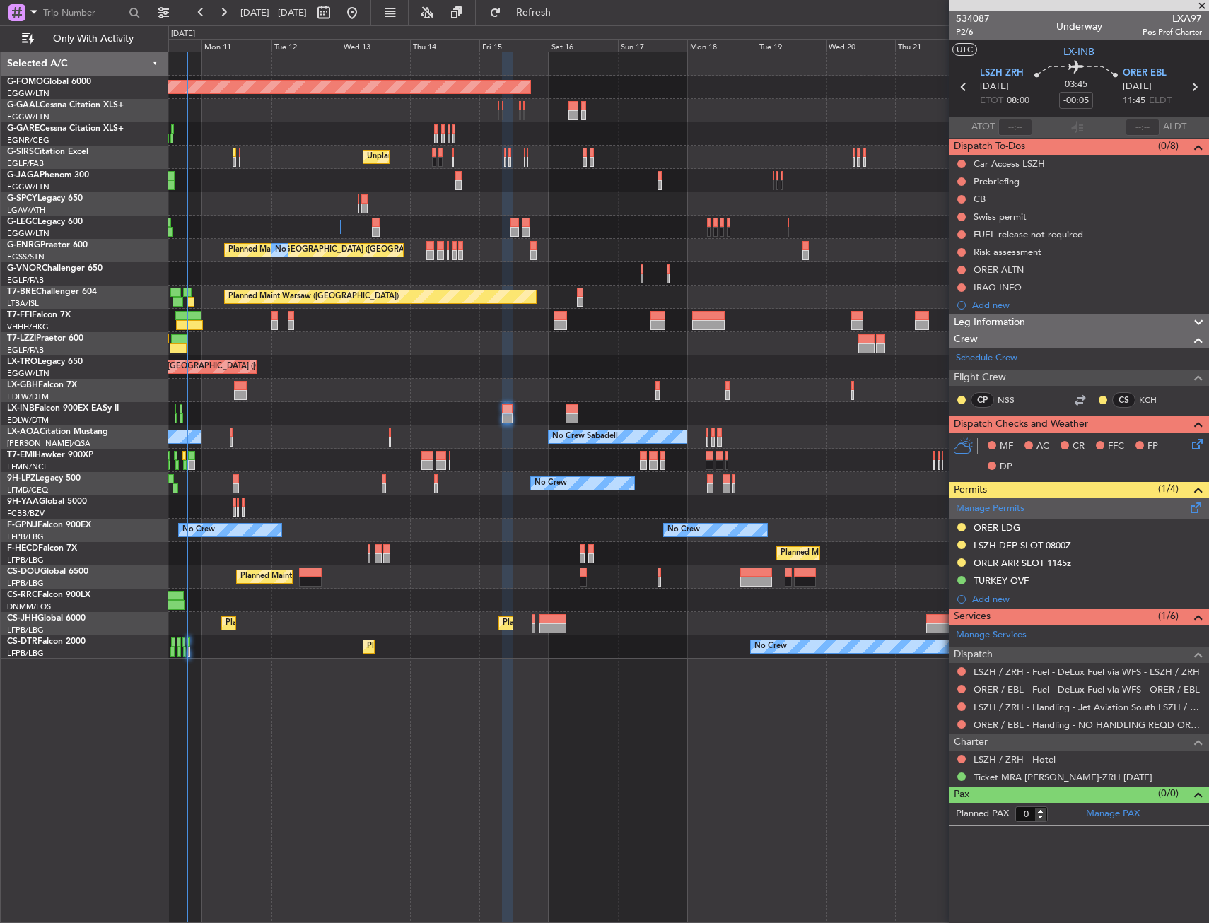
click at [983, 505] on link "Manage Permits" at bounding box center [990, 509] width 69 height 14
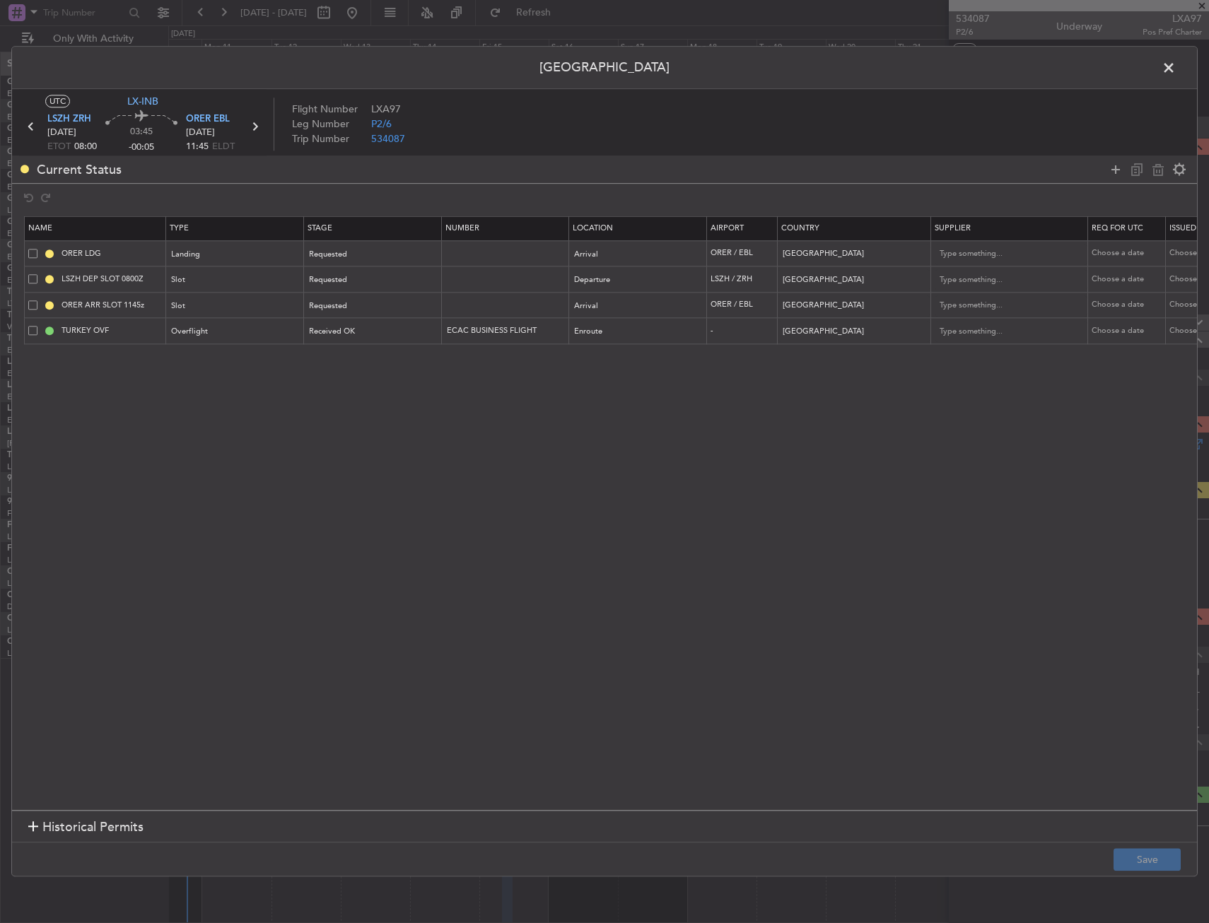
click at [32, 300] on span at bounding box center [32, 304] width 9 height 9
click at [38, 300] on input "checkbox" at bounding box center [38, 300] width 0 height 0
click at [1156, 170] on icon at bounding box center [1157, 169] width 17 height 17
type input "TURKEY OVF"
type input "ECAC BUSINESS FLIGHT"
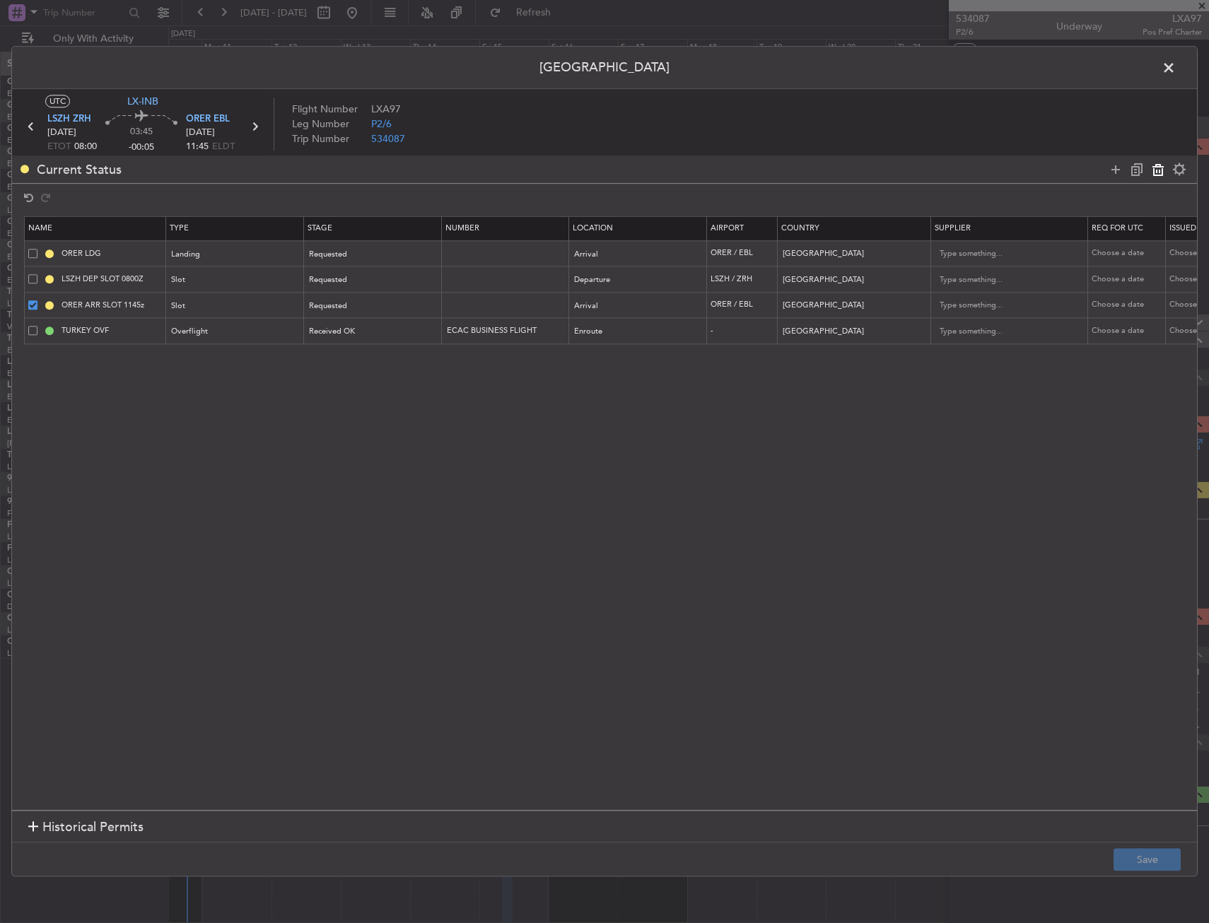
type input "[GEOGRAPHIC_DATA]"
click at [1114, 172] on icon at bounding box center [1115, 169] width 17 height 17
click at [243, 332] on div "Type" at bounding box center [230, 332] width 117 height 21
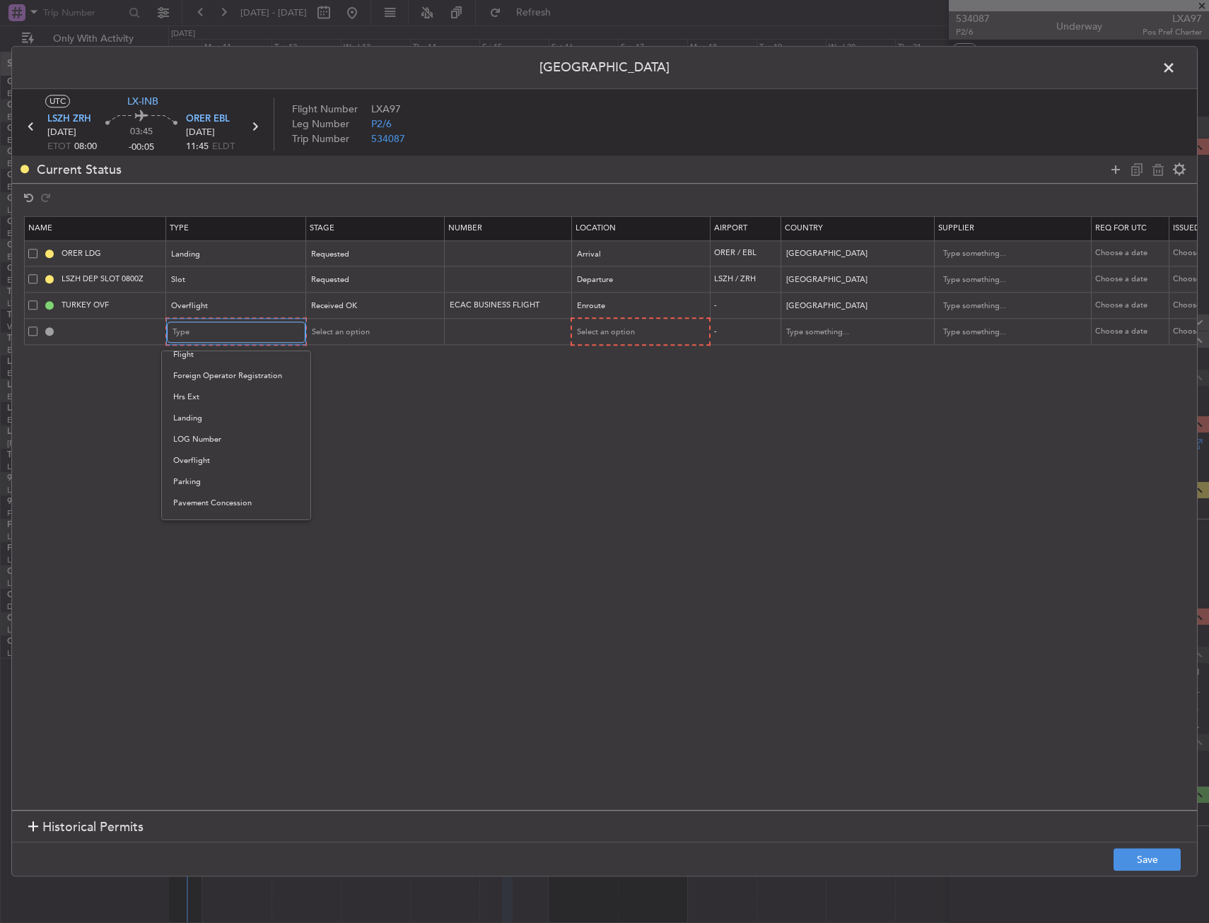
scroll to position [426, 0]
click at [191, 406] on span "PPR" at bounding box center [236, 402] width 126 height 21
click at [591, 321] on div "Select an option" at bounding box center [638, 331] width 137 height 21
click at [592, 324] on div "Select an option" at bounding box center [633, 332] width 117 height 21
click at [598, 406] on span "Arrival" at bounding box center [639, 404] width 126 height 21
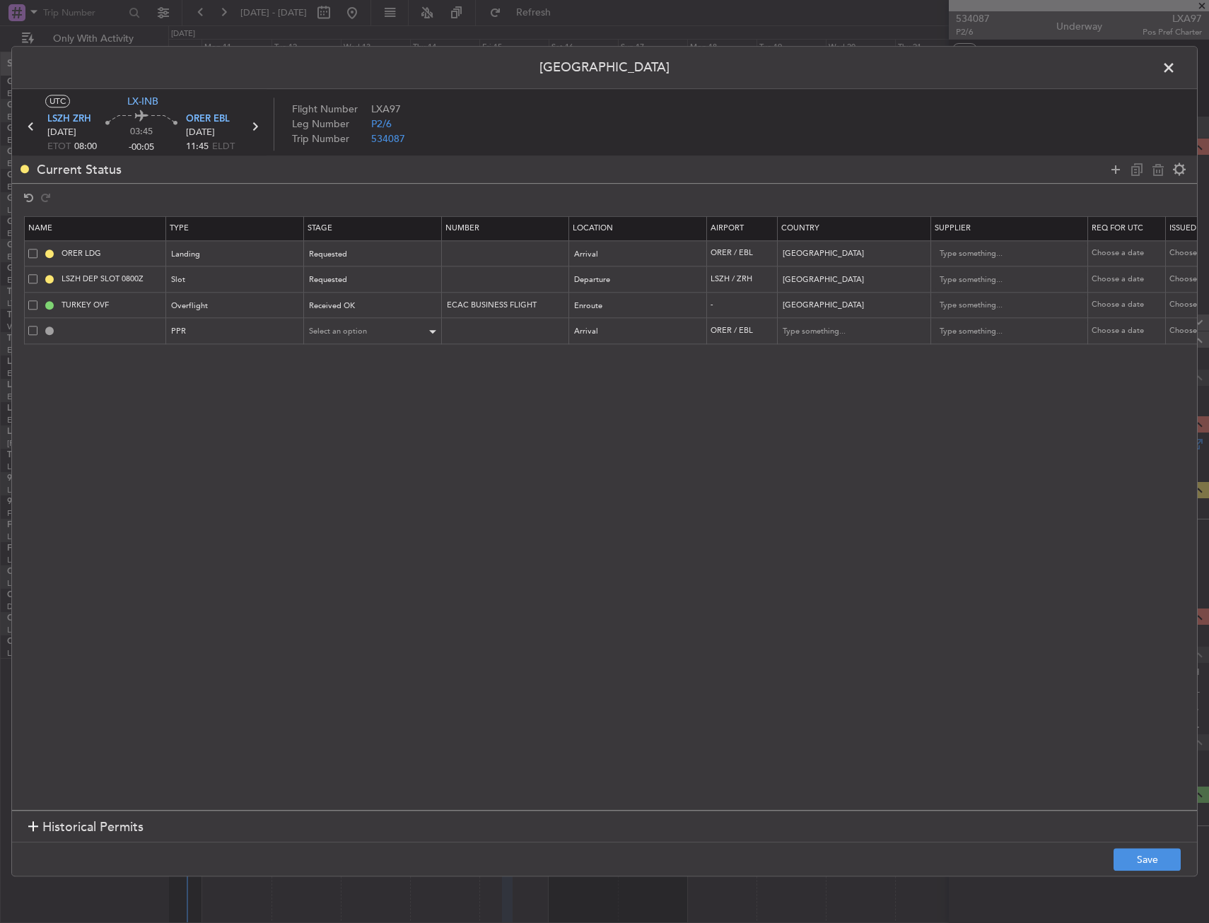
click at [368, 320] on div "Select an option" at bounding box center [372, 330] width 137 height 21
click at [356, 327] on span "Select an option" at bounding box center [339, 332] width 58 height 11
click at [341, 423] on span "Requested" at bounding box center [373, 424] width 126 height 21
click at [1154, 863] on button "Save" at bounding box center [1146, 860] width 67 height 23
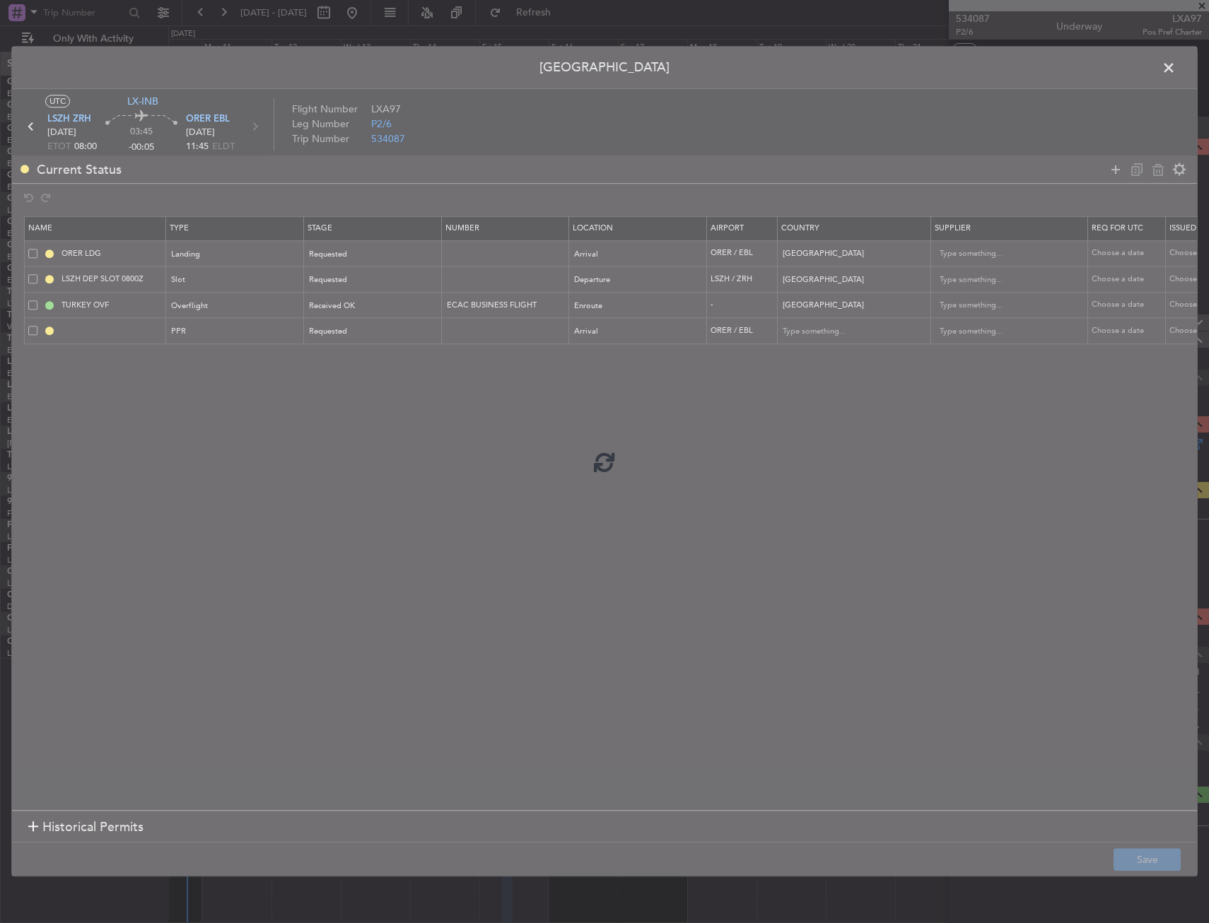
type input "ORER PPR"
type input "[GEOGRAPHIC_DATA]"
type input "NNN"
type input "1"
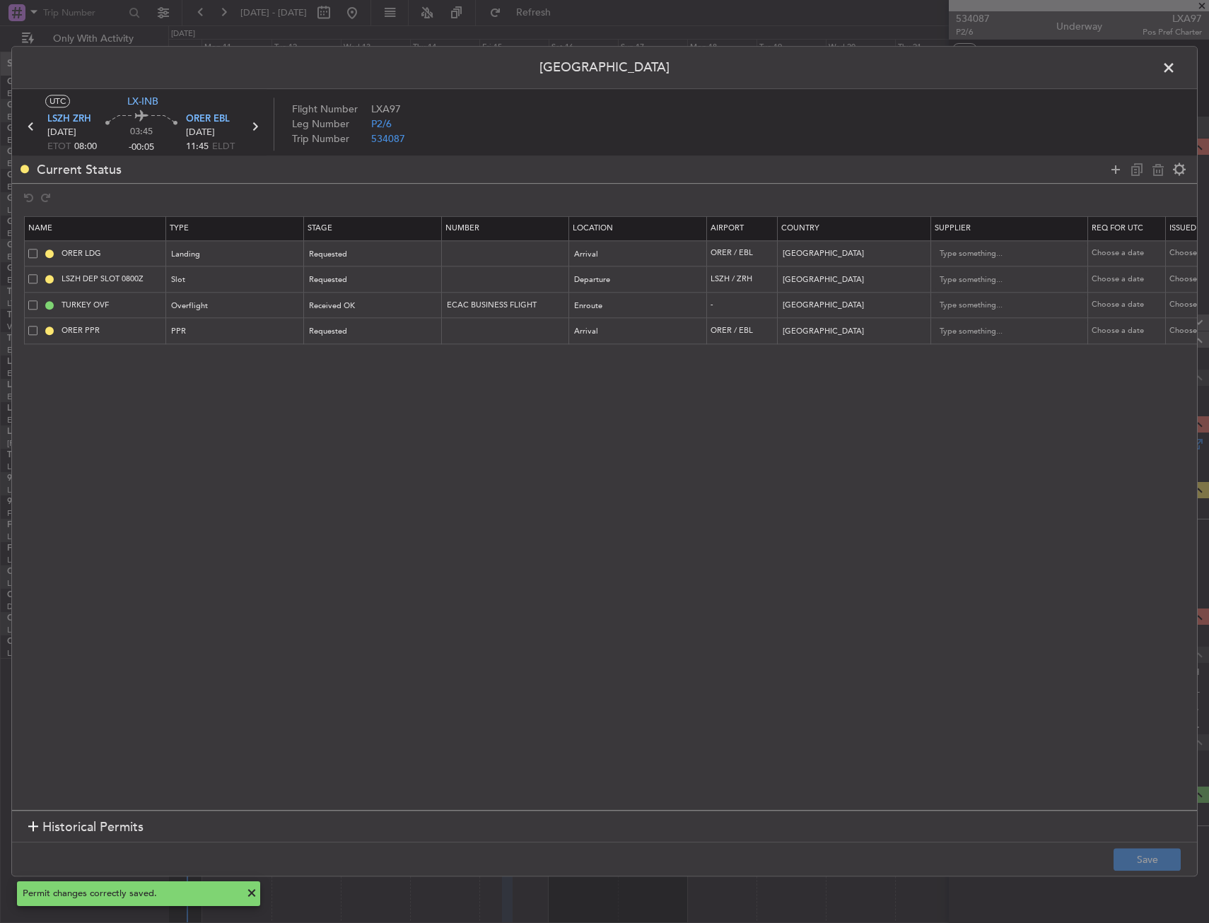
click at [1176, 59] on span at bounding box center [1176, 71] width 0 height 28
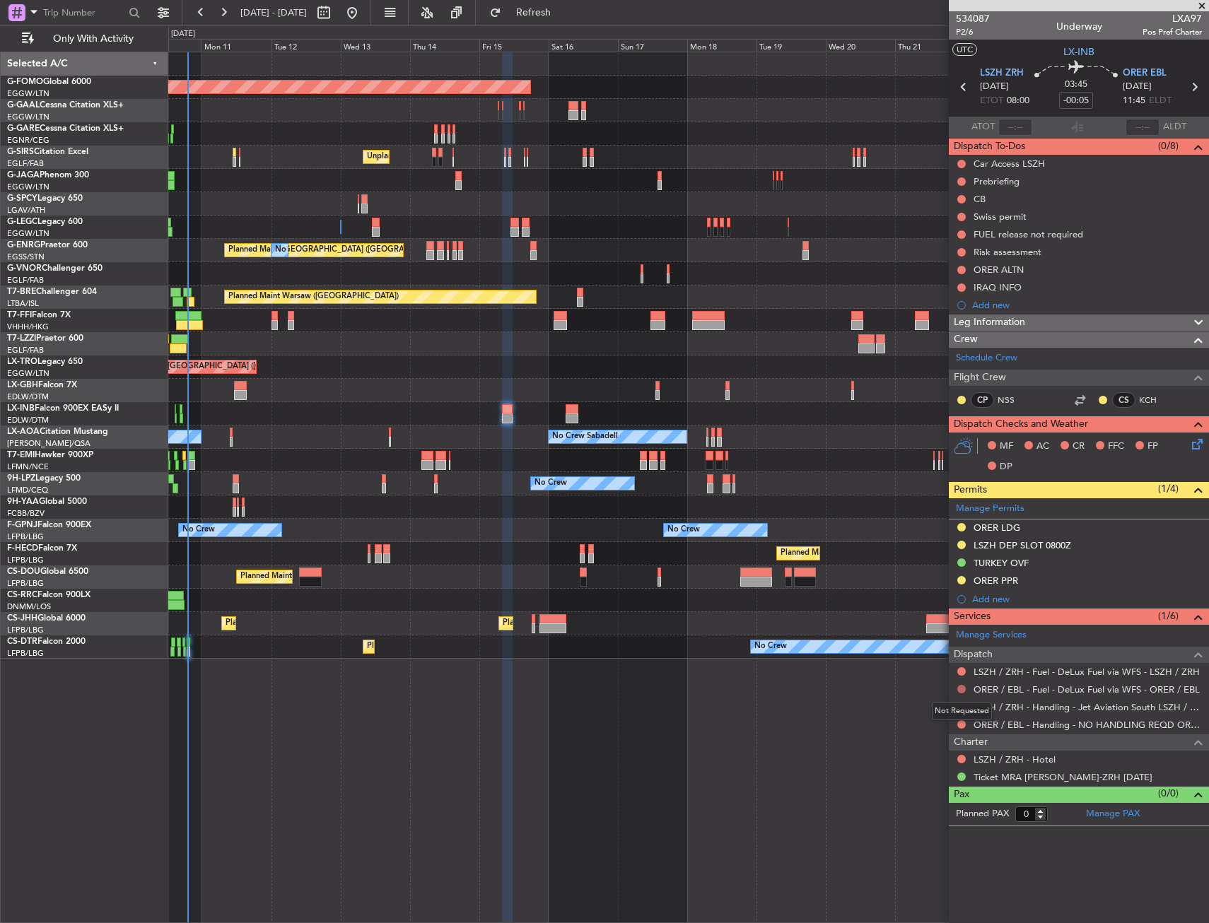
click at [958, 687] on button at bounding box center [961, 689] width 8 height 8
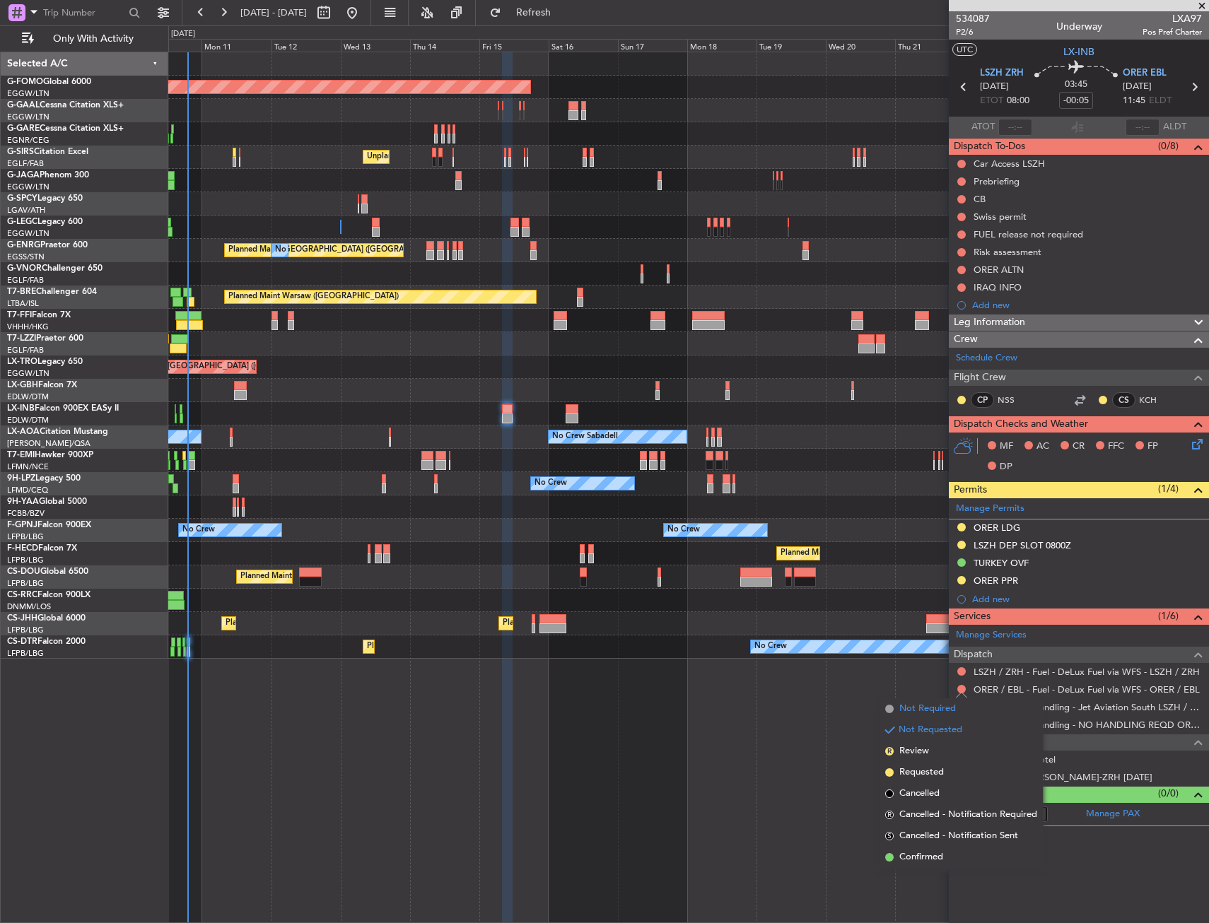
click at [922, 709] on span "Not Required" at bounding box center [927, 709] width 57 height 14
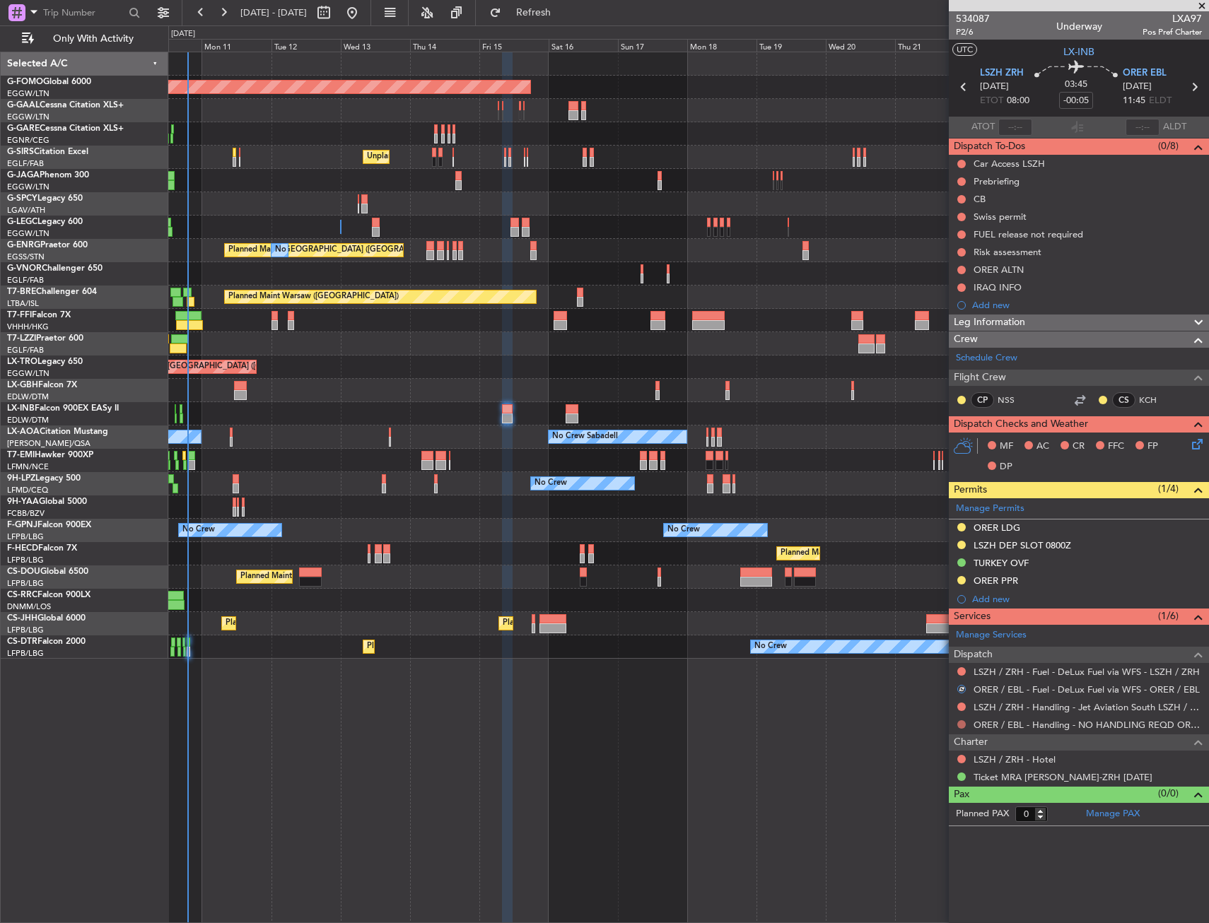
click at [962, 722] on button at bounding box center [961, 724] width 8 height 8
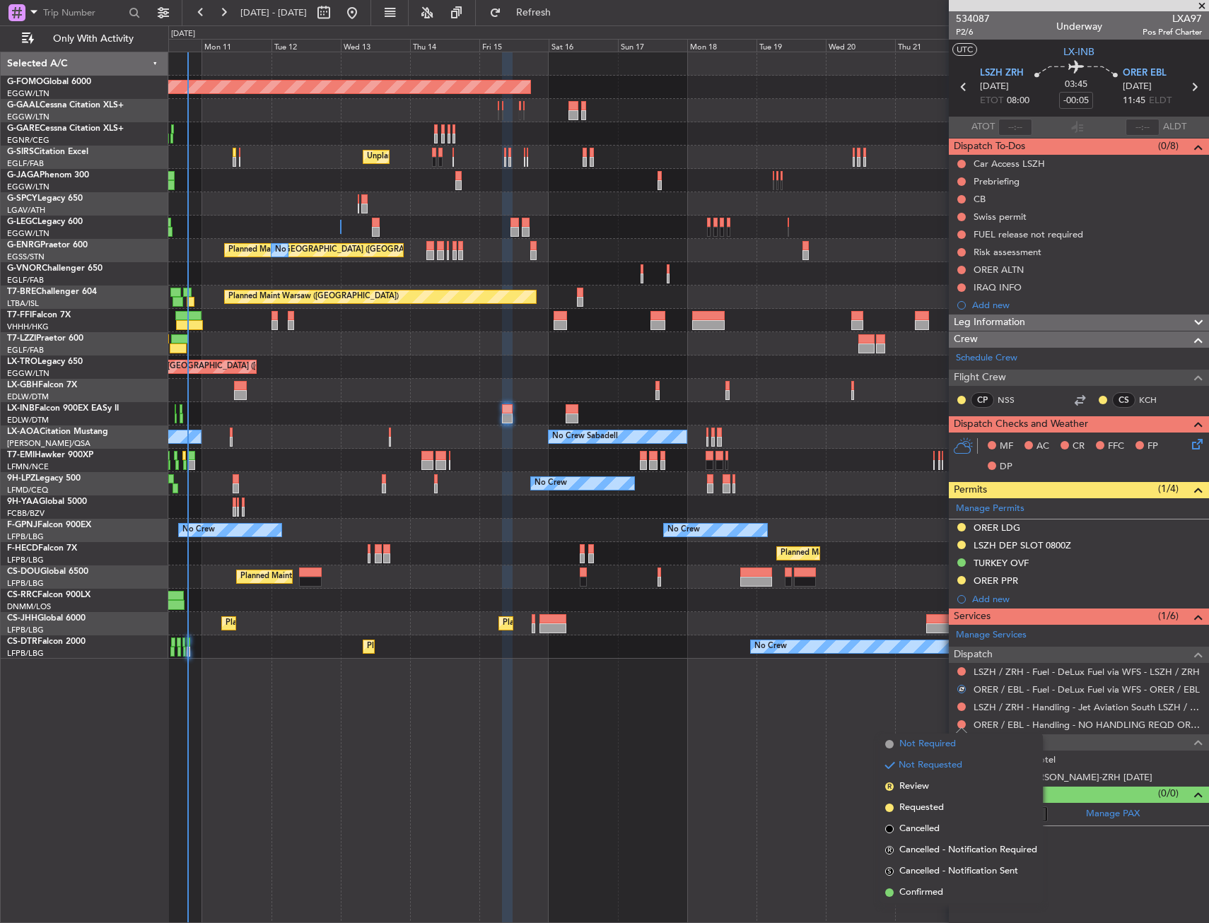
click at [932, 739] on span "Not Required" at bounding box center [927, 744] width 57 height 14
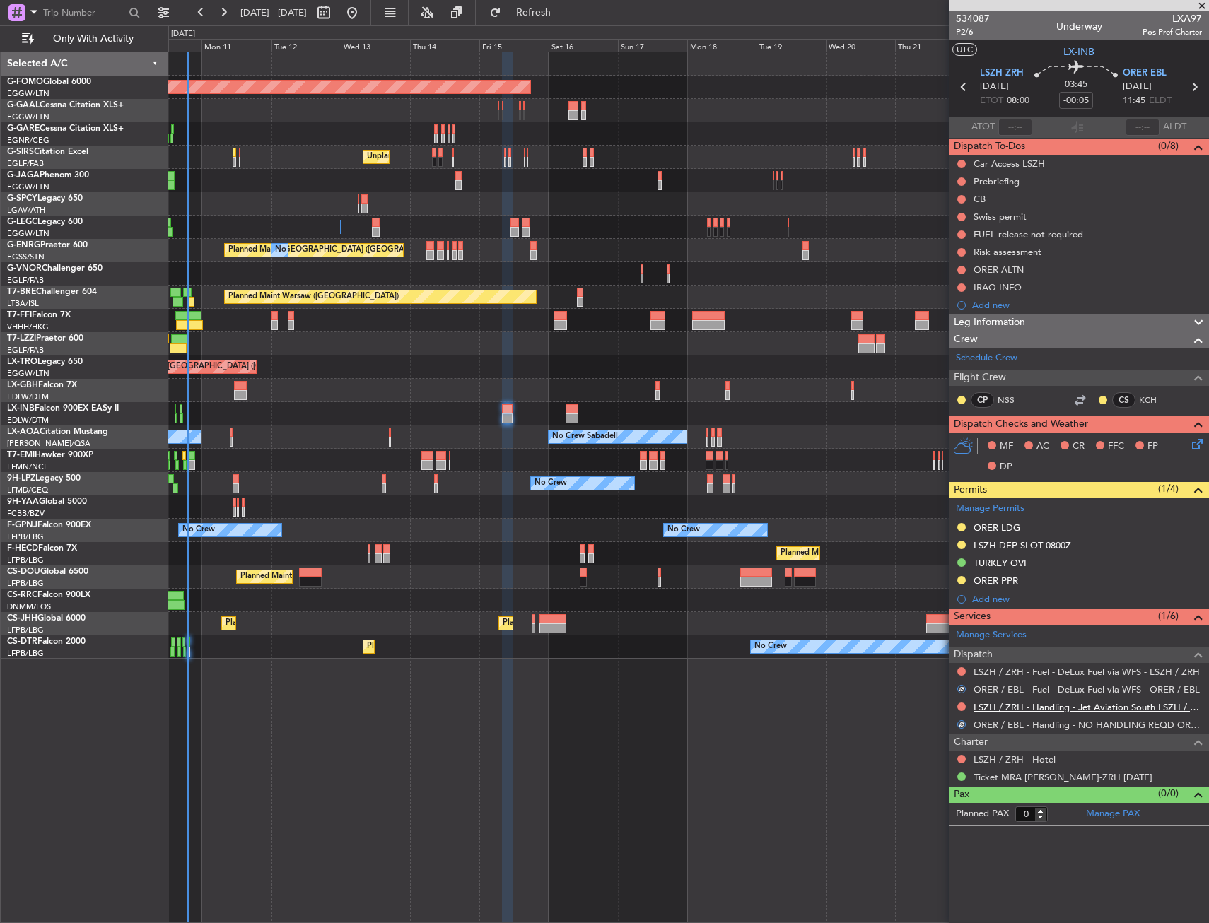
click at [1004, 710] on link "LSZH / ZRH - Handling - Jet Aviation South LSZH / ZRH" at bounding box center [1087, 707] width 228 height 12
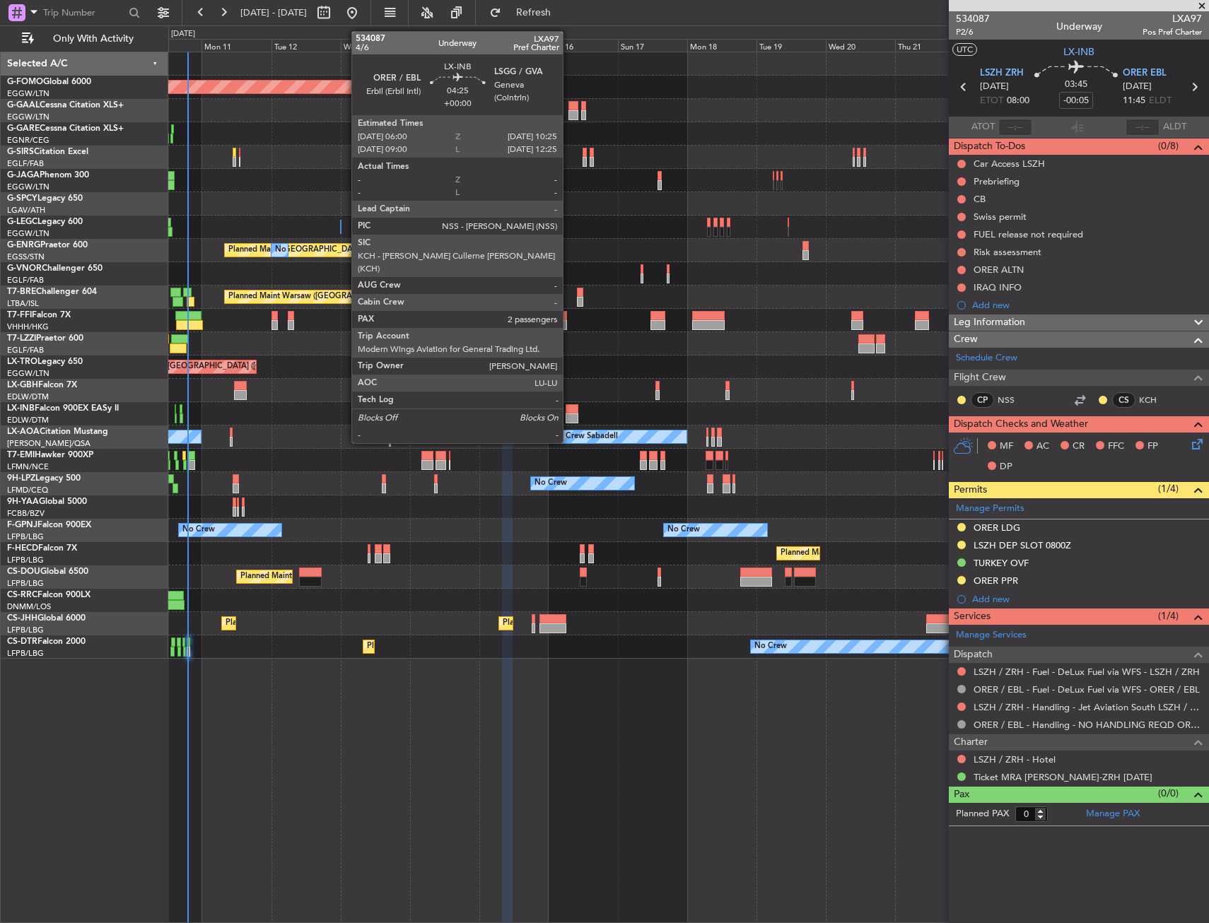
click at [569, 416] on div at bounding box center [571, 419] width 13 height 10
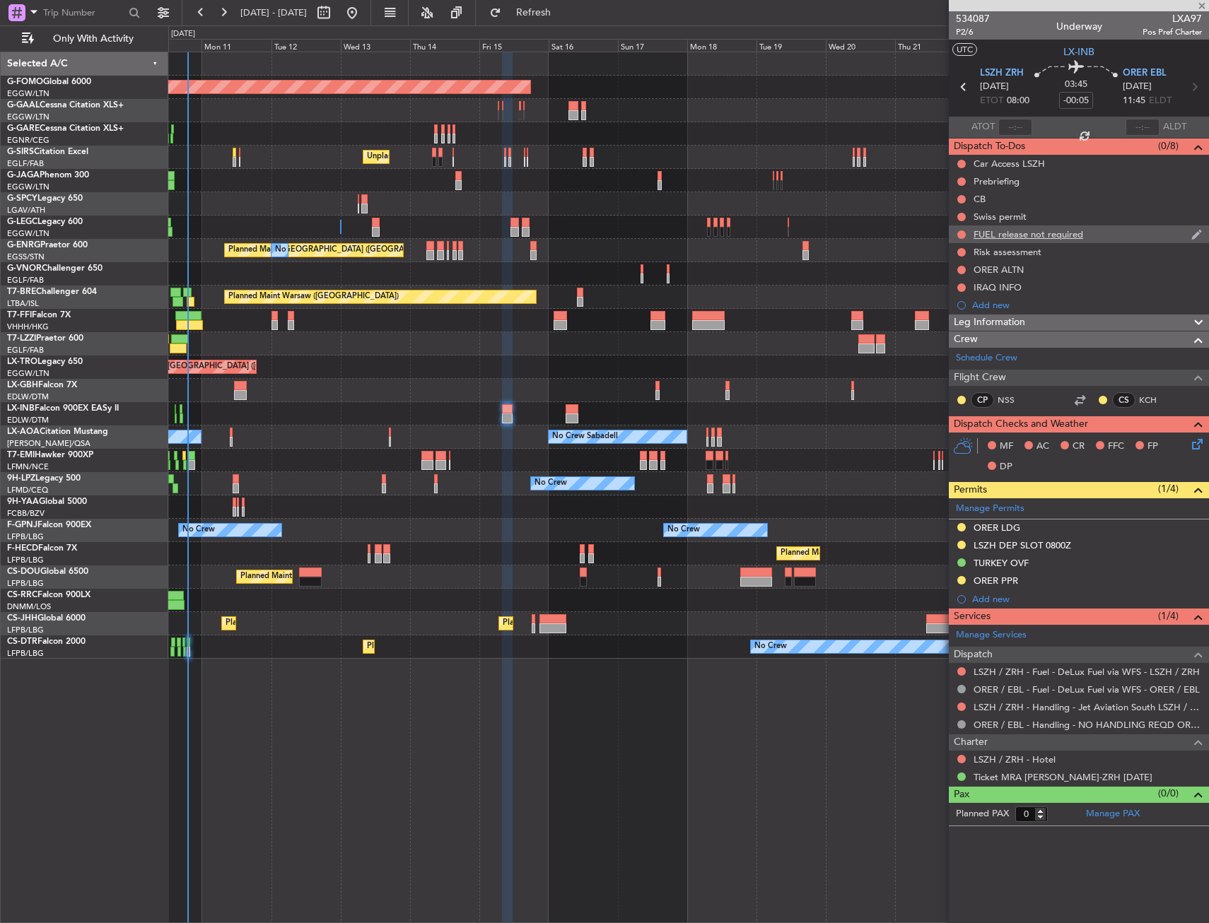
type input "2"
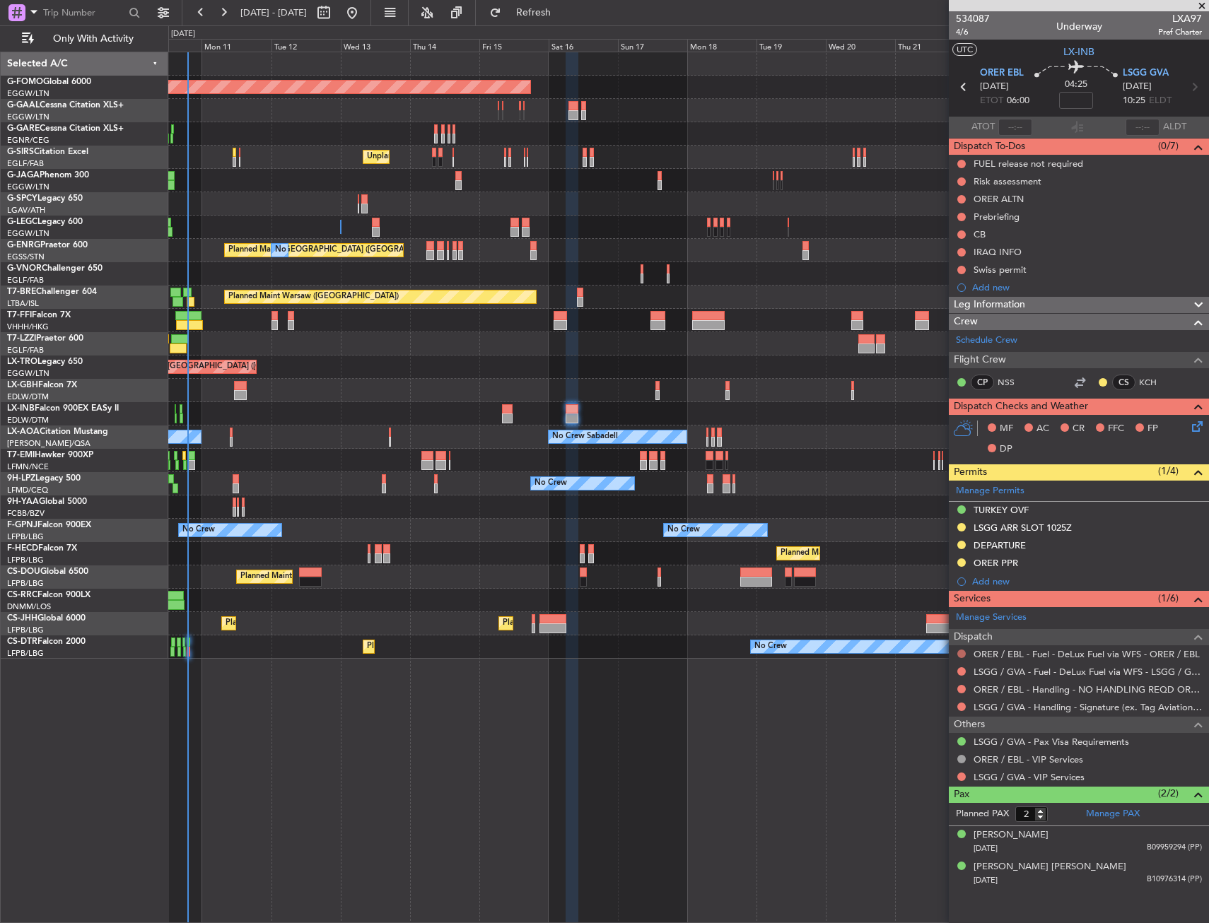
click at [961, 652] on button at bounding box center [961, 654] width 8 height 8
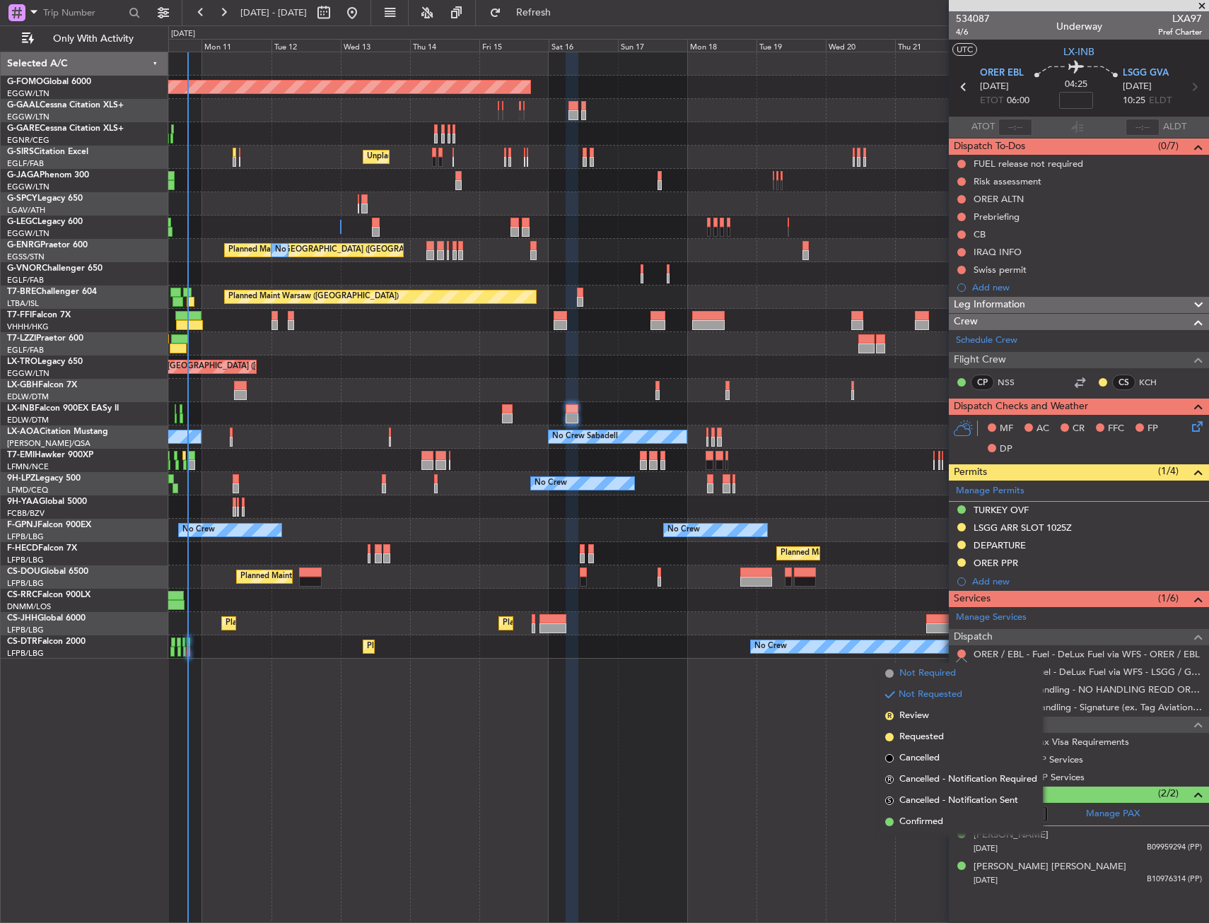
click at [933, 673] on span "Not Required" at bounding box center [927, 674] width 57 height 14
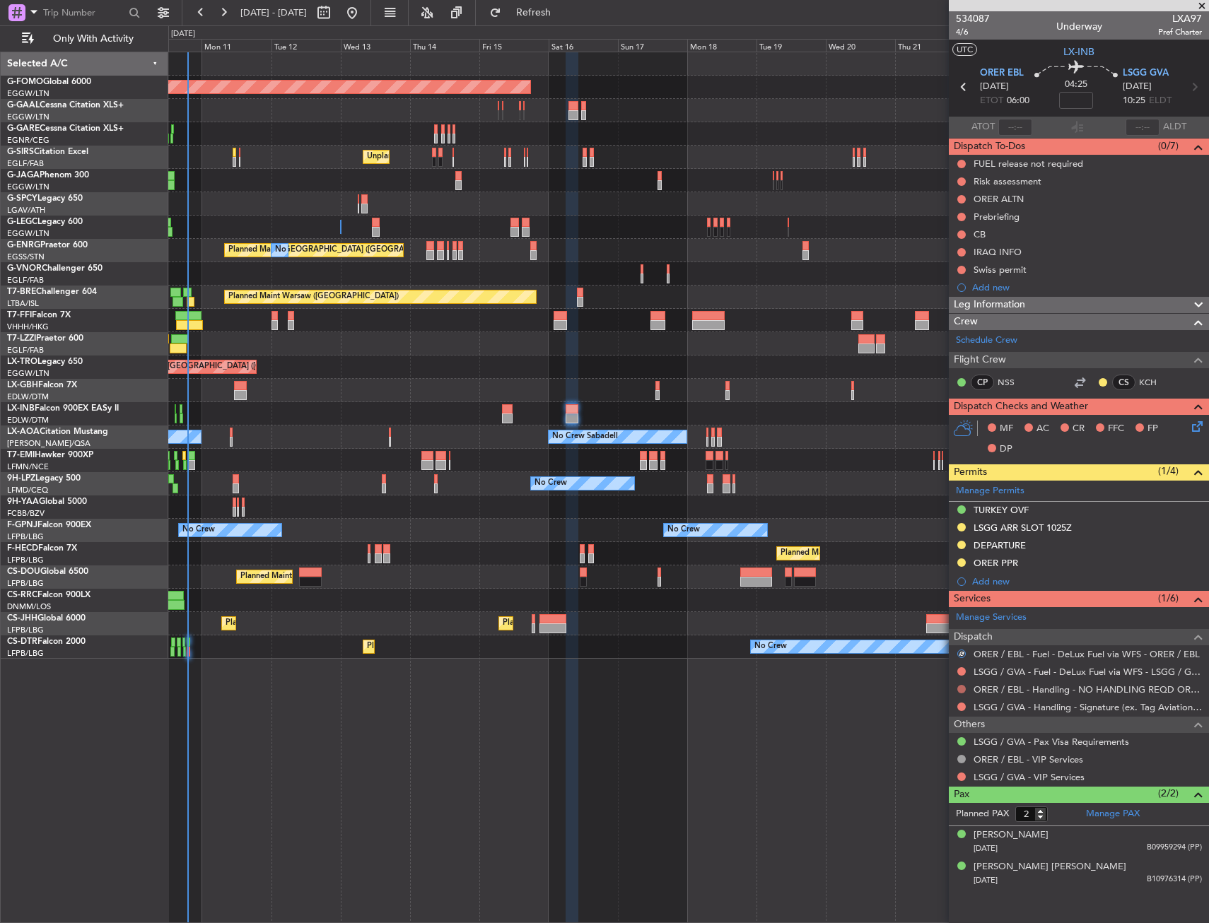
click at [963, 692] on div at bounding box center [961, 689] width 11 height 11
click at [960, 691] on button at bounding box center [961, 689] width 8 height 8
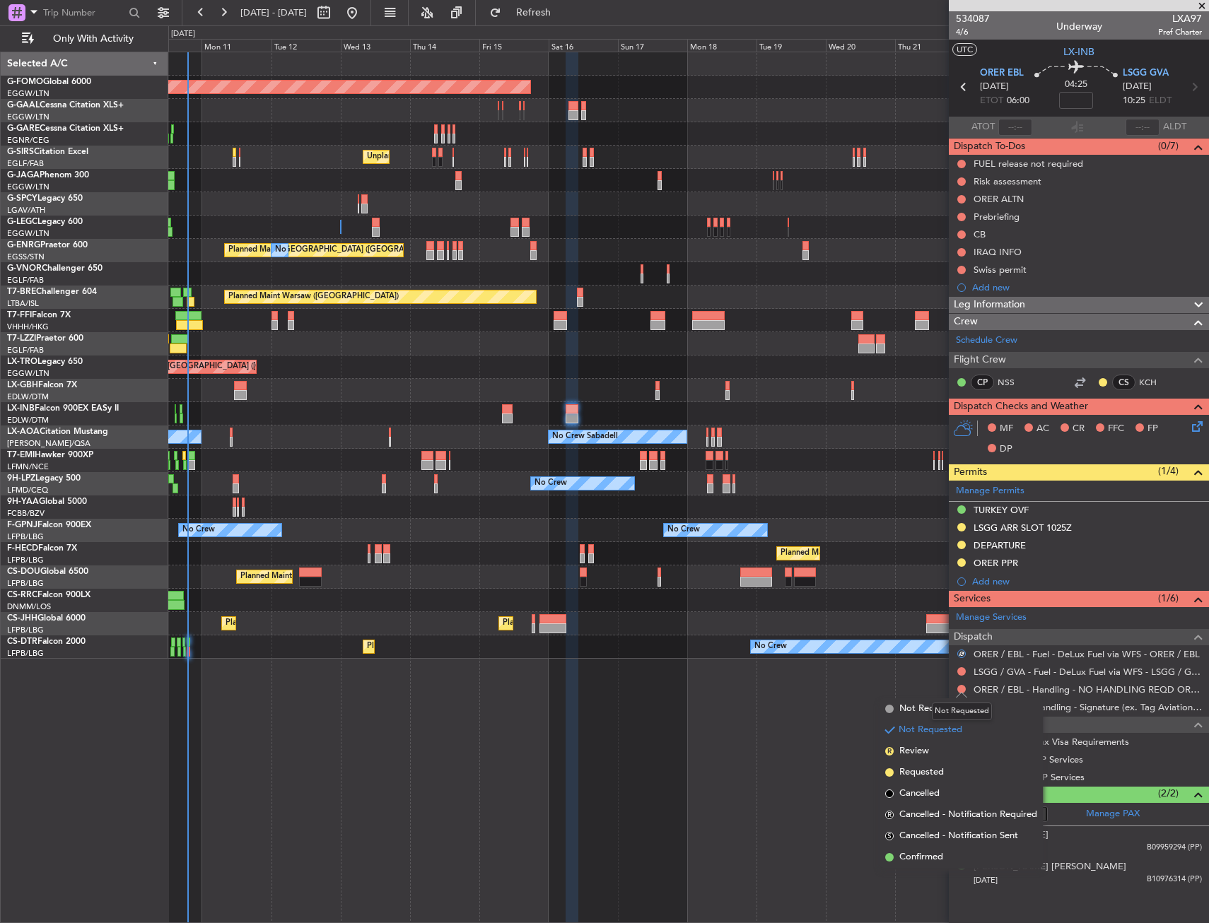
click at [936, 710] on div "Not Requested" at bounding box center [962, 712] width 60 height 18
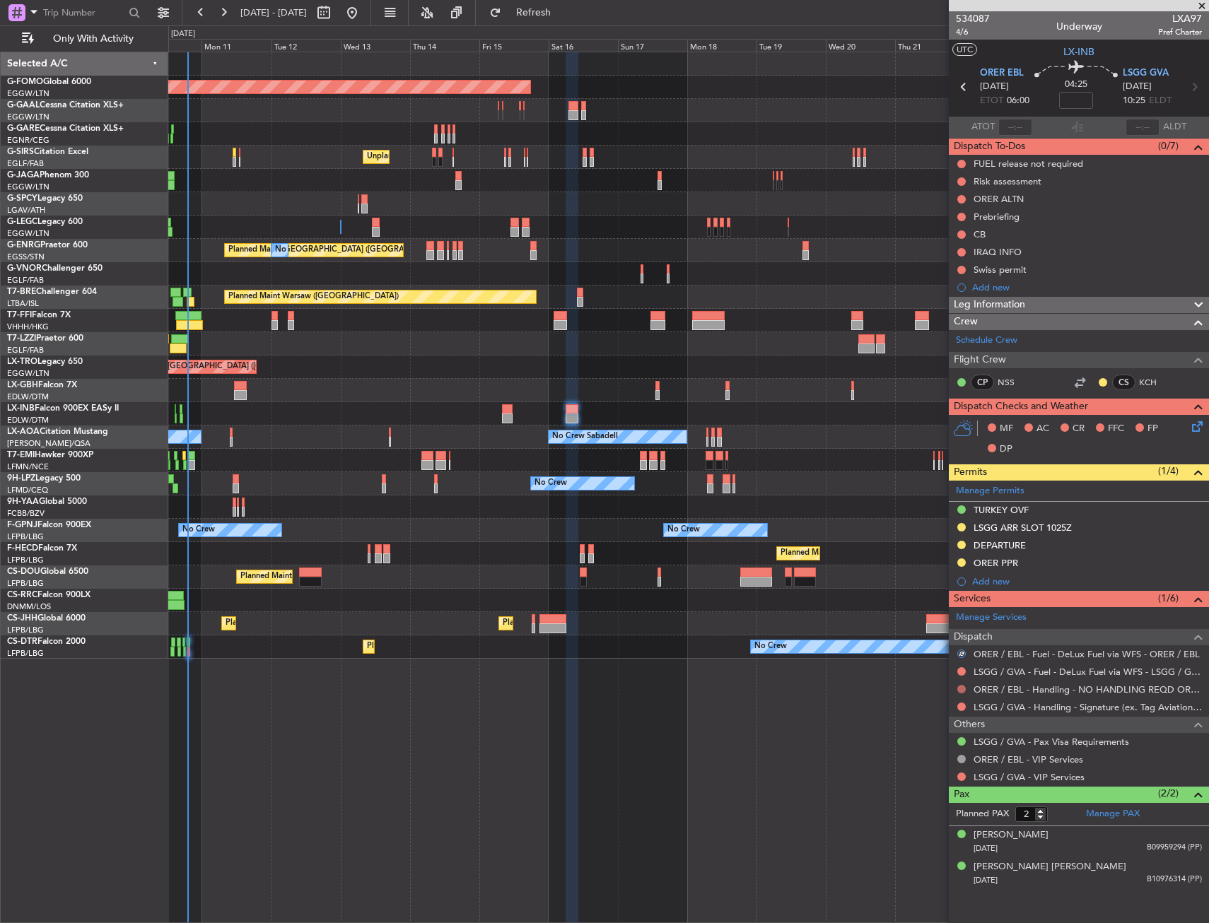
click at [959, 689] on button at bounding box center [961, 689] width 8 height 8
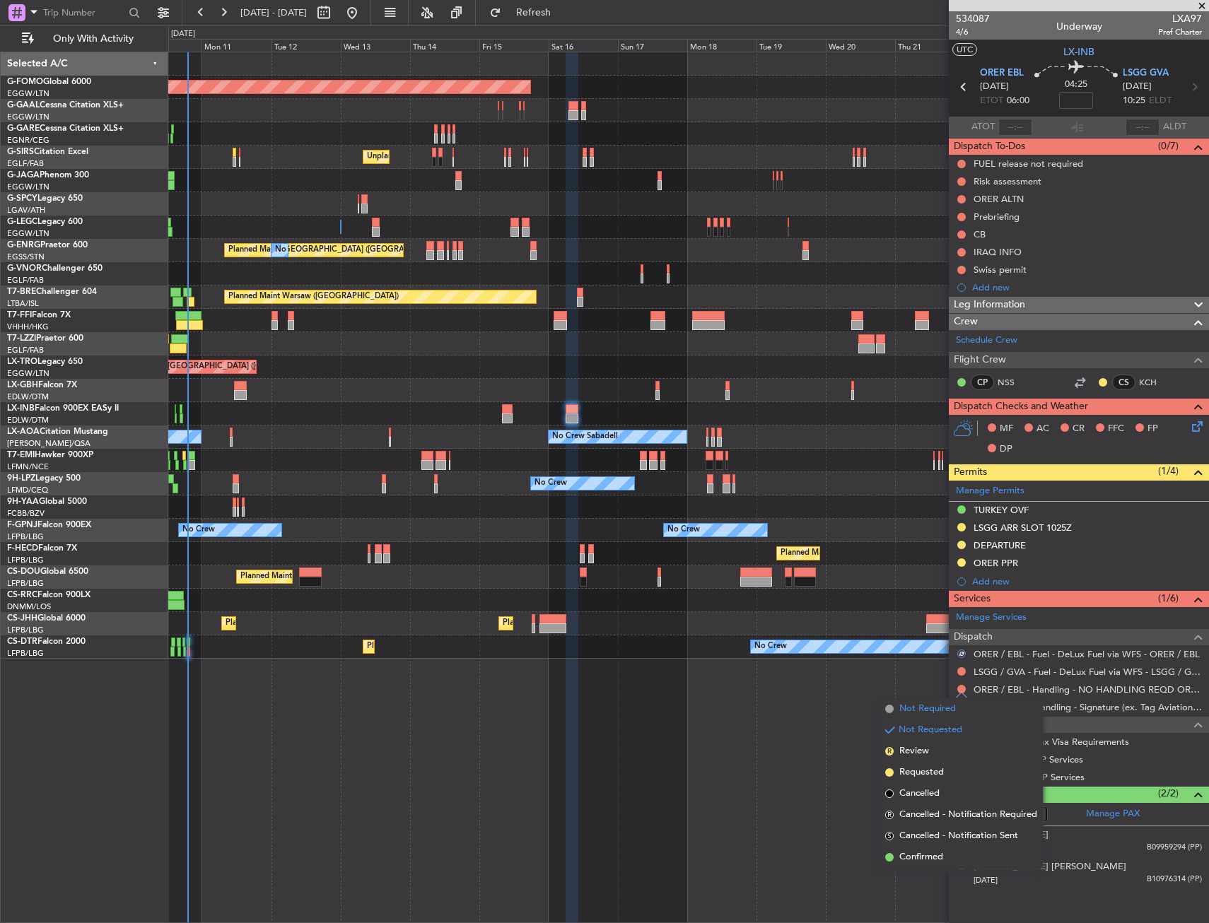
click at [927, 705] on span "Not Required" at bounding box center [927, 709] width 57 height 14
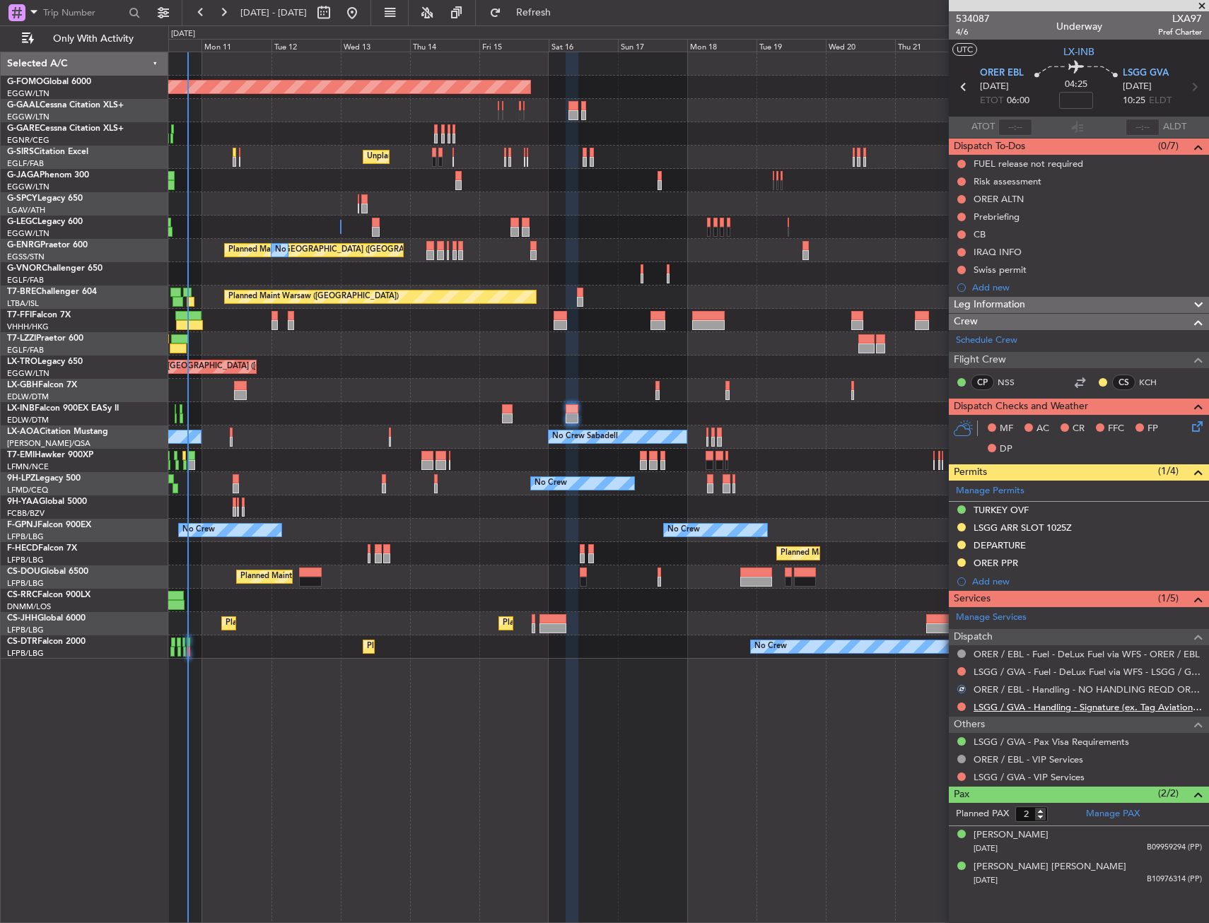
click at [988, 710] on link "LSGG / GVA - Handling - Signature (ex. Tag Aviation) LSGG / GVA" at bounding box center [1087, 707] width 228 height 12
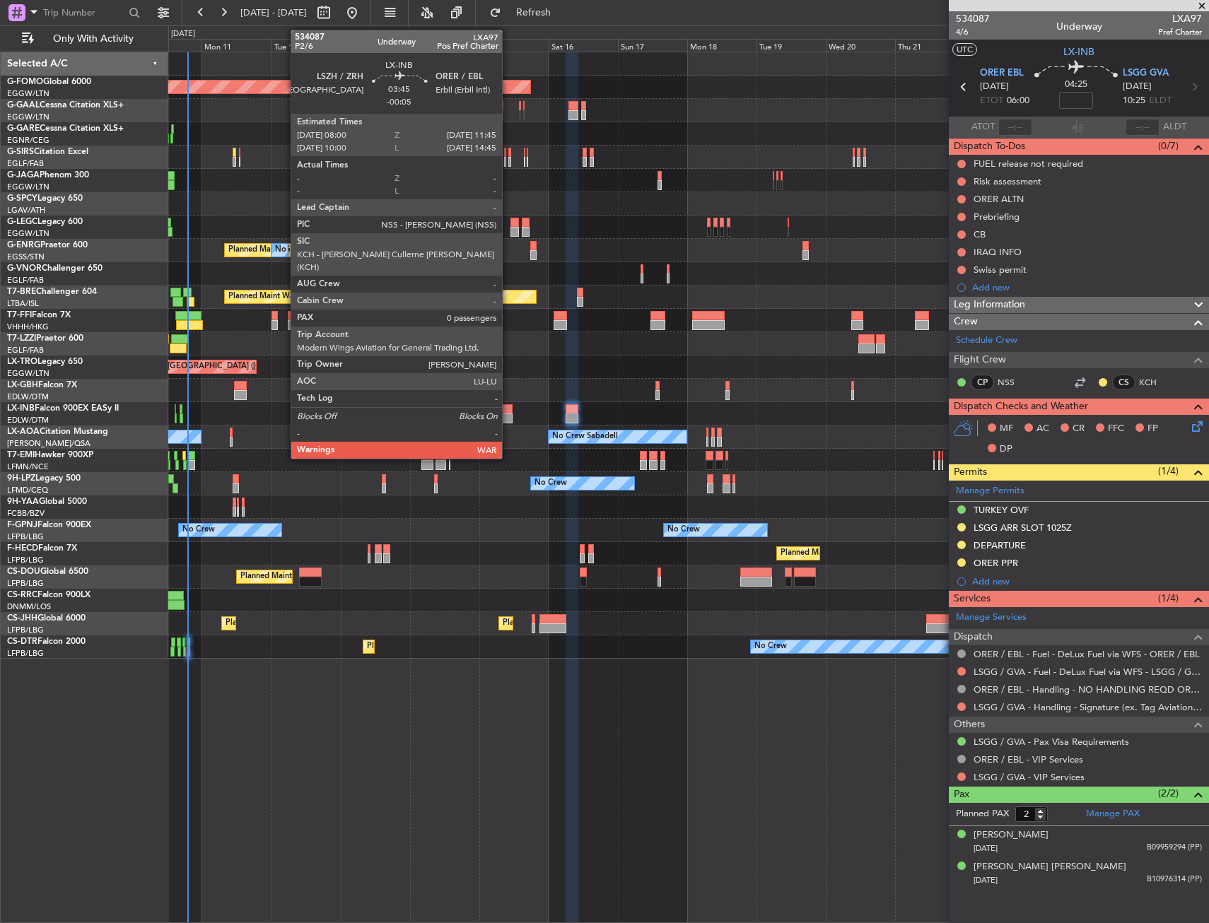
click at [508, 414] on div at bounding box center [507, 419] width 11 height 10
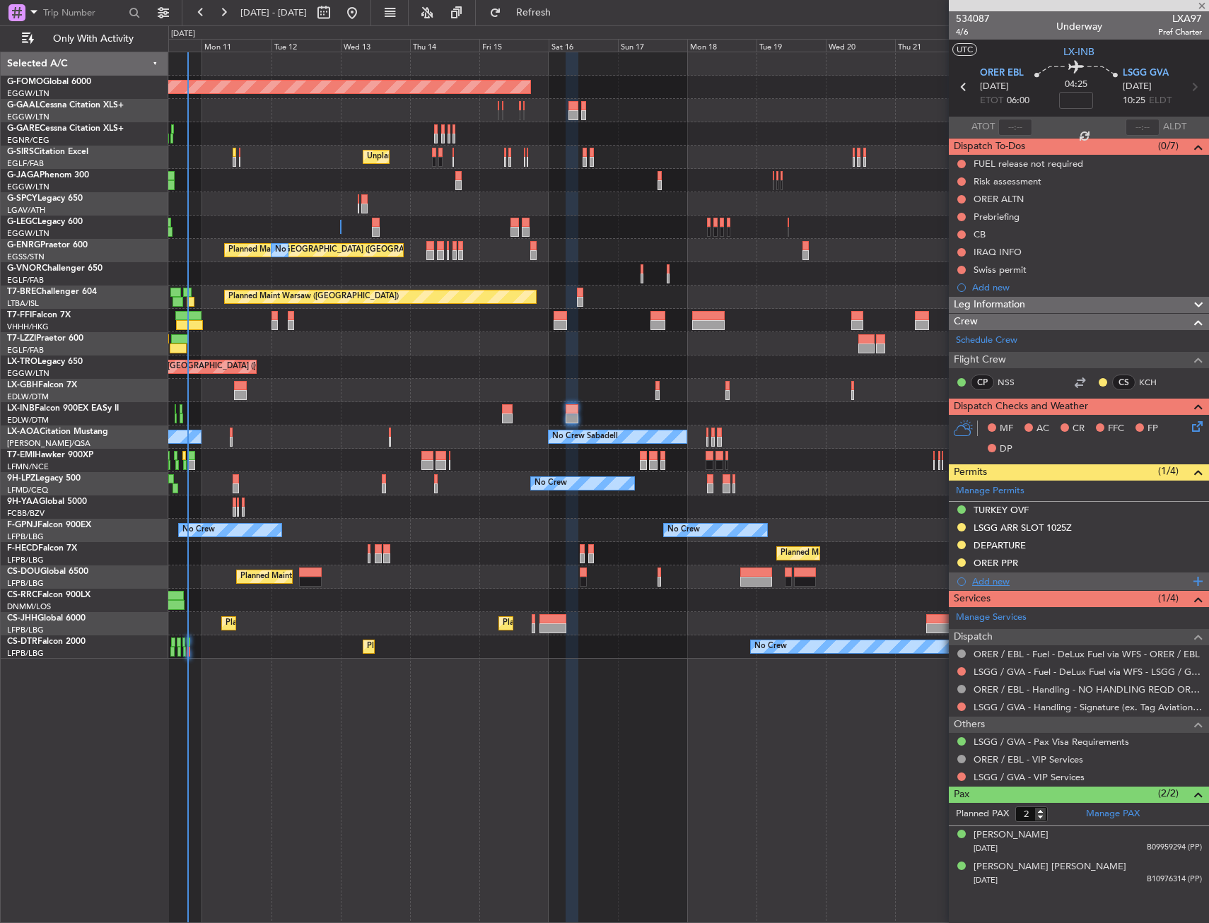
type input "-00:05"
type input "0"
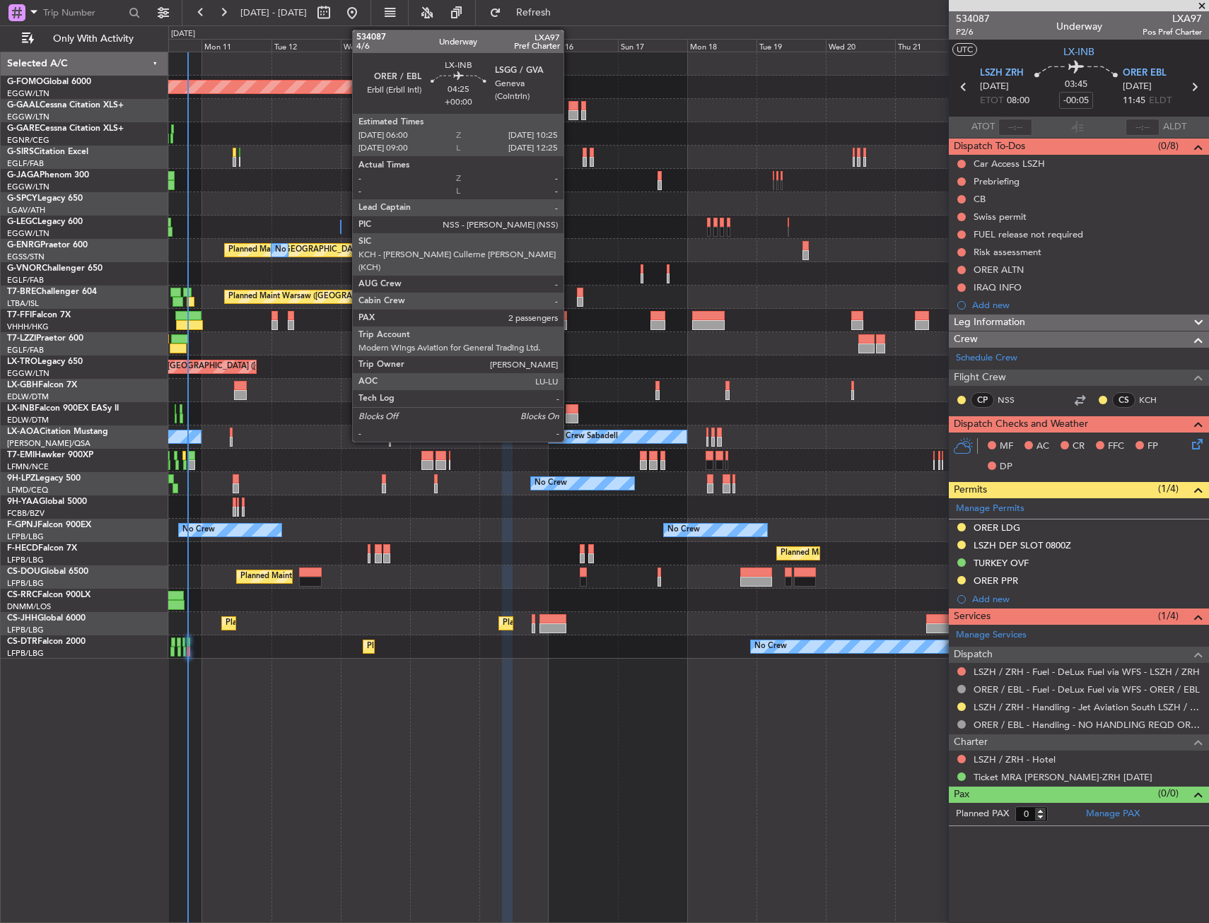
click at [570, 407] on div at bounding box center [571, 409] width 13 height 10
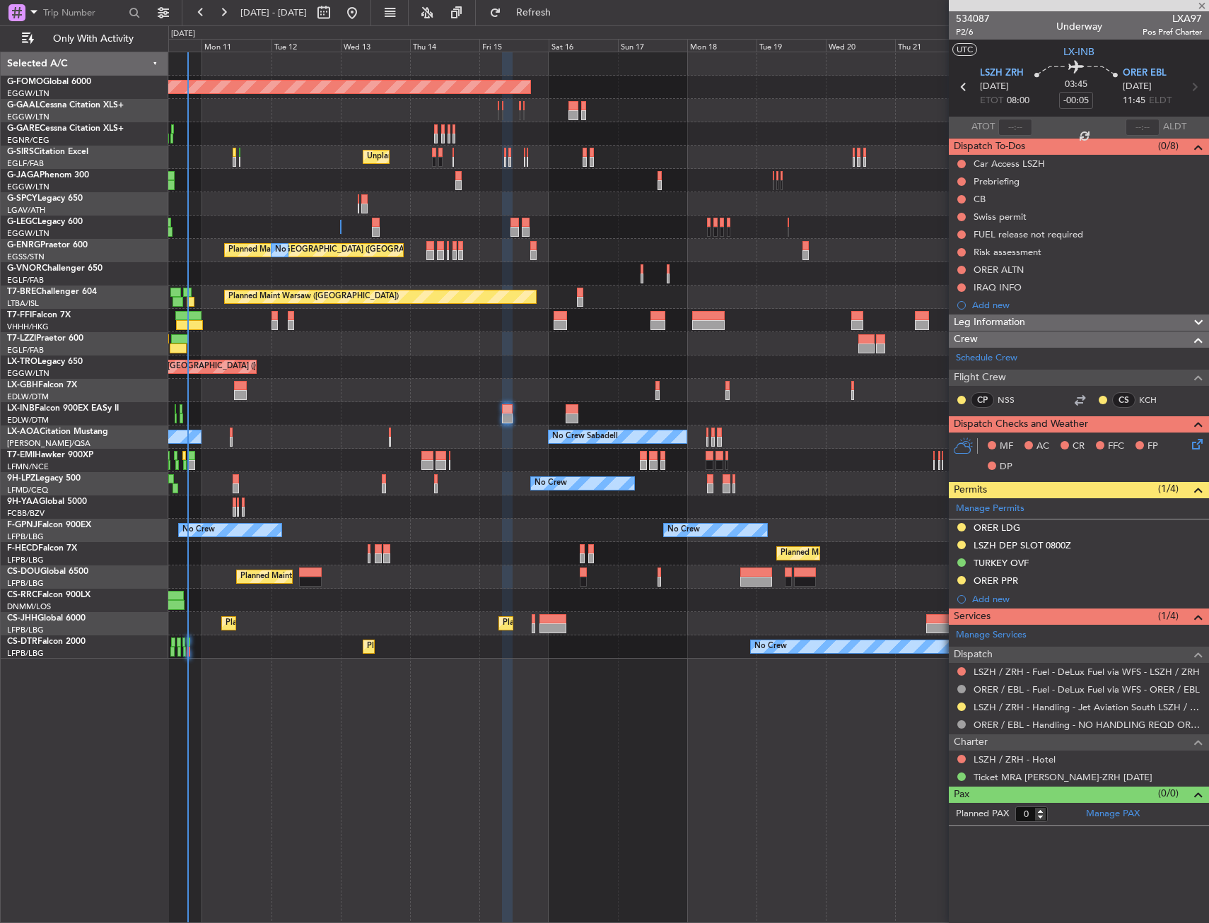
type input "2"
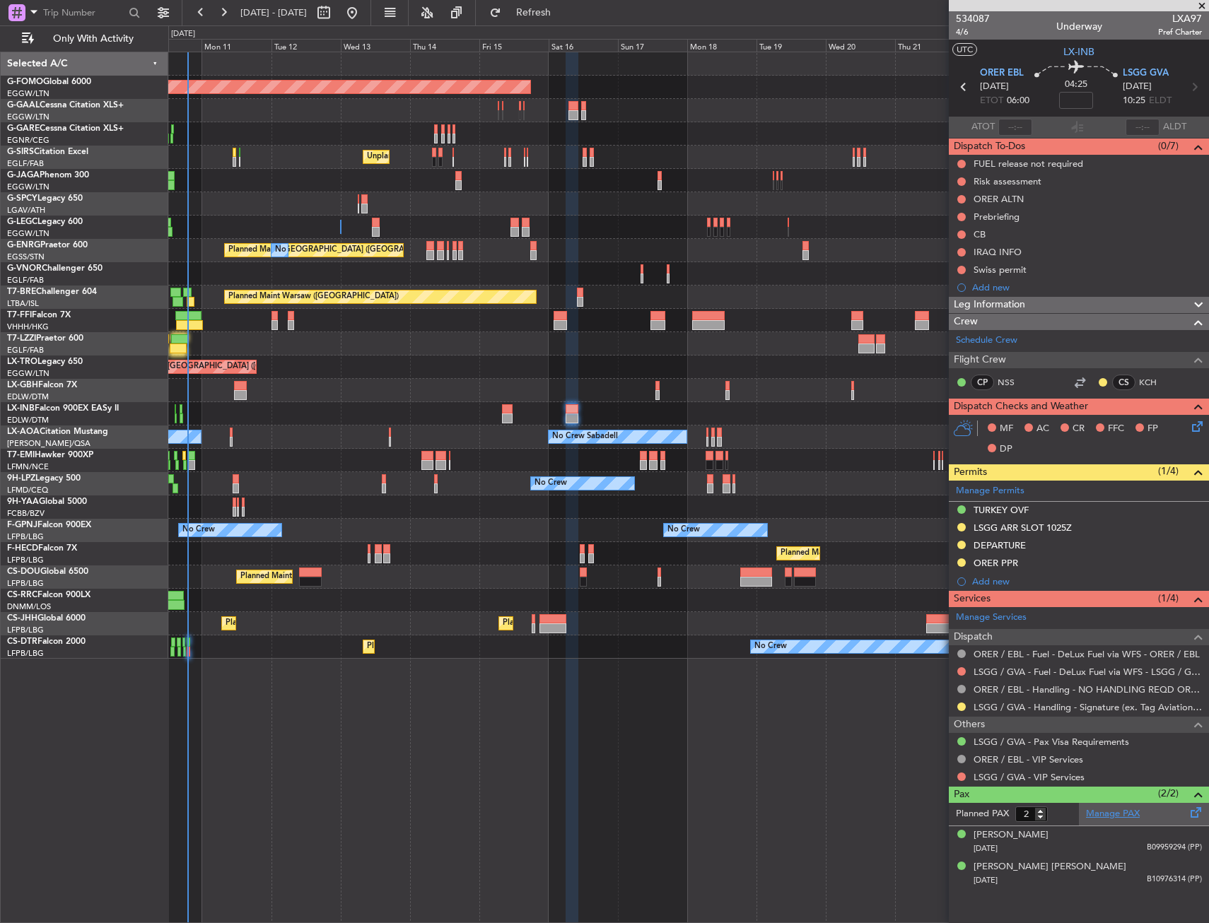
click at [1095, 809] on link "Manage PAX" at bounding box center [1113, 814] width 54 height 14
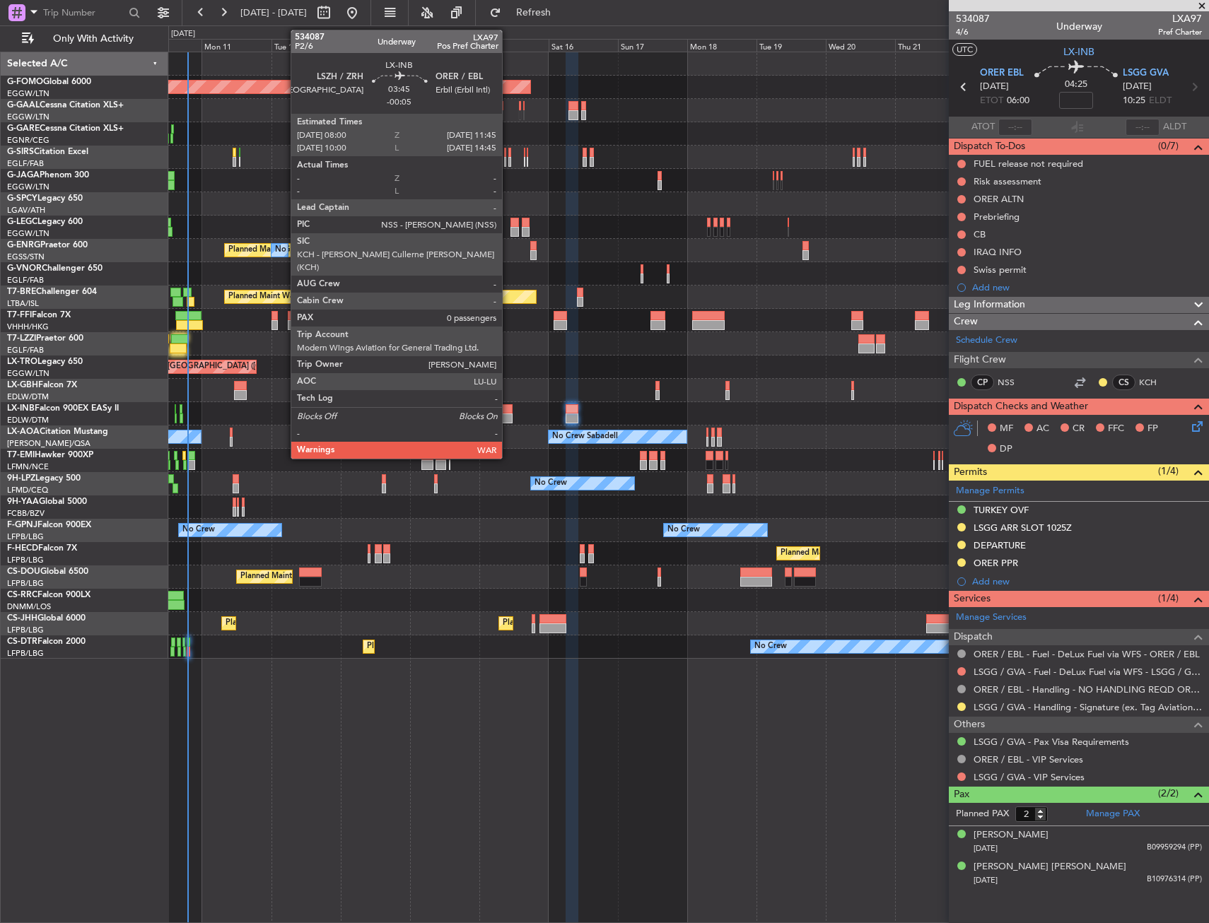
click at [508, 409] on div at bounding box center [507, 409] width 11 height 10
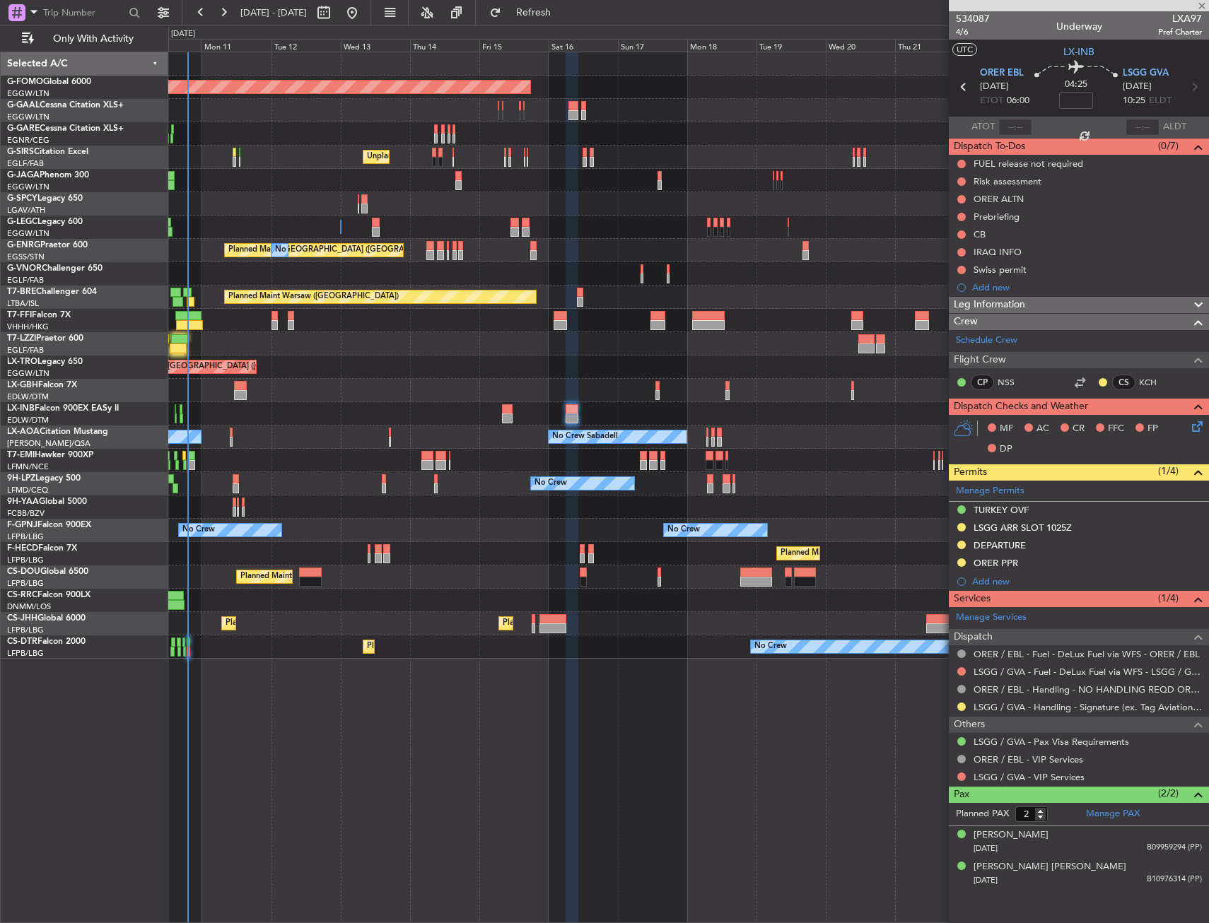
type input "-00:05"
type input "0"
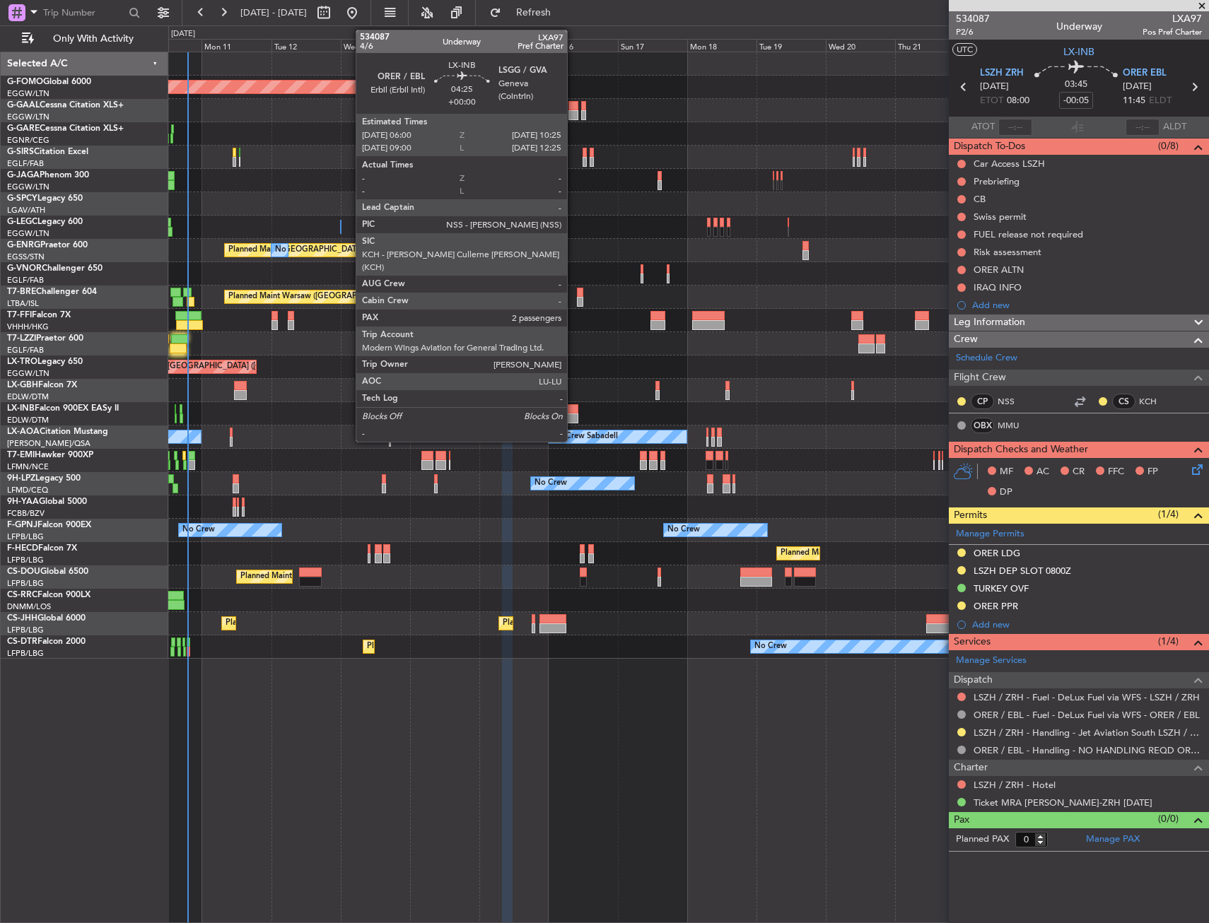
click at [573, 410] on div at bounding box center [571, 409] width 13 height 10
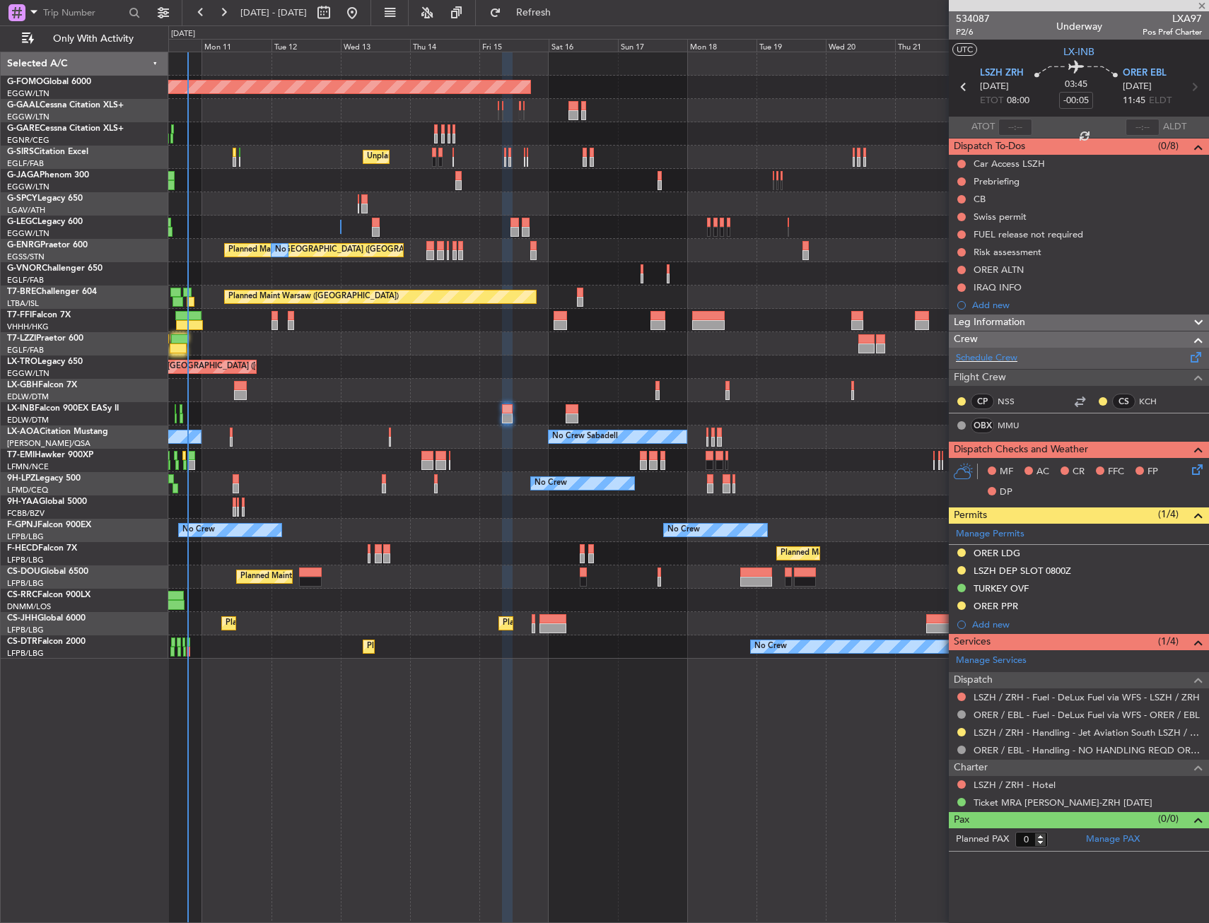
type input "2"
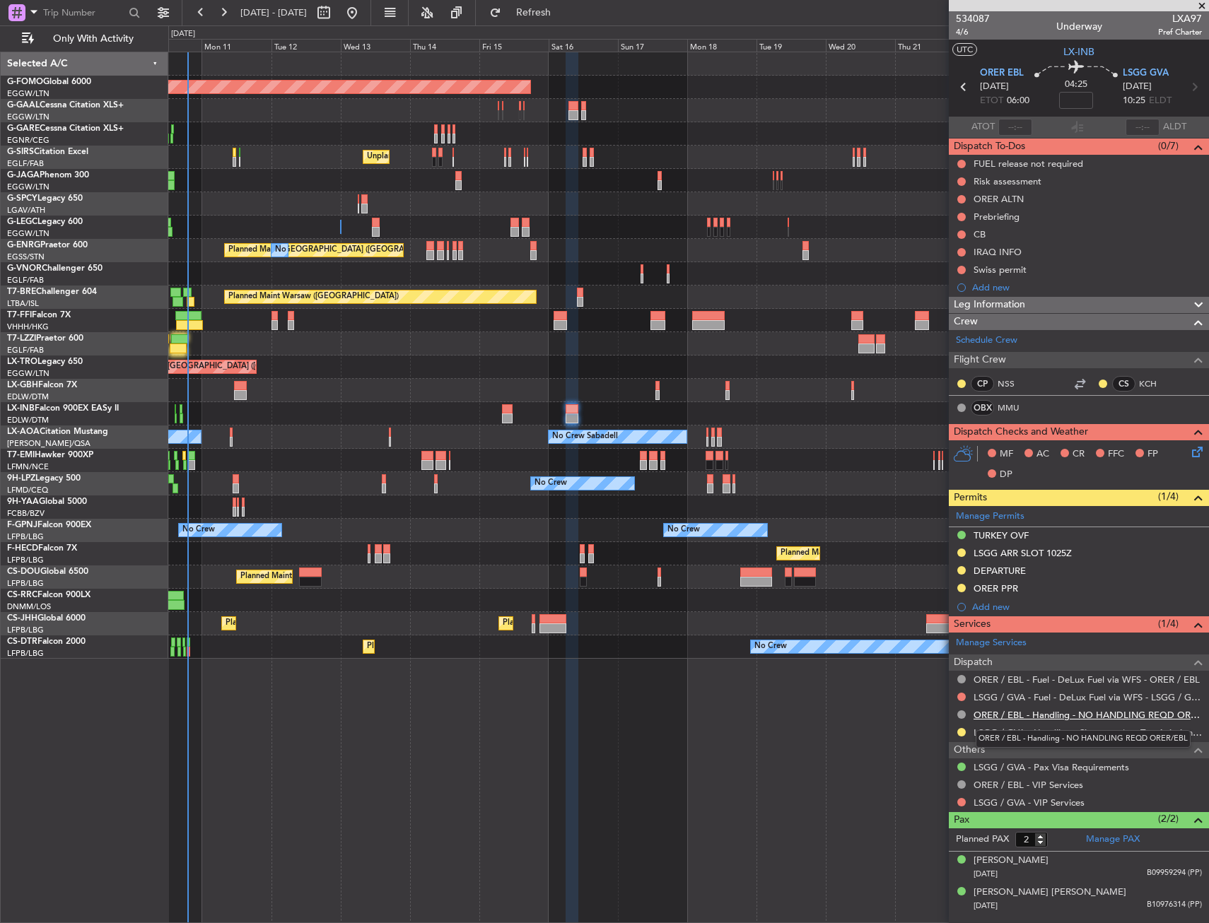
click at [995, 717] on link "ORER / EBL - Handling - NO HANDLING REQD ORER/EBL" at bounding box center [1087, 715] width 228 height 12
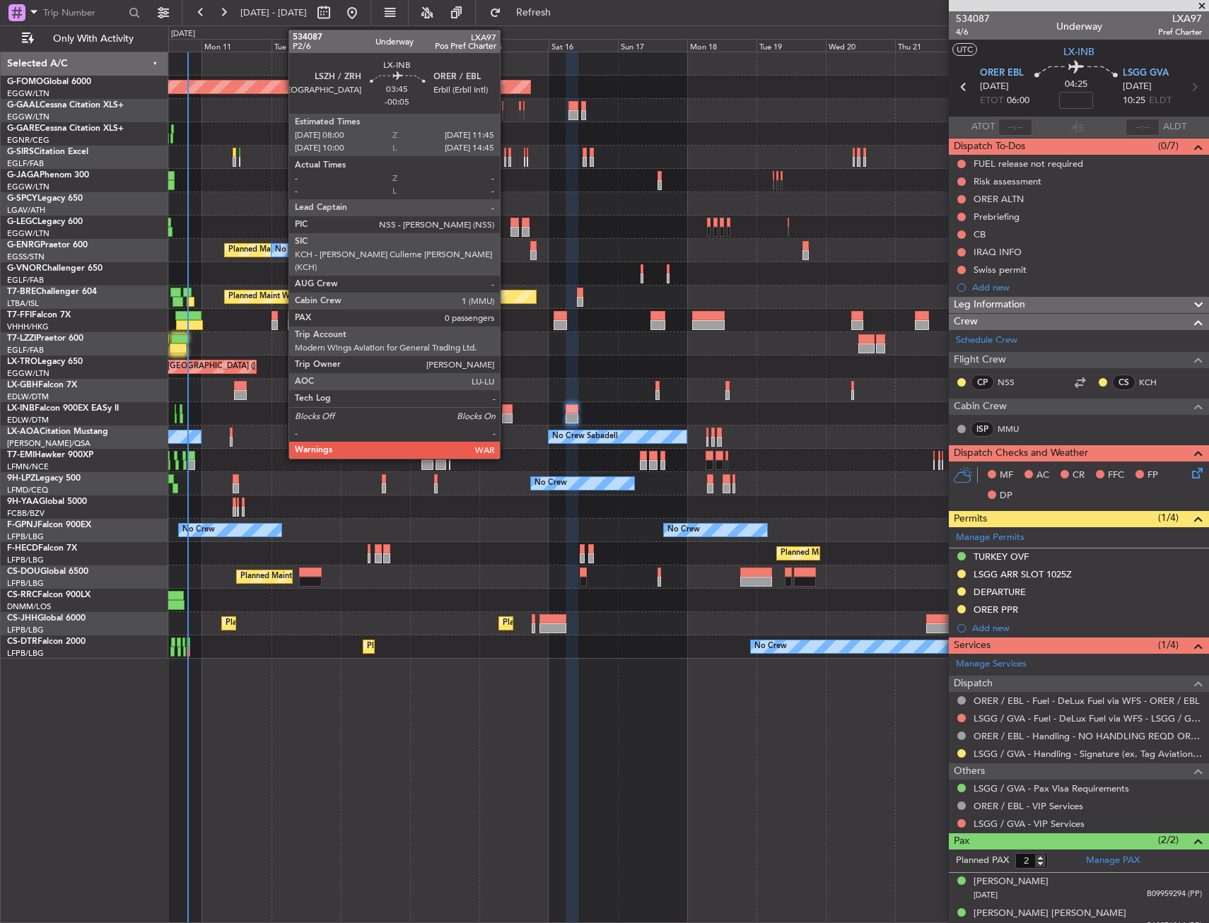
click at [506, 409] on div at bounding box center [507, 409] width 11 height 10
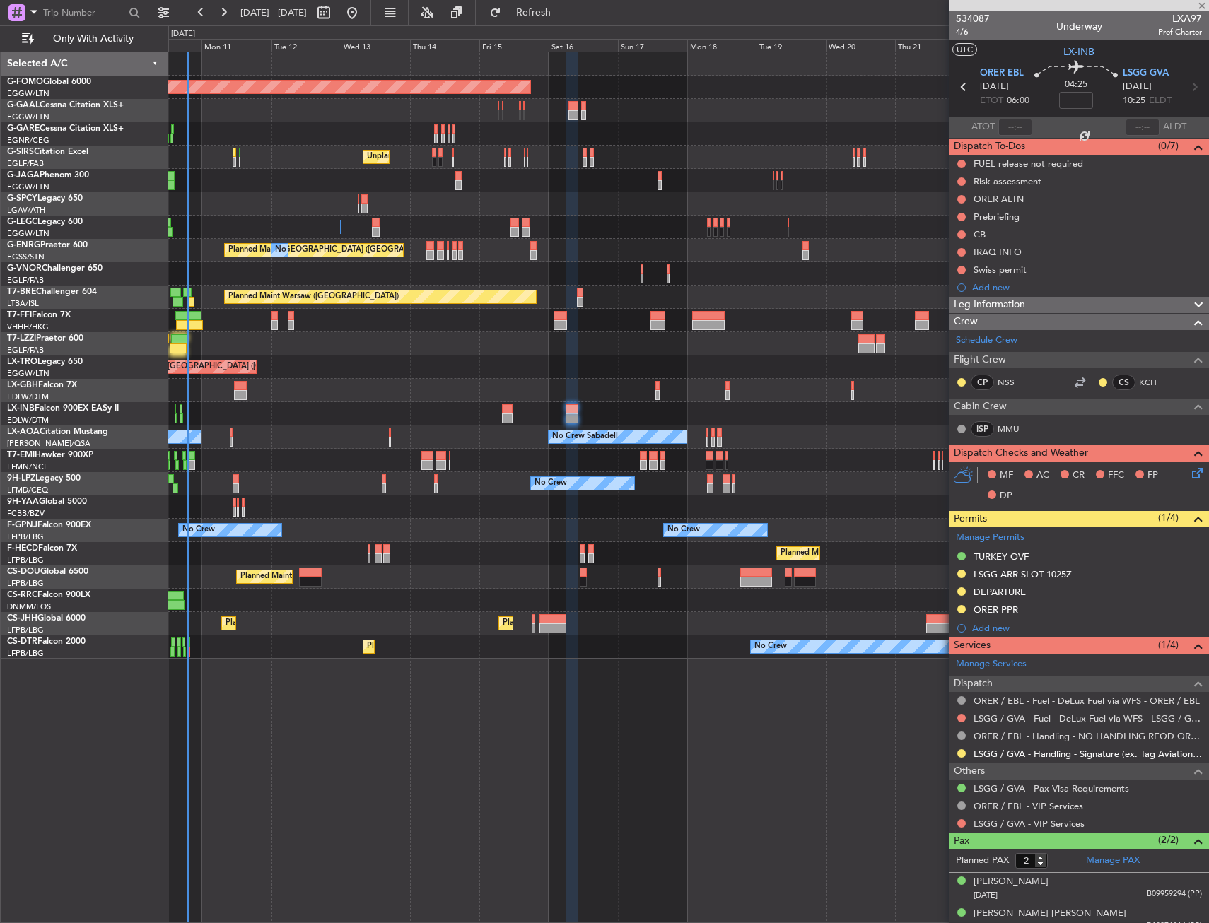
type input "-00:05"
type input "0"
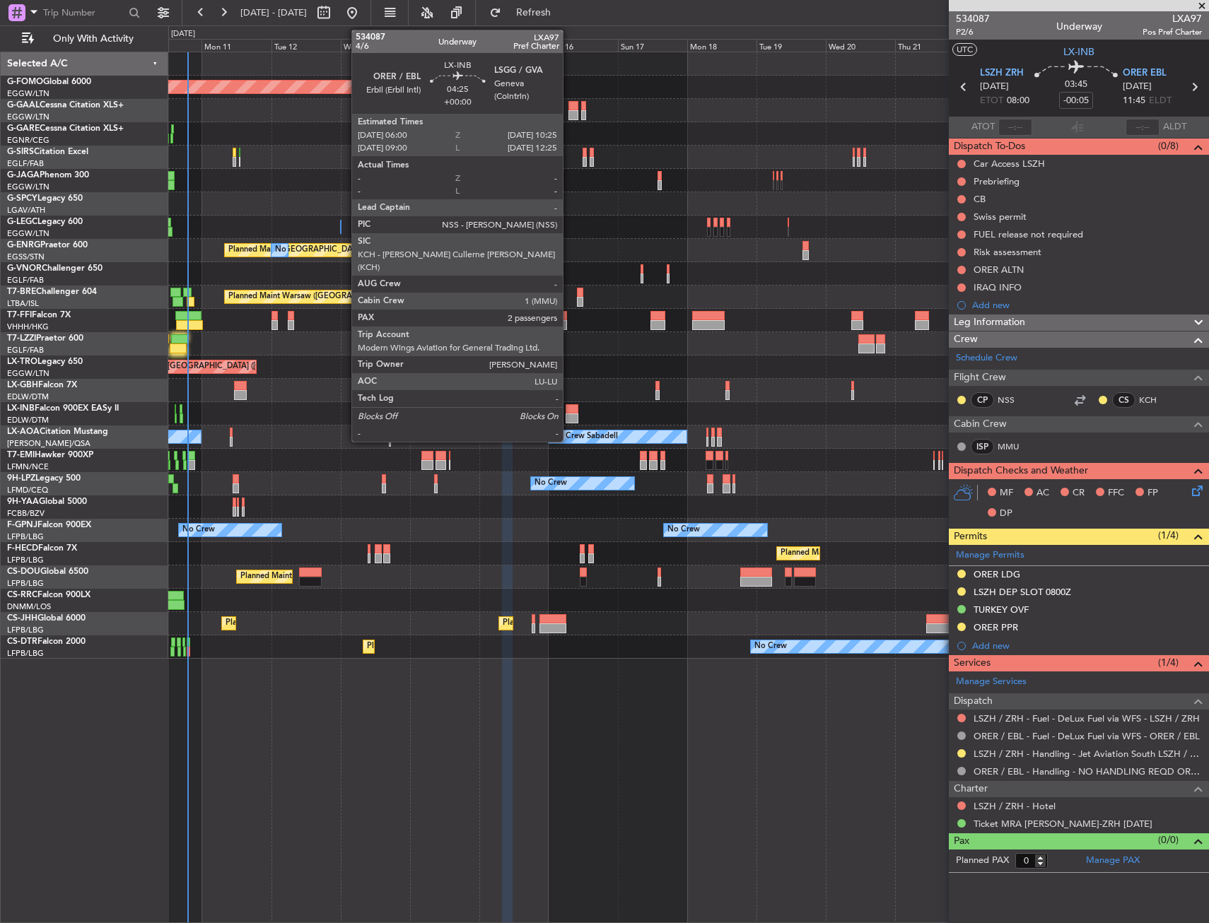
click at [569, 411] on div at bounding box center [571, 409] width 13 height 10
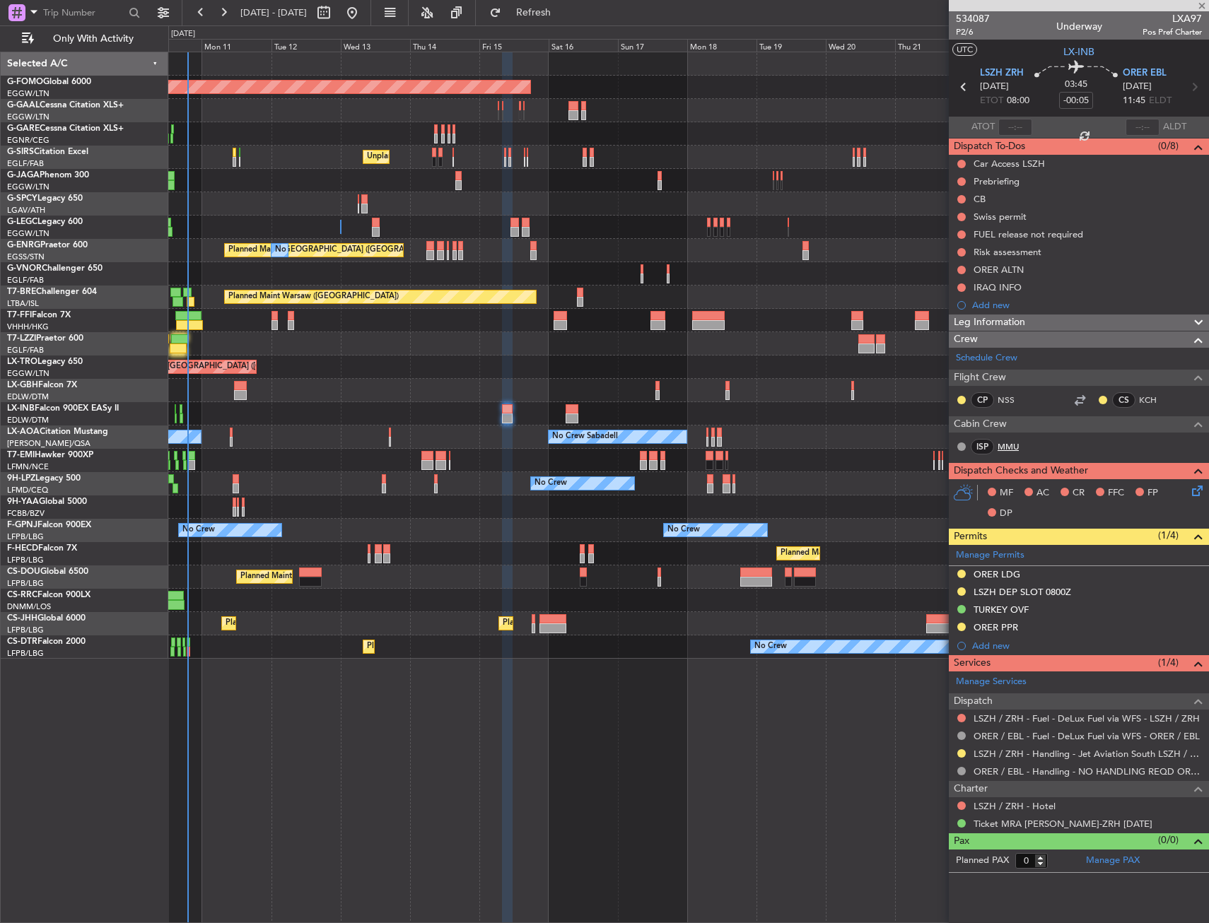
type input "2"
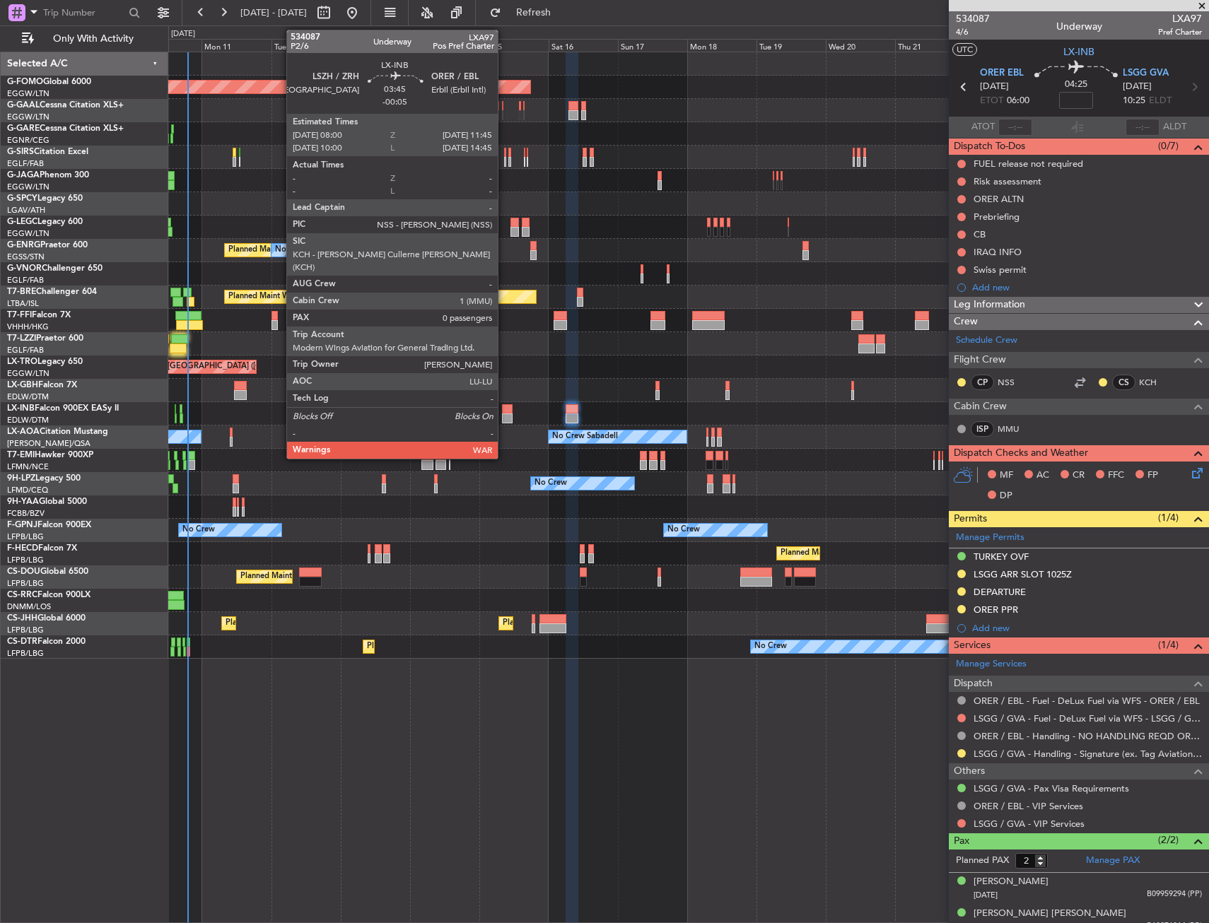
click at [504, 416] on div at bounding box center [507, 419] width 11 height 10
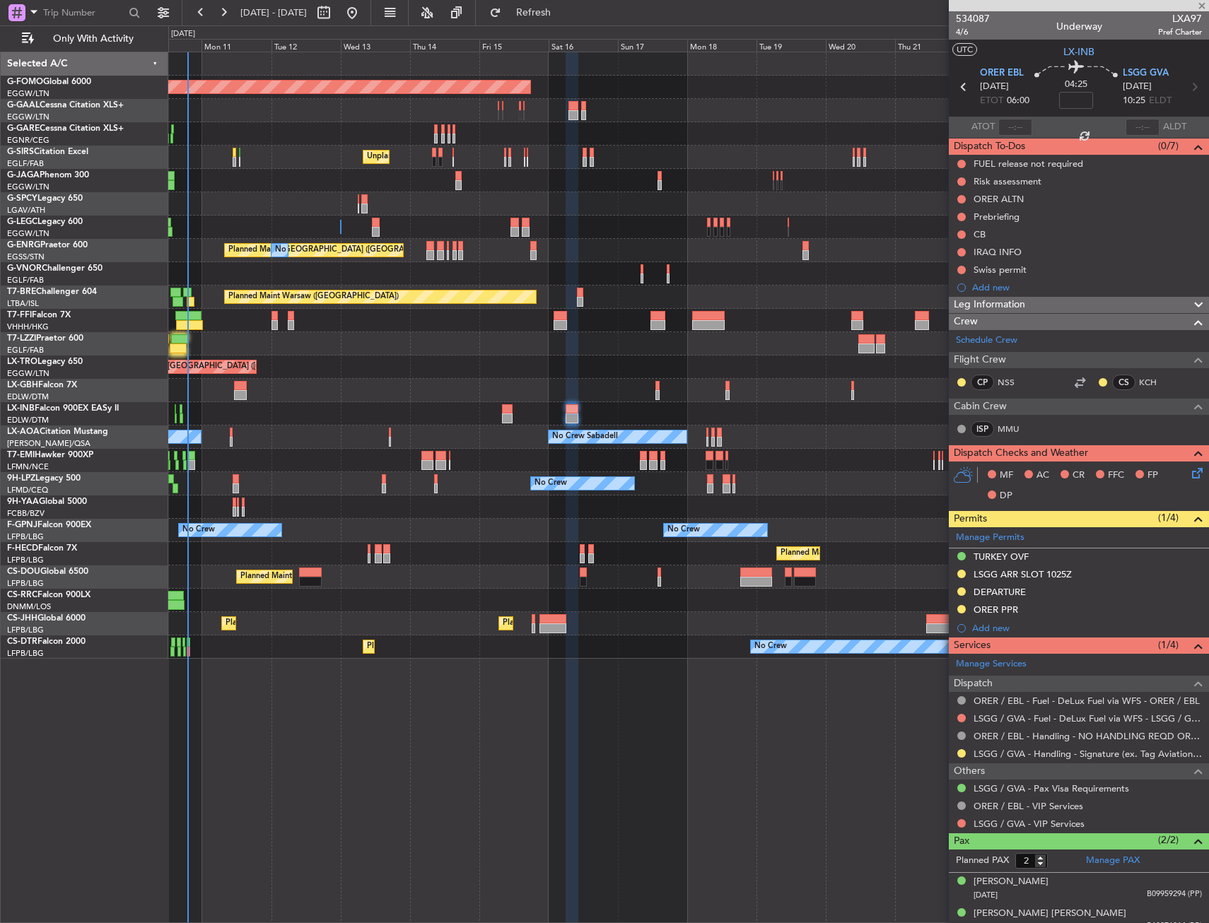
type input "-00:05"
type input "0"
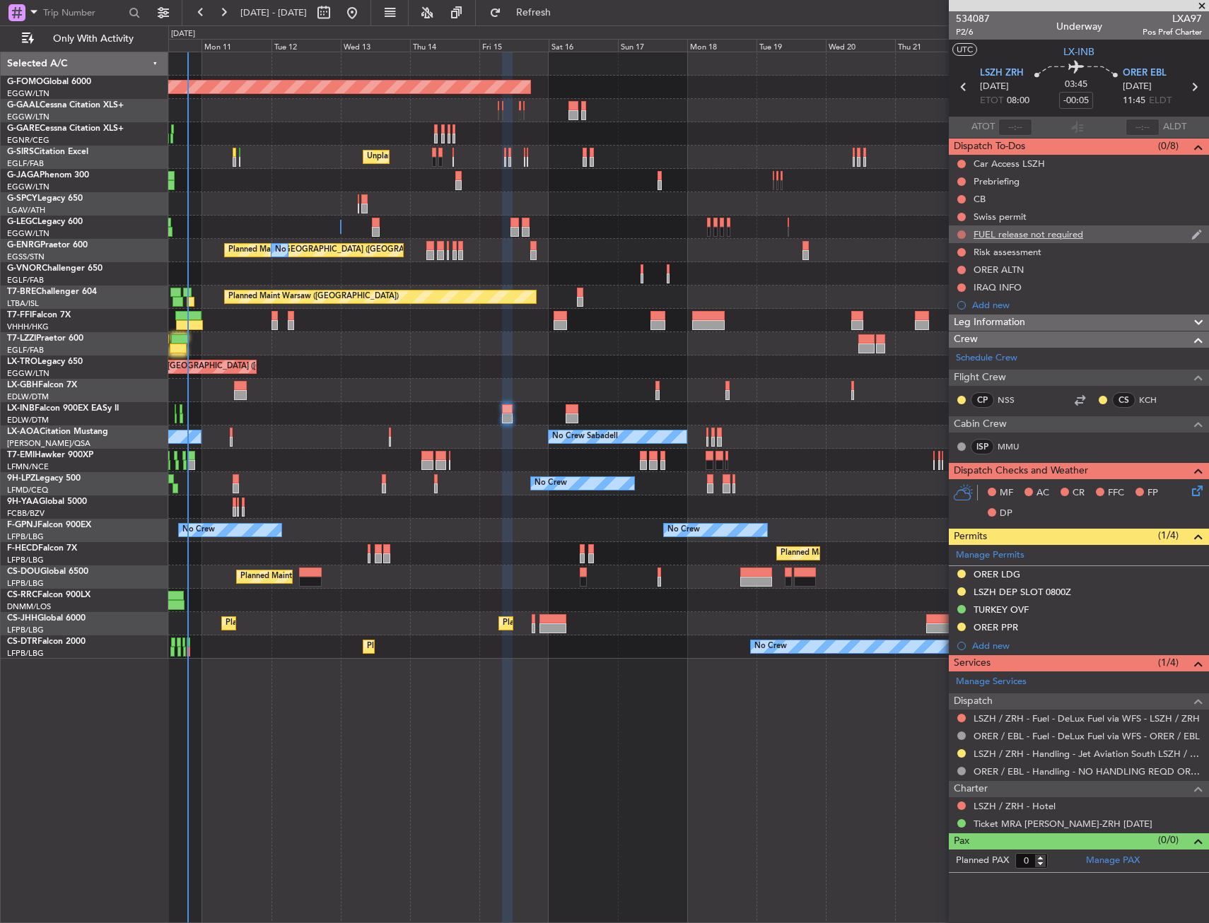
click at [963, 230] on button at bounding box center [961, 234] width 8 height 8
click at [958, 316] on span "Cancelled" at bounding box center [964, 318] width 40 height 14
click at [1080, 216] on div "Swiss permit" at bounding box center [1079, 217] width 260 height 18
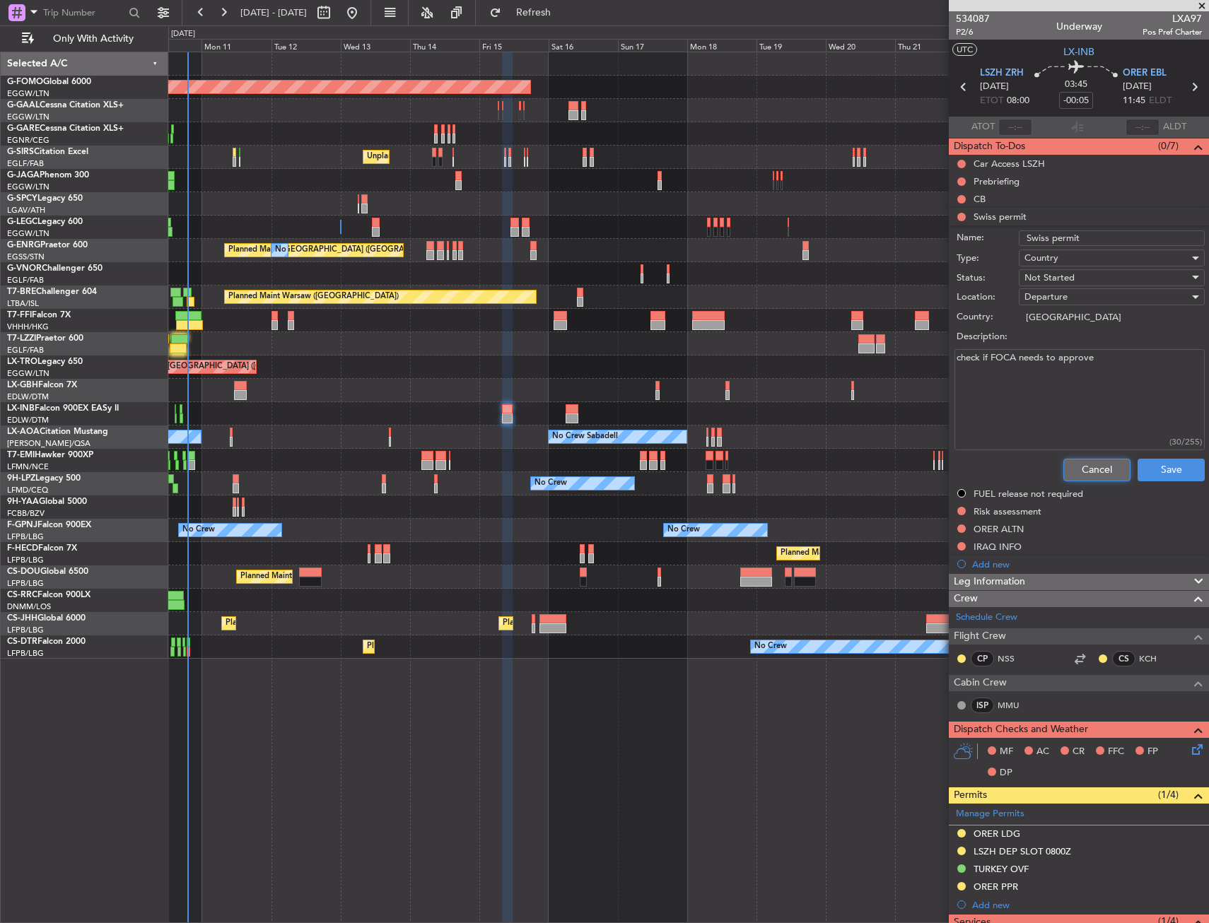
click at [1077, 467] on button "Cancel" at bounding box center [1096, 470] width 67 height 23
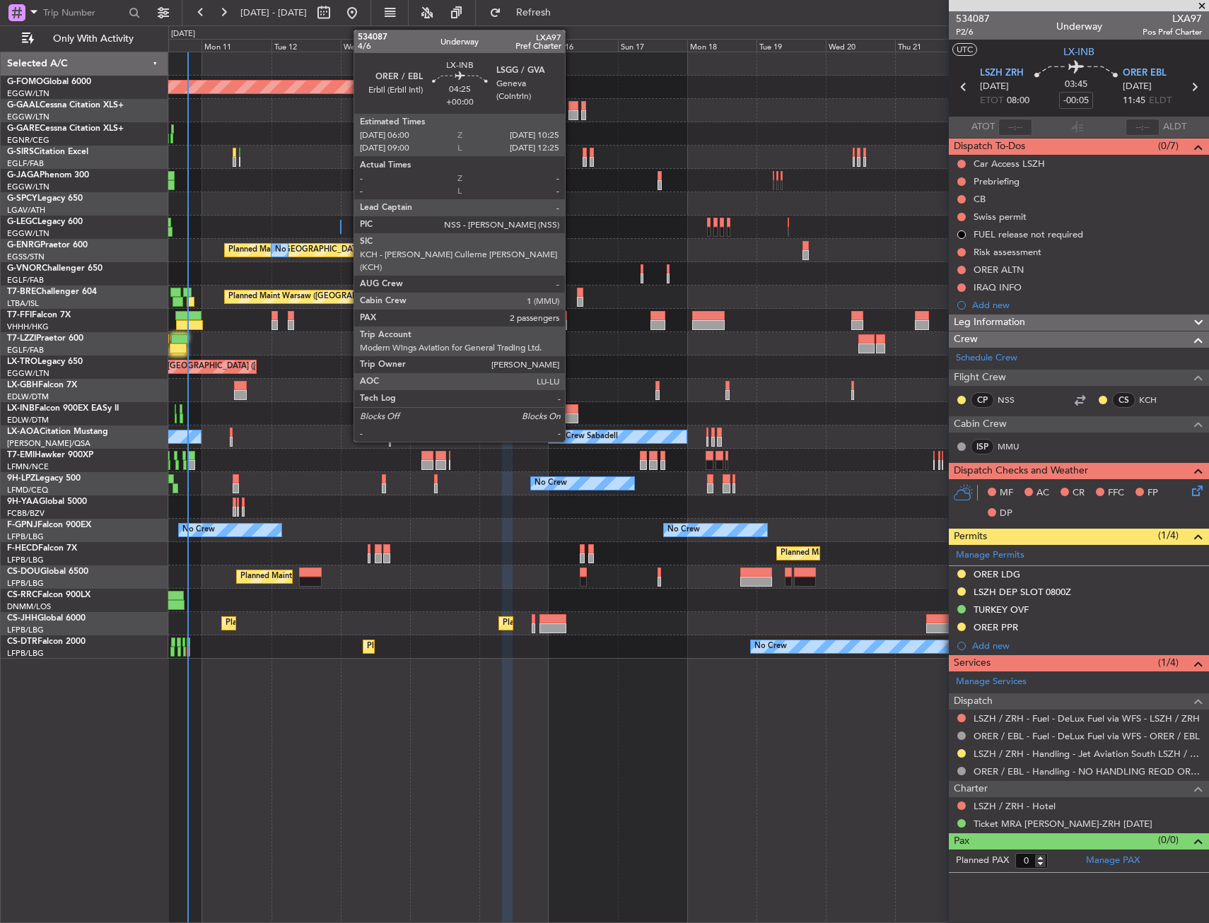
click at [571, 412] on div at bounding box center [571, 409] width 13 height 10
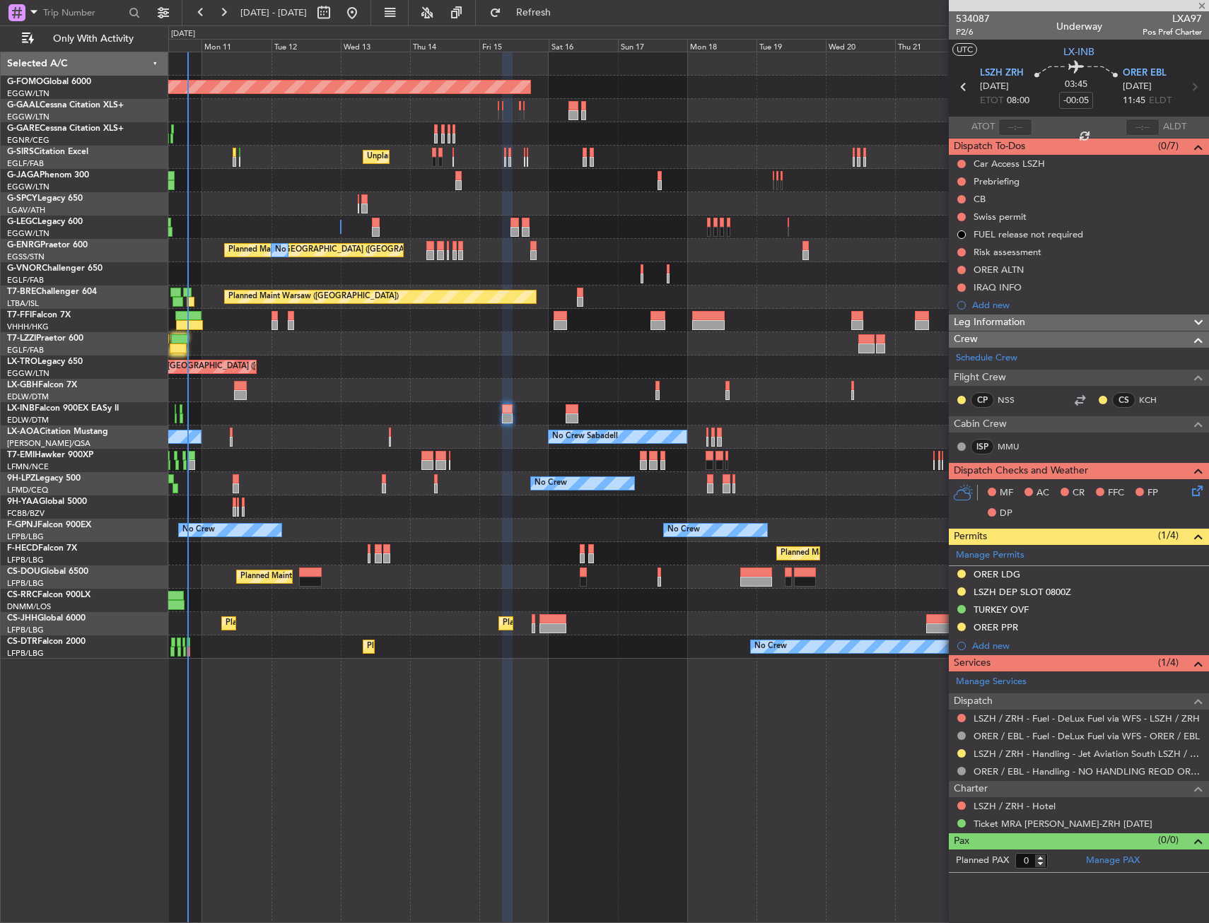
type input "2"
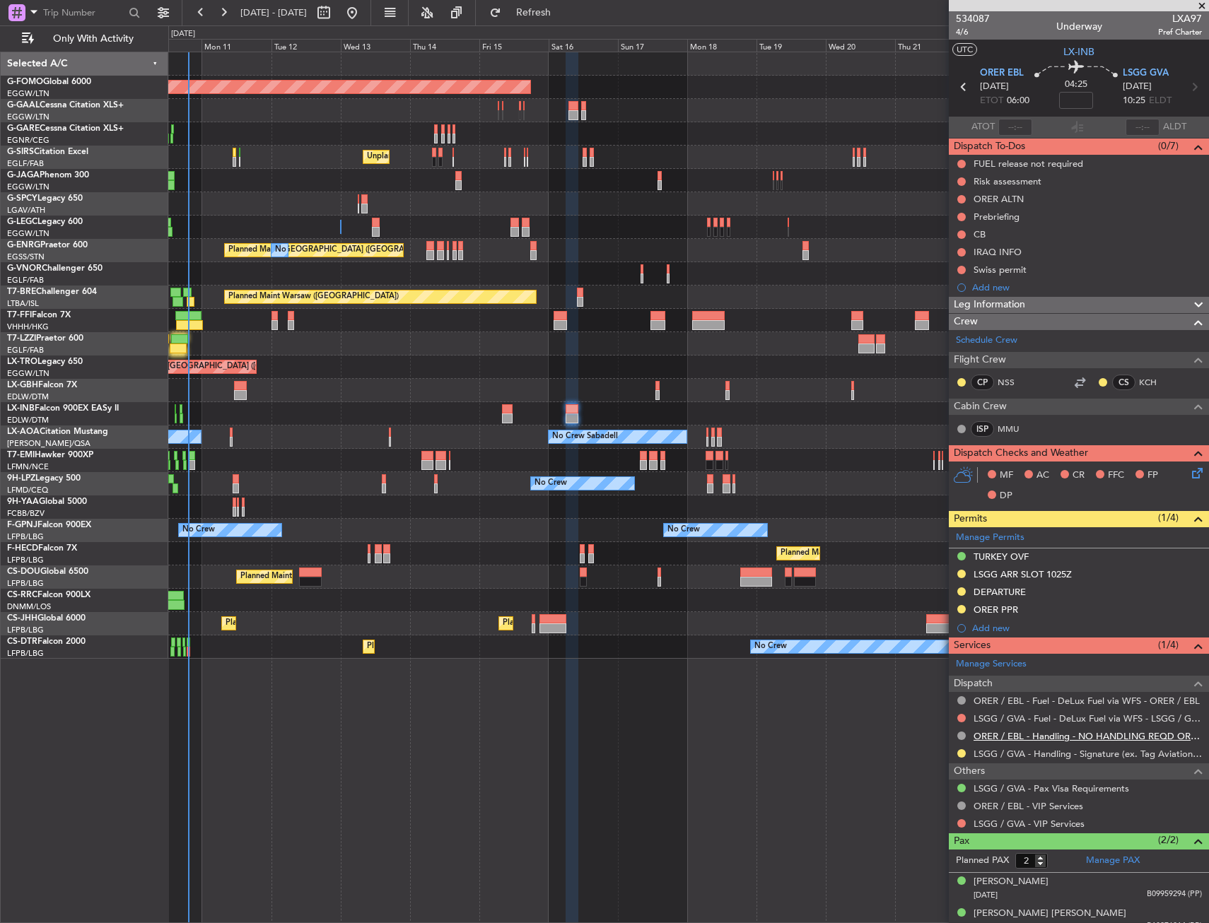
click at [1012, 734] on link "ORER / EBL - Handling - NO HANDLING REQD ORER/EBL" at bounding box center [1087, 736] width 228 height 12
click at [1067, 55] on span "LX-INB" at bounding box center [1078, 52] width 31 height 15
click at [959, 271] on button at bounding box center [961, 270] width 8 height 8
click at [949, 310] on span "In Progress" at bounding box center [968, 311] width 48 height 14
click at [1001, 630] on div "Add new" at bounding box center [1080, 628] width 217 height 12
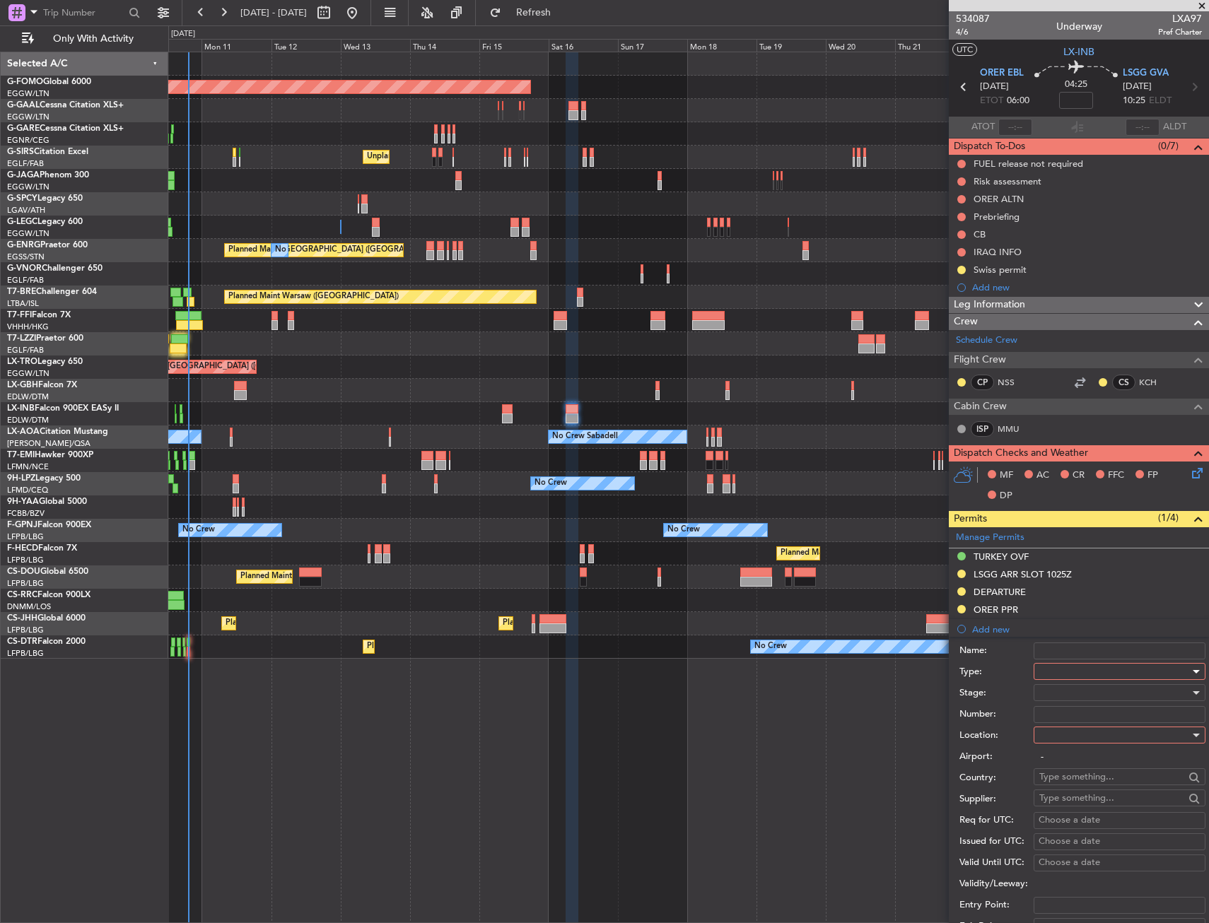
click at [1055, 667] on div at bounding box center [1114, 671] width 151 height 21
click at [1077, 756] on span "Landing" at bounding box center [1114, 756] width 148 height 21
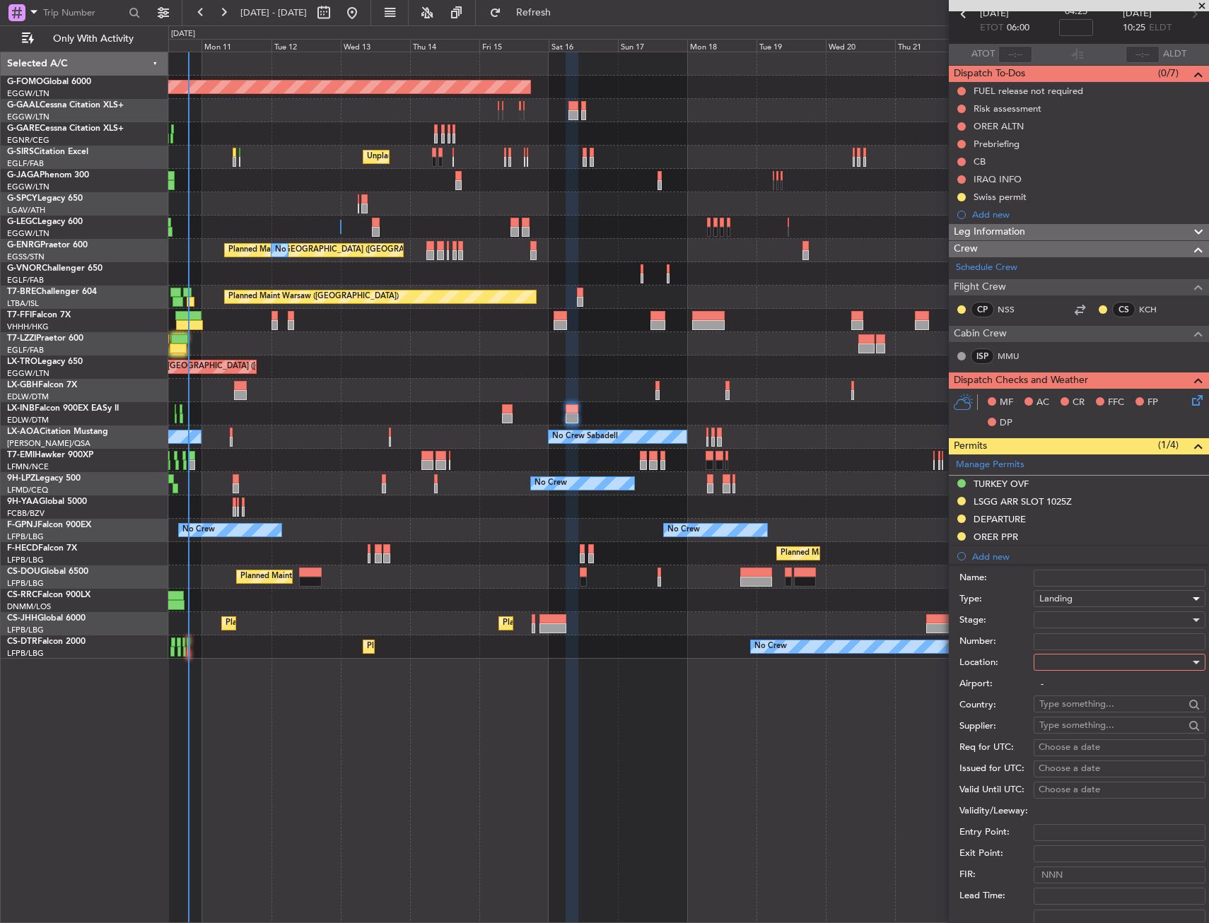
scroll to position [141, 0]
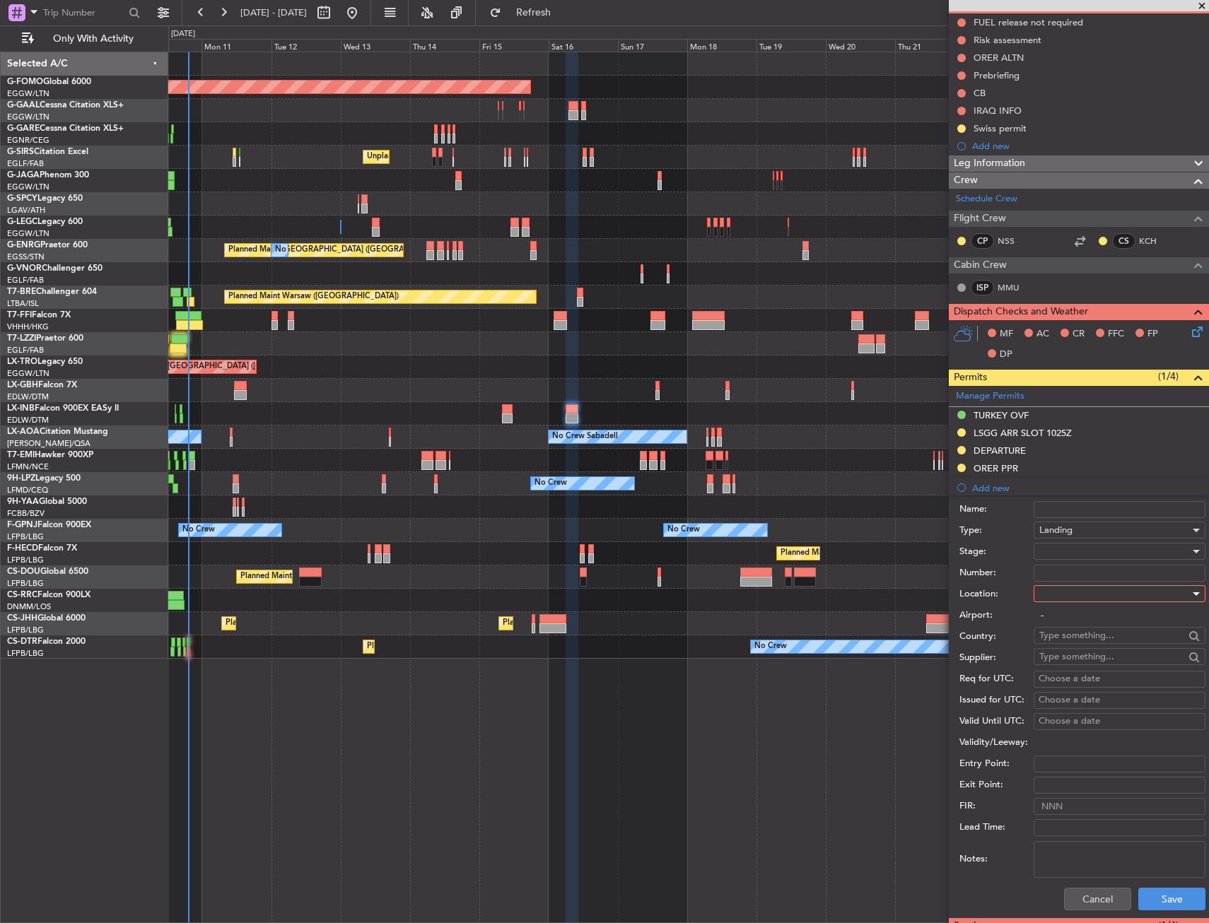
click at [1084, 597] on div at bounding box center [1114, 593] width 151 height 21
click at [1069, 669] on span "Arrival" at bounding box center [1114, 665] width 148 height 21
type input "LSGG / GVA"
click at [1160, 891] on button "Save" at bounding box center [1171, 899] width 67 height 23
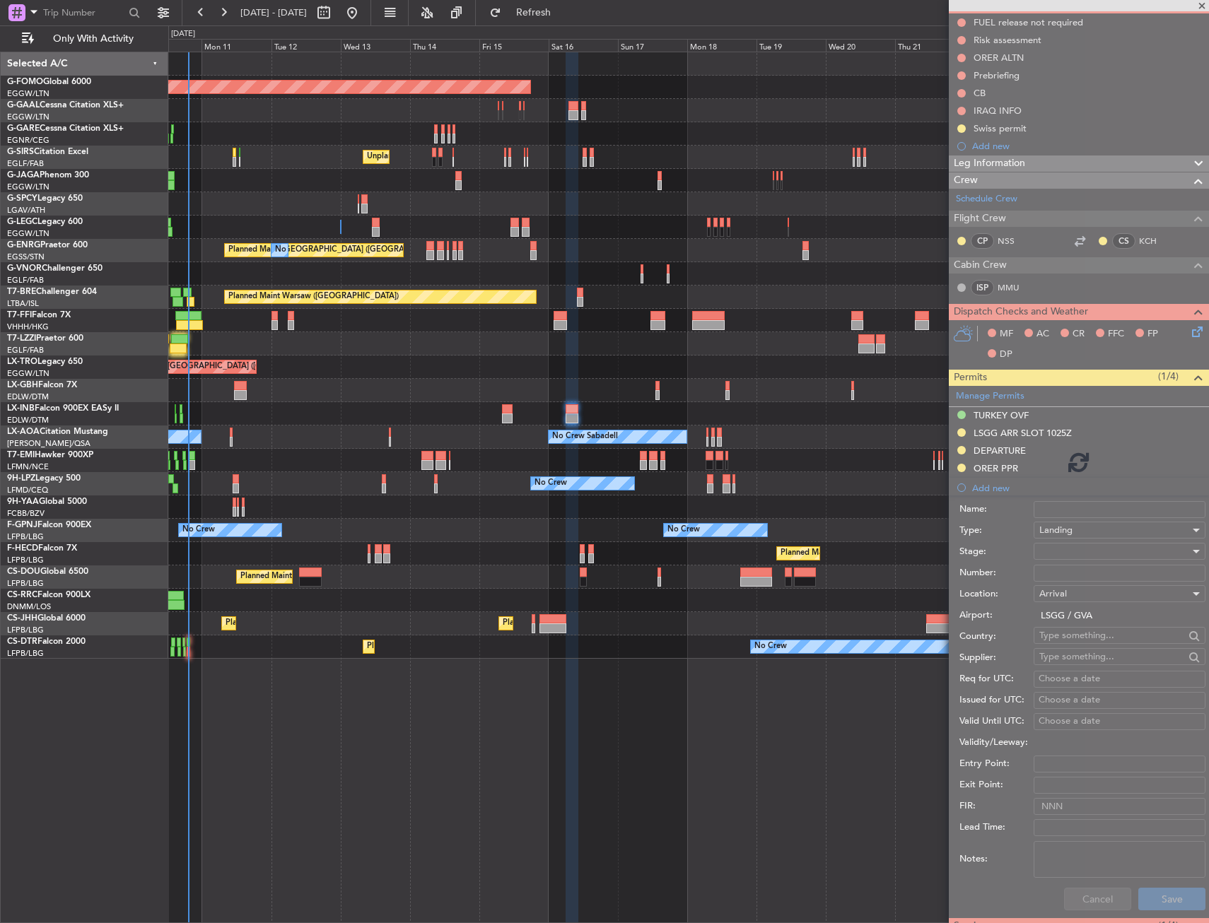
scroll to position [30, 0]
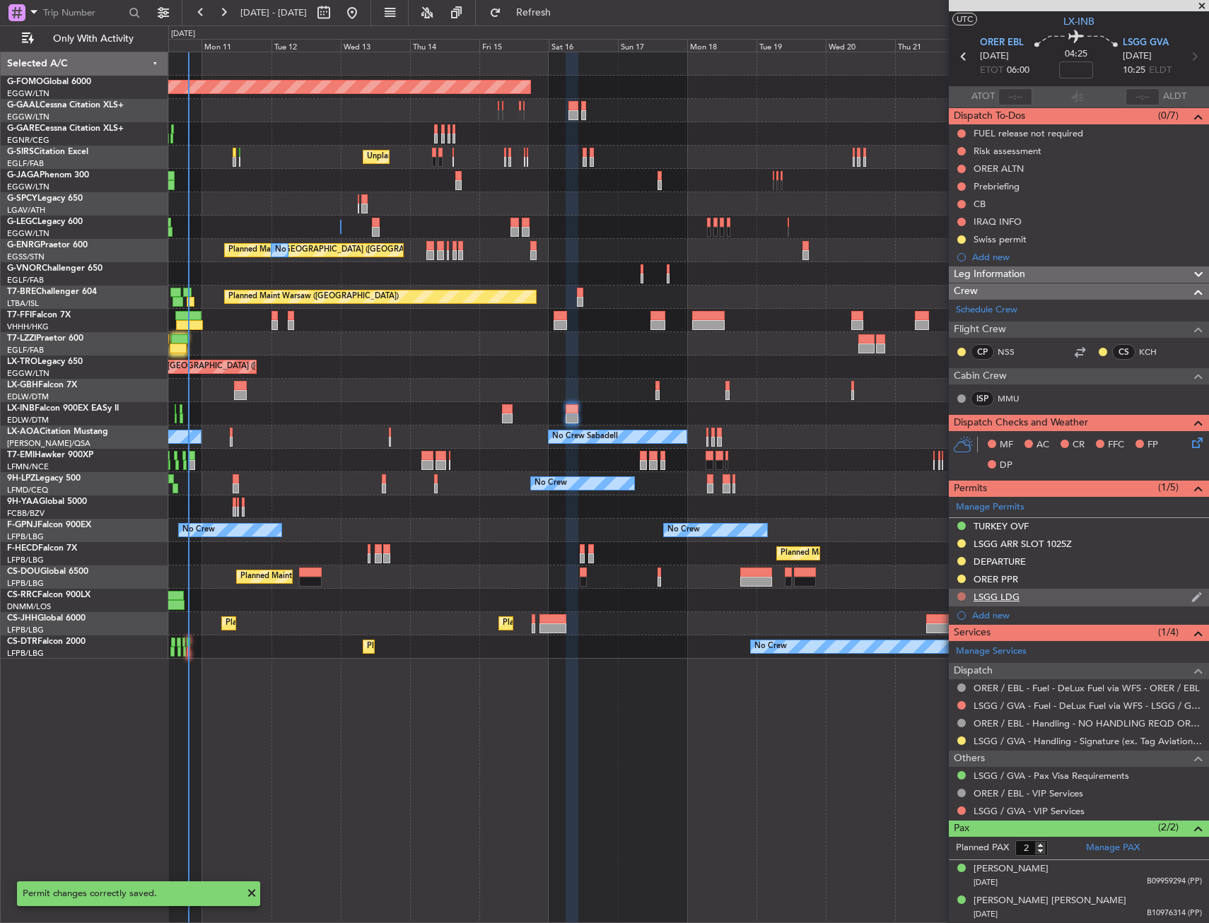
click at [959, 597] on button at bounding box center [961, 596] width 8 height 8
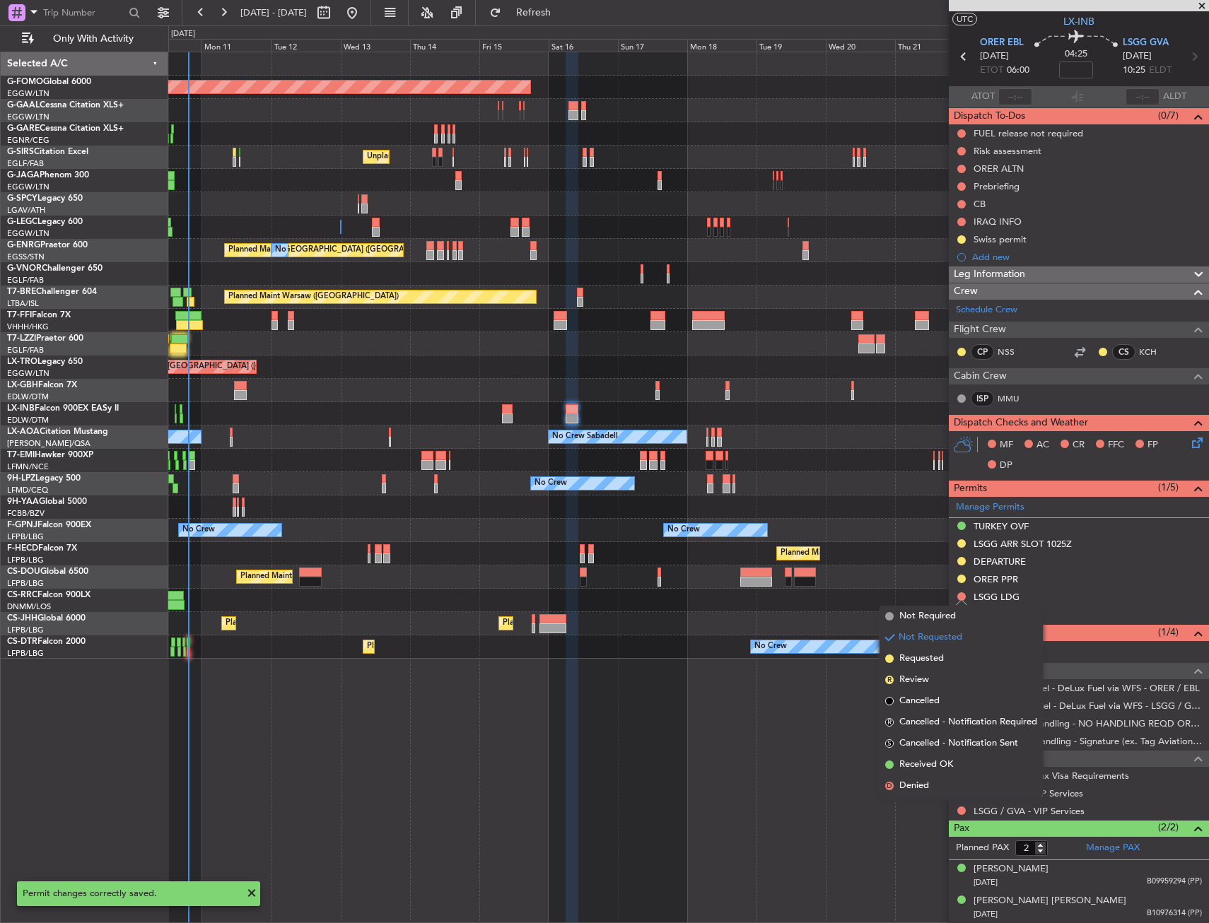
click at [944, 657] on span "Requested" at bounding box center [921, 659] width 45 height 14
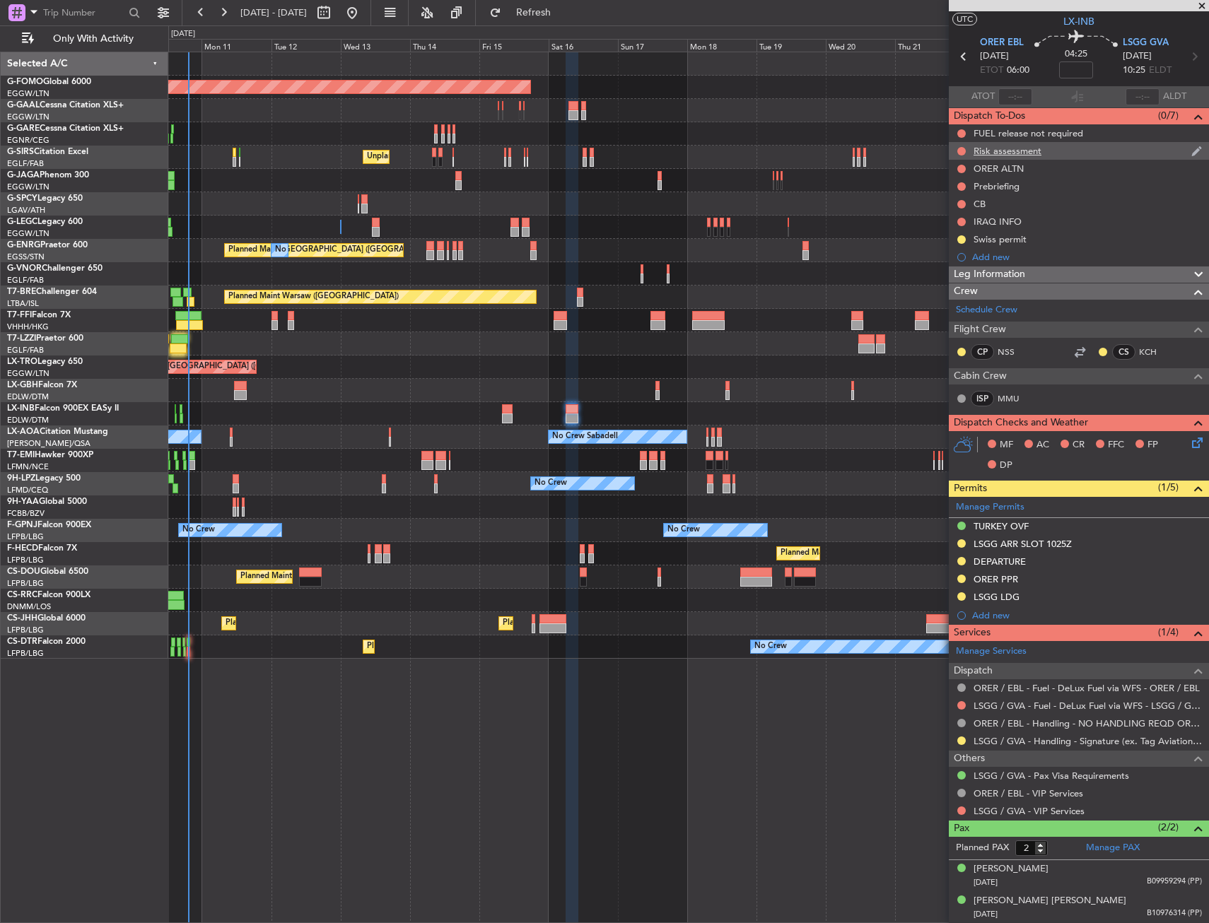
click at [1087, 149] on div "Risk assessment" at bounding box center [1079, 151] width 260 height 18
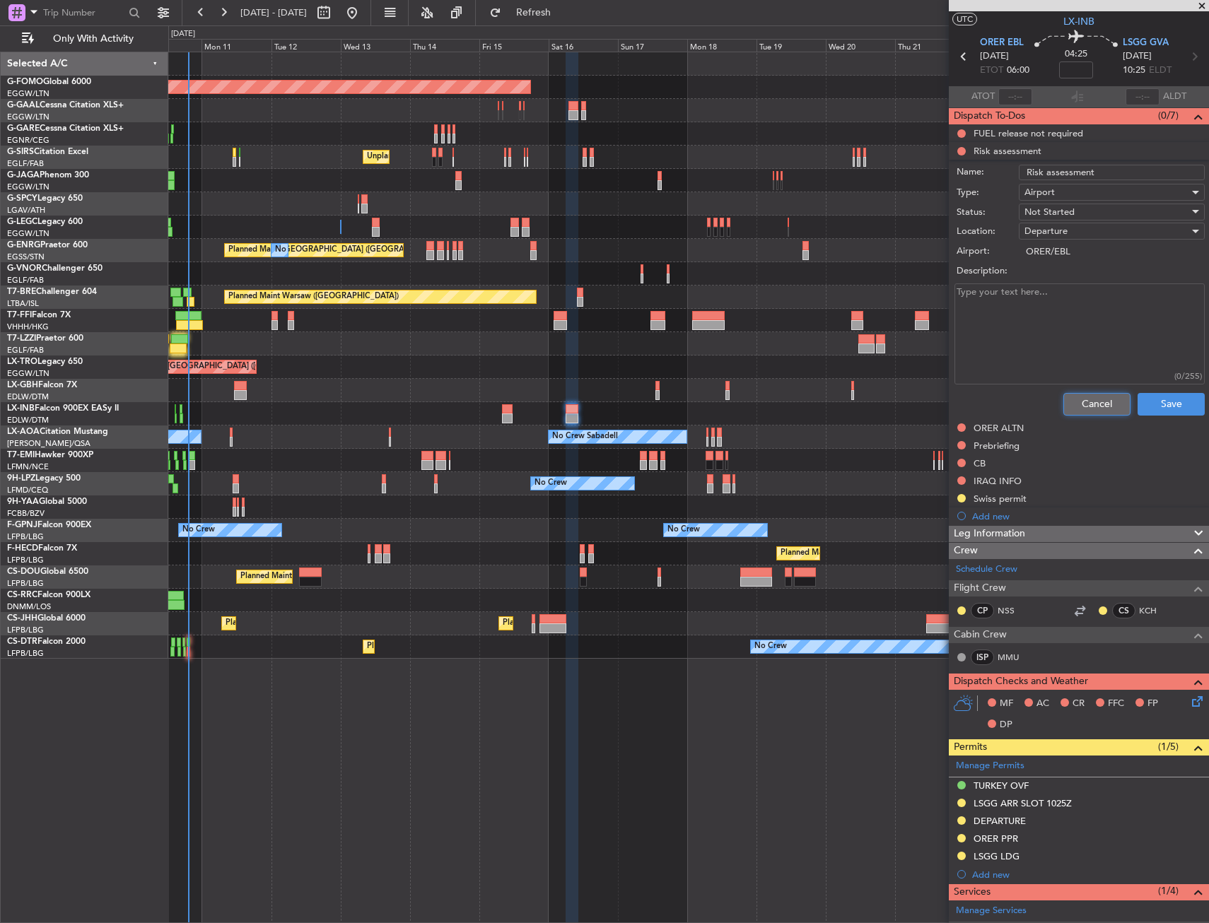
click at [1075, 398] on button "Cancel" at bounding box center [1096, 404] width 67 height 23
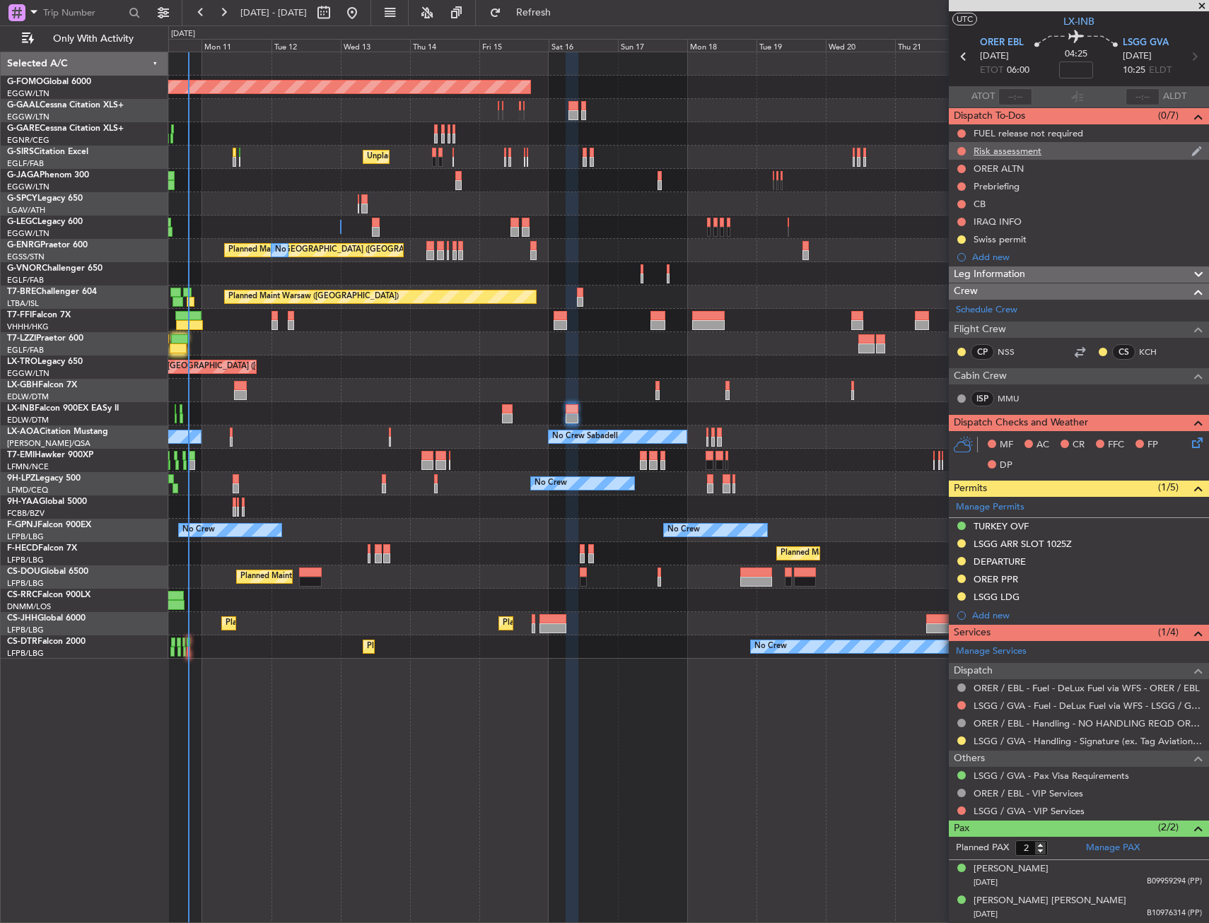
click at [956, 148] on div at bounding box center [961, 151] width 11 height 11
click at [962, 149] on button at bounding box center [961, 151] width 8 height 8
click at [954, 237] on span "Cancelled" at bounding box center [964, 235] width 40 height 14
click at [961, 150] on button at bounding box center [961, 151] width 8 height 8
click at [957, 168] on div "Cancelled" at bounding box center [961, 174] width 41 height 18
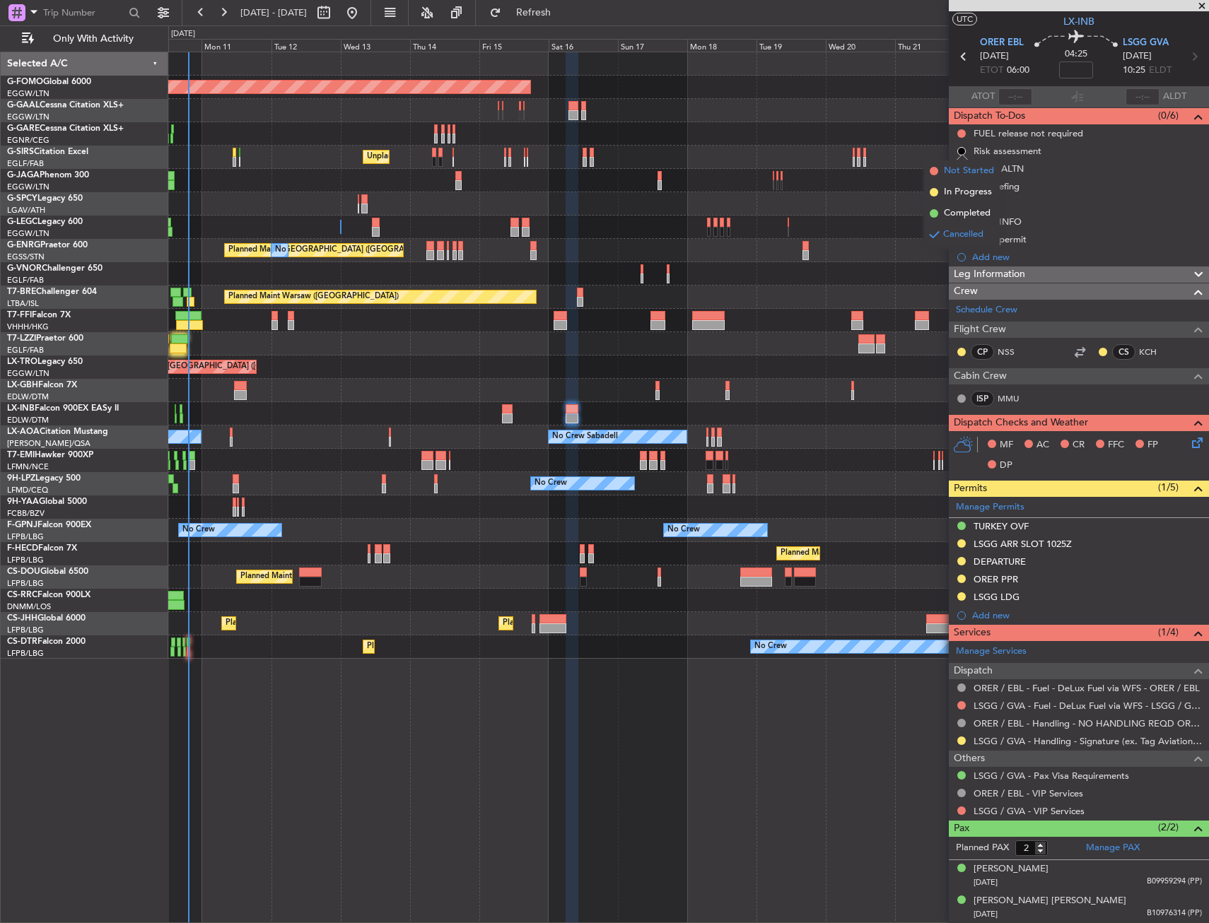
click at [956, 169] on span "Not Started" at bounding box center [969, 171] width 50 height 14
click at [510, 407] on div at bounding box center [507, 409] width 11 height 10
type input "-00:05"
type input "0"
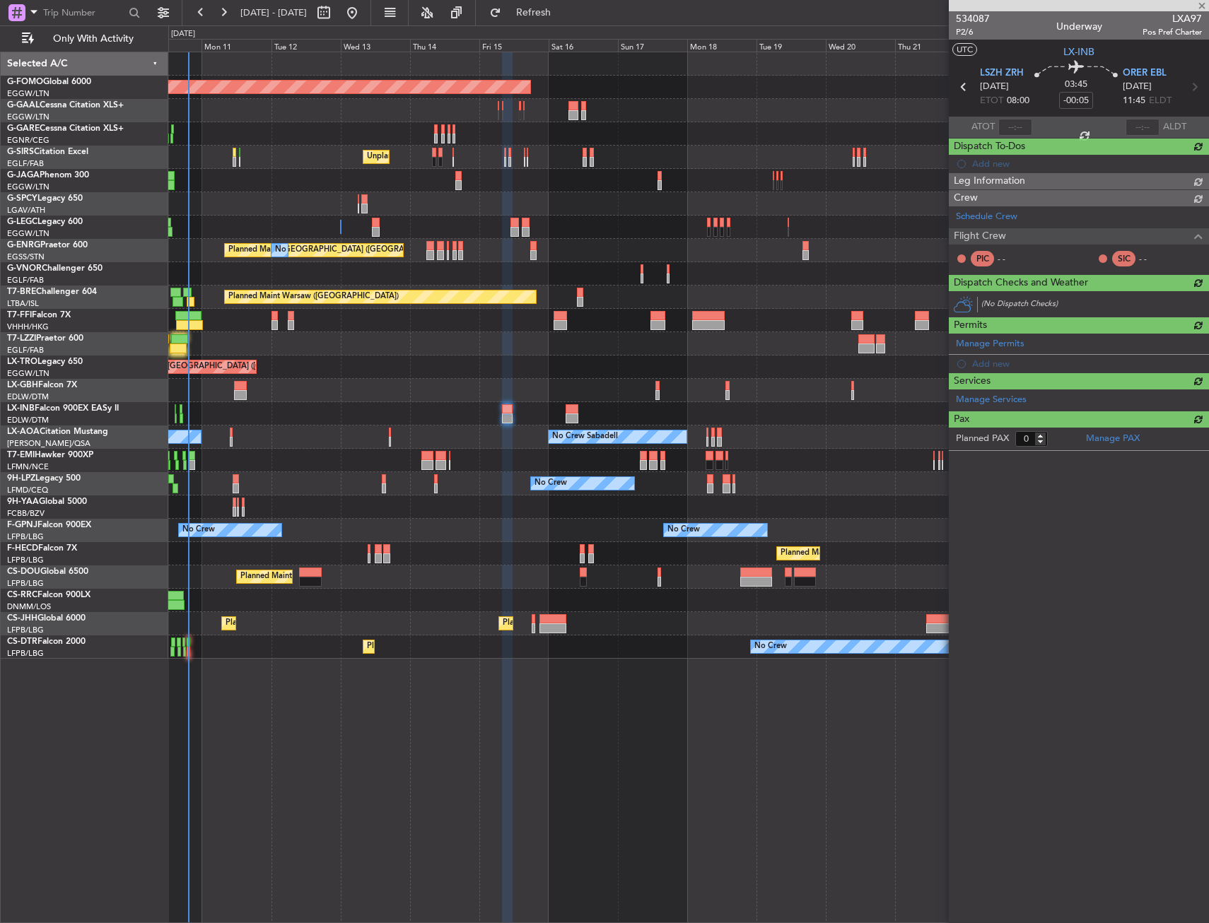
scroll to position [0, 0]
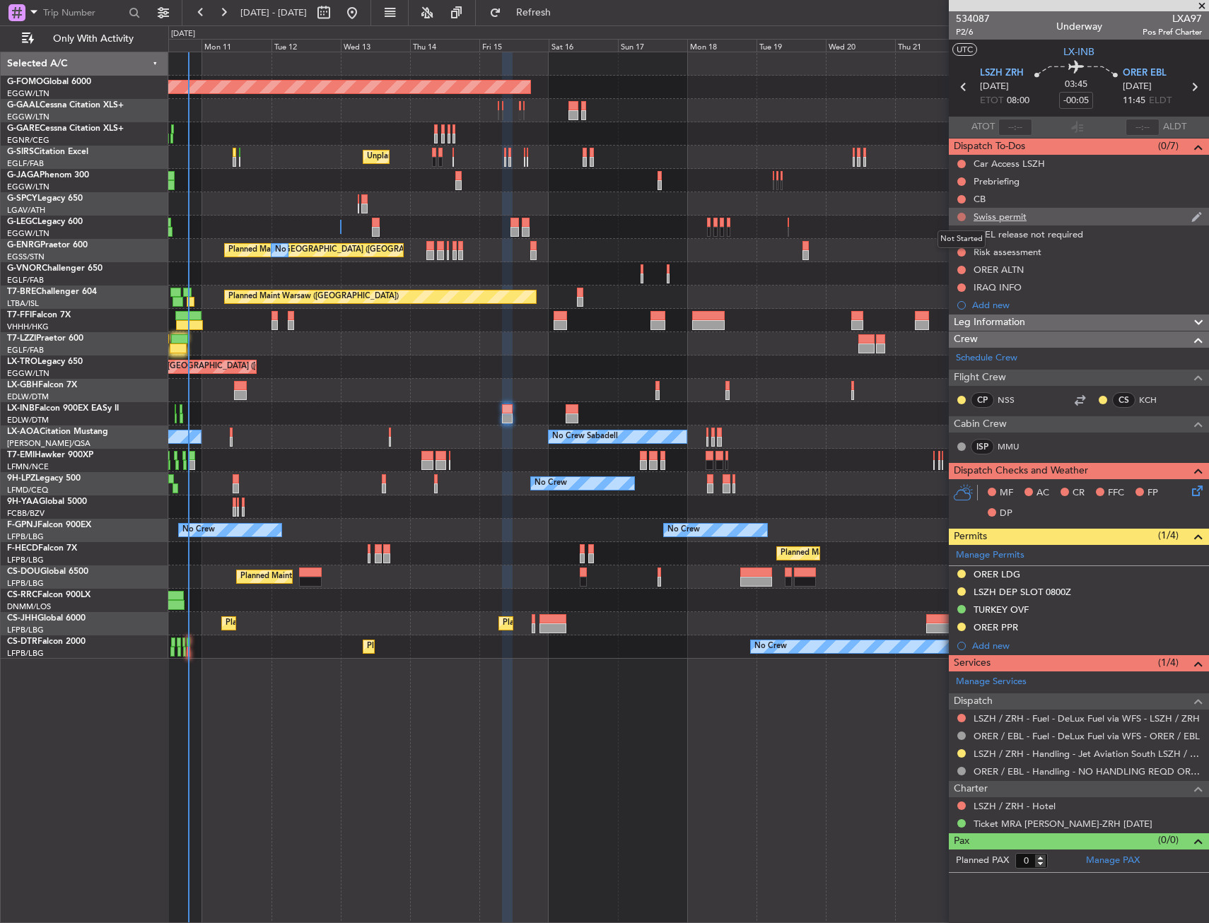
click at [961, 219] on button at bounding box center [961, 217] width 8 height 8
click at [960, 296] on span "Cancelled" at bounding box center [964, 300] width 40 height 14
click at [276, 346] on div at bounding box center [688, 343] width 1040 height 23
click at [296, 346] on div at bounding box center [688, 343] width 1040 height 23
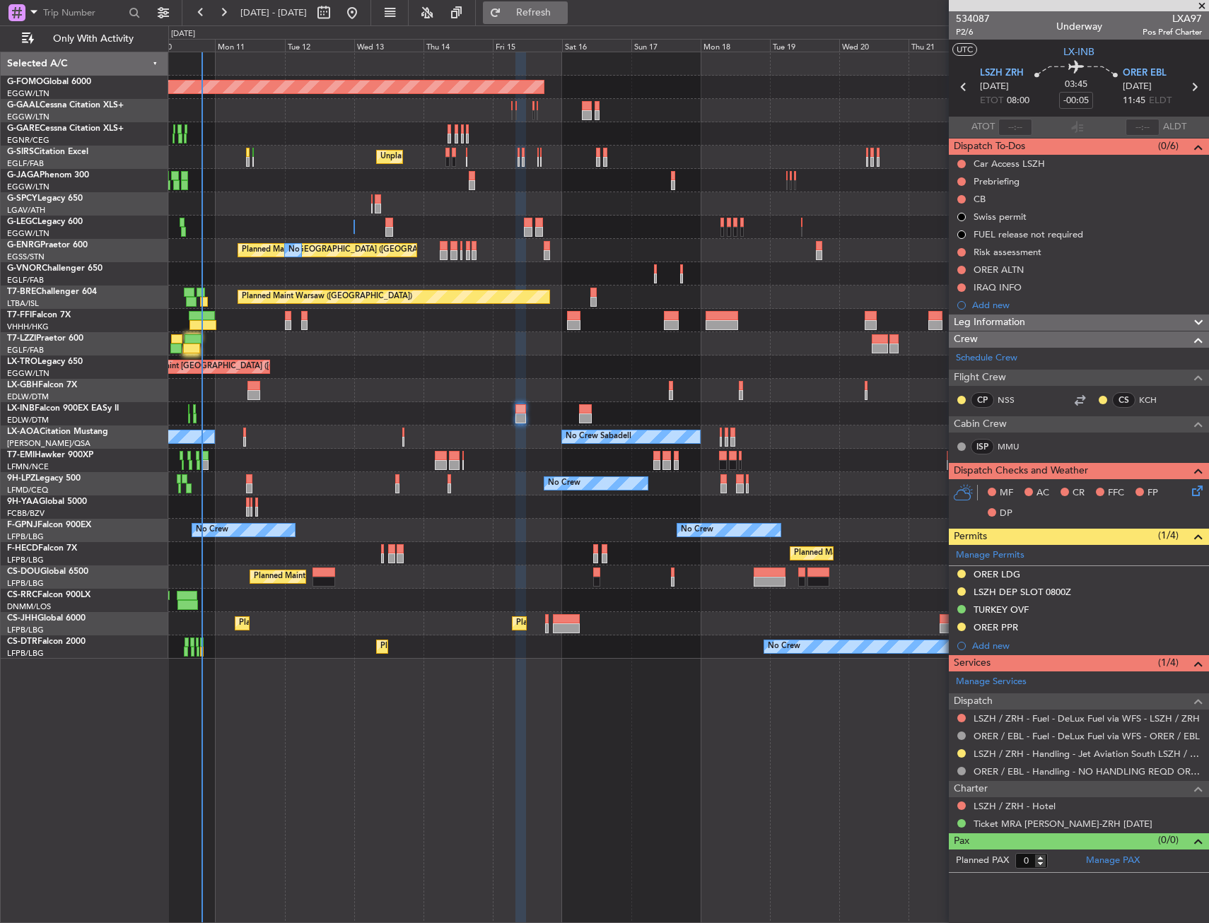
click at [558, 15] on span "Refresh" at bounding box center [533, 13] width 59 height 10
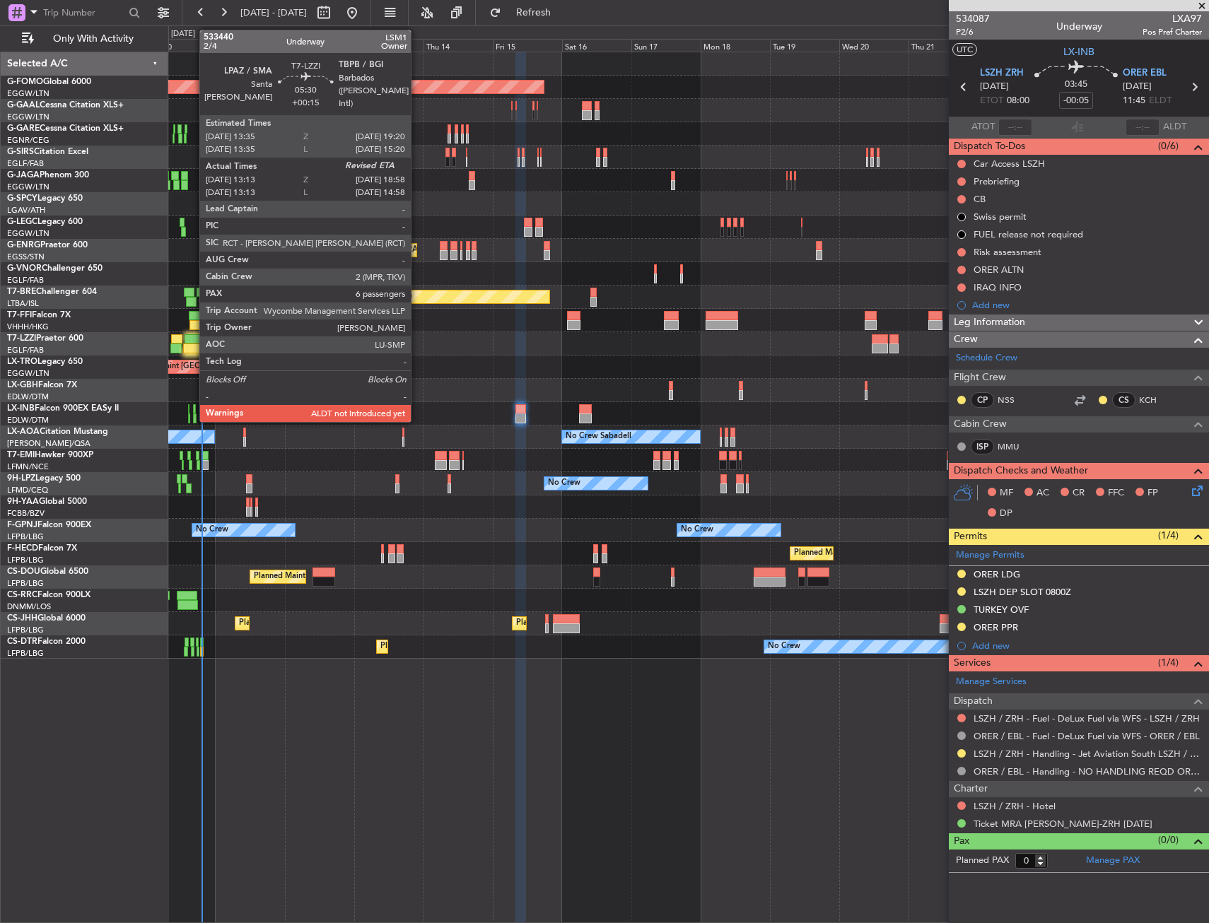
click at [192, 339] on div at bounding box center [192, 339] width 17 height 10
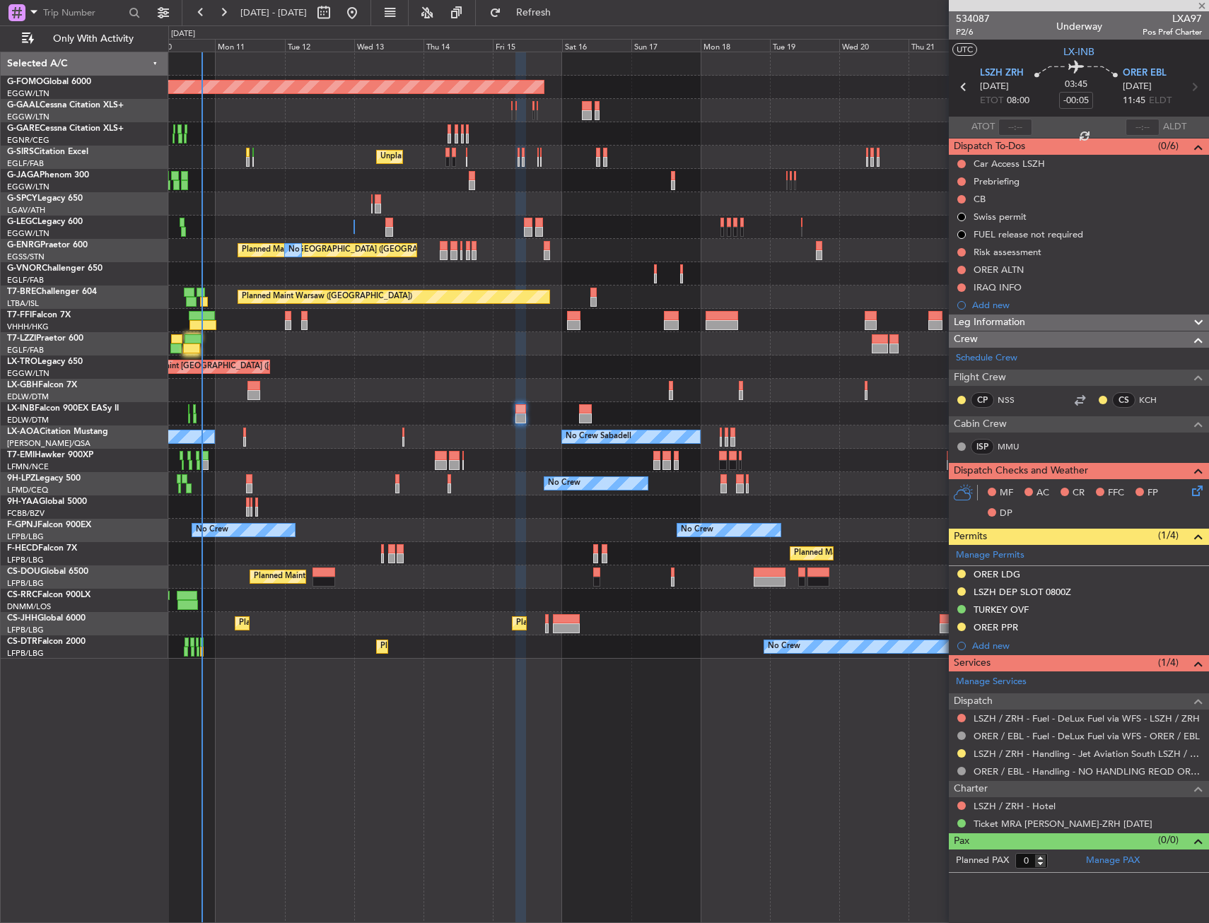
click at [339, 372] on div "Unplanned Maint [GEOGRAPHIC_DATA] ([GEOGRAPHIC_DATA]) Planned Maint" at bounding box center [688, 367] width 1040 height 23
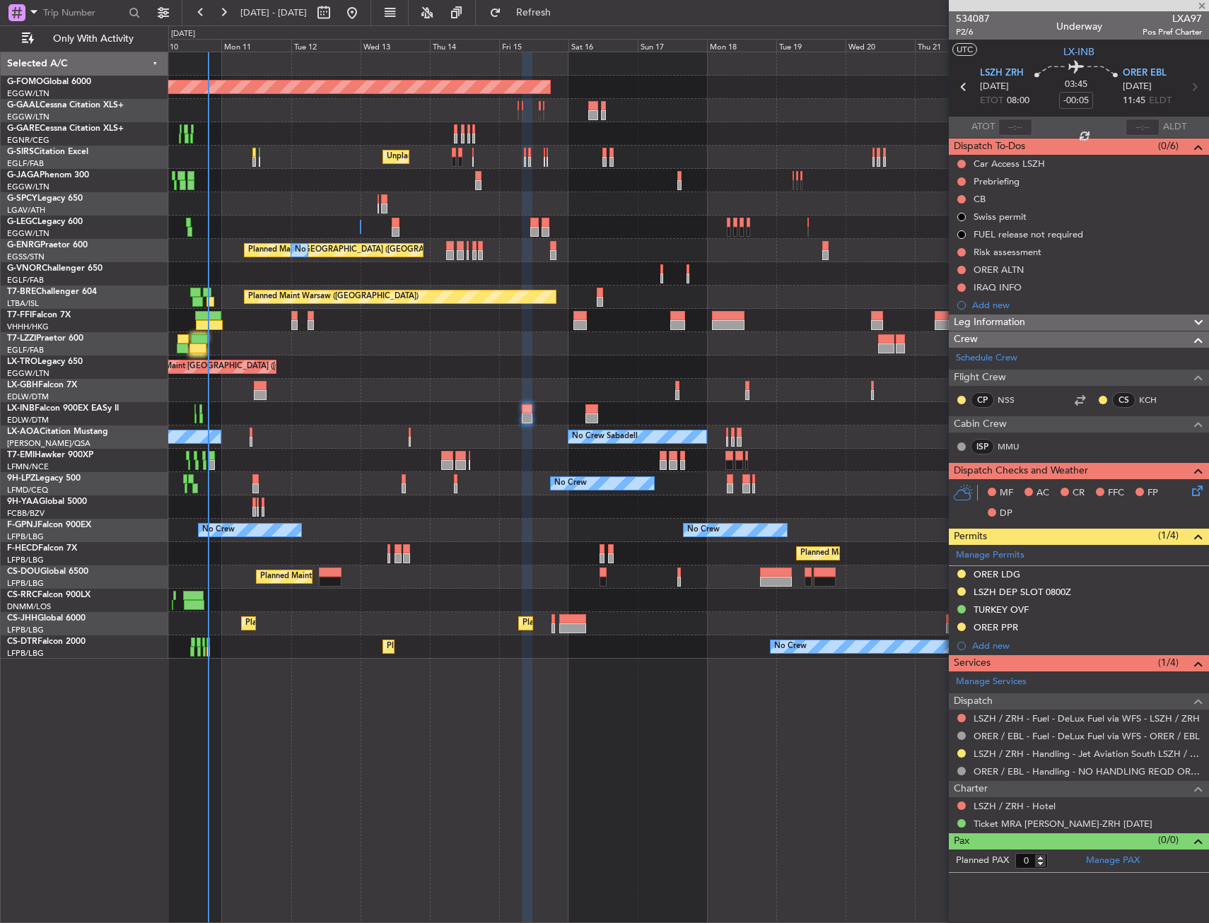
click at [321, 373] on div "Unplanned Maint [GEOGRAPHIC_DATA] ([GEOGRAPHIC_DATA]) Planned Maint" at bounding box center [688, 367] width 1040 height 23
type input "+00:15"
type input "13:23"
type input "6"
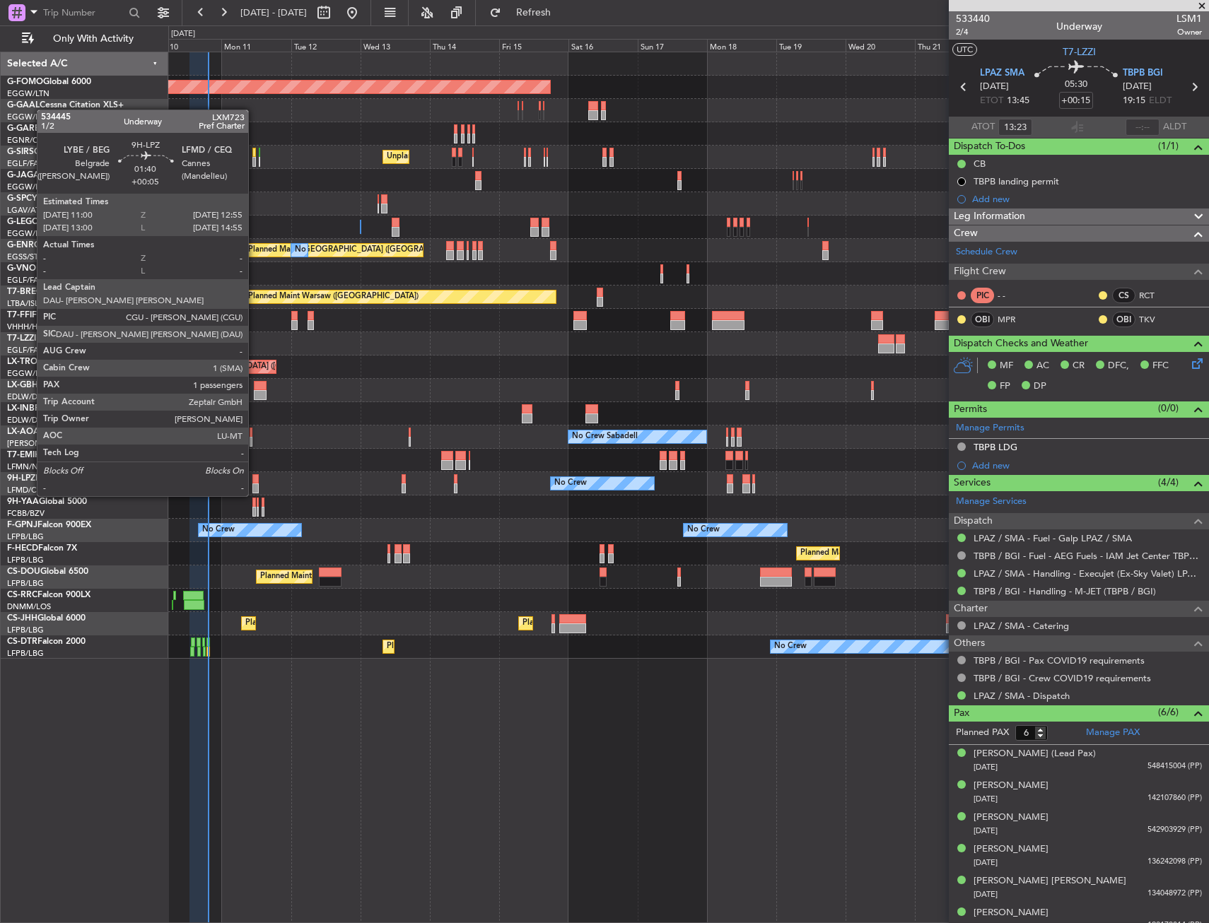
click at [254, 482] on div at bounding box center [255, 479] width 6 height 10
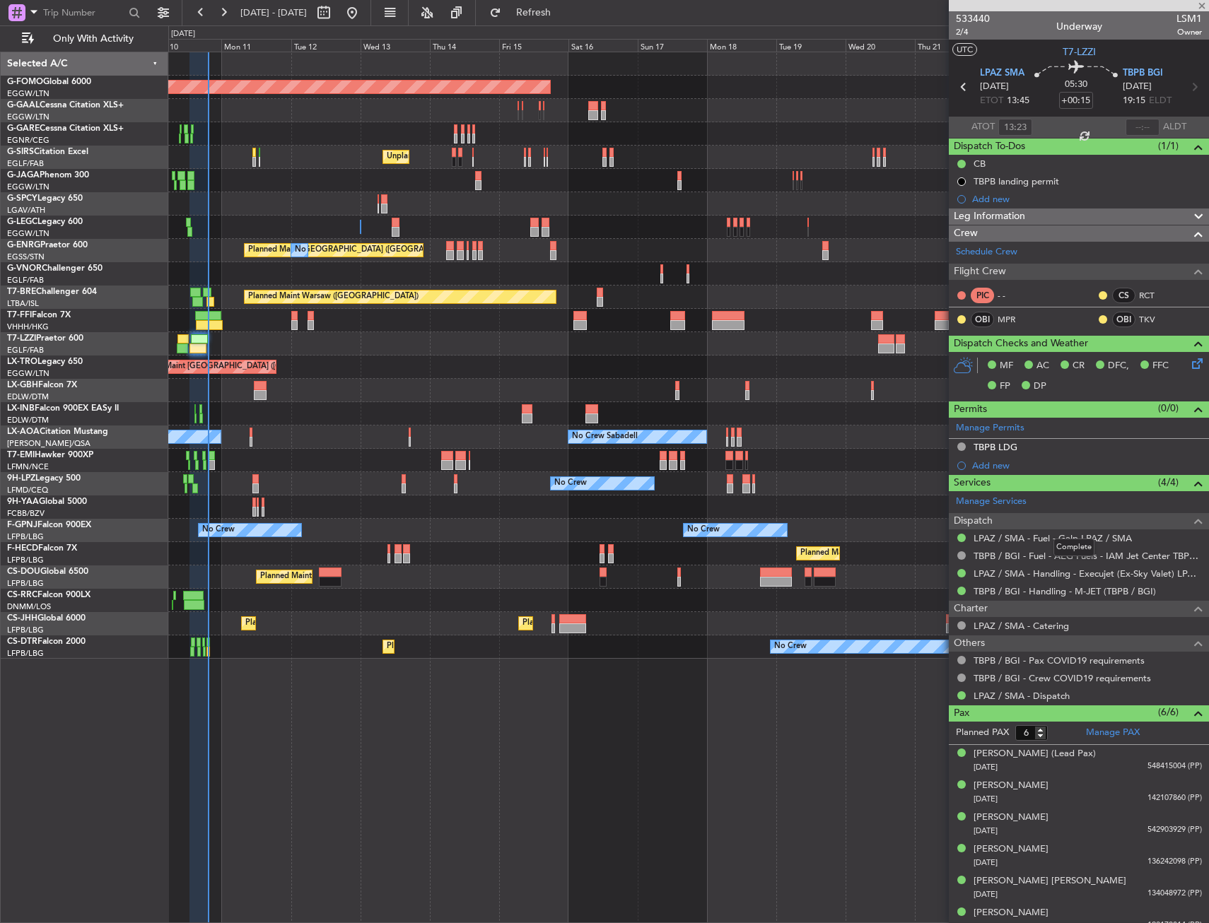
type input "+00:05"
type input "1"
